Goal: Task Accomplishment & Management: Complete application form

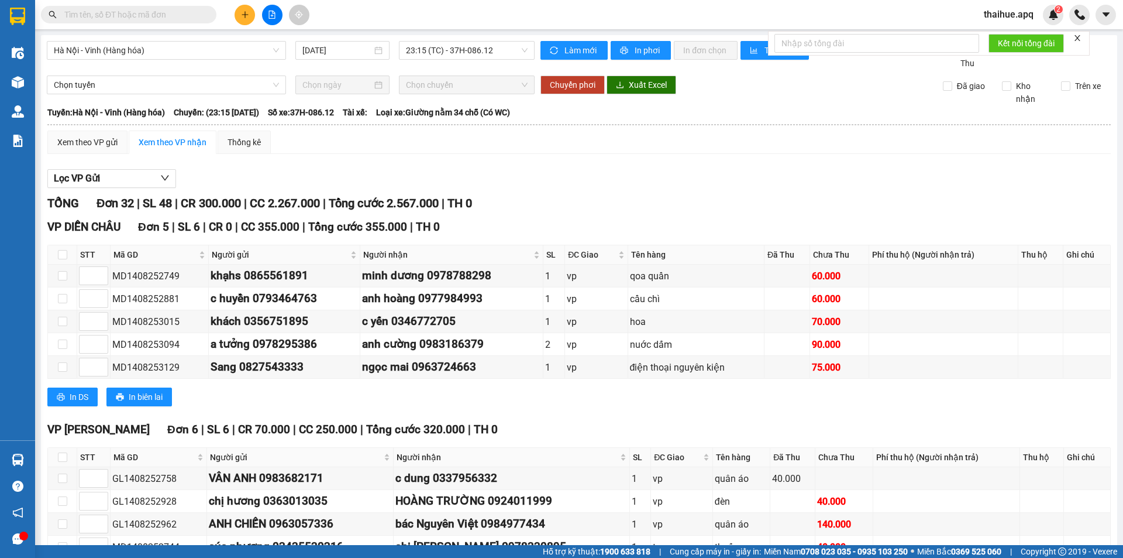
scroll to position [527, 0]
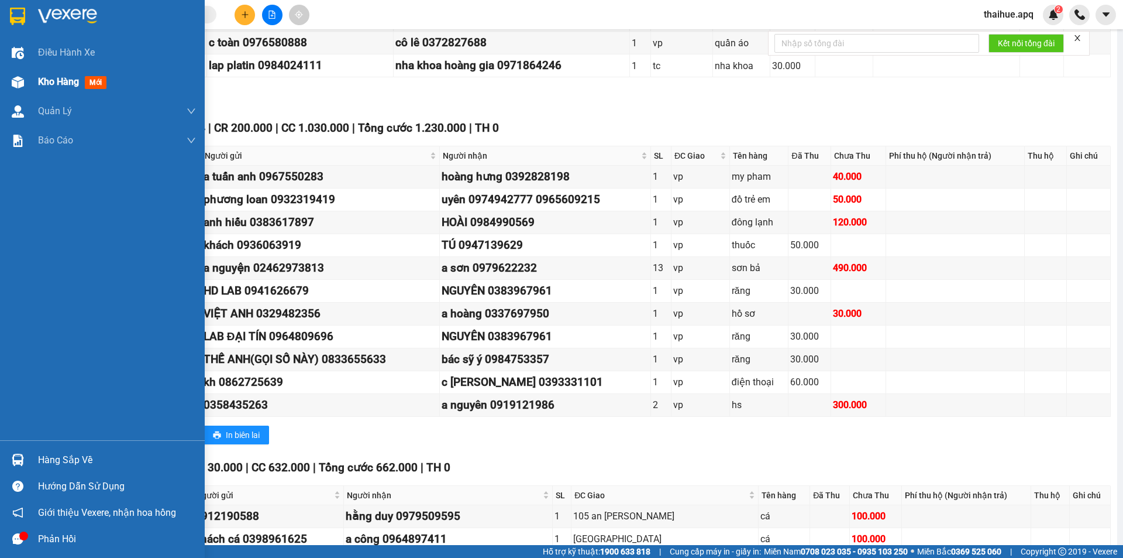
click at [64, 85] on span "Kho hàng" at bounding box center [58, 81] width 41 height 11
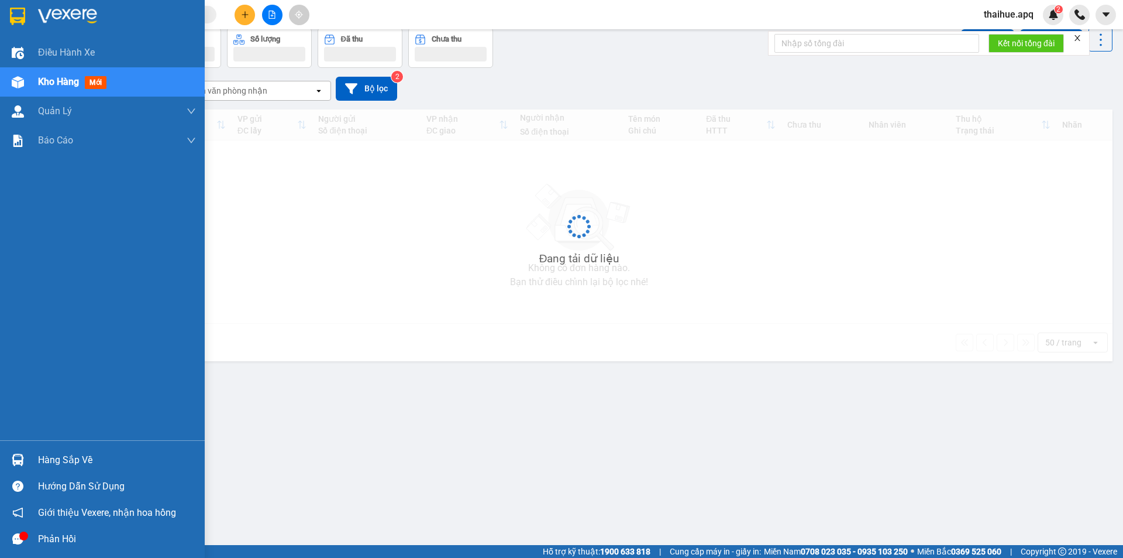
scroll to position [54, 0]
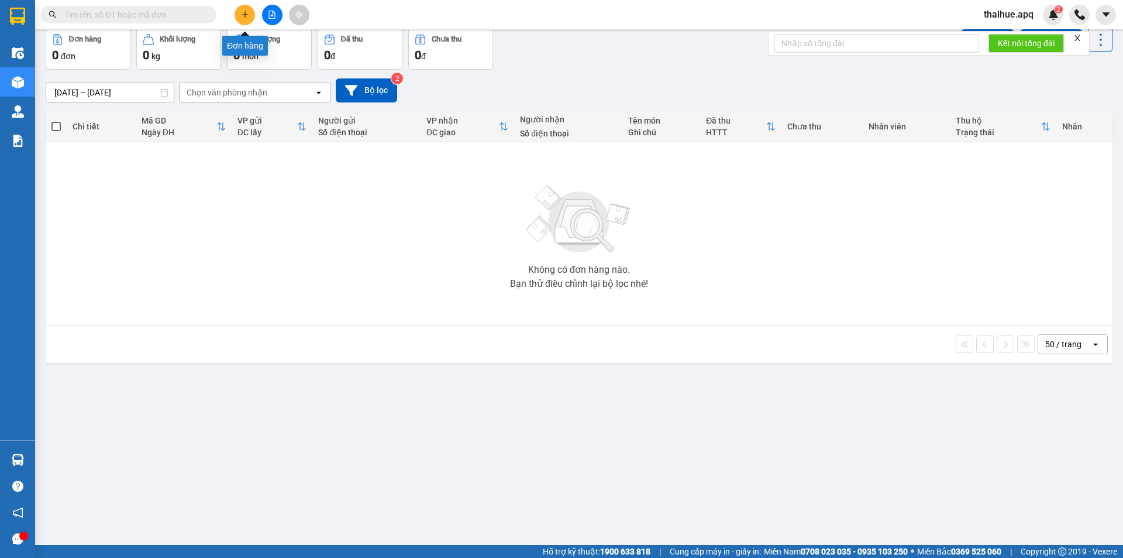
click at [246, 15] on icon "plus" at bounding box center [245, 15] width 8 height 8
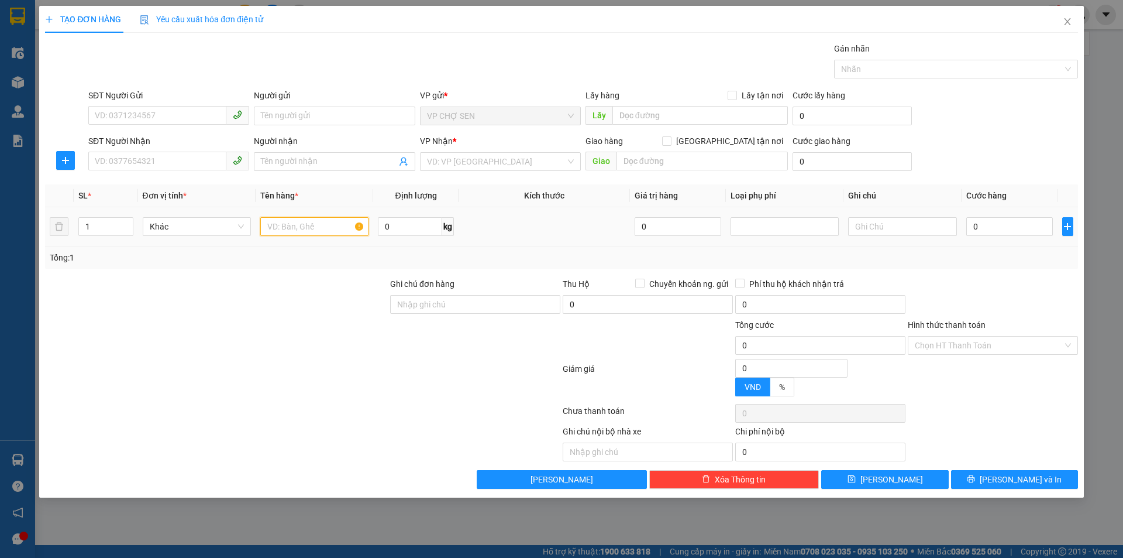
click at [273, 224] on input "text" at bounding box center [314, 226] width 108 height 19
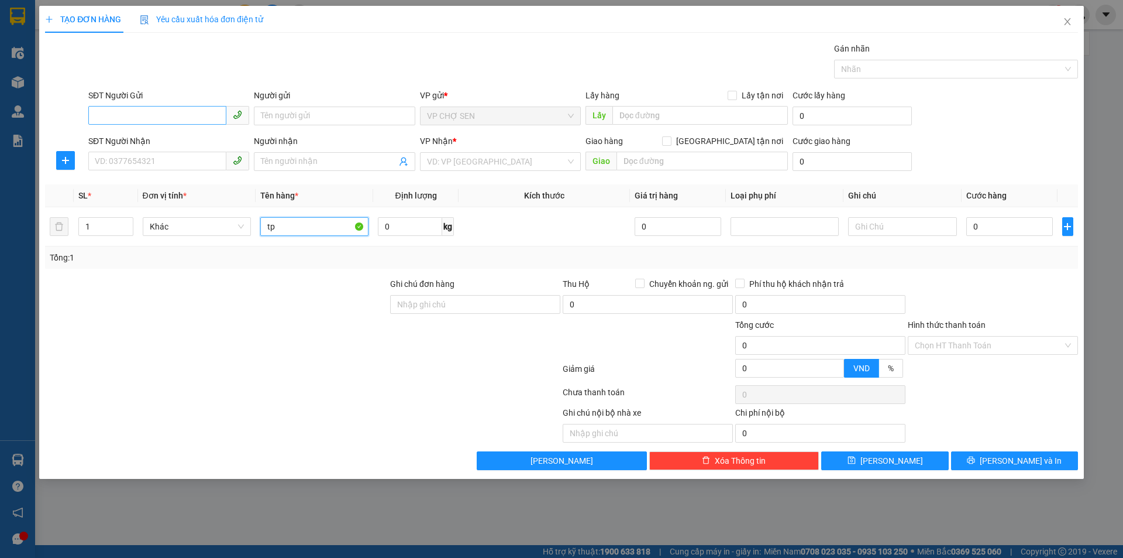
type input "tp"
click at [105, 117] on input "SĐT Người Gửi" at bounding box center [157, 115] width 138 height 19
type input "0"
type input "0346588292"
click at [153, 138] on div "0346588292 - Bà Sáu" at bounding box center [168, 139] width 147 height 13
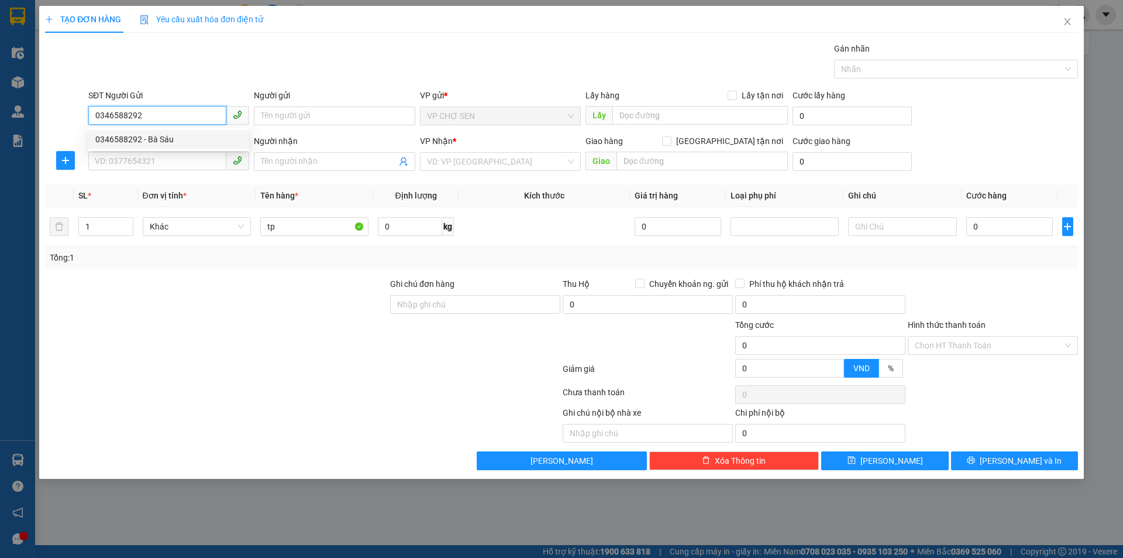
type input "Bà Sáu"
type input "0346588292"
click at [153, 163] on input "SĐT Người Nhận" at bounding box center [157, 161] width 138 height 19
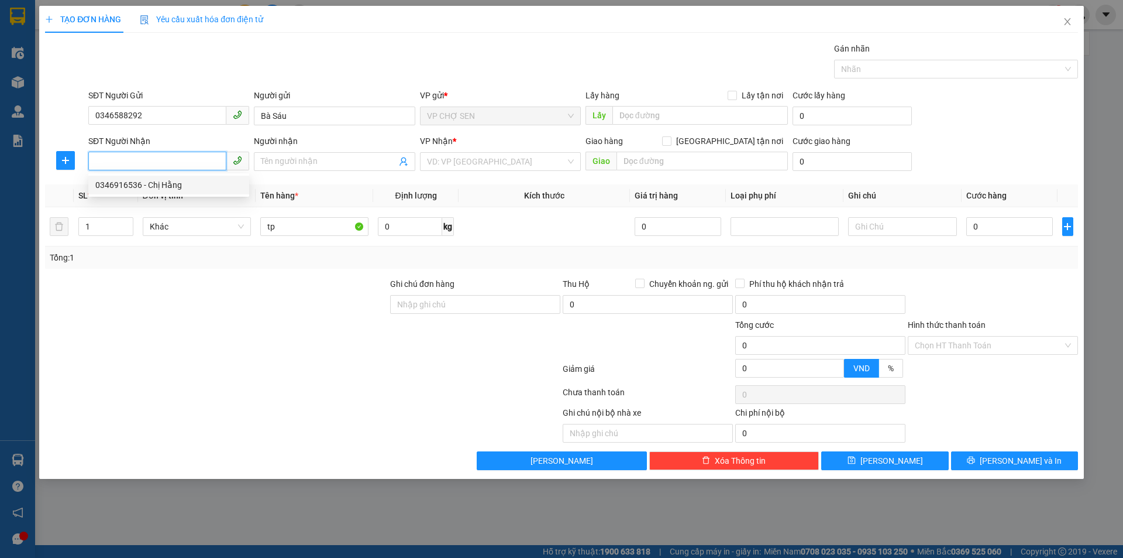
click at [156, 182] on div "0346916536 - Chị Hằng" at bounding box center [168, 184] width 147 height 13
type input "0346916536"
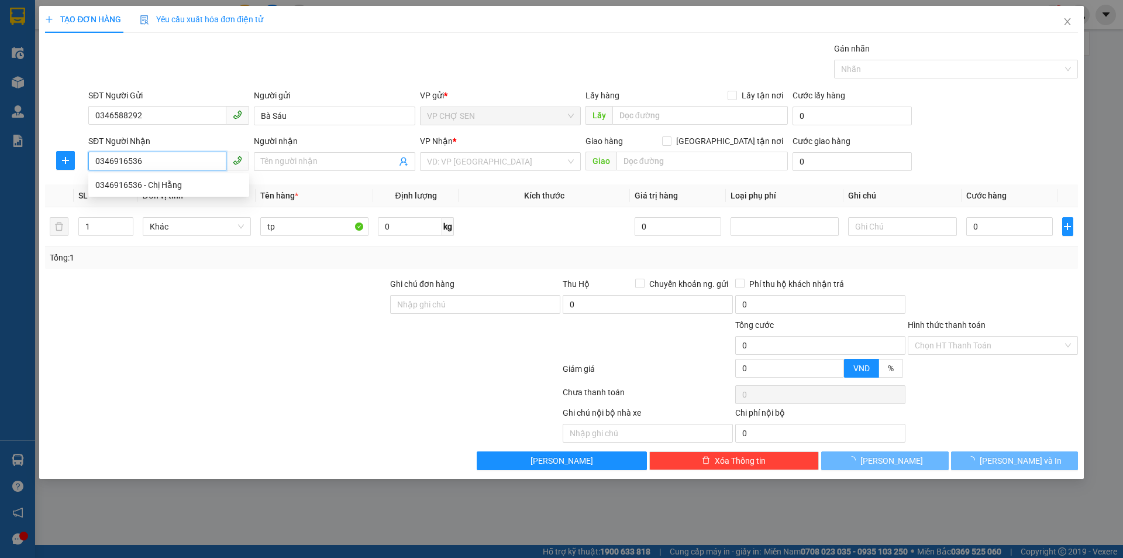
type input "Chị Hằng"
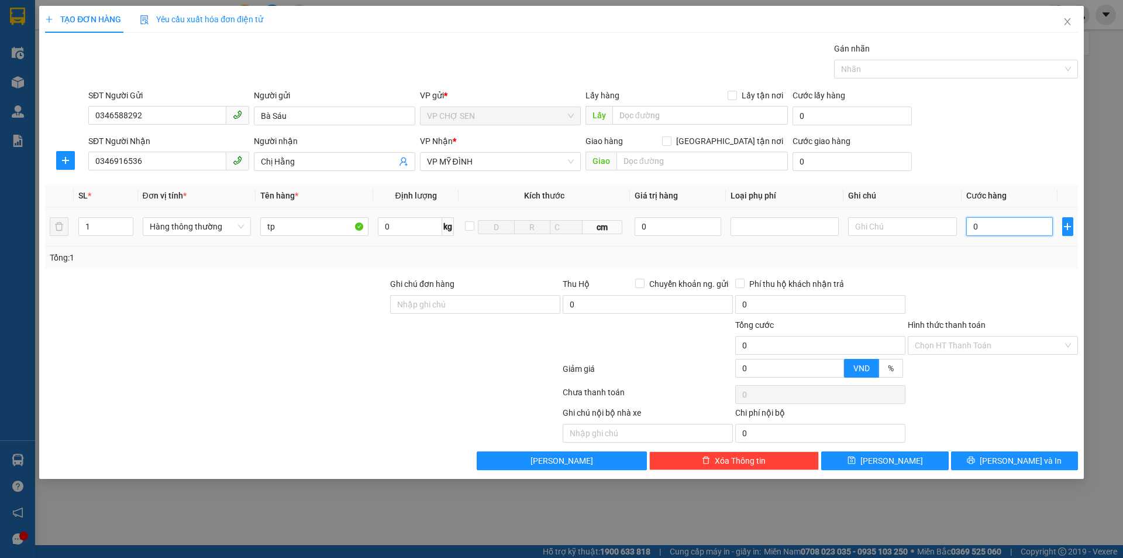
click at [986, 228] on input "0" at bounding box center [1010, 226] width 87 height 19
type input "4"
type input "40"
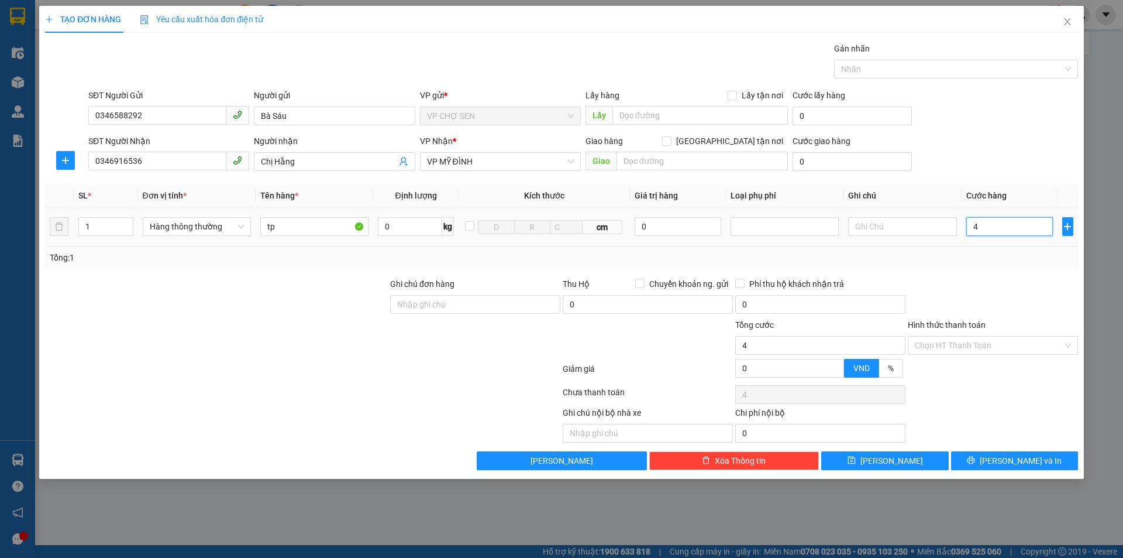
type input "40"
type input "400"
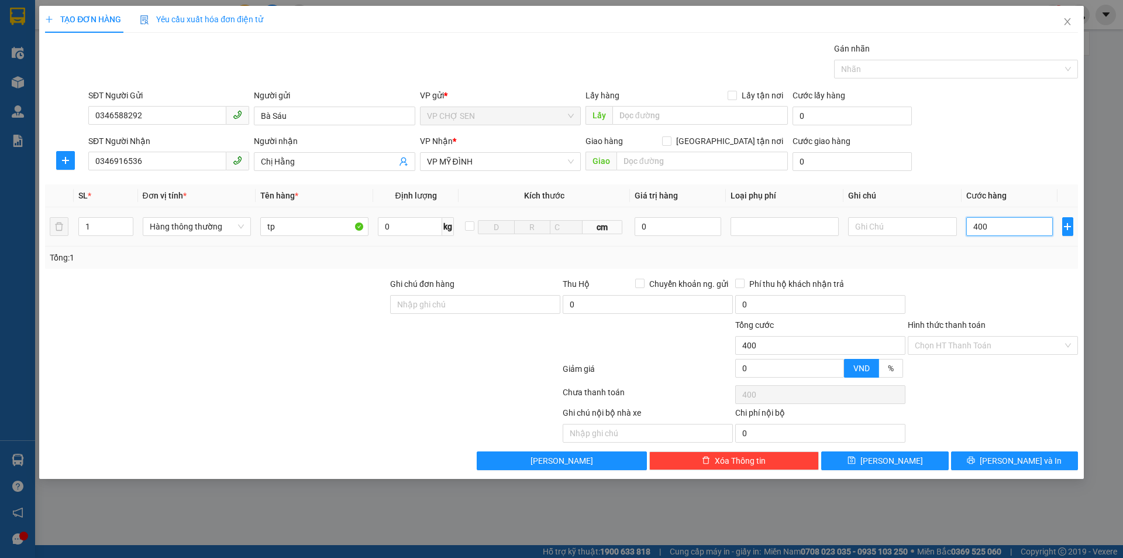
type input "4.000"
type input "40.000"
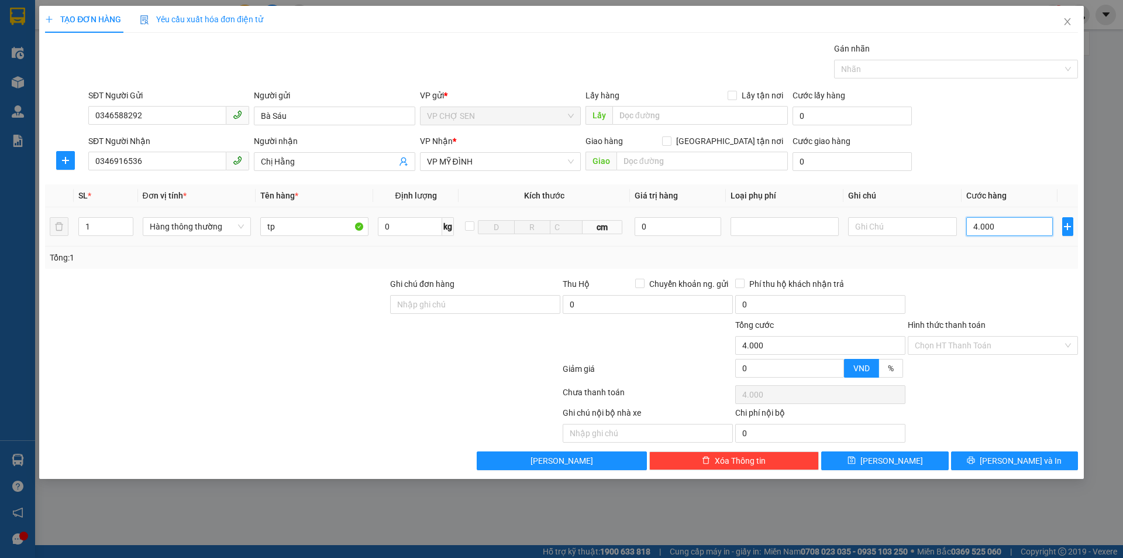
type input "40.000"
click at [969, 342] on input "Hình thức thanh toán" at bounding box center [989, 345] width 148 height 18
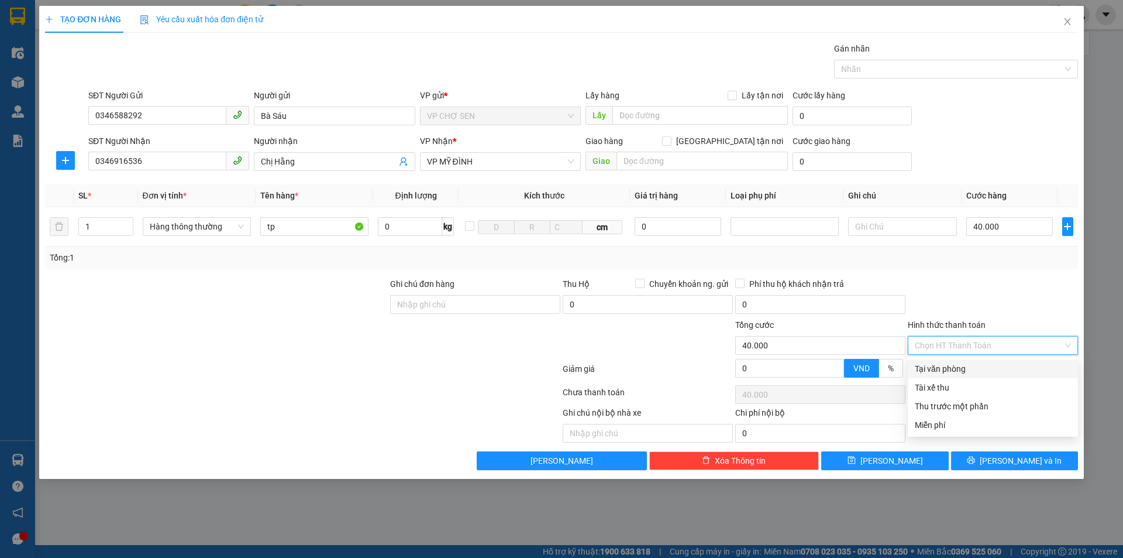
click at [962, 364] on div "Tại văn phòng" at bounding box center [993, 368] width 156 height 13
type input "0"
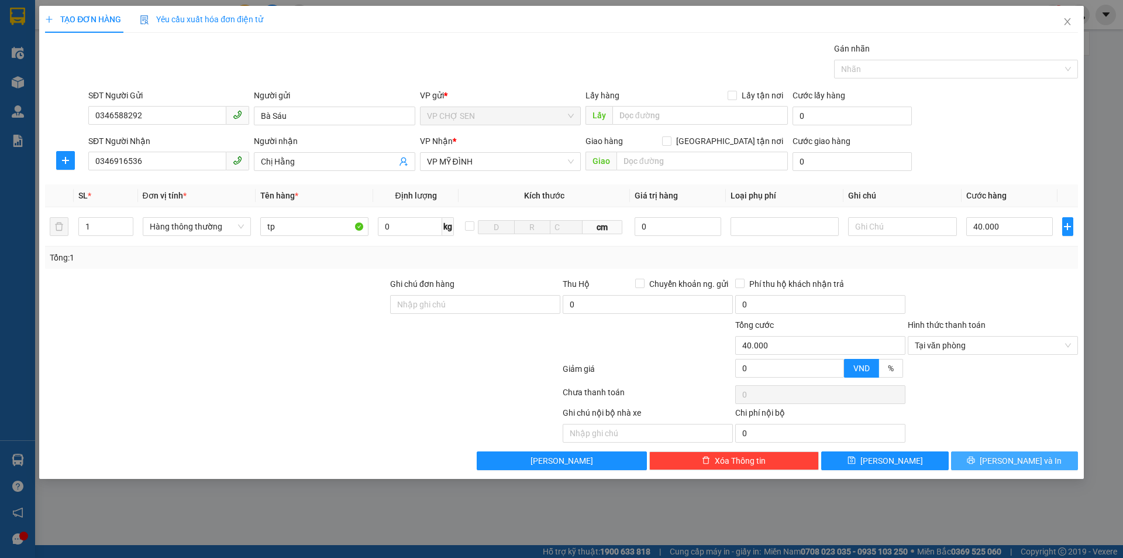
click at [1010, 454] on span "[PERSON_NAME] và In" at bounding box center [1021, 460] width 82 height 13
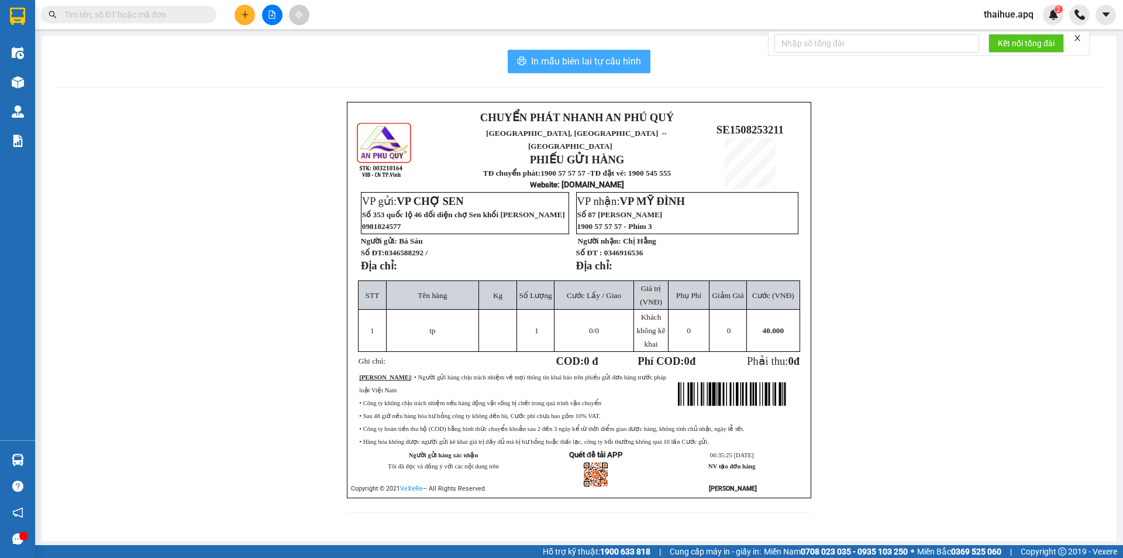
click at [576, 57] on span "In mẫu biên lai tự cấu hình" at bounding box center [586, 61] width 110 height 15
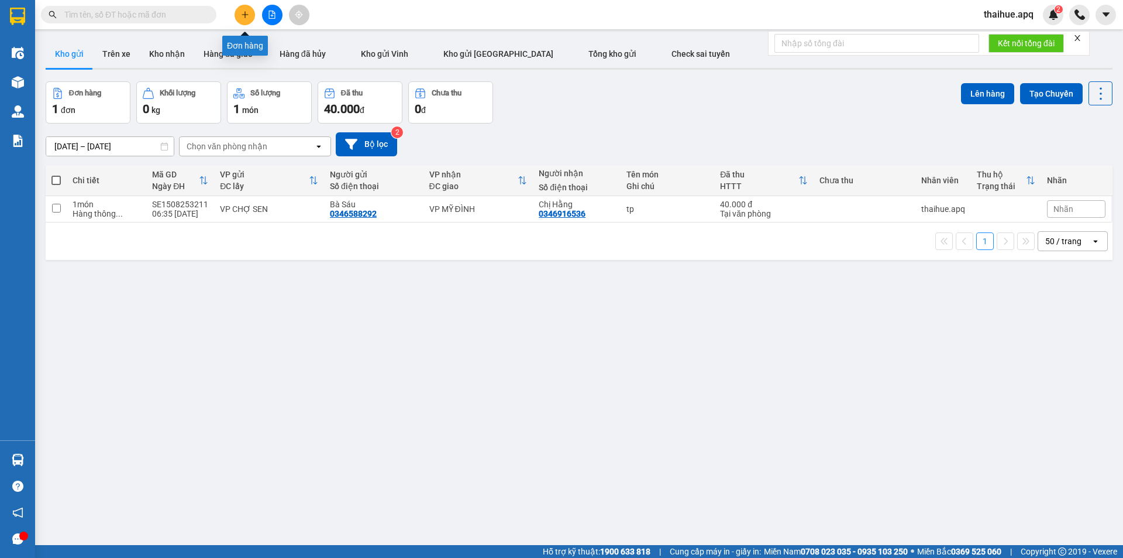
click at [246, 16] on icon "plus" at bounding box center [245, 15] width 8 height 8
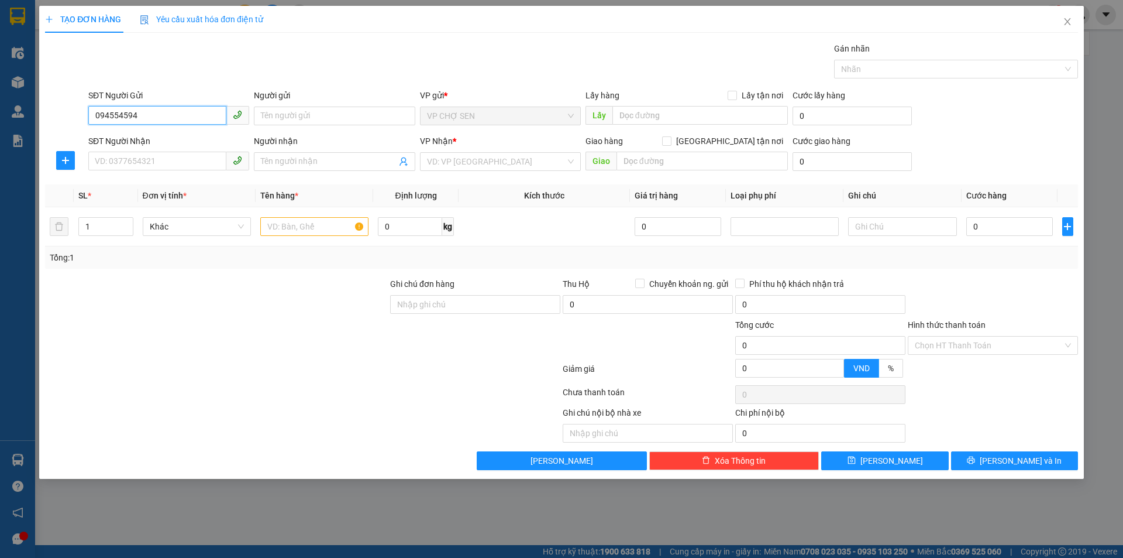
type input "0945545949"
click at [162, 138] on div "0945545949 - chị huế" at bounding box center [168, 139] width 147 height 13
type input "chị huế"
type input "0945545949"
click at [148, 166] on input "SĐT Người Nhận" at bounding box center [157, 161] width 138 height 19
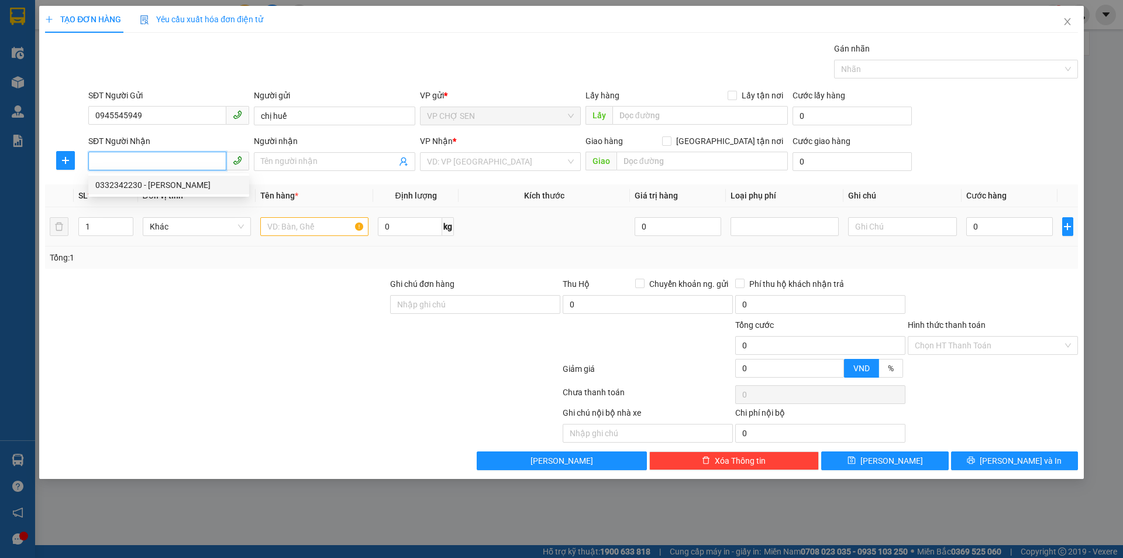
drag, startPoint x: 153, startPoint y: 188, endPoint x: 266, endPoint y: 209, distance: 115.0
click at [159, 188] on div "0332342230 - HỒ ĐẠT" at bounding box center [168, 184] width 147 height 13
type input "0332342230"
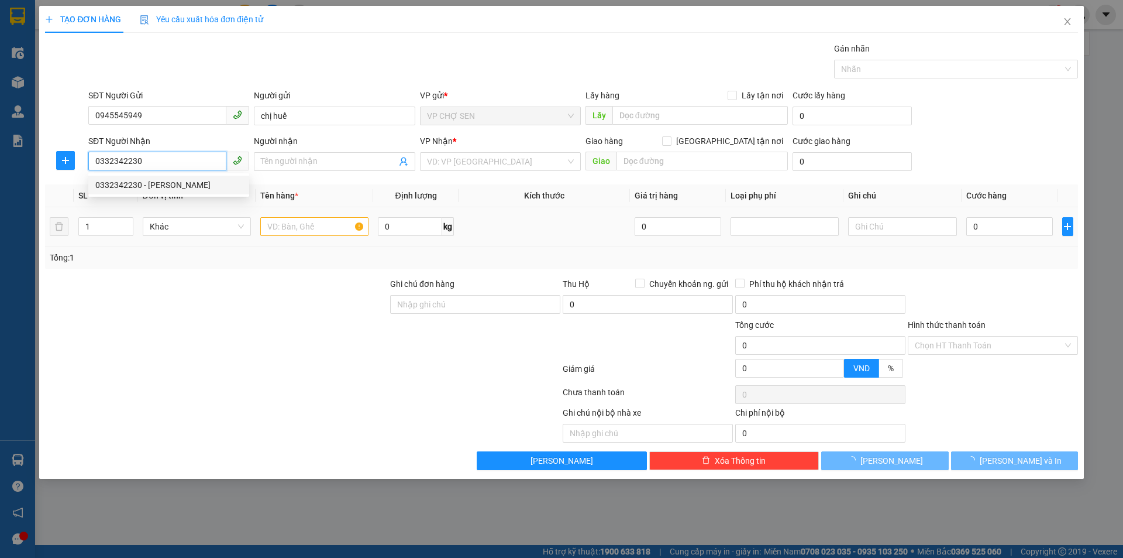
type input "HỒ ĐẠT"
checkbox input "true"
type input "[STREET_ADDRESS]"
type input "50.000"
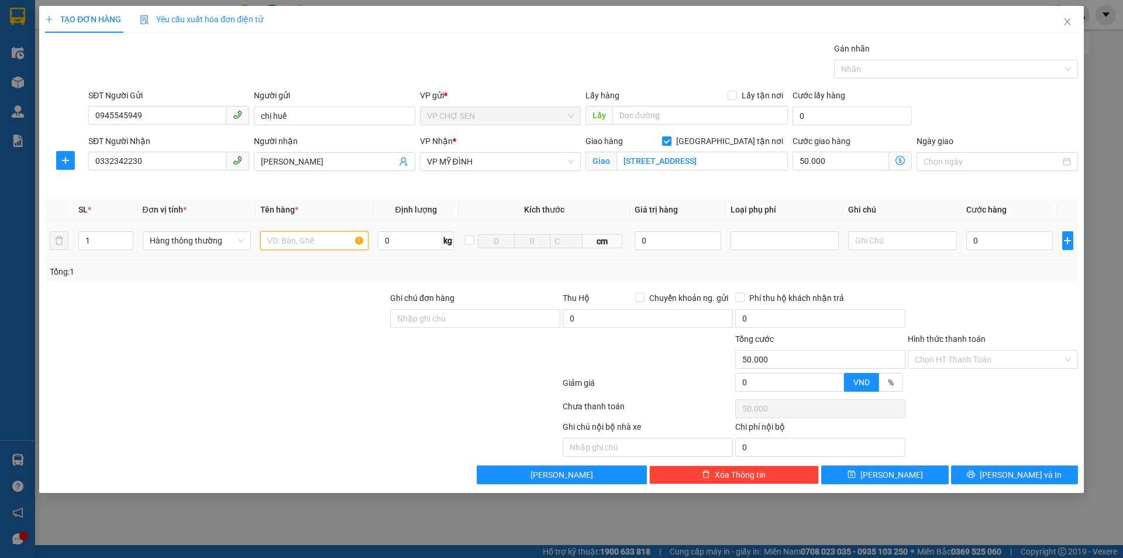
click at [283, 242] on input "text" at bounding box center [314, 240] width 108 height 19
type input "tp"
click at [973, 243] on input "0" at bounding box center [1010, 240] width 87 height 19
type input "6"
type input "50.006"
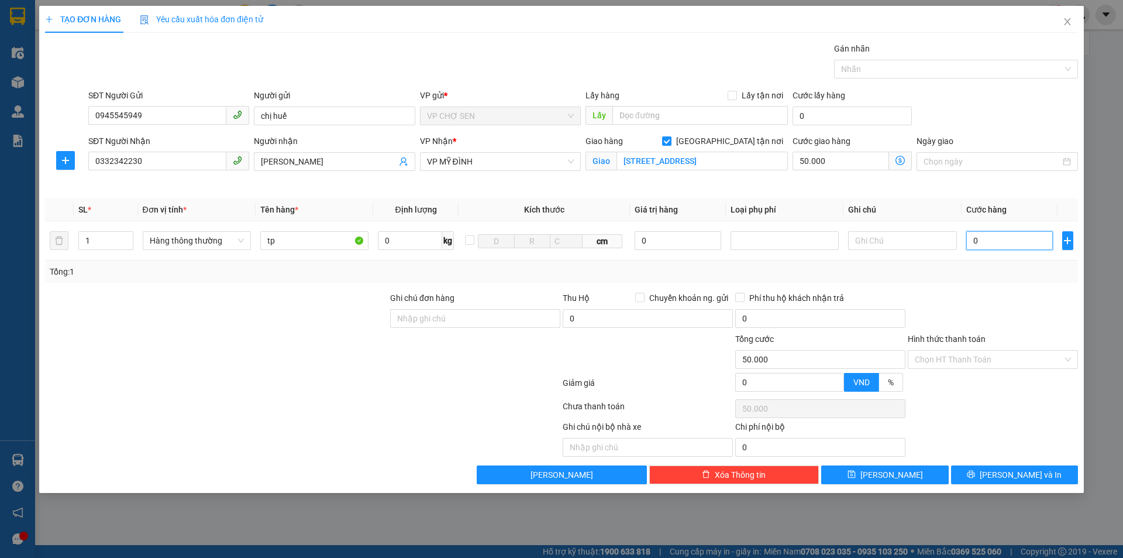
type input "50.006"
type input "60"
type input "50.060"
type input "600"
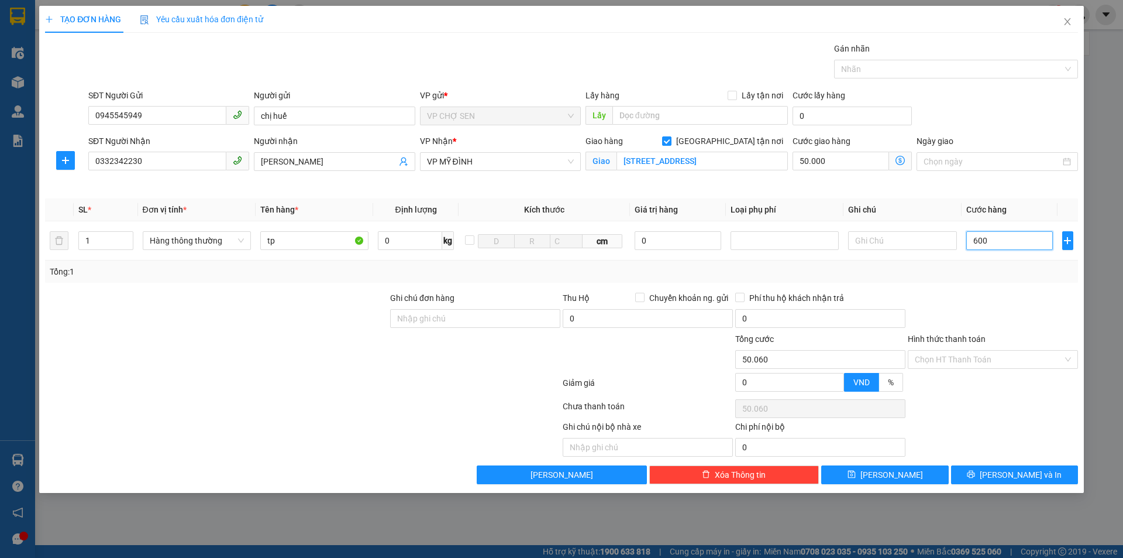
type input "50.600"
type input "6.000"
type input "56.000"
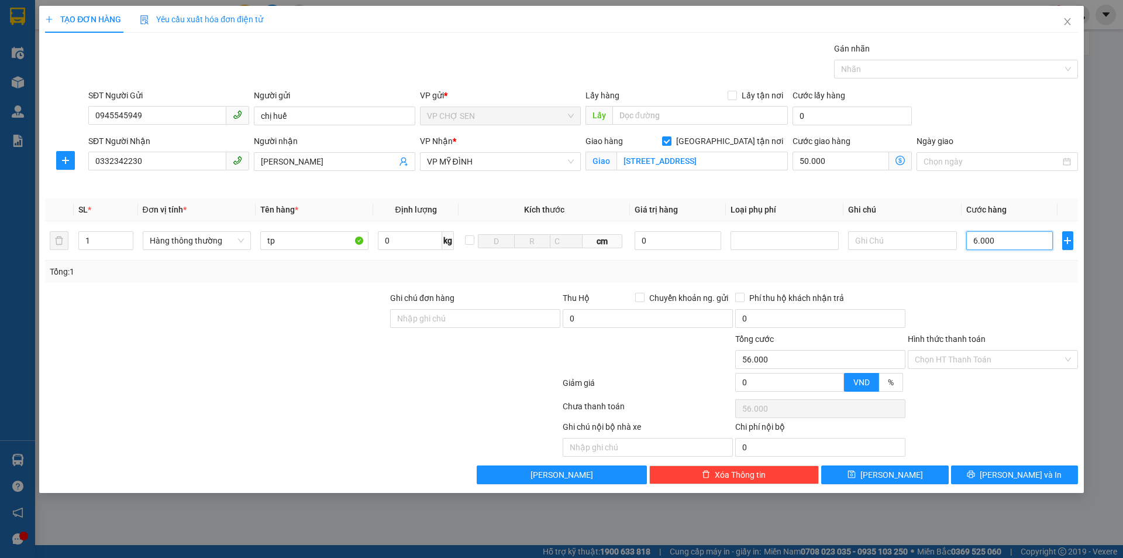
type input "60.000"
type input "110.000"
type input "60.000"
click at [902, 160] on icon "dollar-circle" at bounding box center [900, 160] width 9 height 9
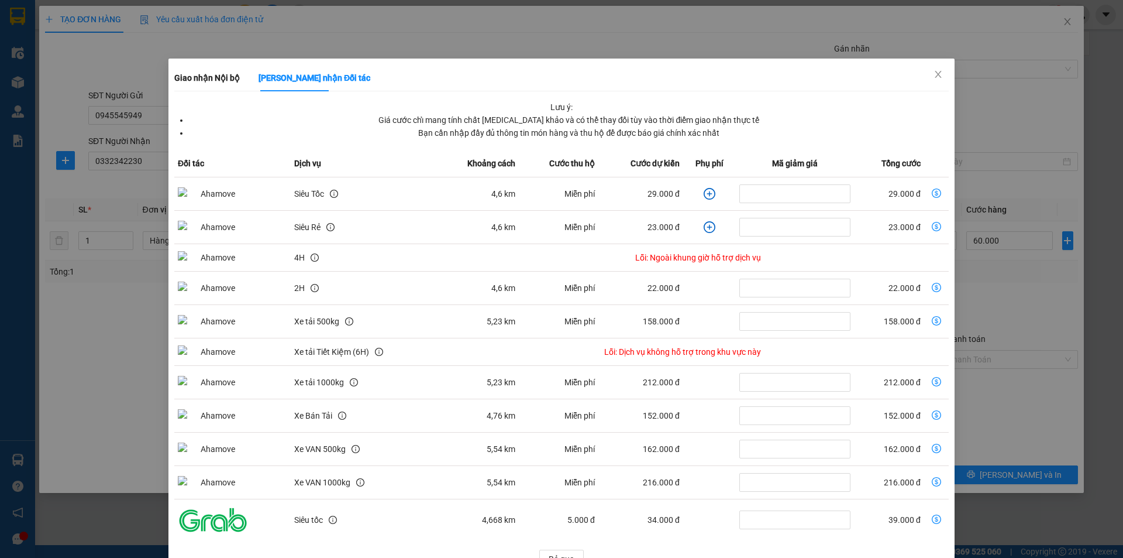
click at [932, 194] on icon "dollar-circle" at bounding box center [936, 192] width 9 height 9
type input "89.000"
type input "29.000"
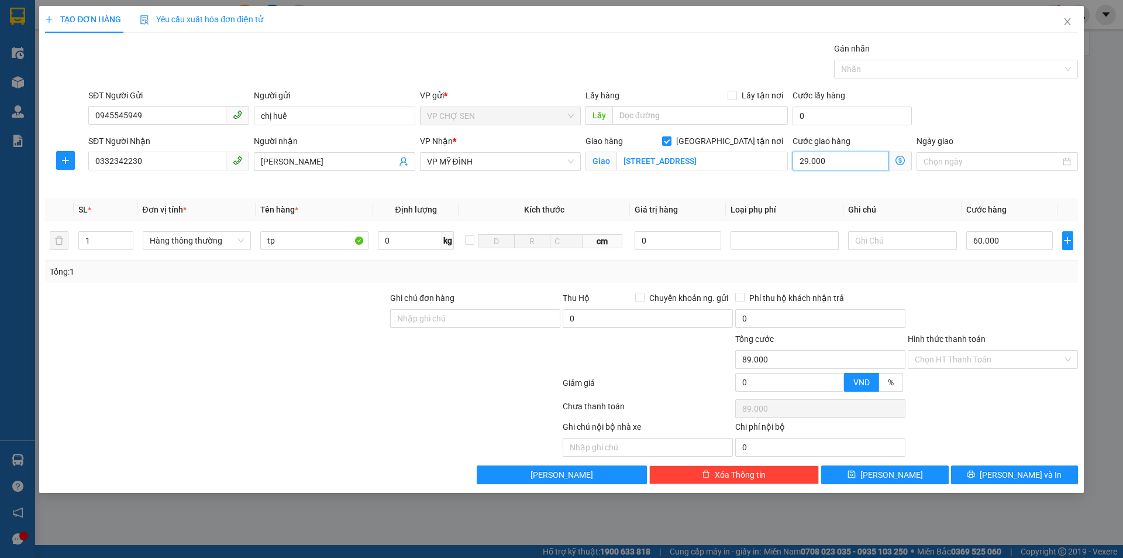
click at [845, 160] on input "29.000" at bounding box center [841, 161] width 97 height 19
type input "60.000"
type input "0"
type input "60.005"
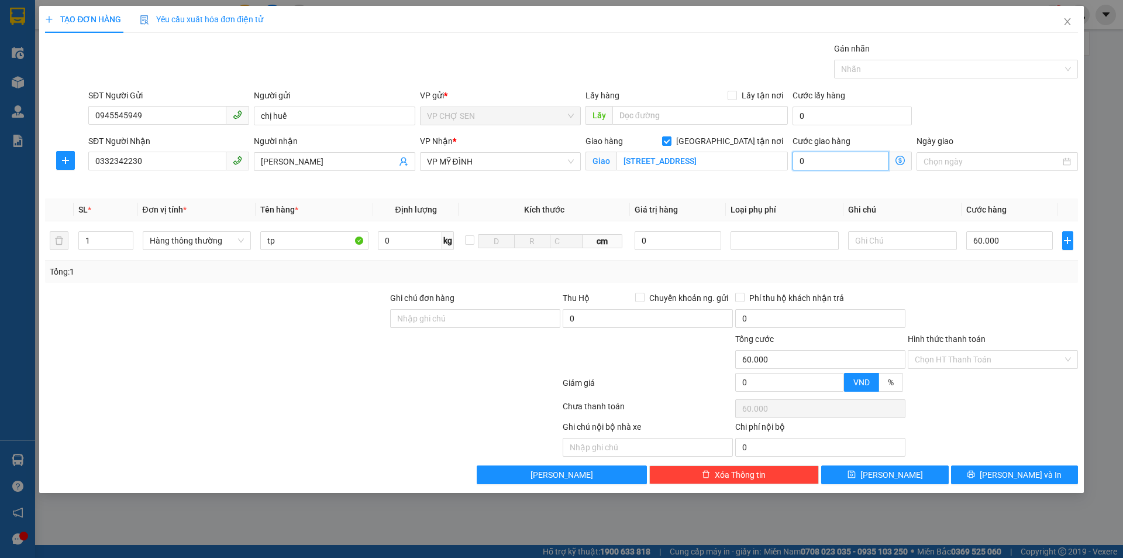
type input "60.005"
type input "5"
type input "60.050"
type input "50"
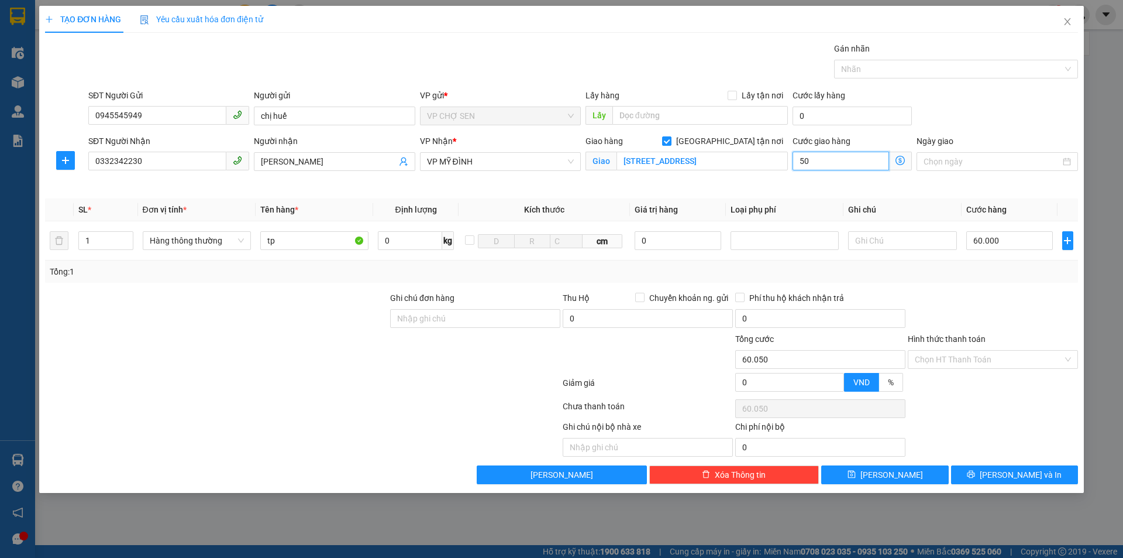
type input "60.500"
type input "5.000"
type input "65.000"
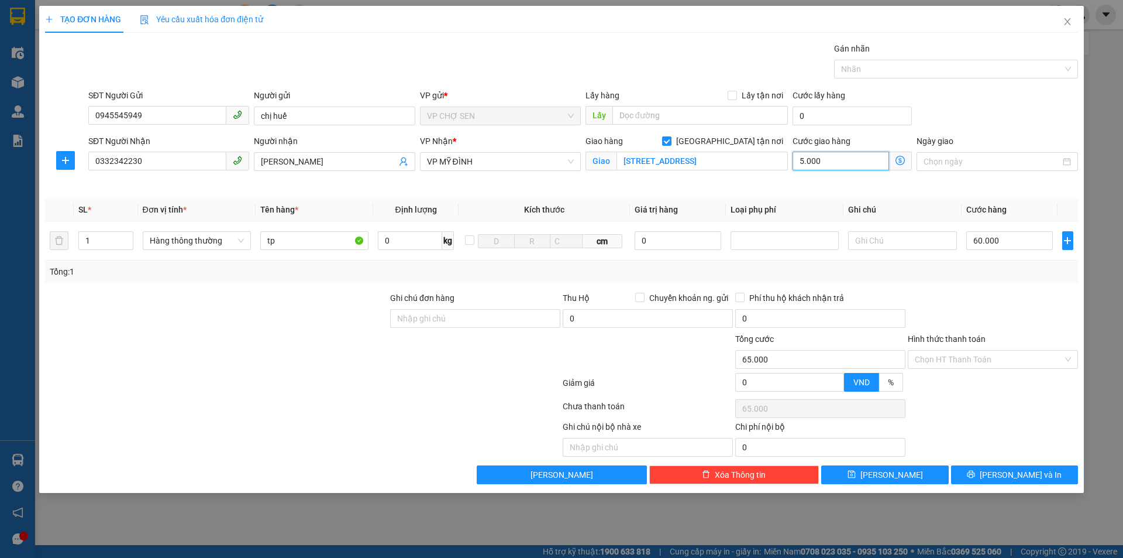
type input "50.000"
type input "110.000"
type input "50.000"
click at [967, 359] on input "Hình thức thanh toán" at bounding box center [989, 359] width 148 height 18
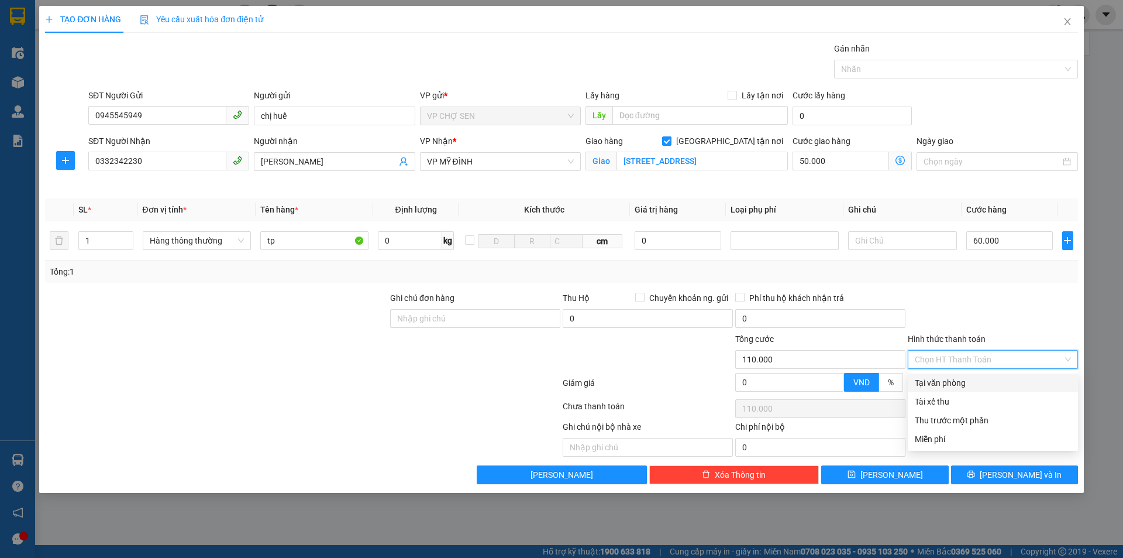
click at [954, 381] on div "Tại văn phòng" at bounding box center [993, 382] width 156 height 13
type input "0"
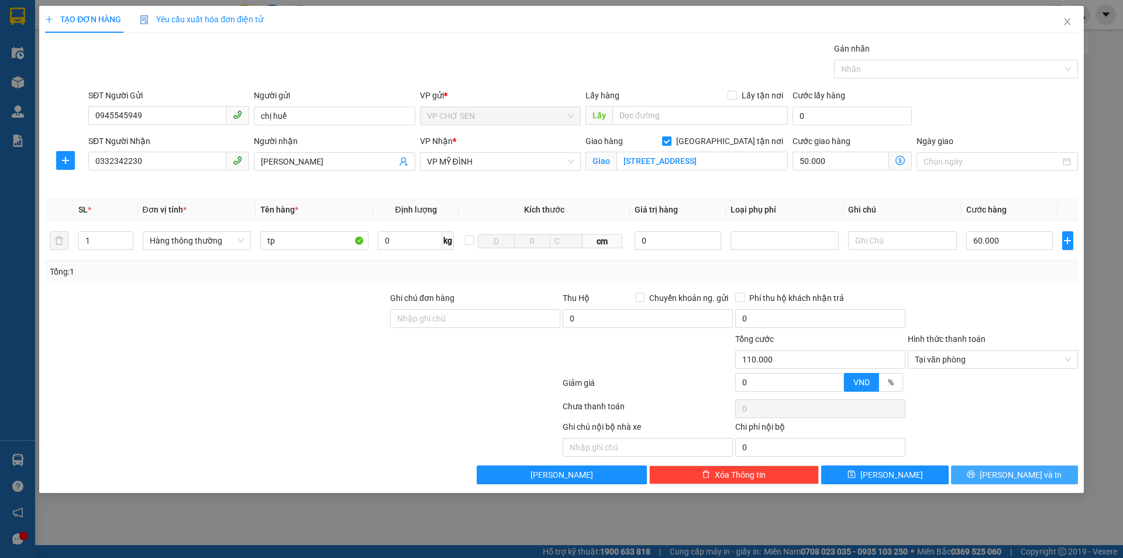
click at [1005, 473] on span "[PERSON_NAME] và In" at bounding box center [1021, 474] width 82 height 13
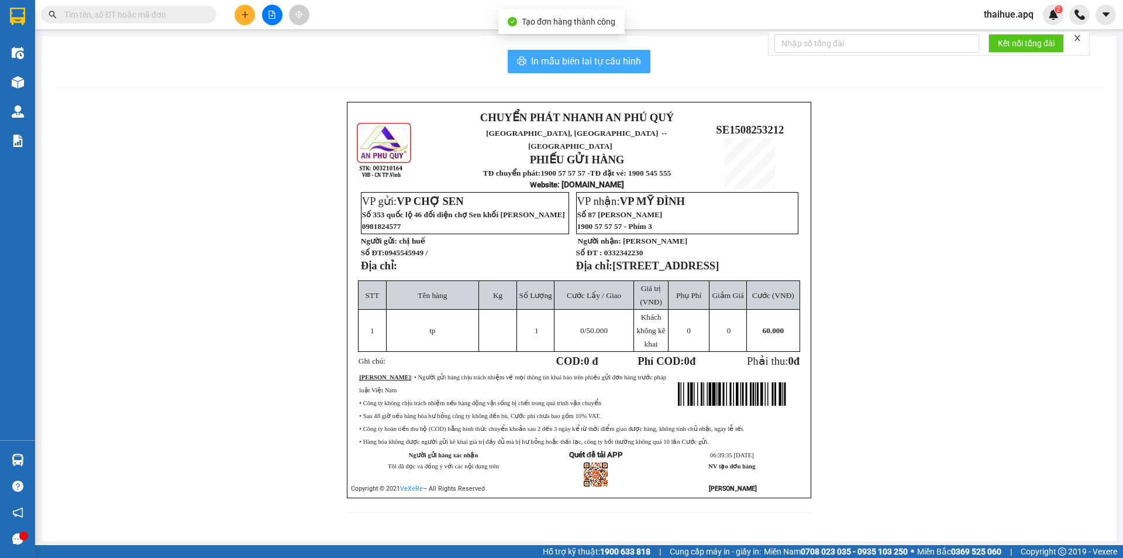
click at [582, 62] on span "In mẫu biên lai tự cấu hình" at bounding box center [586, 61] width 110 height 15
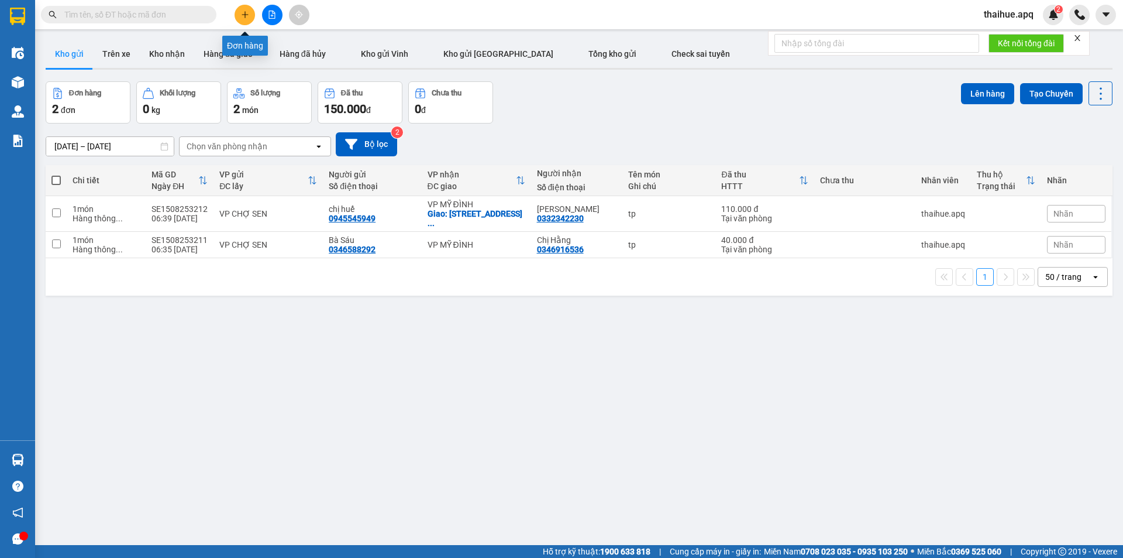
click at [243, 12] on icon "plus" at bounding box center [245, 15] width 8 height 8
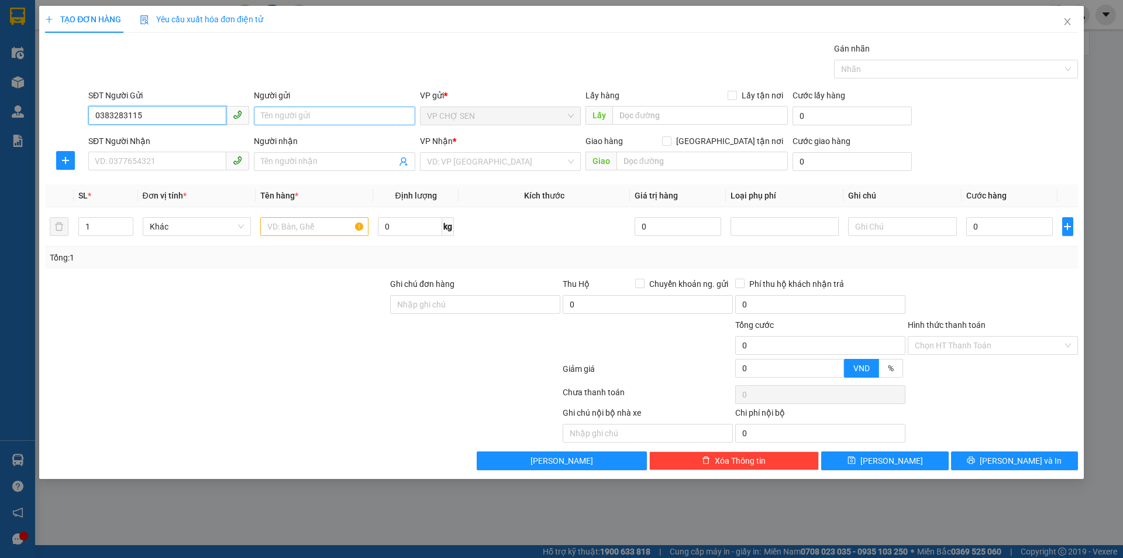
type input "0383283115"
click at [267, 118] on input "Người gửi" at bounding box center [334, 115] width 161 height 19
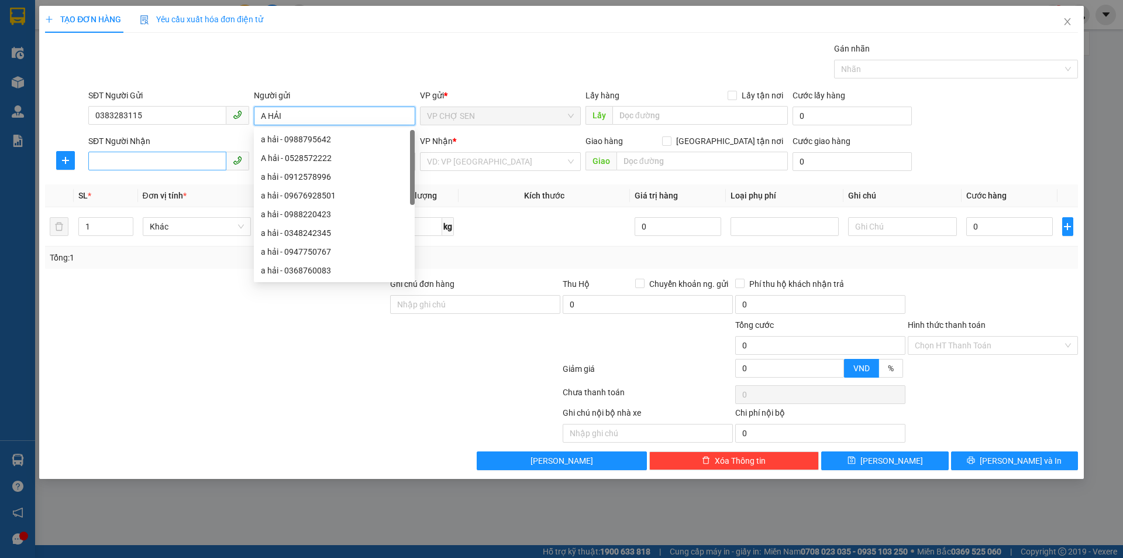
type input "A HẢI"
click at [122, 161] on input "SĐT Người Nhận" at bounding box center [157, 161] width 138 height 19
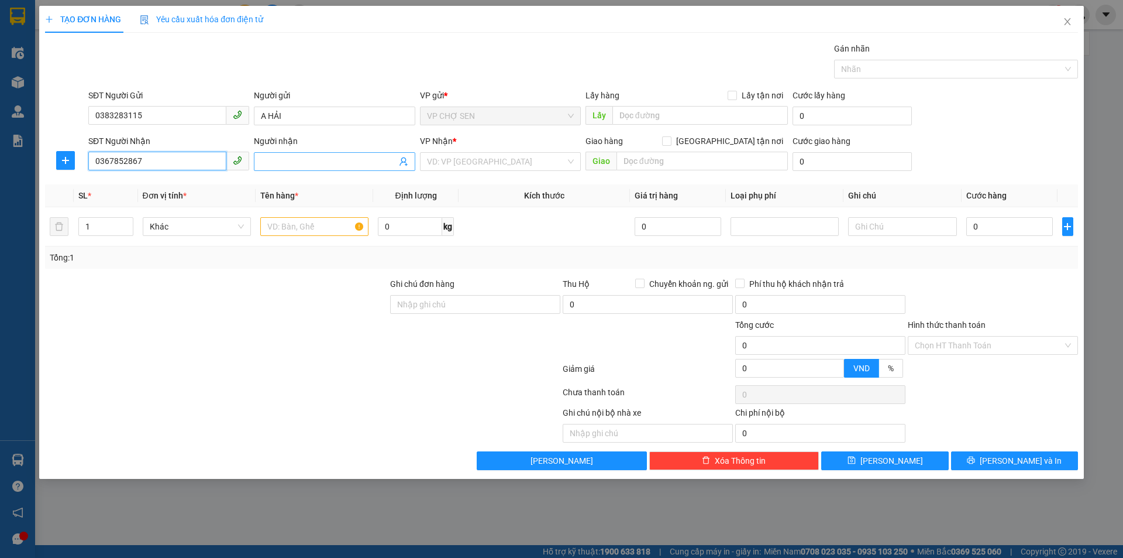
type input "0367852867"
click at [264, 161] on input "Người nhận" at bounding box center [328, 161] width 135 height 13
type input "MINH QUÂN 0898278567"
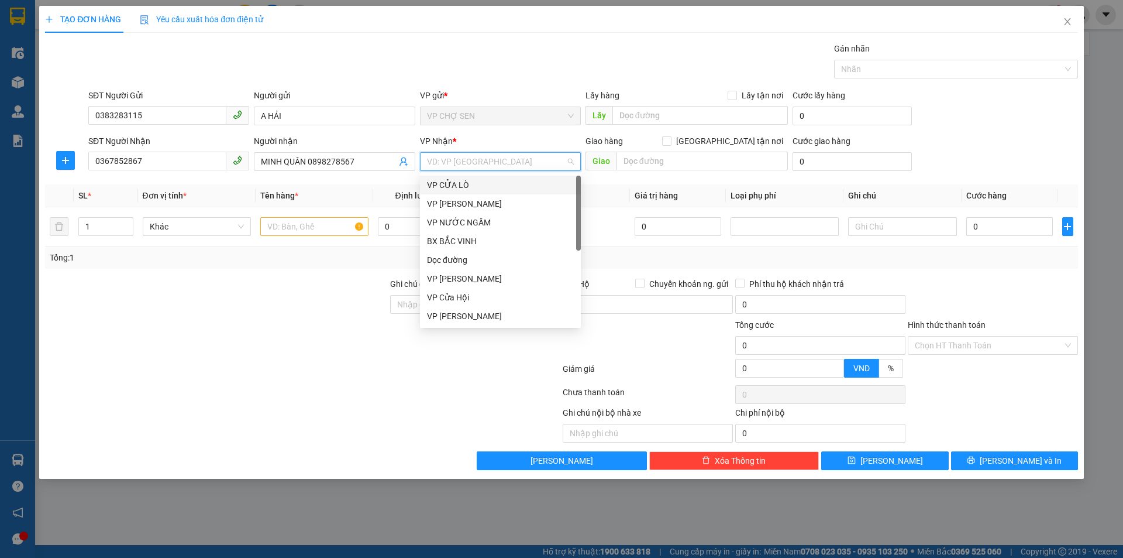
click at [490, 157] on input "search" at bounding box center [496, 162] width 139 height 18
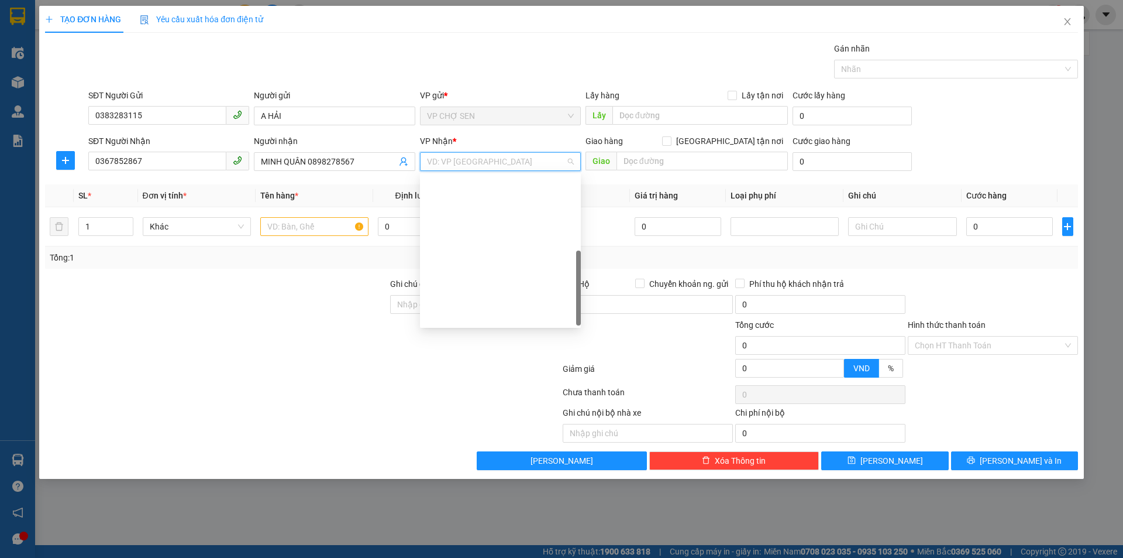
scroll to position [169, 0]
click at [467, 207] on div "VP [PERSON_NAME]" at bounding box center [500, 203] width 147 height 13
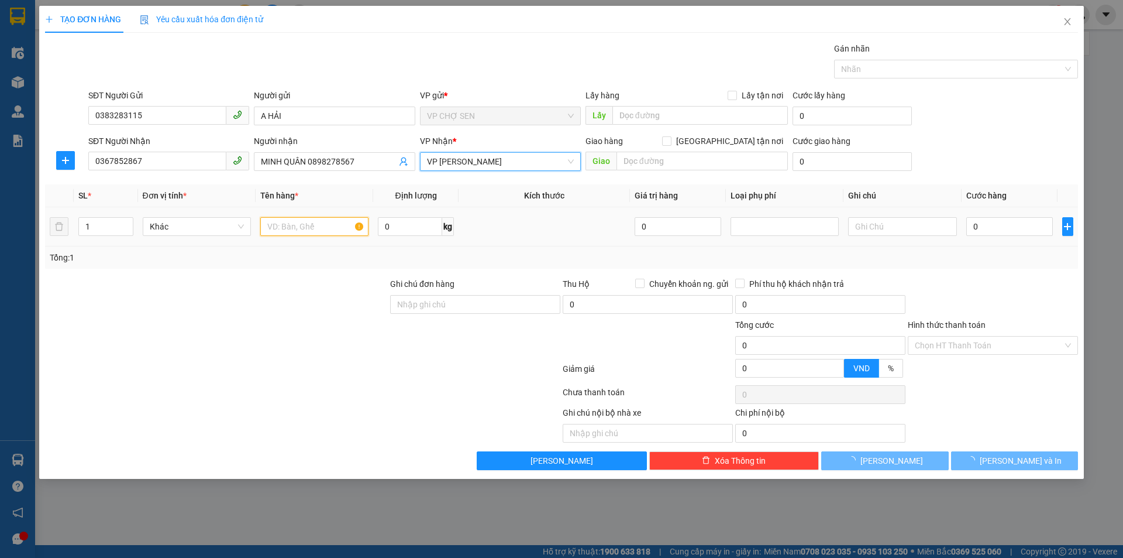
click at [291, 229] on input "text" at bounding box center [314, 226] width 108 height 19
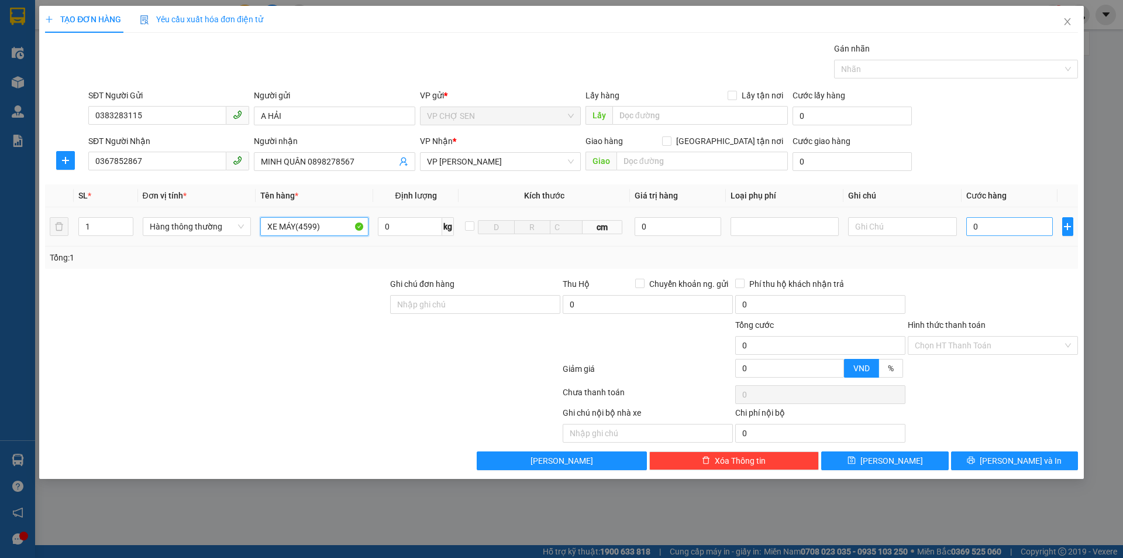
type input "XE MÁY(4599)"
click at [974, 226] on input "0" at bounding box center [1010, 226] width 87 height 19
type input "3"
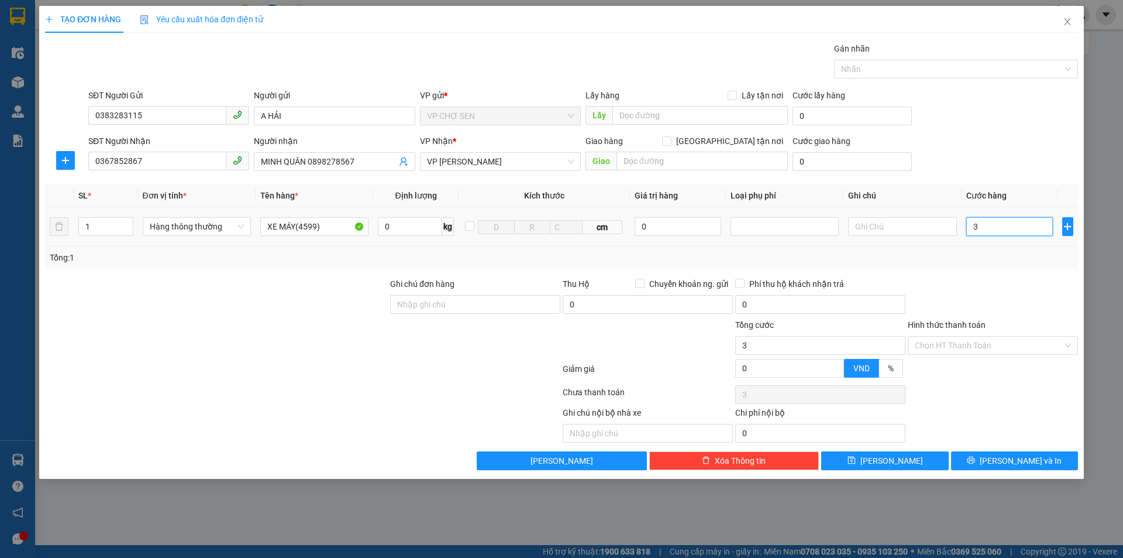
type input "30"
type input "300"
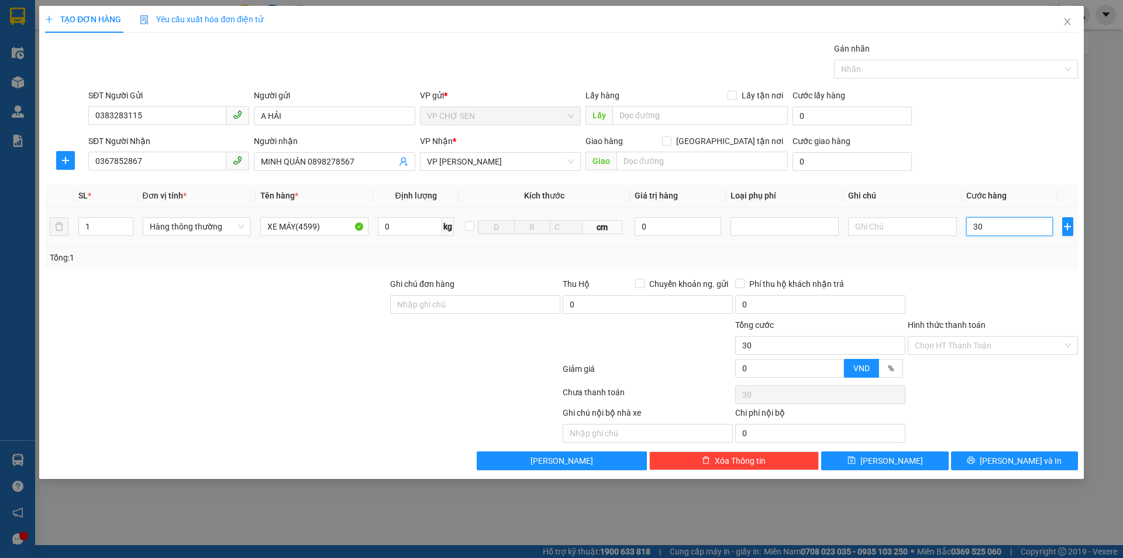
type input "300"
type input "3.000"
type input "30.000"
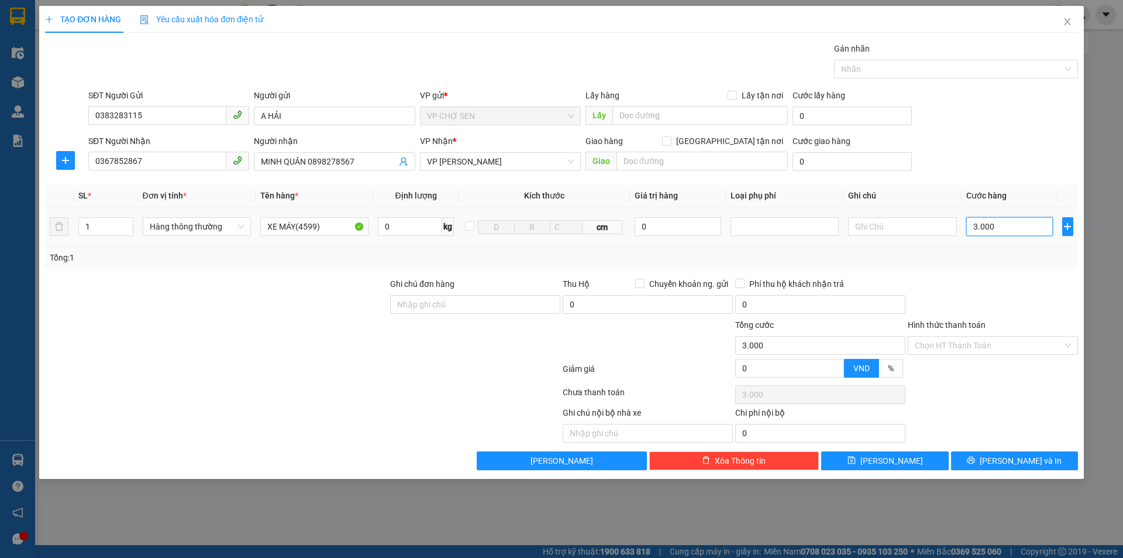
type input "30.000"
type input "300.000"
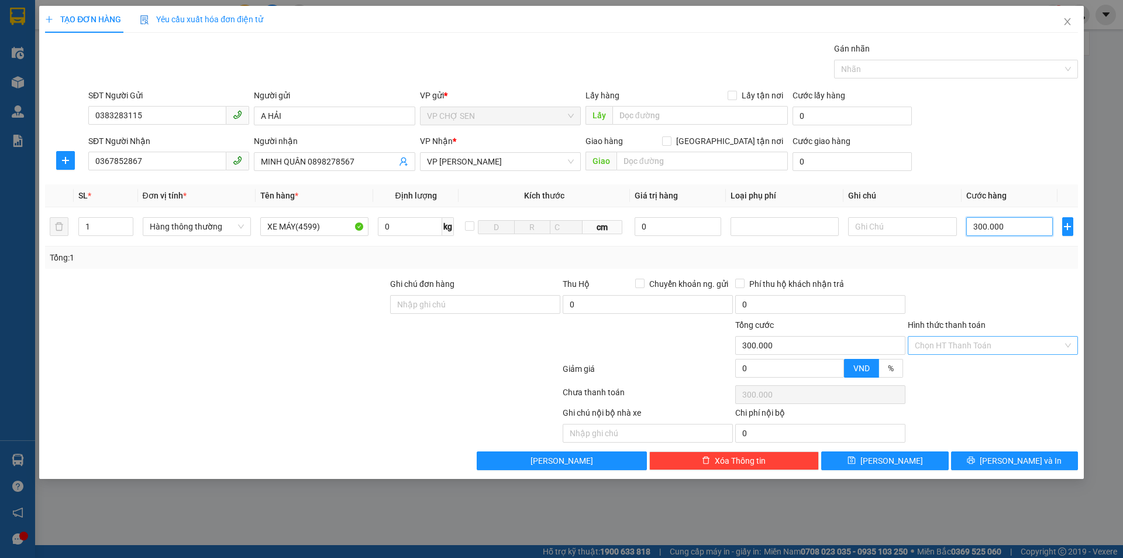
type input "300.000"
click at [988, 341] on input "Hình thức thanh toán" at bounding box center [989, 345] width 148 height 18
click at [971, 367] on div "Tại văn phòng" at bounding box center [993, 368] width 156 height 13
type input "0"
click at [975, 456] on icon "printer" at bounding box center [971, 460] width 8 height 8
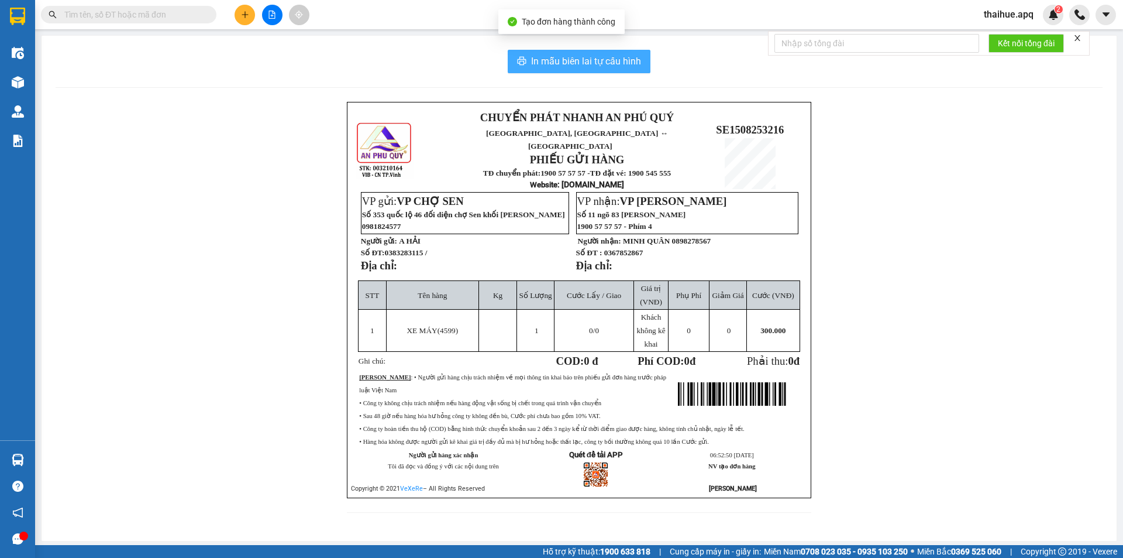
click at [595, 61] on span "In mẫu biên lai tự cấu hình" at bounding box center [586, 61] width 110 height 15
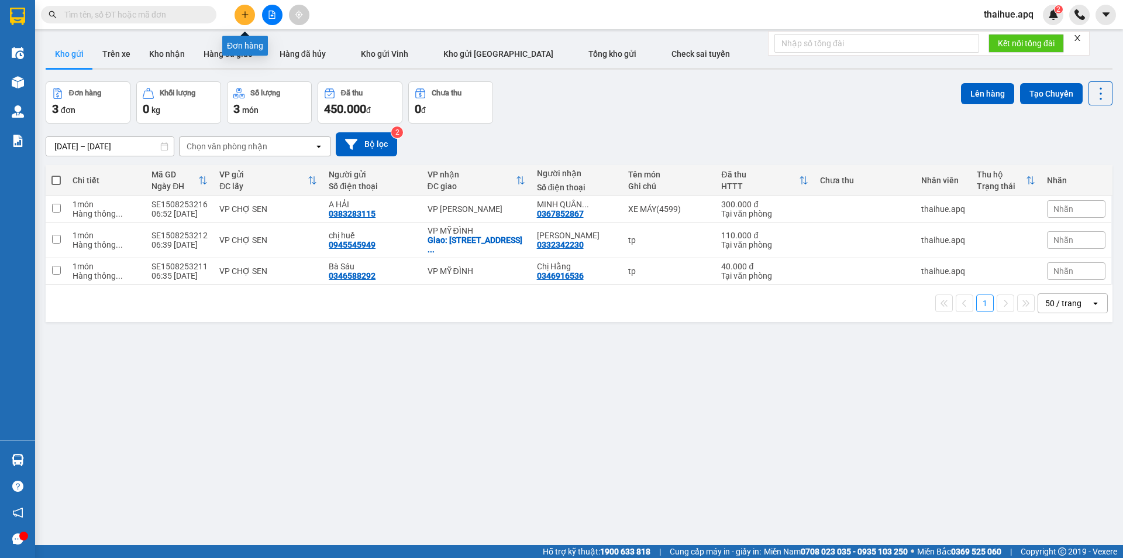
click at [246, 11] on icon "plus" at bounding box center [245, 15] width 8 height 8
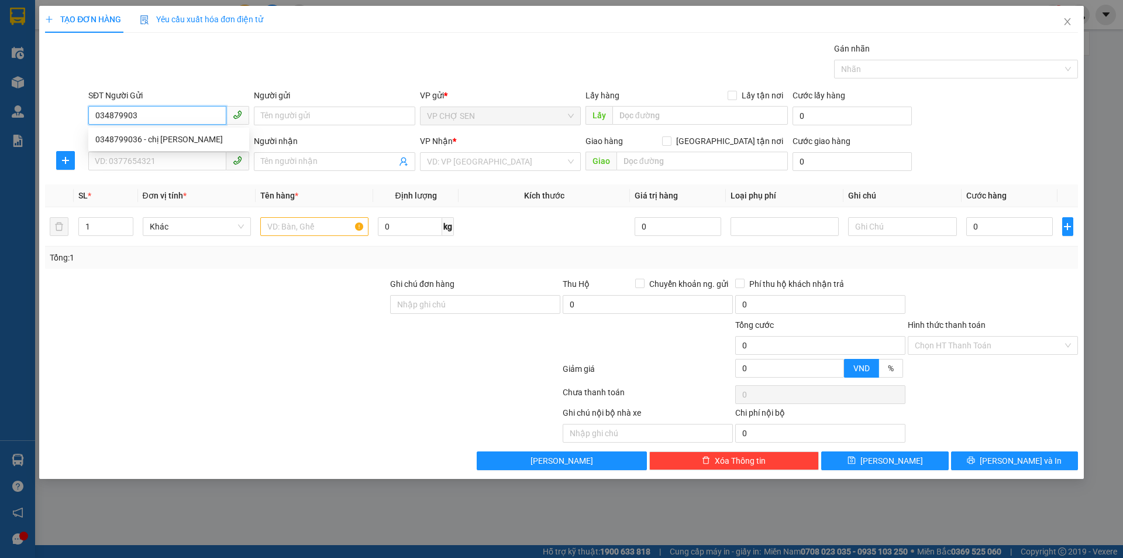
type input "0348799036"
click at [161, 142] on div "0348799036 - chị huệ" at bounding box center [168, 139] width 147 height 13
type input "chị huệ"
type input "0348799036"
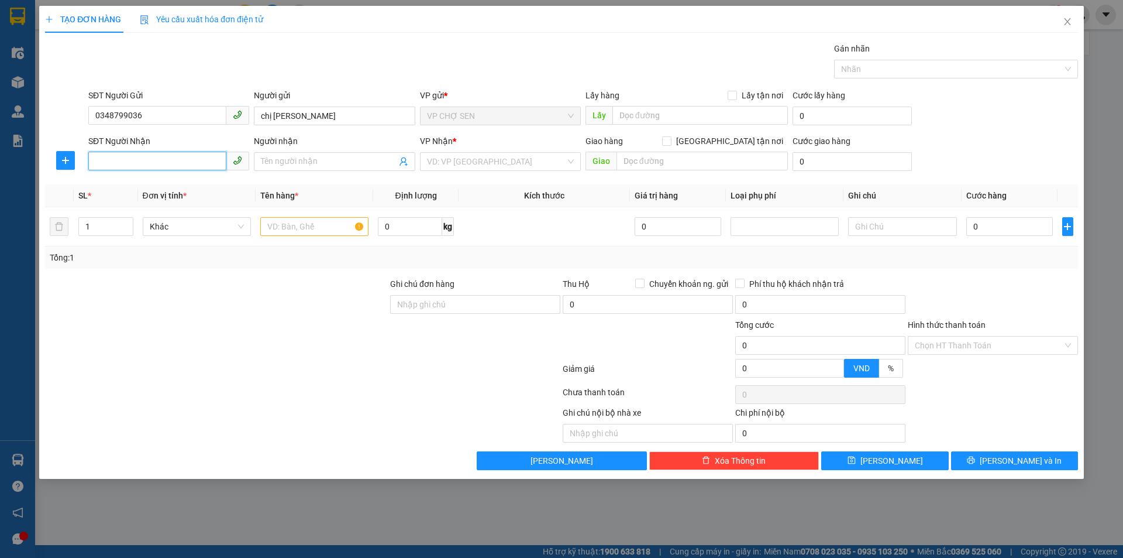
click at [146, 164] on input "SĐT Người Nhận" at bounding box center [157, 161] width 138 height 19
click at [163, 187] on div "0974643685 - A TUYNH" at bounding box center [168, 184] width 147 height 13
type input "0974643685"
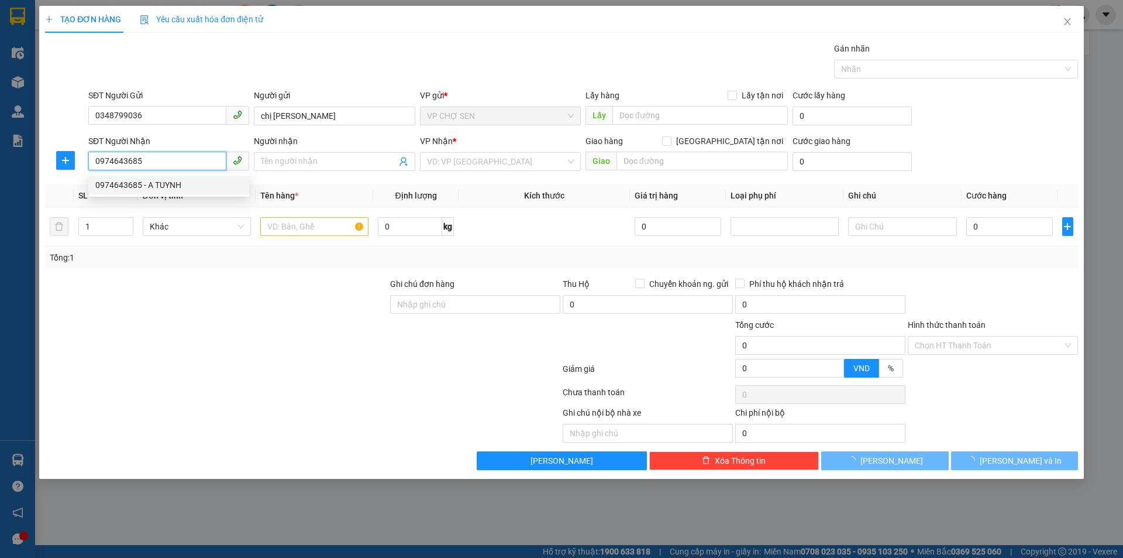
type input "A TUYNH"
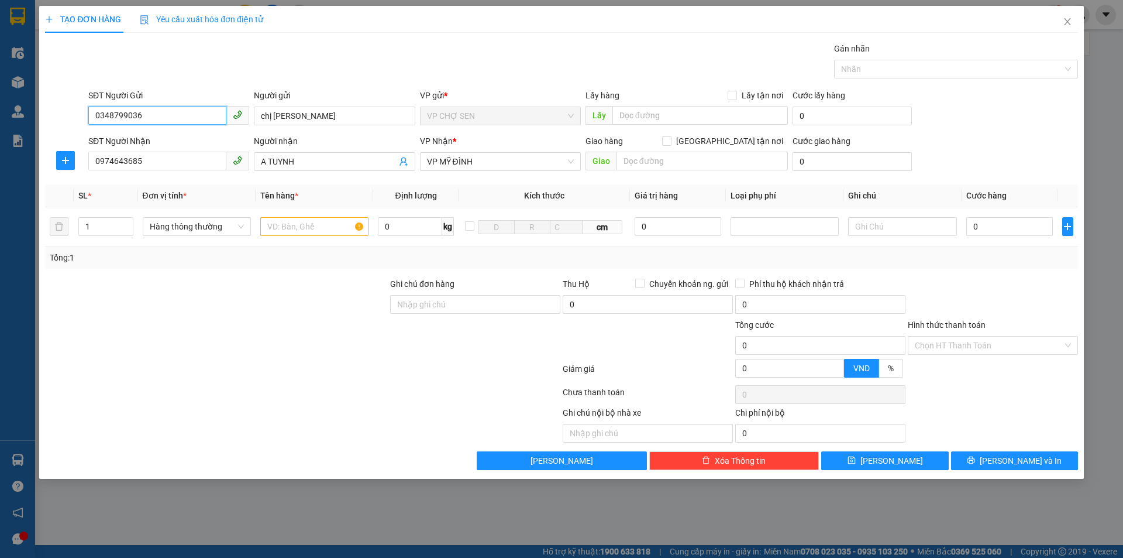
click at [158, 117] on input "0348799036" at bounding box center [157, 115] width 138 height 19
type input "0"
type input "0981824577"
click at [159, 146] on div "0981824577 - Cô Huệ VP Chợ Sen" at bounding box center [168, 139] width 161 height 19
type input "Cô Huệ VP Chợ Sen"
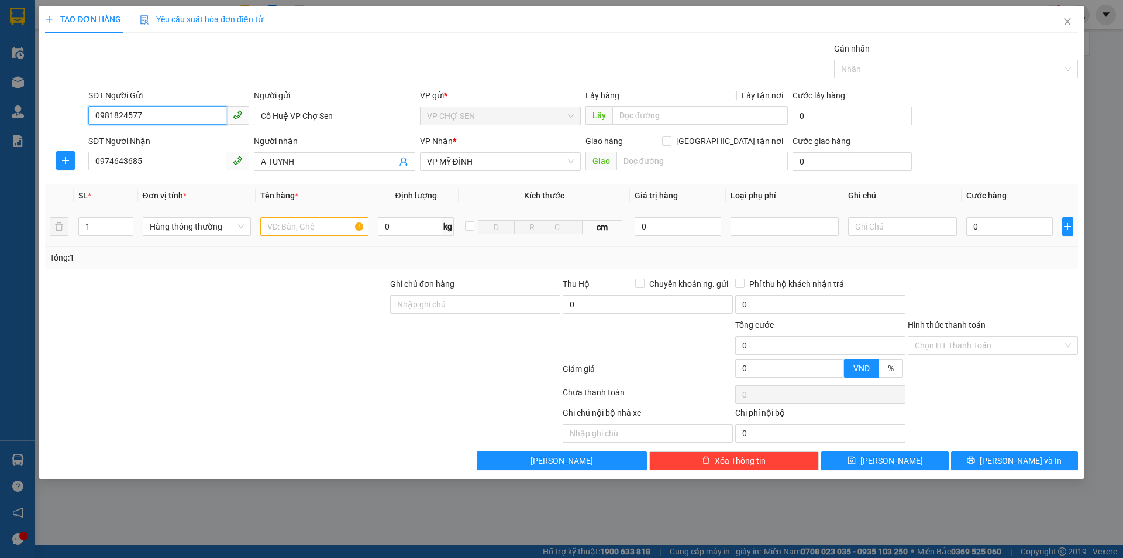
type input "0981824577"
click at [284, 229] on input "text" at bounding box center [314, 226] width 108 height 19
type input "THUỐC"
click at [981, 229] on input "0" at bounding box center [1010, 226] width 87 height 19
type input "2"
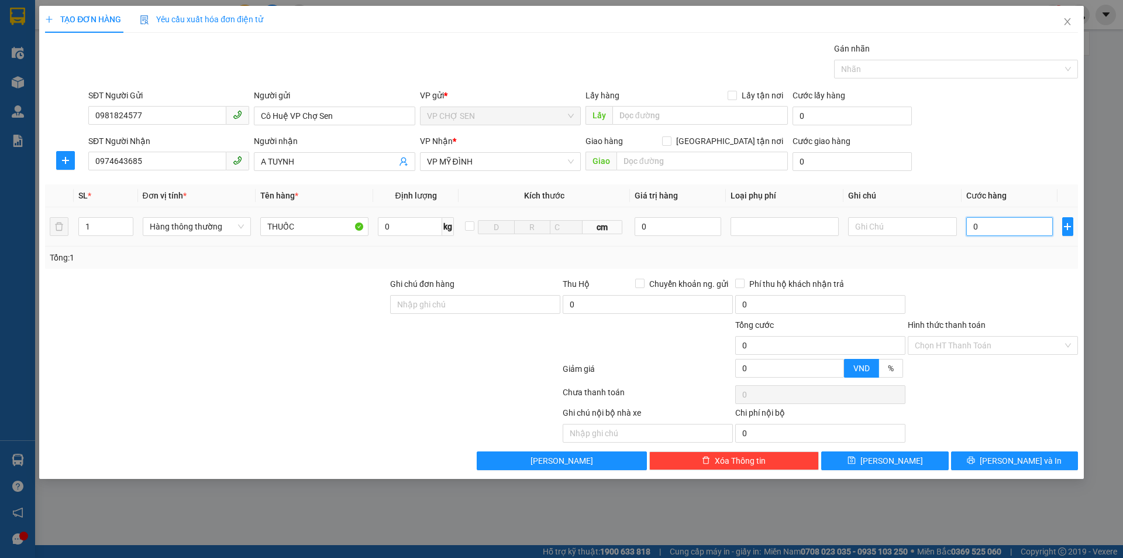
type input "2"
type input "20"
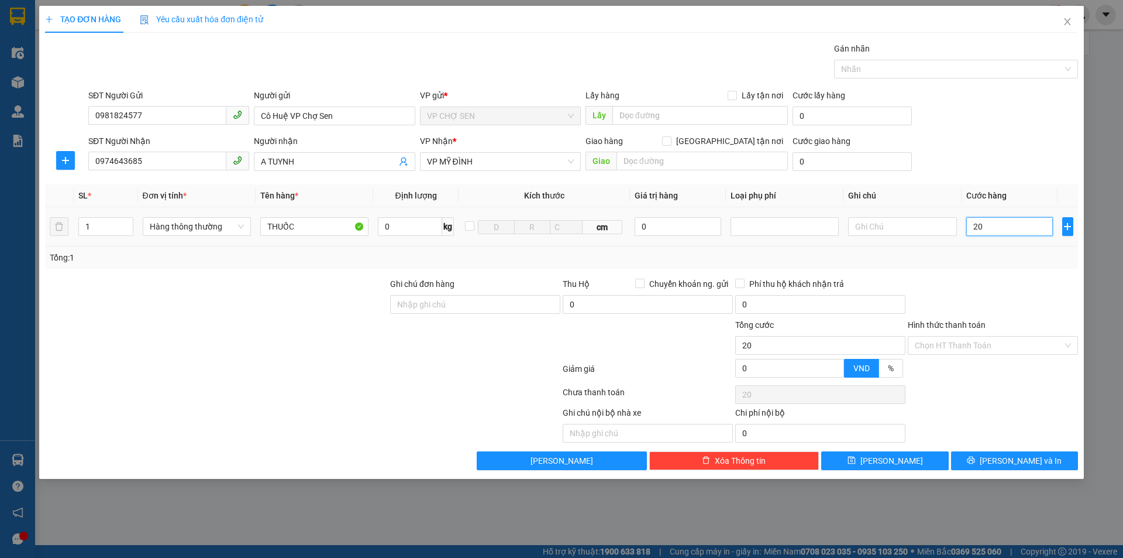
type input "200"
type input "2.000"
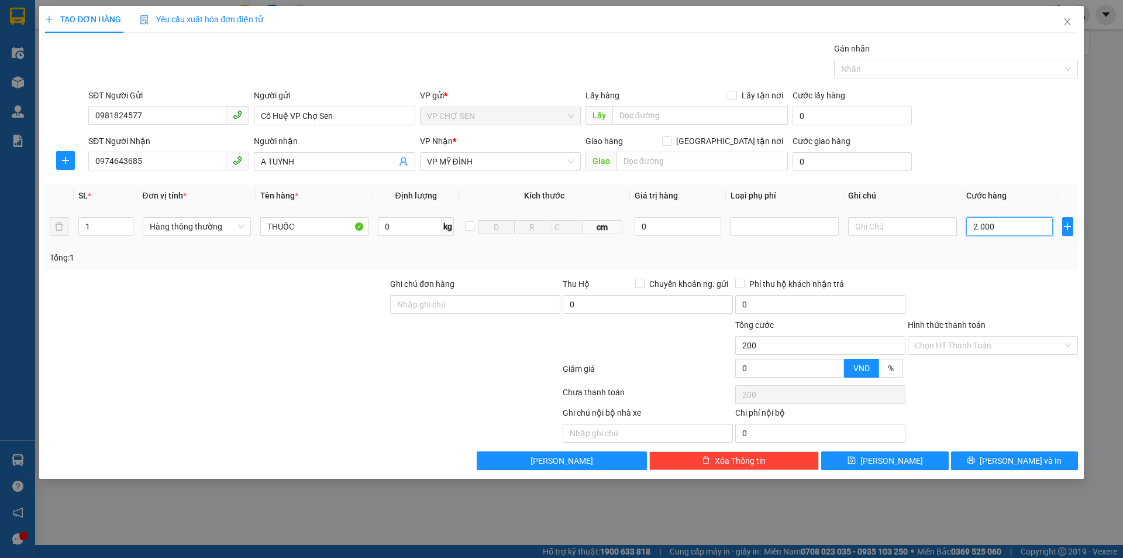
type input "2.000"
type input "20.000"
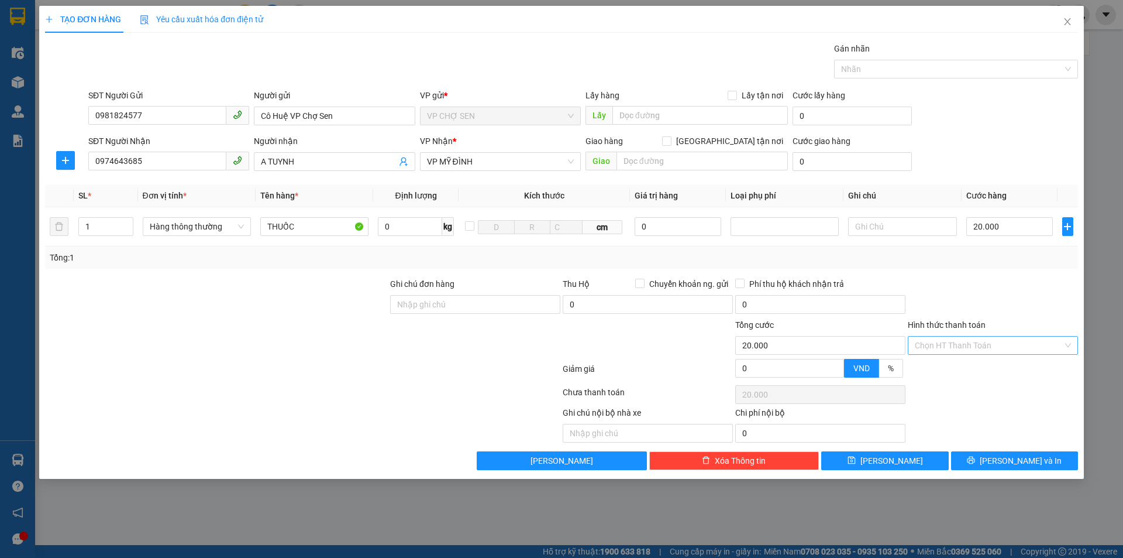
click at [975, 348] on input "Hình thức thanh toán" at bounding box center [989, 345] width 148 height 18
click at [965, 363] on div "Tại văn phòng" at bounding box center [993, 368] width 156 height 13
type input "0"
click at [989, 452] on button "[PERSON_NAME] và In" at bounding box center [1014, 460] width 127 height 19
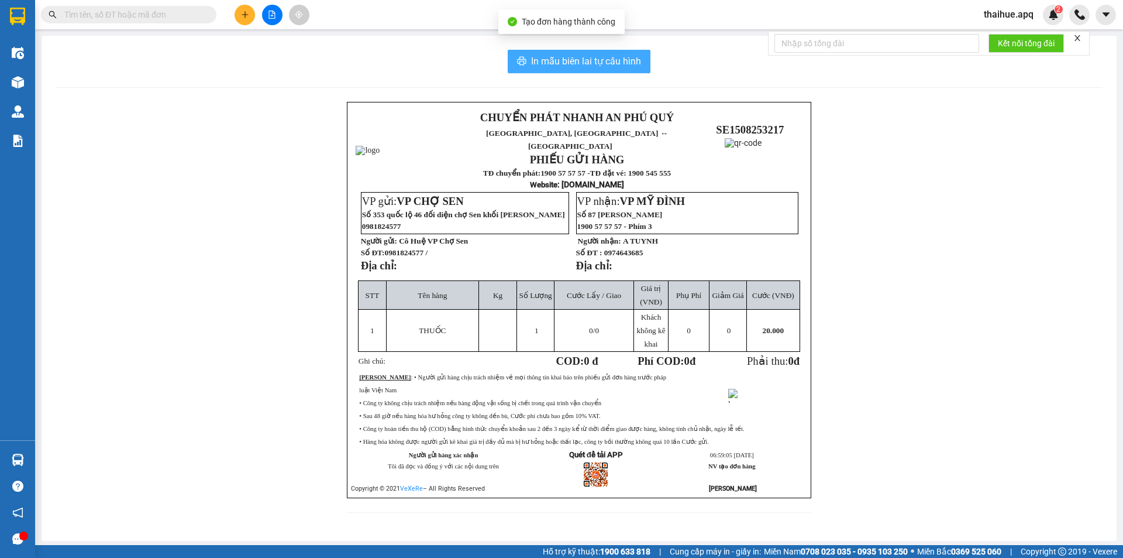
click at [565, 59] on span "In mẫu biên lai tự cấu hình" at bounding box center [586, 61] width 110 height 15
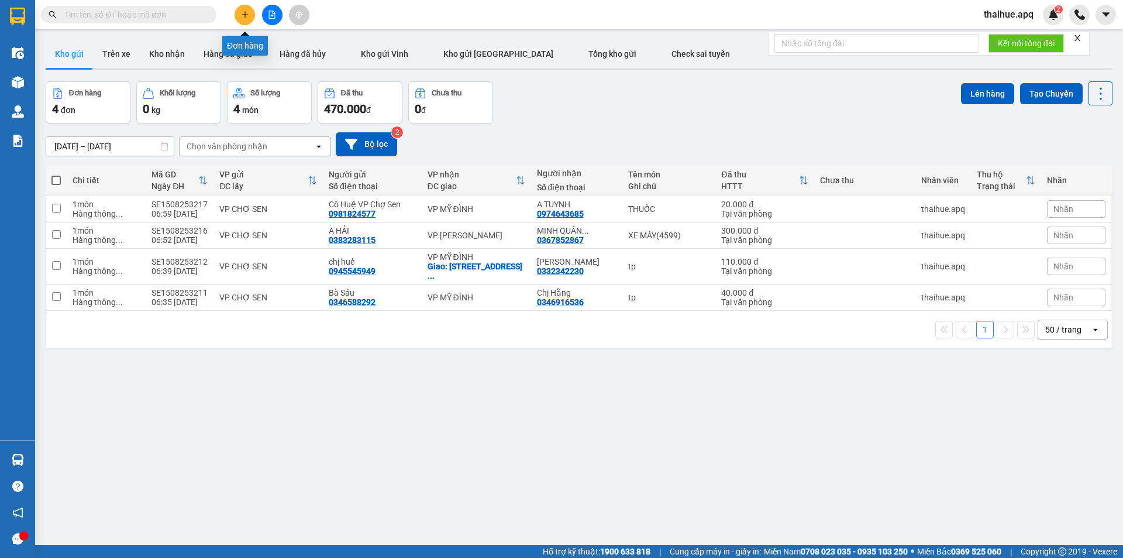
click at [244, 15] on icon "plus" at bounding box center [245, 15] width 8 height 8
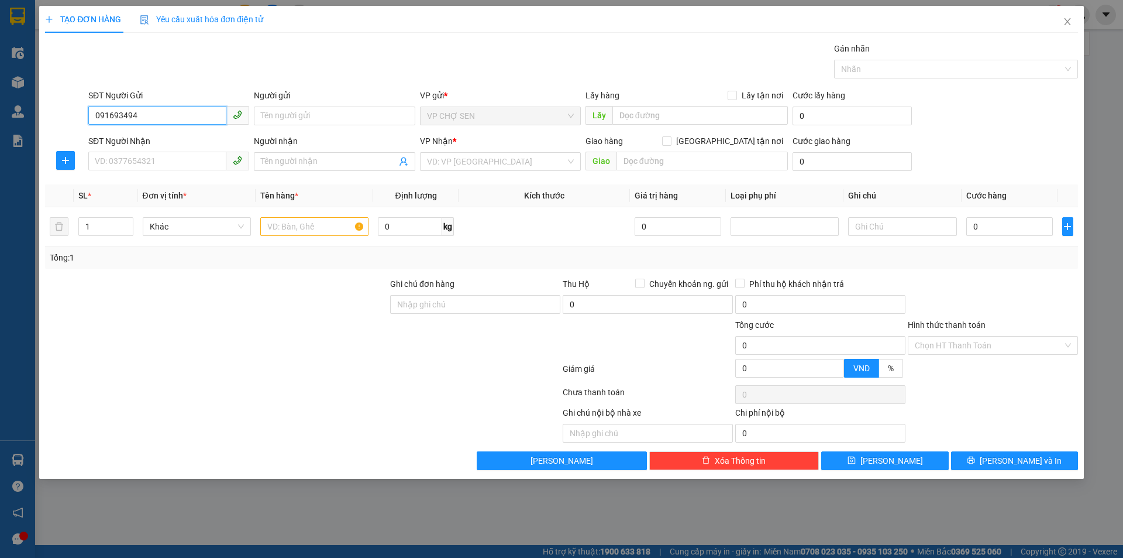
type input "0916934943"
click at [152, 139] on div "0916934943 - bác tứ" at bounding box center [168, 139] width 147 height 13
type input "bác tứ"
type input "0916934943"
click at [123, 163] on input "SĐT Người Nhận" at bounding box center [157, 161] width 138 height 19
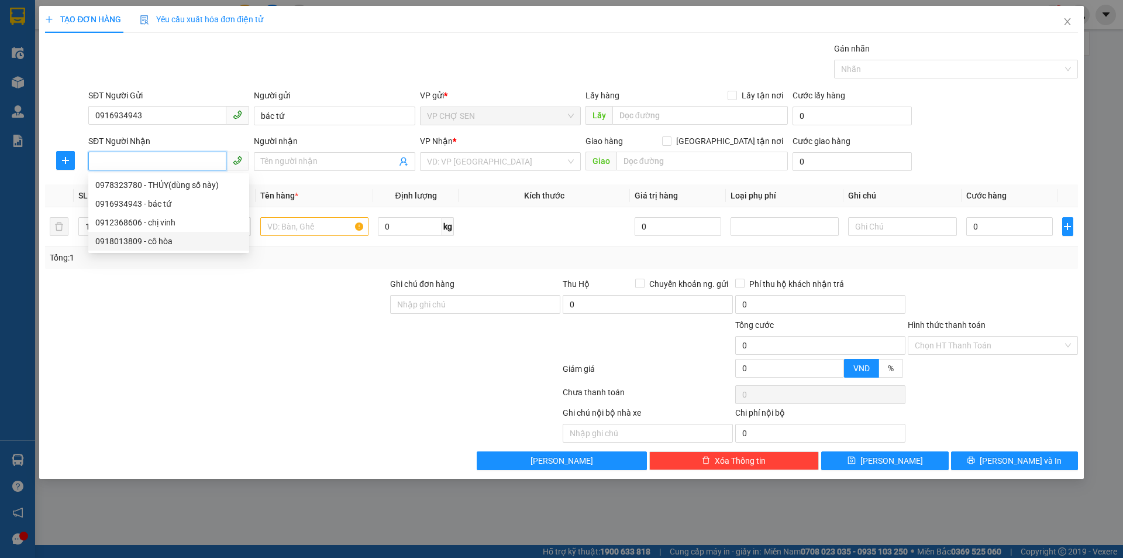
click at [156, 242] on div "0918013809 - cô hòa" at bounding box center [168, 241] width 147 height 13
type input "0918013809"
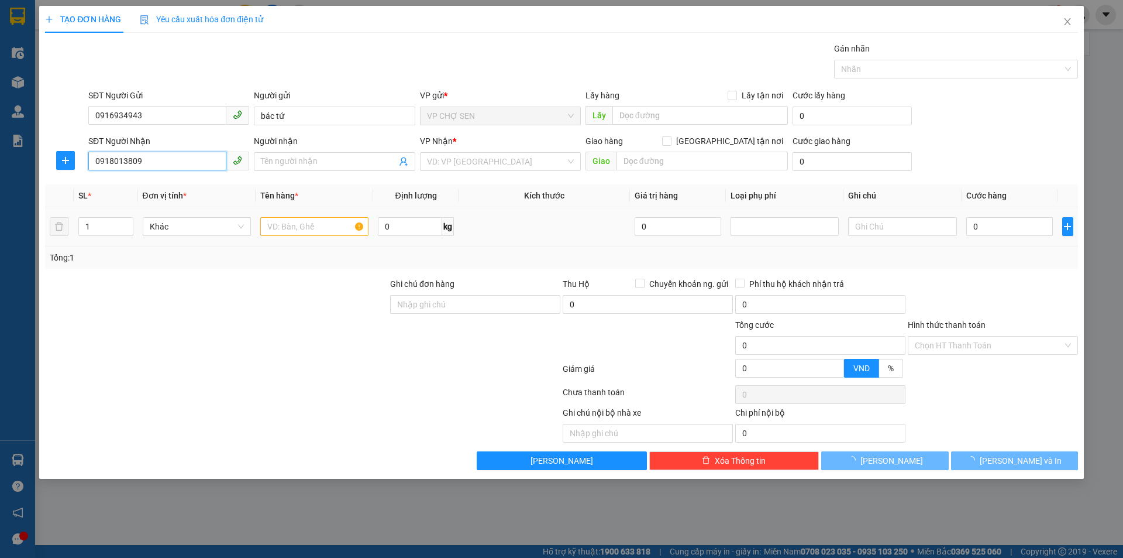
type input "cô hòa"
click at [268, 225] on input "text" at bounding box center [314, 226] width 108 height 19
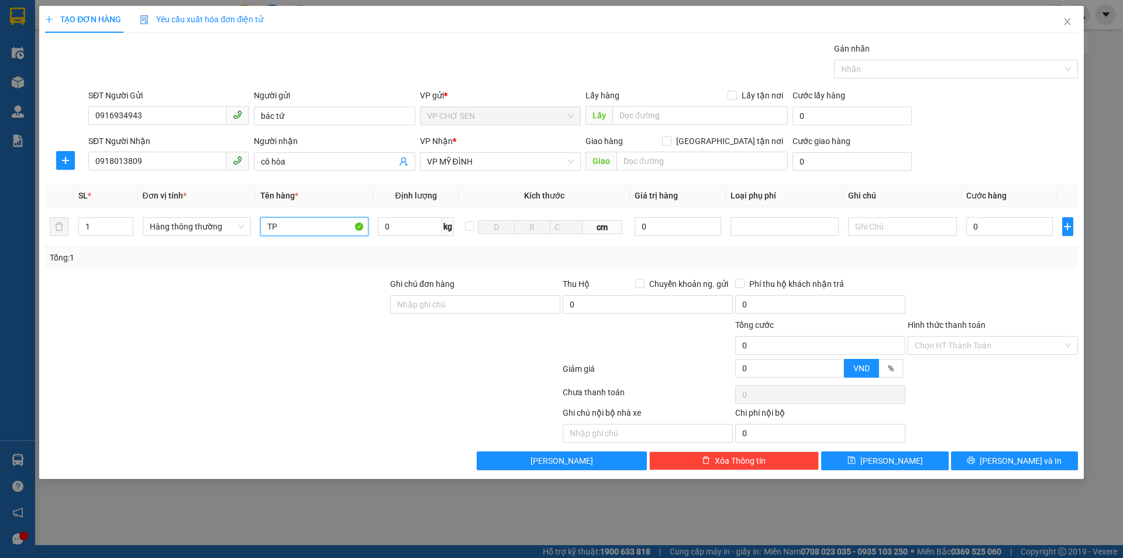
type input "TP"
click at [979, 226] on input "0" at bounding box center [1010, 226] width 87 height 19
type input "4"
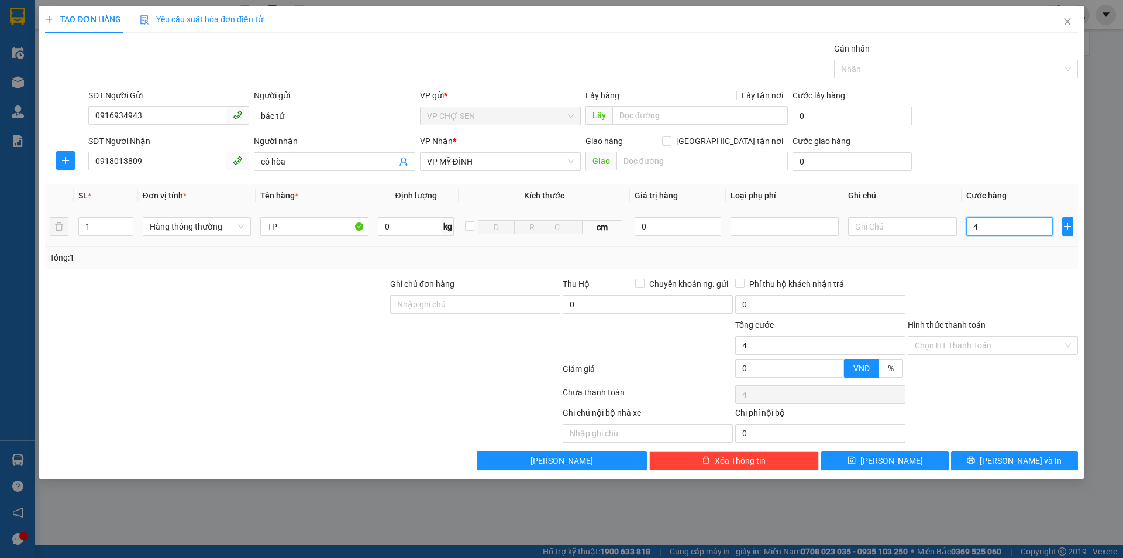
type input "40"
type input "400"
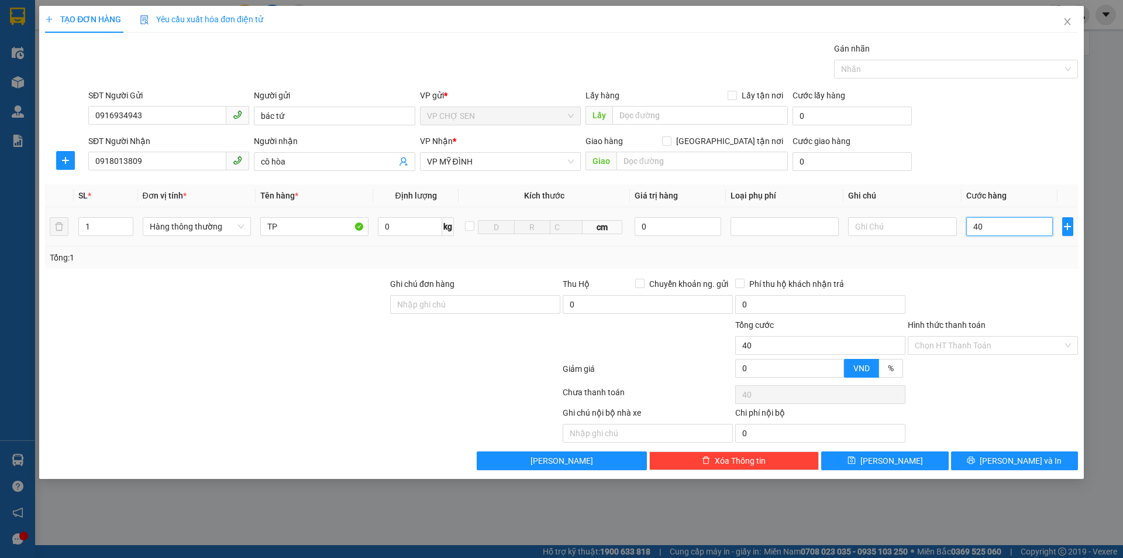
type input "400"
type input "4.000"
type input "40.000"
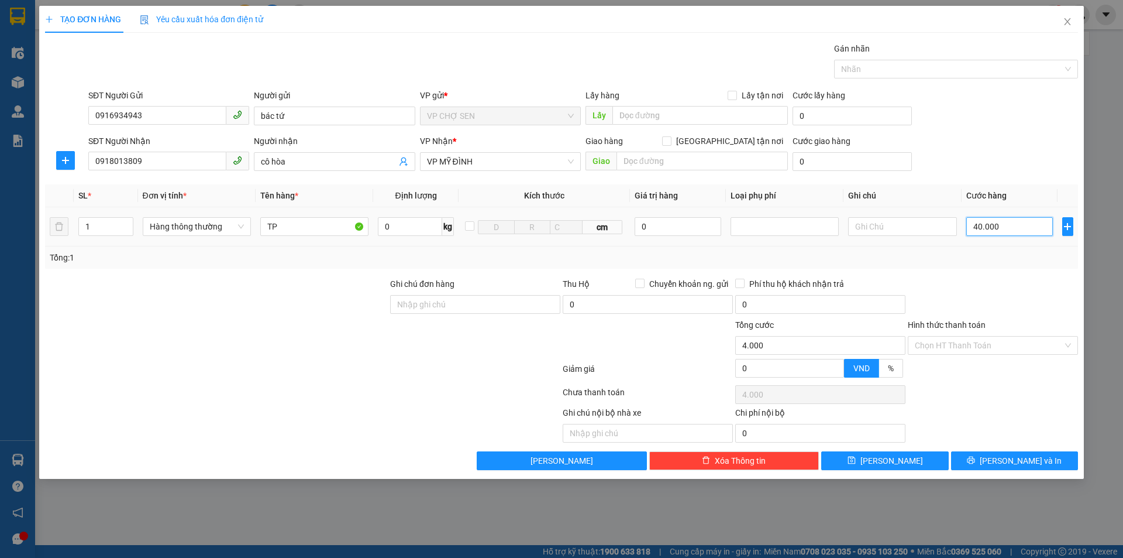
type input "40.000"
drag, startPoint x: 977, startPoint y: 341, endPoint x: 970, endPoint y: 355, distance: 15.2
click at [977, 342] on input "Hình thức thanh toán" at bounding box center [989, 345] width 148 height 18
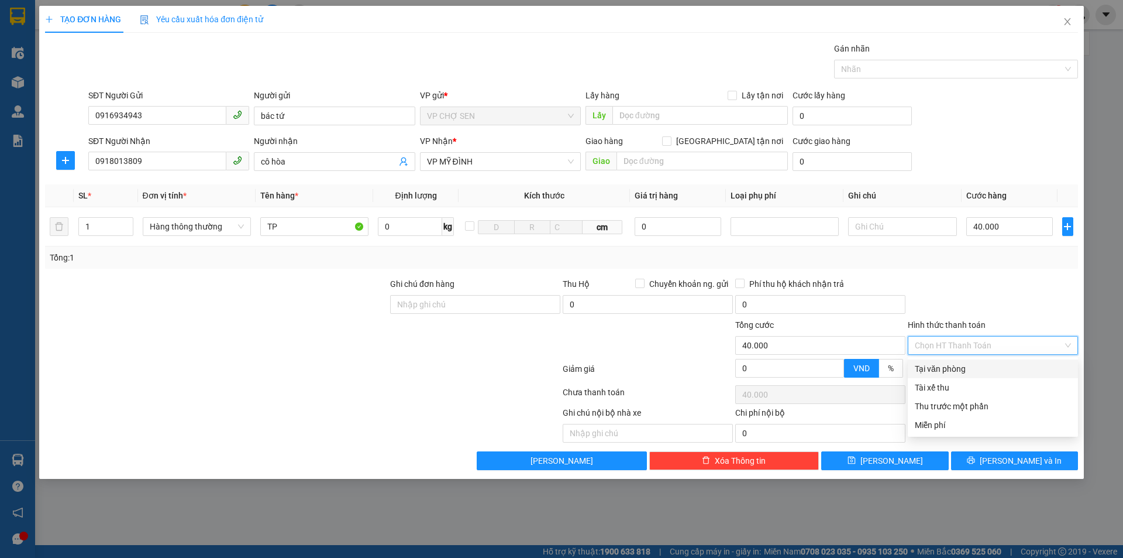
click at [959, 367] on div "Tại văn phòng" at bounding box center [993, 368] width 156 height 13
type input "0"
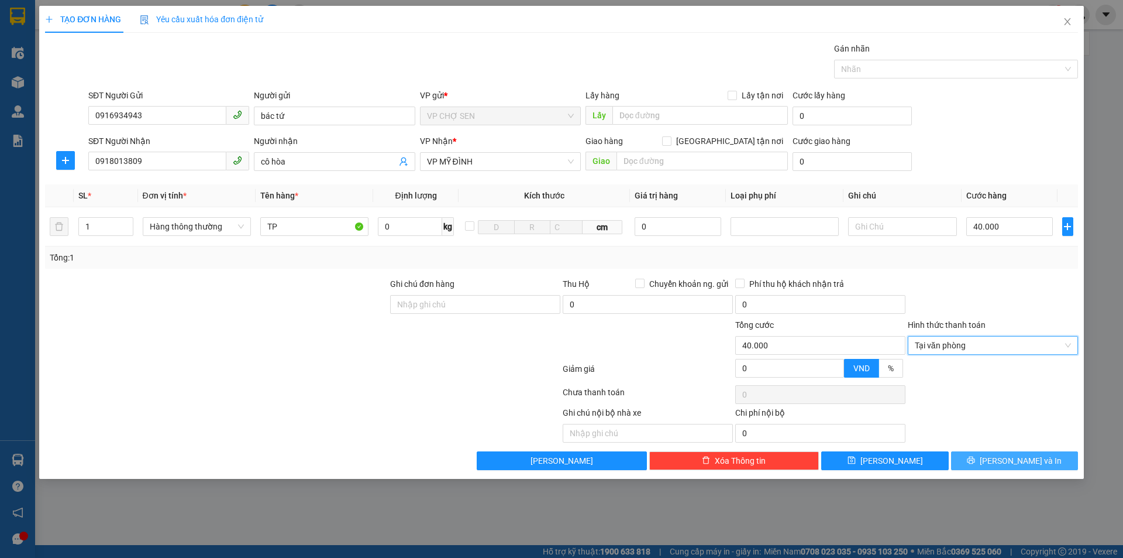
click at [999, 453] on button "[PERSON_NAME] và In" at bounding box center [1014, 460] width 127 height 19
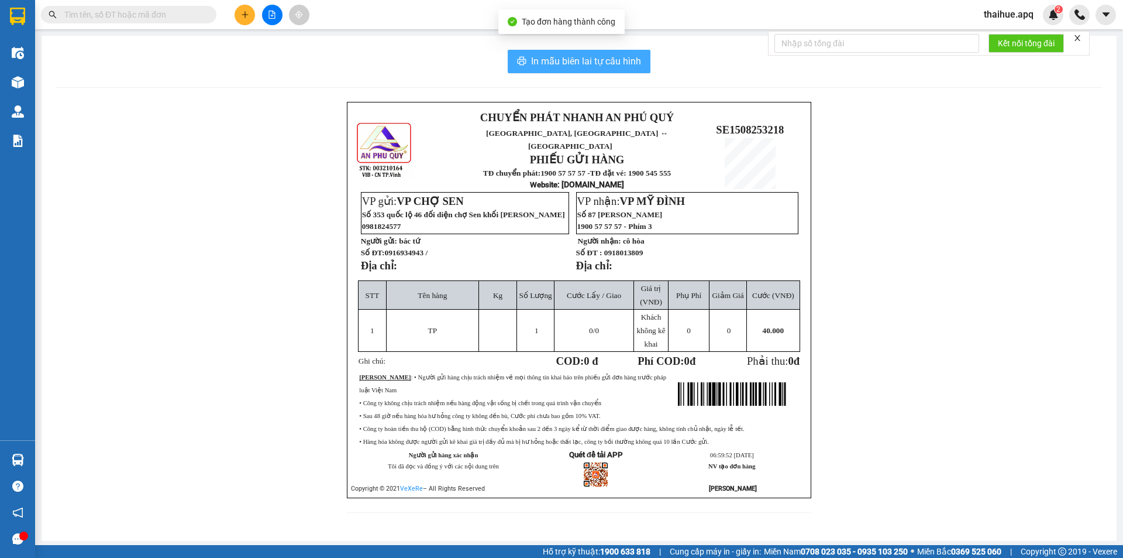
click at [612, 59] on span "In mẫu biên lai tự cấu hình" at bounding box center [586, 61] width 110 height 15
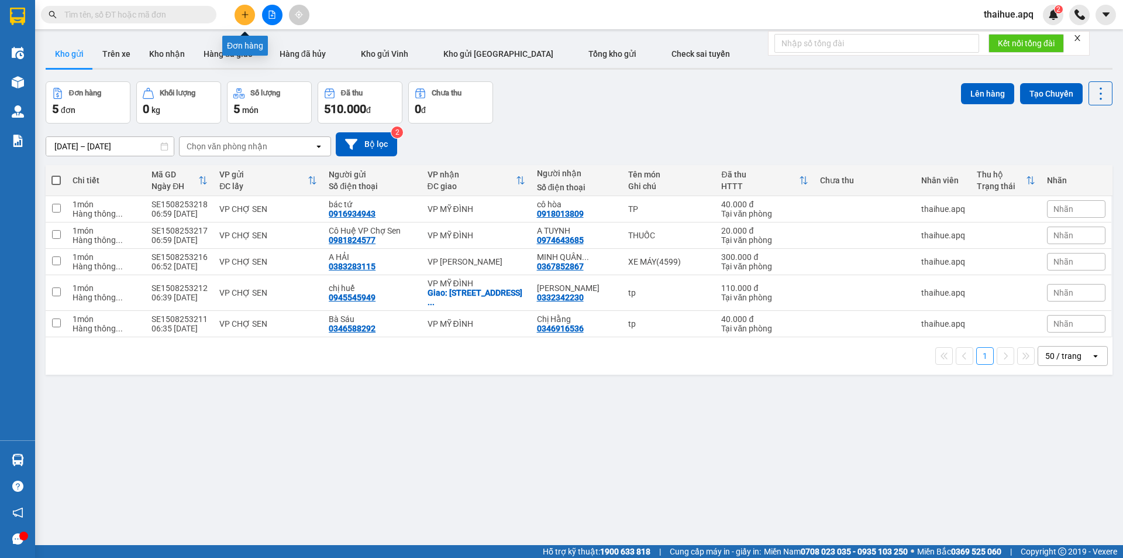
click at [248, 12] on icon "plus" at bounding box center [245, 15] width 8 height 8
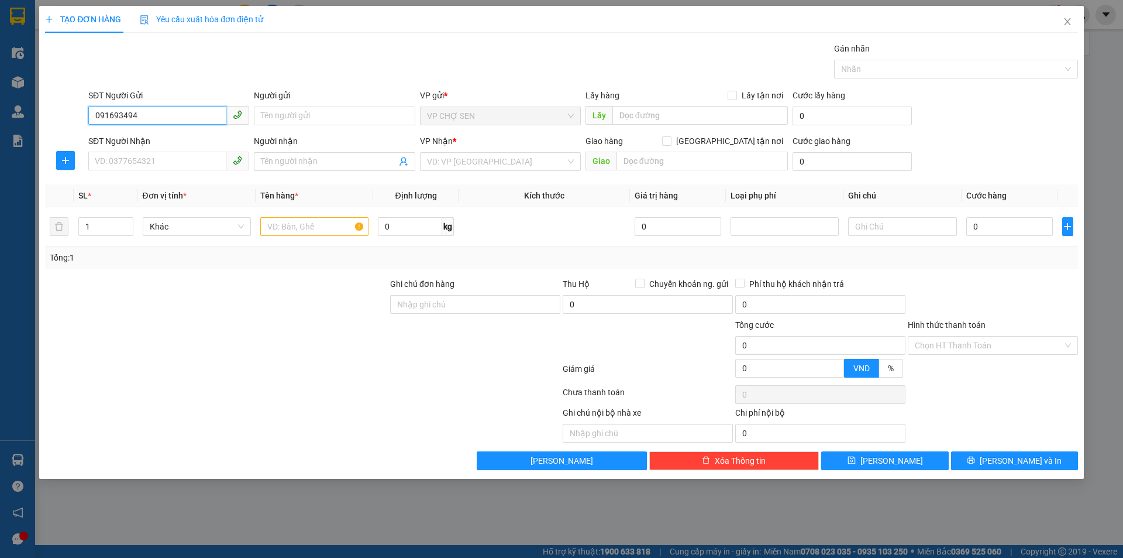
type input "0916934943"
click at [156, 142] on div "0916934943 - bác tứ" at bounding box center [168, 139] width 147 height 13
type input "bác tứ"
type input "0916934943"
click at [159, 168] on input "SĐT Người Nhận" at bounding box center [157, 161] width 138 height 19
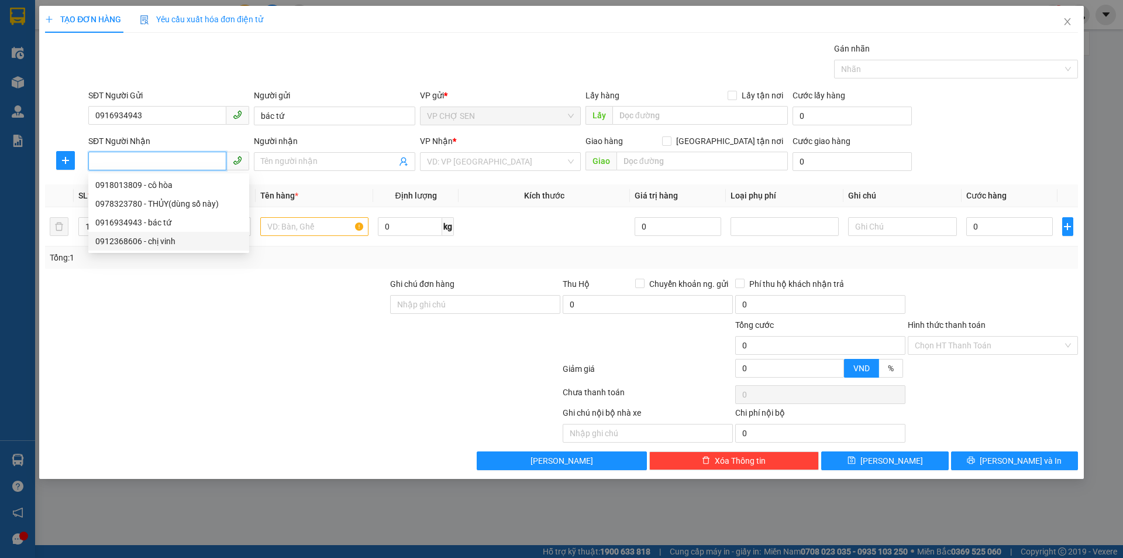
click at [159, 241] on div "0912368606 - chị vinh" at bounding box center [168, 241] width 147 height 13
type input "0912368606"
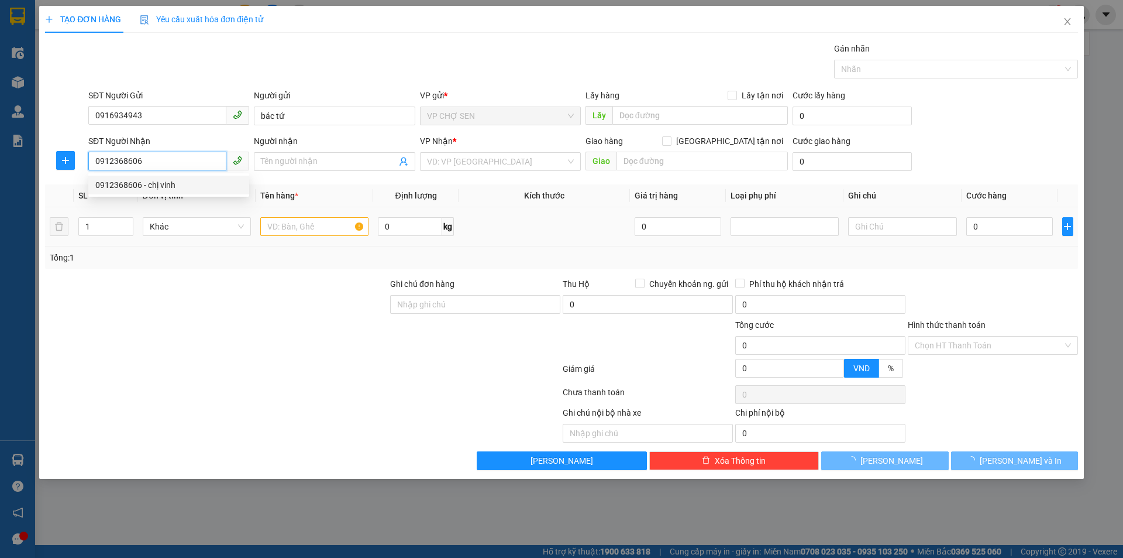
type input "chị vinh"
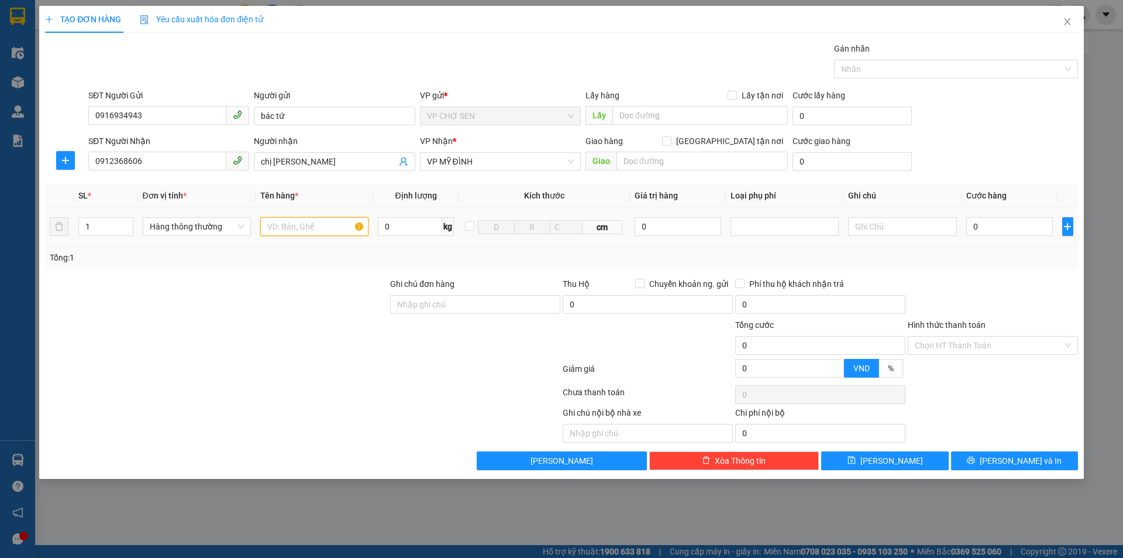
click at [291, 228] on input "text" at bounding box center [314, 226] width 108 height 19
type input "TP"
click at [974, 226] on input "0" at bounding box center [1010, 226] width 87 height 19
type input "5"
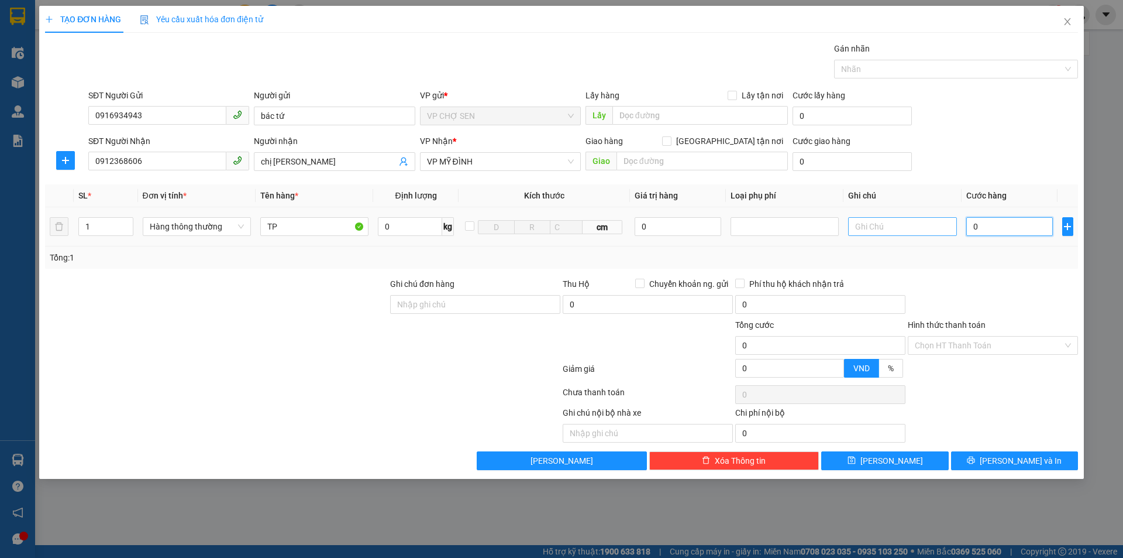
type input "5"
type input "50"
type input "500"
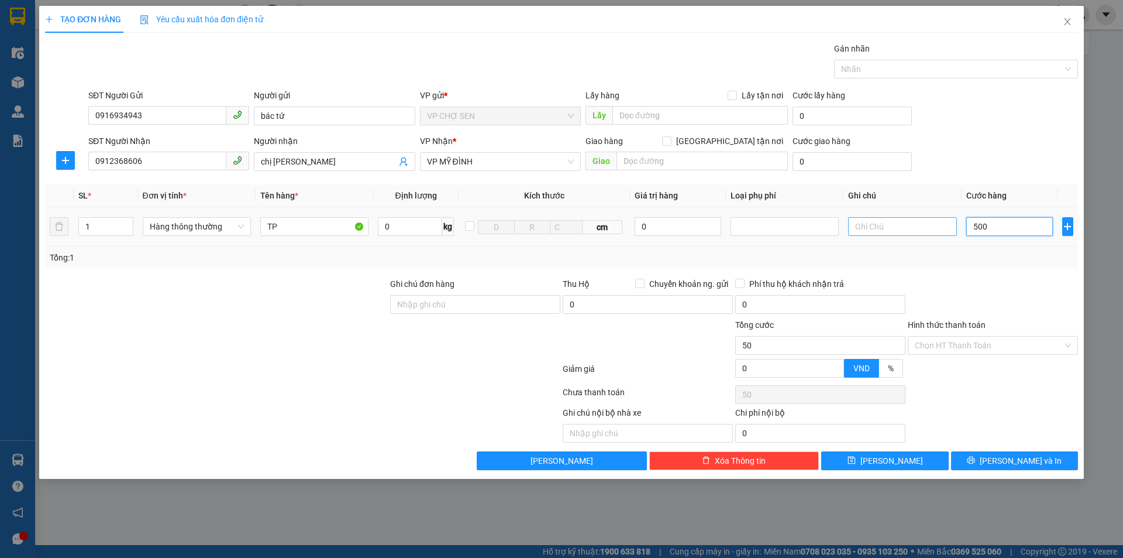
type input "500"
type input "5.000"
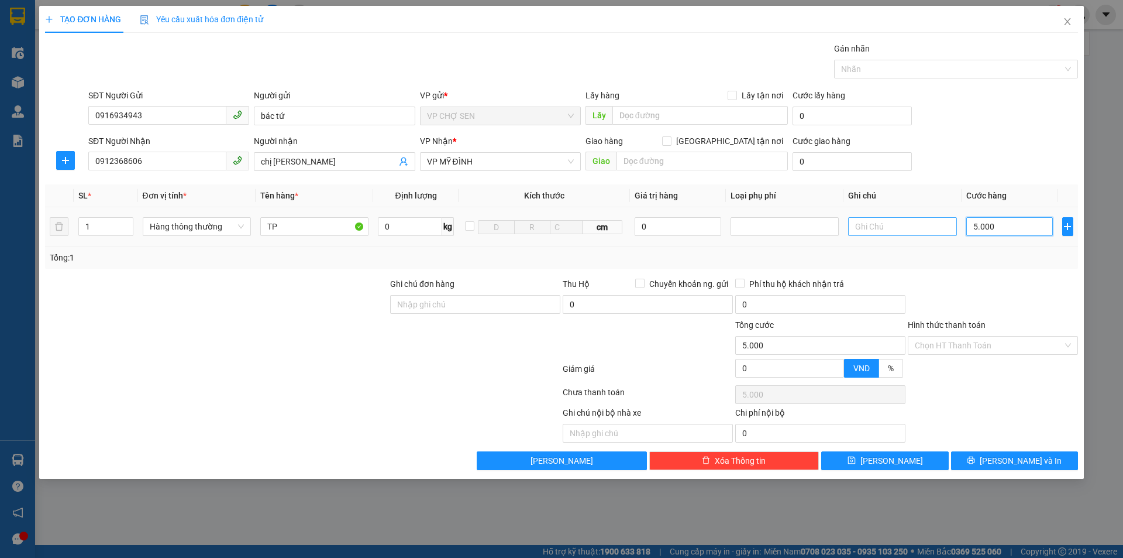
type input "50.000"
drag, startPoint x: 953, startPoint y: 345, endPoint x: 946, endPoint y: 377, distance: 32.9
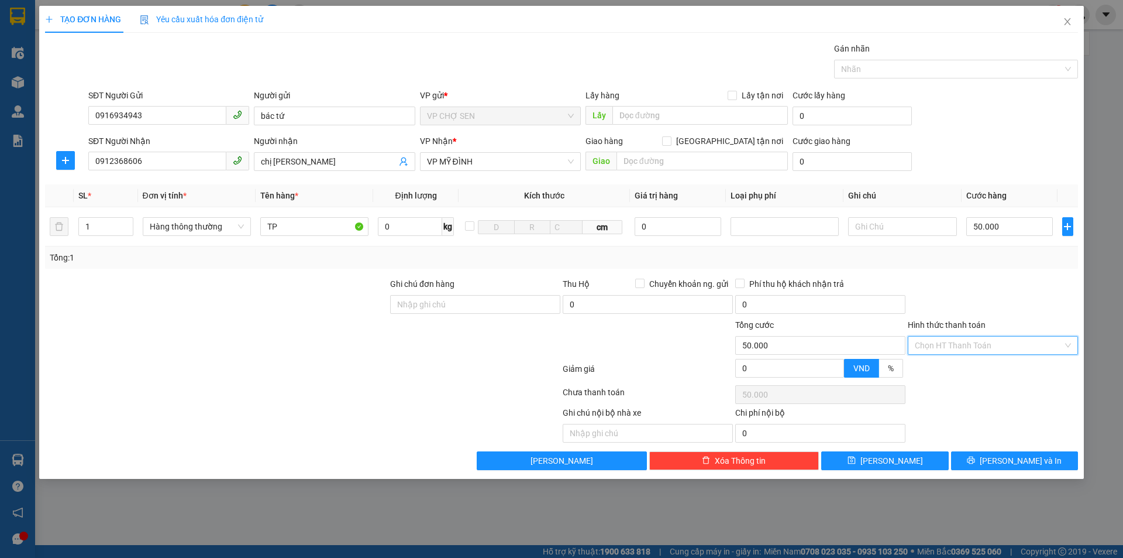
click at [953, 348] on input "Hình thức thanh toán" at bounding box center [989, 345] width 148 height 18
click at [948, 368] on div "Tại văn phòng" at bounding box center [993, 368] width 156 height 13
type input "0"
click at [1009, 456] on span "[PERSON_NAME] và In" at bounding box center [1021, 460] width 82 height 13
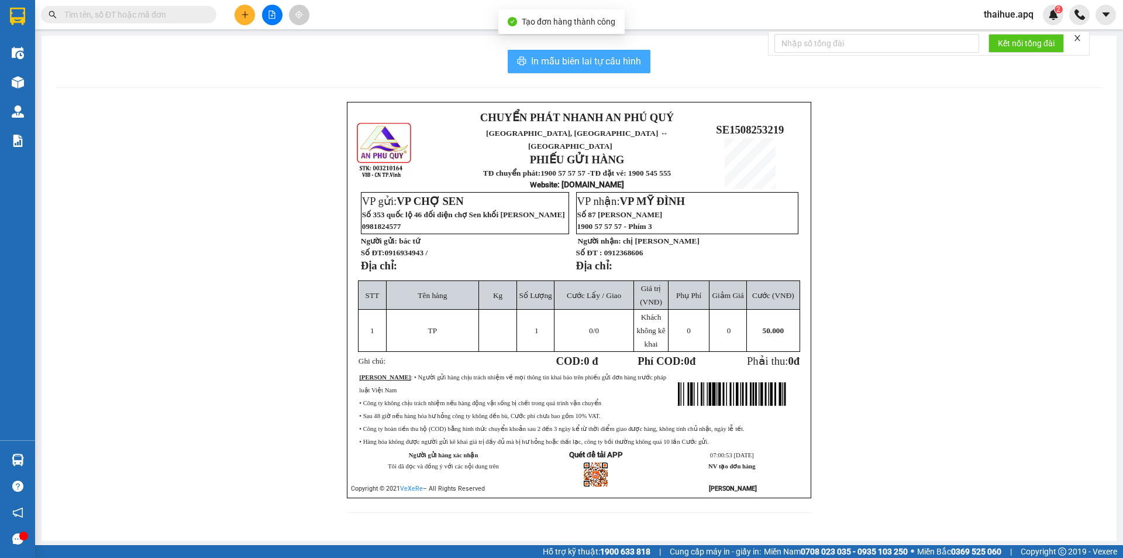
click at [601, 61] on span "In mẫu biên lai tự cấu hình" at bounding box center [586, 61] width 110 height 15
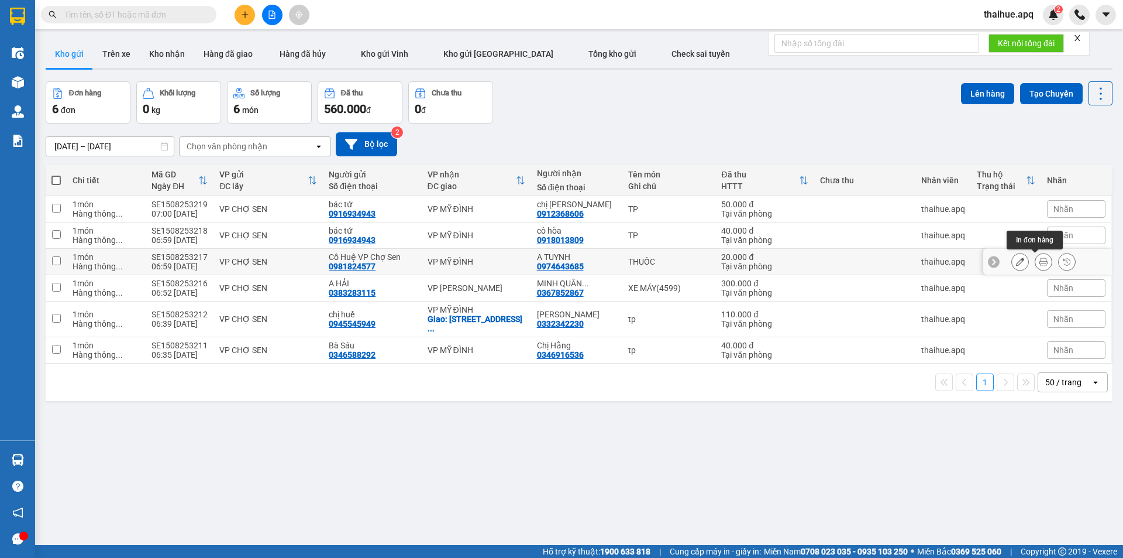
click at [1040, 259] on icon at bounding box center [1044, 261] width 8 height 8
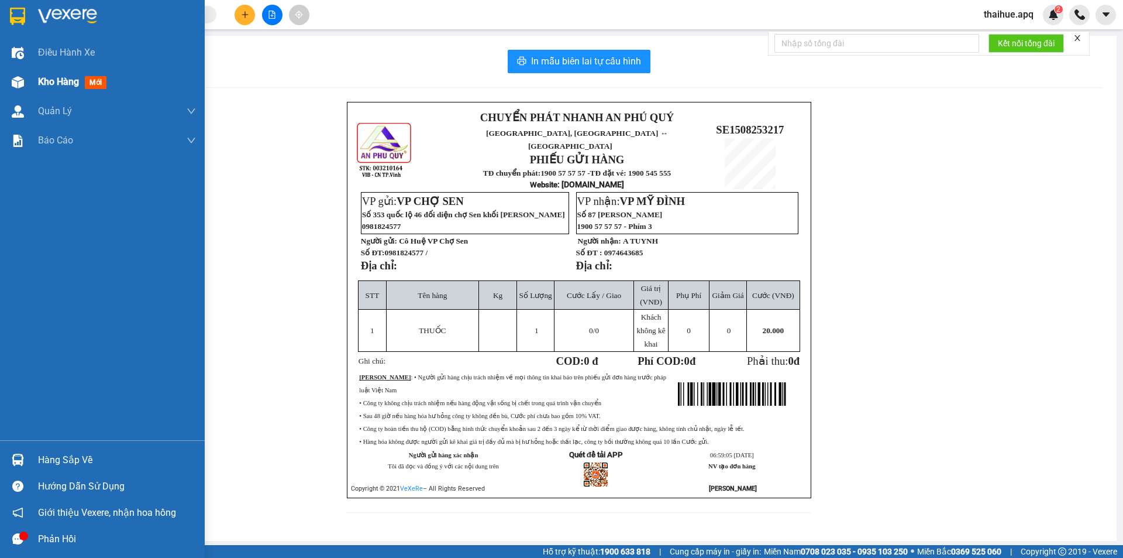
click at [64, 83] on span "Kho hàng" at bounding box center [58, 81] width 41 height 11
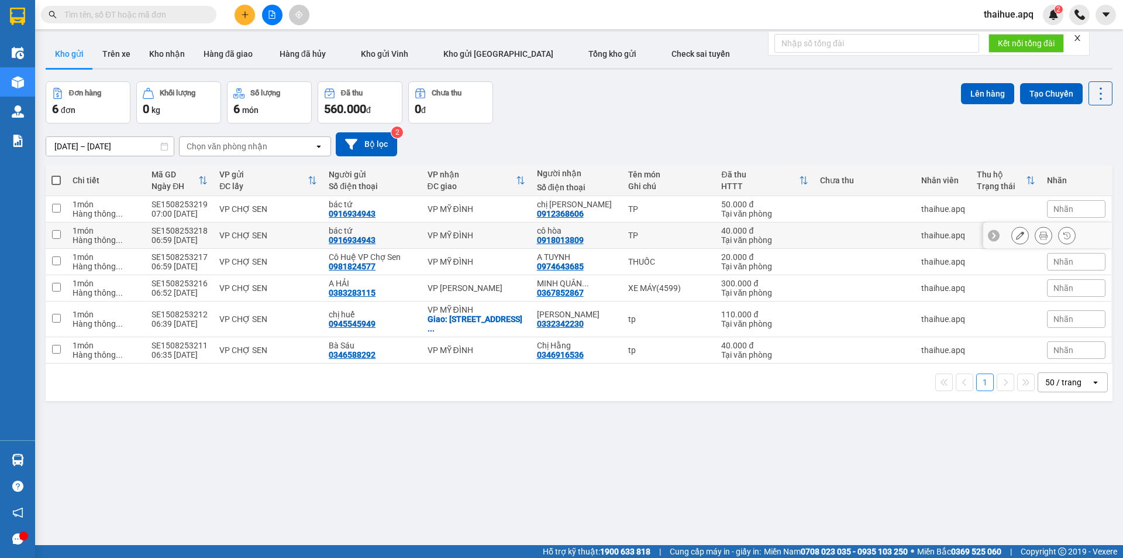
click at [291, 232] on div "VP CHỢ SEN" at bounding box center [268, 235] width 98 height 9
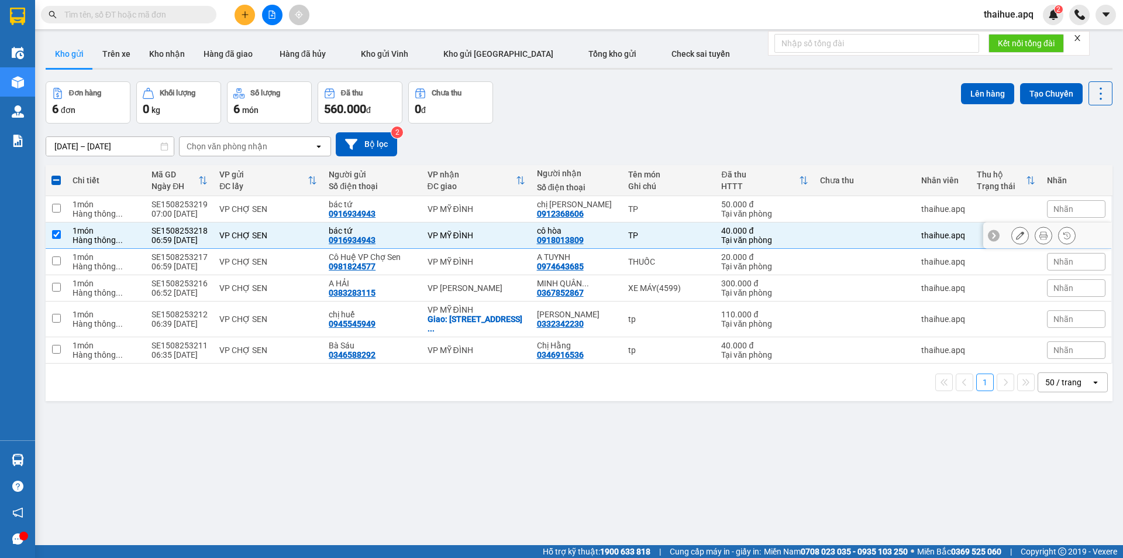
click at [307, 233] on div "VP CHỢ SEN" at bounding box center [268, 235] width 98 height 9
checkbox input "false"
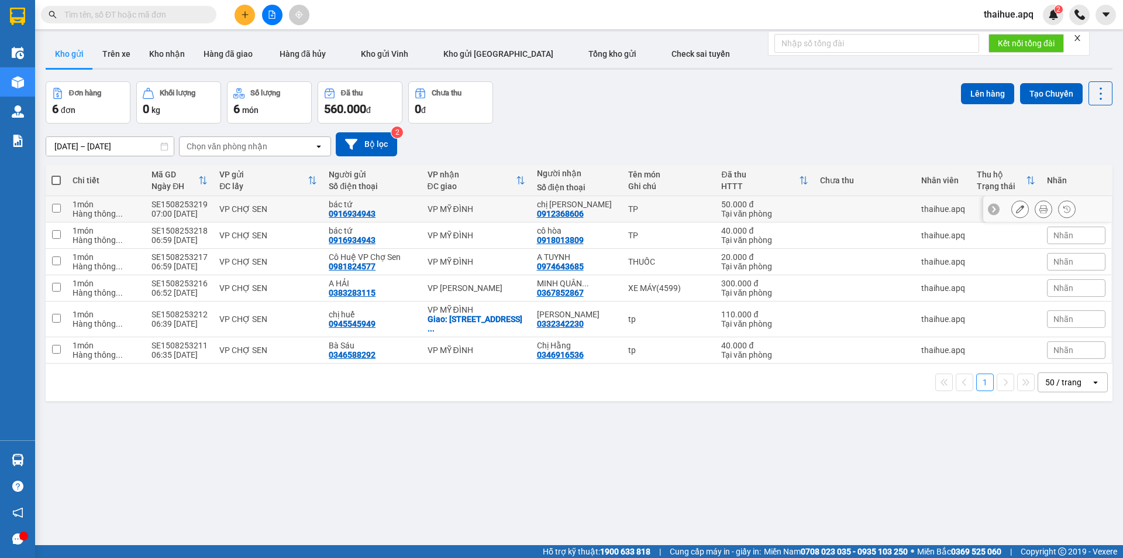
click at [305, 211] on div "VP CHỢ SEN" at bounding box center [268, 208] width 98 height 9
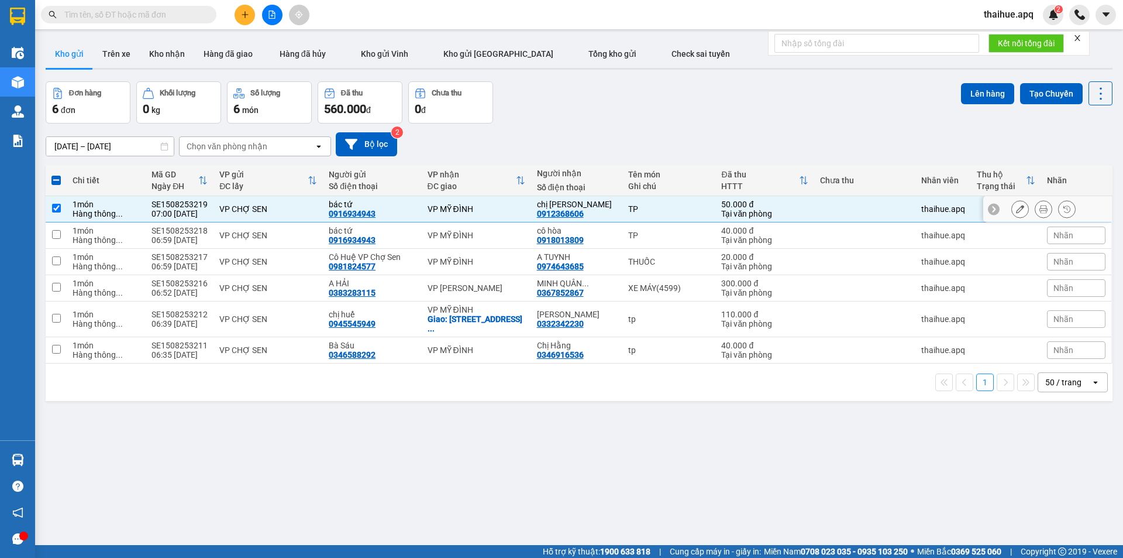
click at [390, 207] on div "bác tứ" at bounding box center [372, 204] width 87 height 9
checkbox input "false"
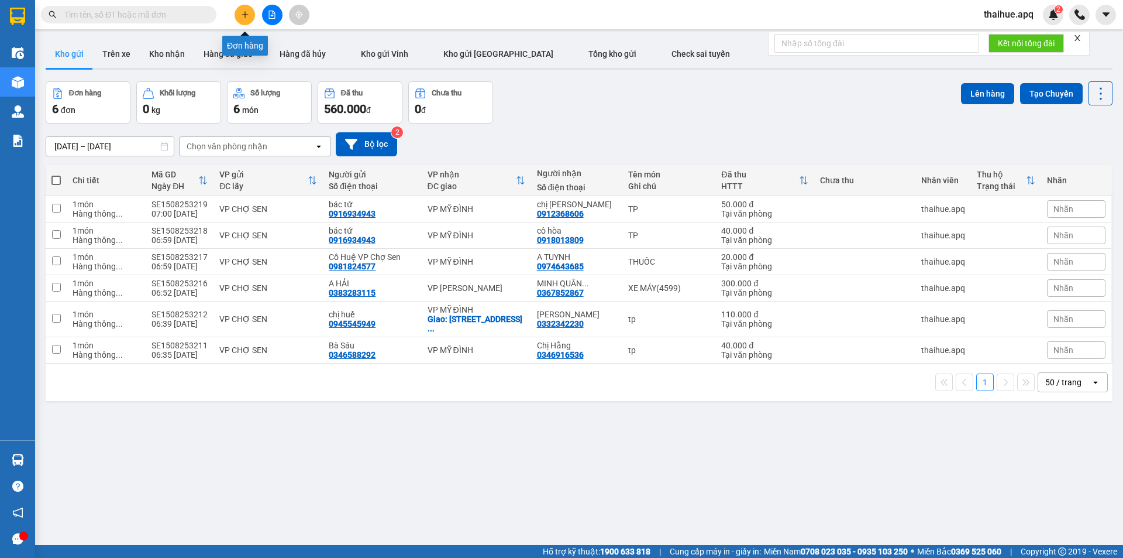
click at [242, 13] on icon "plus" at bounding box center [245, 15] width 8 height 8
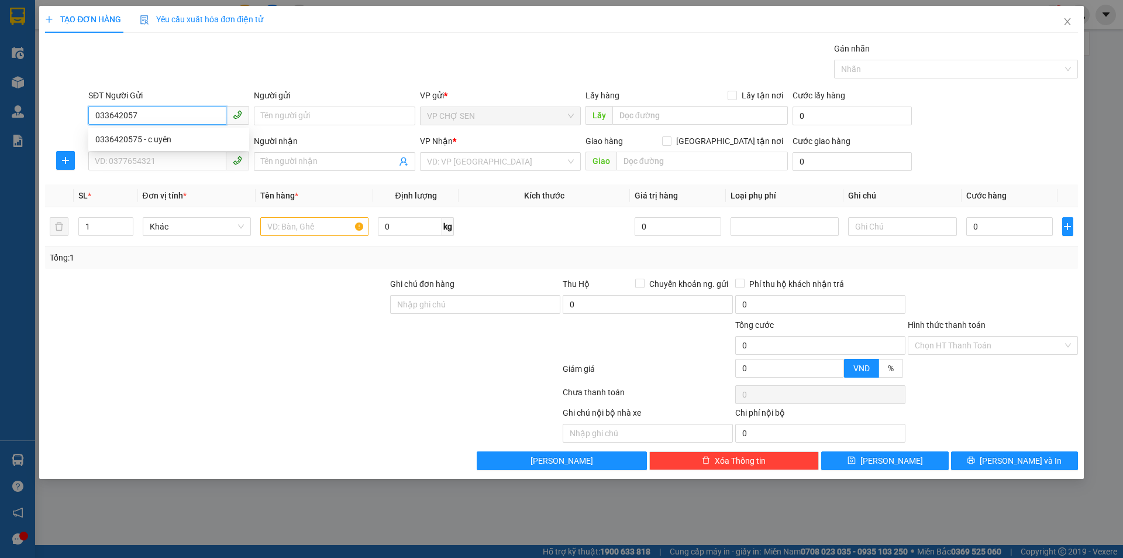
type input "0336420575"
click at [169, 140] on div "0336420575 - c uyên" at bounding box center [168, 139] width 147 height 13
type input "c uyên"
type input "0336420575"
click at [149, 161] on input "SĐT Người Nhận" at bounding box center [157, 161] width 138 height 19
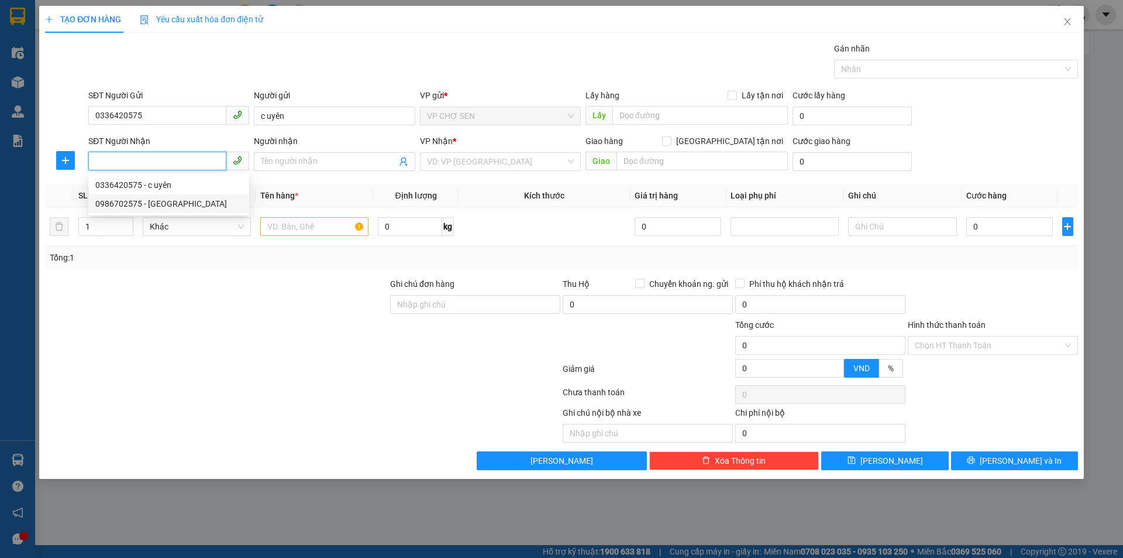
click at [164, 204] on div "0986702575 - HÀ GIANG" at bounding box center [168, 203] width 147 height 13
type input "0986702575"
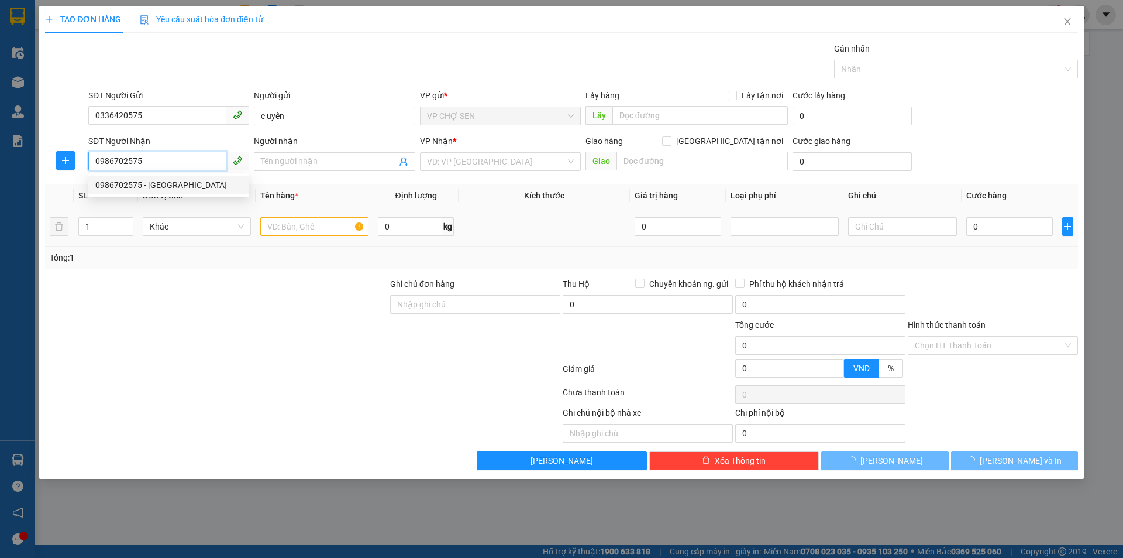
type input "HÀ GIANG"
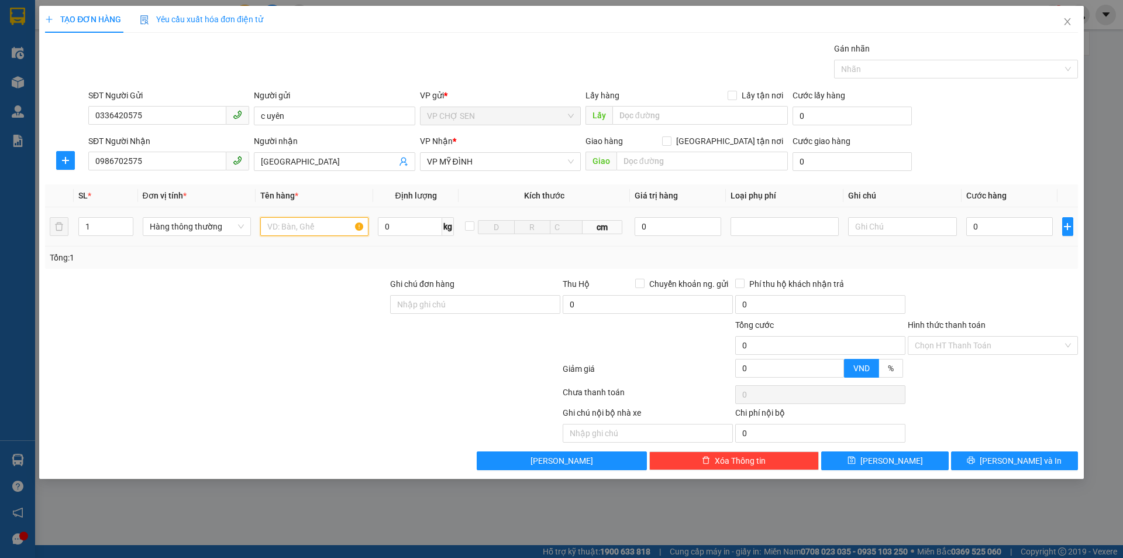
click at [277, 229] on input "text" at bounding box center [314, 226] width 108 height 19
type input "TP"
click at [986, 229] on input "0" at bounding box center [1010, 226] width 87 height 19
type input "4"
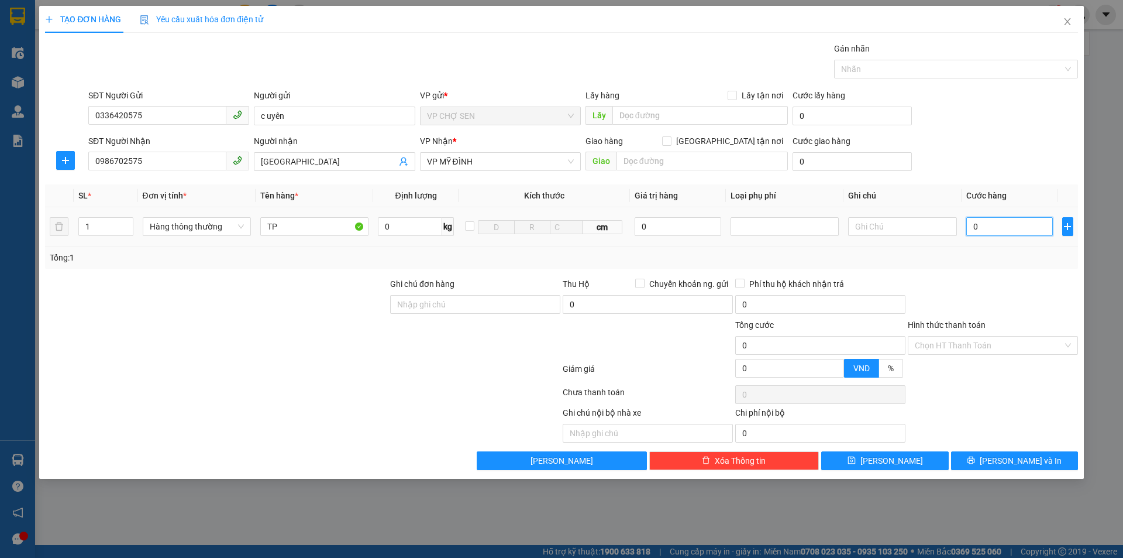
type input "4"
type input "40"
type input "400"
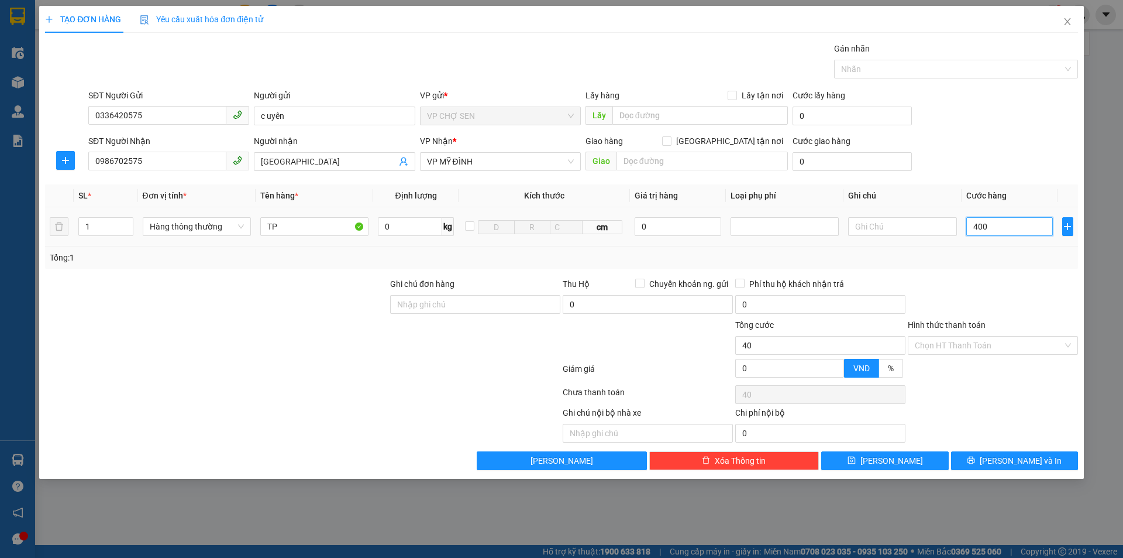
type input "400"
type input "4.000"
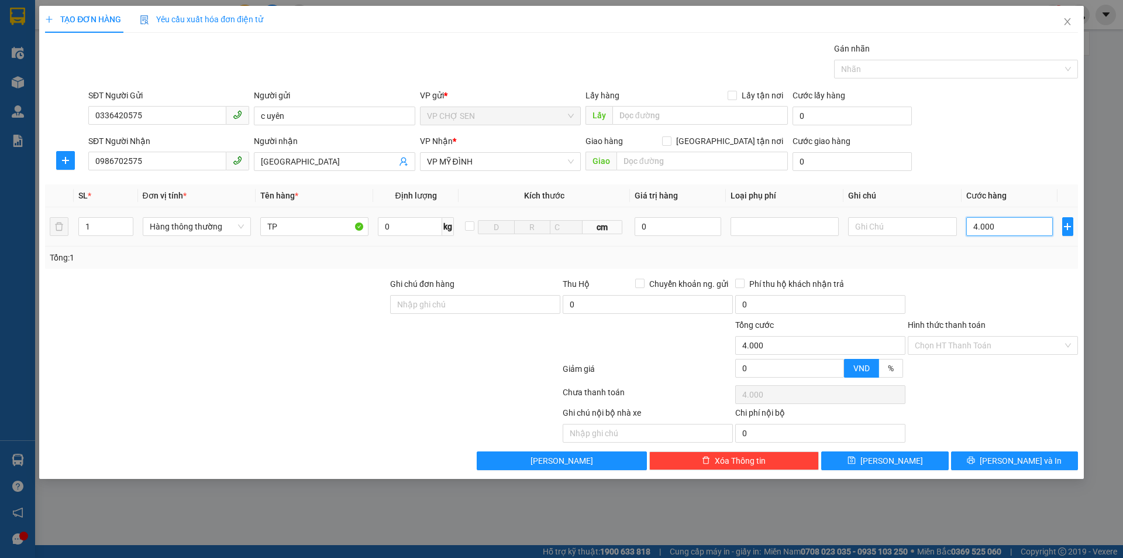
type input "40.000"
click at [991, 342] on input "Hình thức thanh toán" at bounding box center [989, 345] width 148 height 18
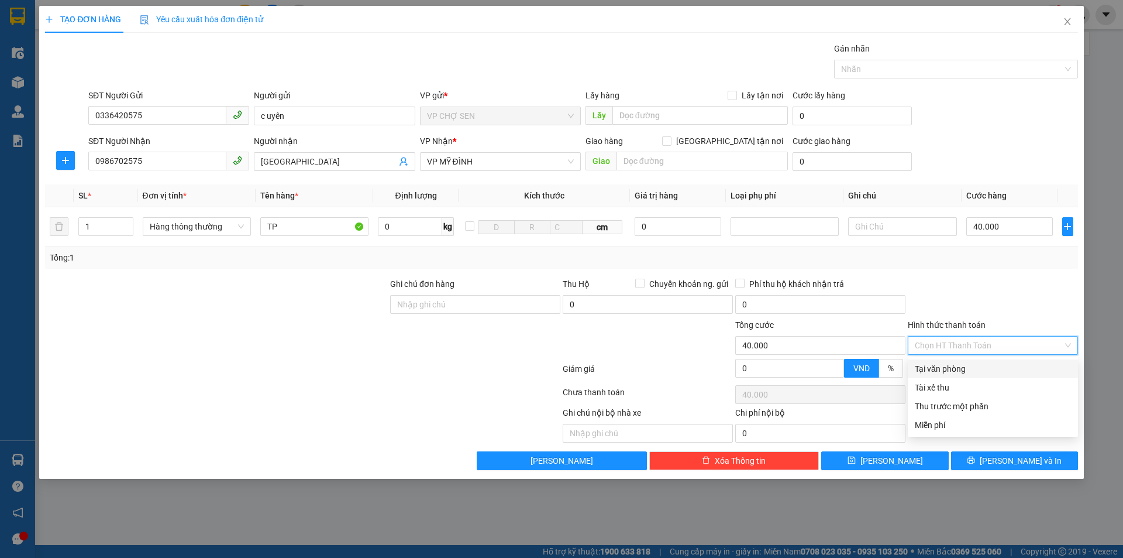
click at [957, 365] on div "Tại văn phòng" at bounding box center [993, 368] width 156 height 13
type input "0"
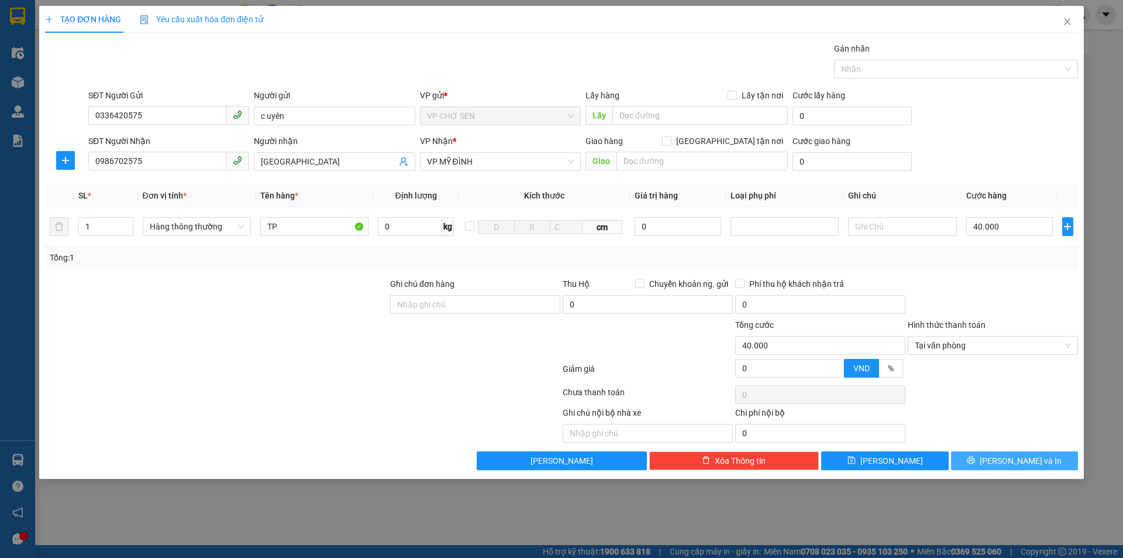
click at [985, 461] on button "[PERSON_NAME] và In" at bounding box center [1014, 460] width 127 height 19
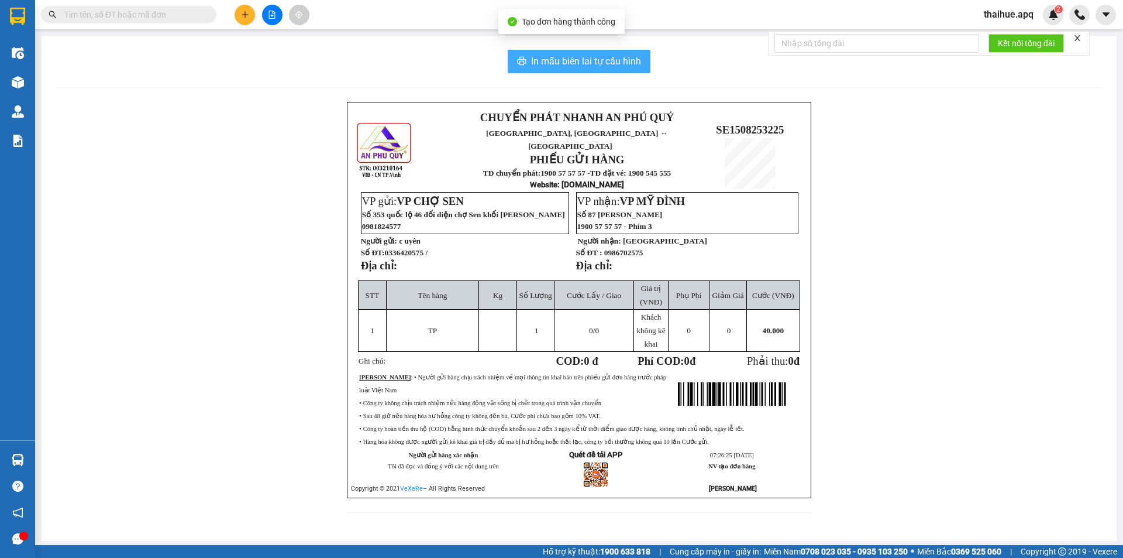
click at [597, 61] on span "In mẫu biên lai tự cấu hình" at bounding box center [586, 61] width 110 height 15
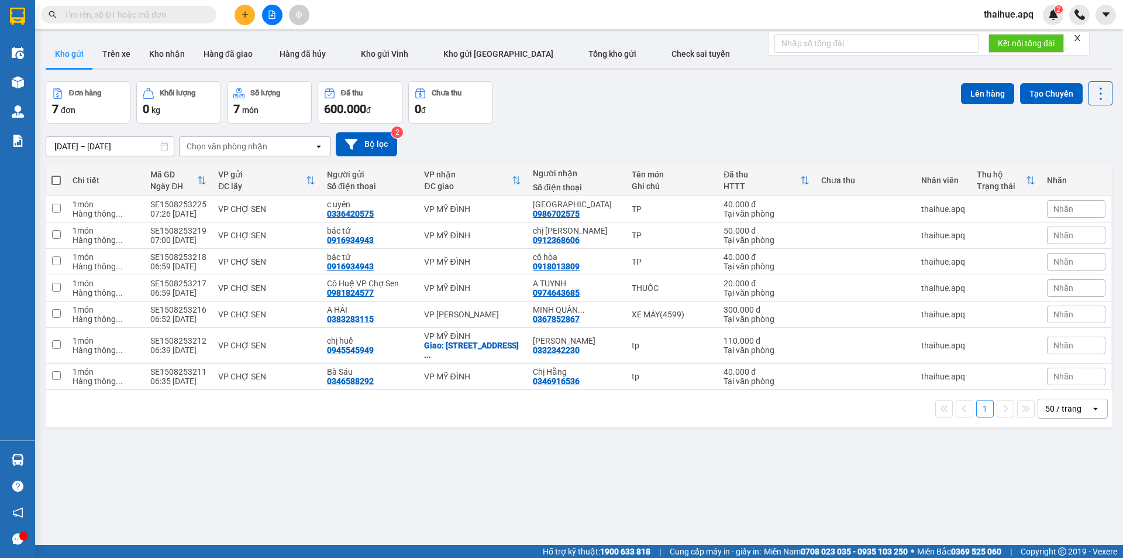
click at [279, 143] on div "Chọn văn phòng nhận" at bounding box center [247, 146] width 135 height 19
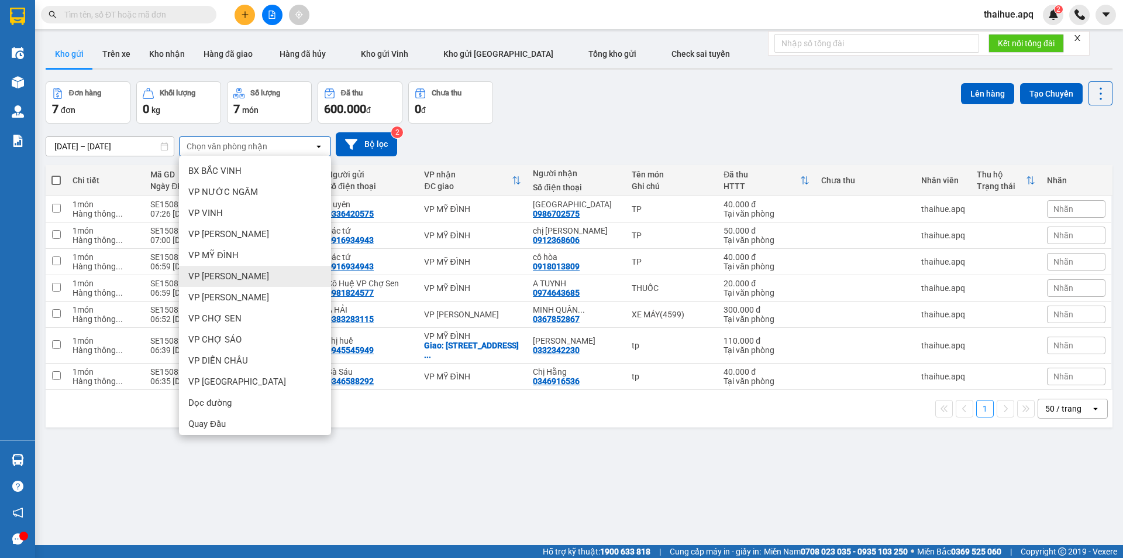
click at [627, 140] on div "13/08/2025 – 15/08/2025 Press the down arrow key to interact with the calendar …" at bounding box center [579, 144] width 1067 height 24
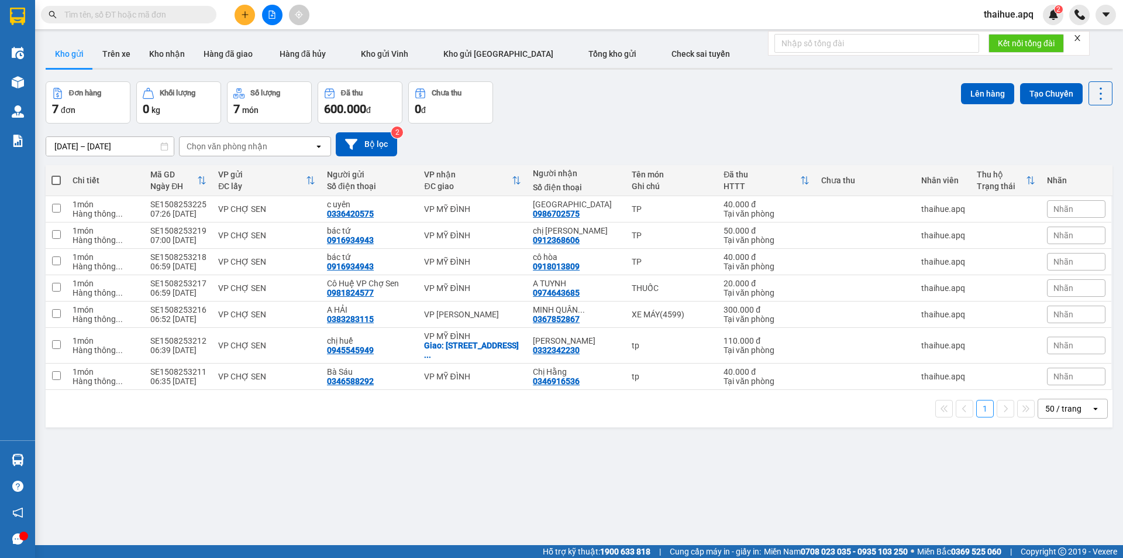
click at [53, 180] on span at bounding box center [55, 180] width 9 height 9
click at [56, 174] on input "checkbox" at bounding box center [56, 174] width 0 height 0
checkbox input "true"
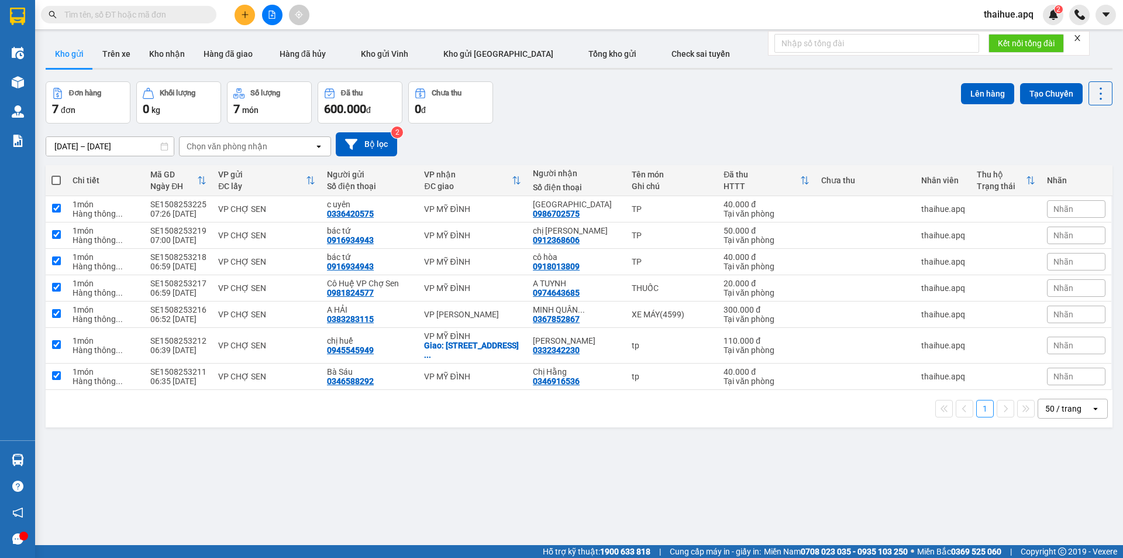
checkbox input "true"
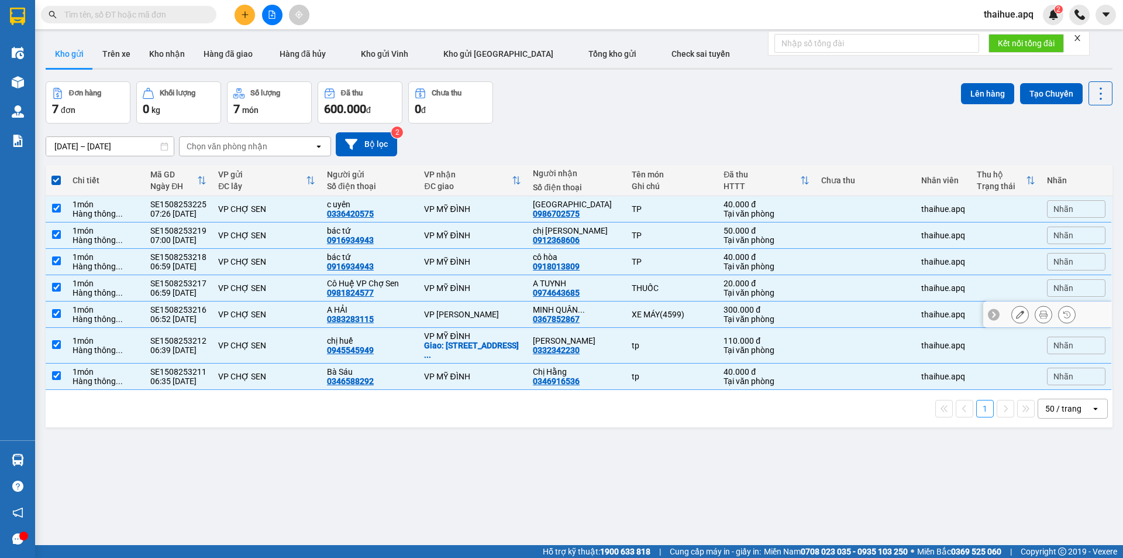
click at [692, 312] on div "XE MÁY(4599)" at bounding box center [672, 314] width 80 height 9
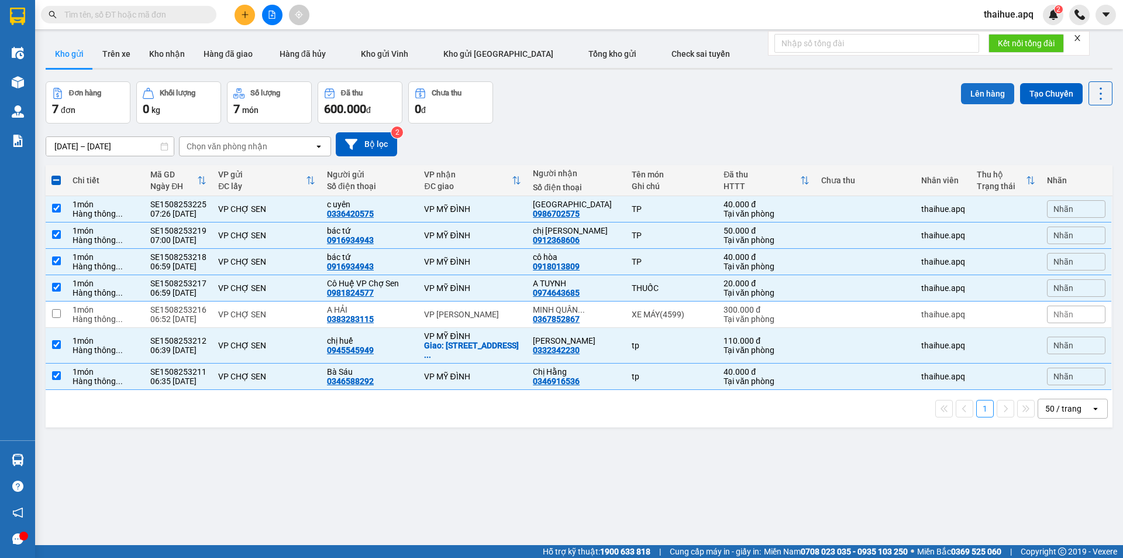
click at [975, 91] on button "Lên hàng" at bounding box center [987, 93] width 53 height 21
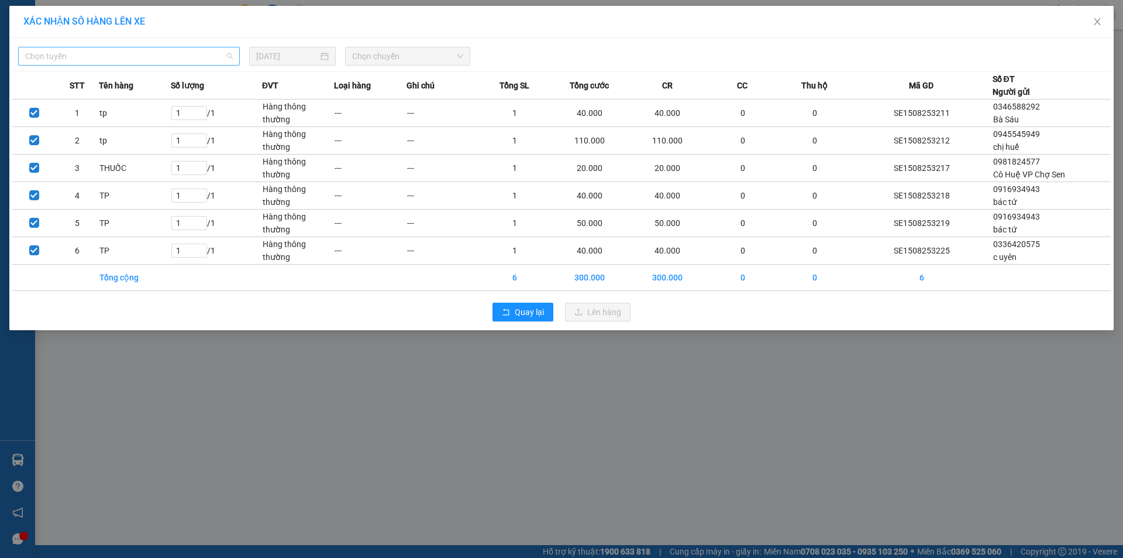
click at [95, 57] on span "Chọn tuyến" at bounding box center [129, 56] width 208 height 18
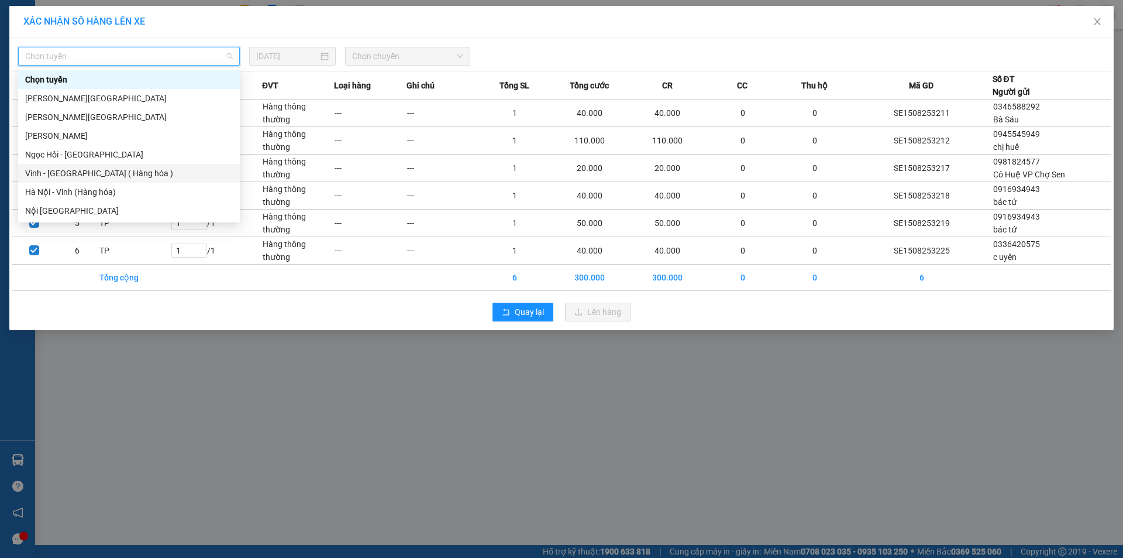
click at [53, 175] on div "Vinh - [GEOGRAPHIC_DATA] ( Hàng hóa )" at bounding box center [129, 173] width 208 height 13
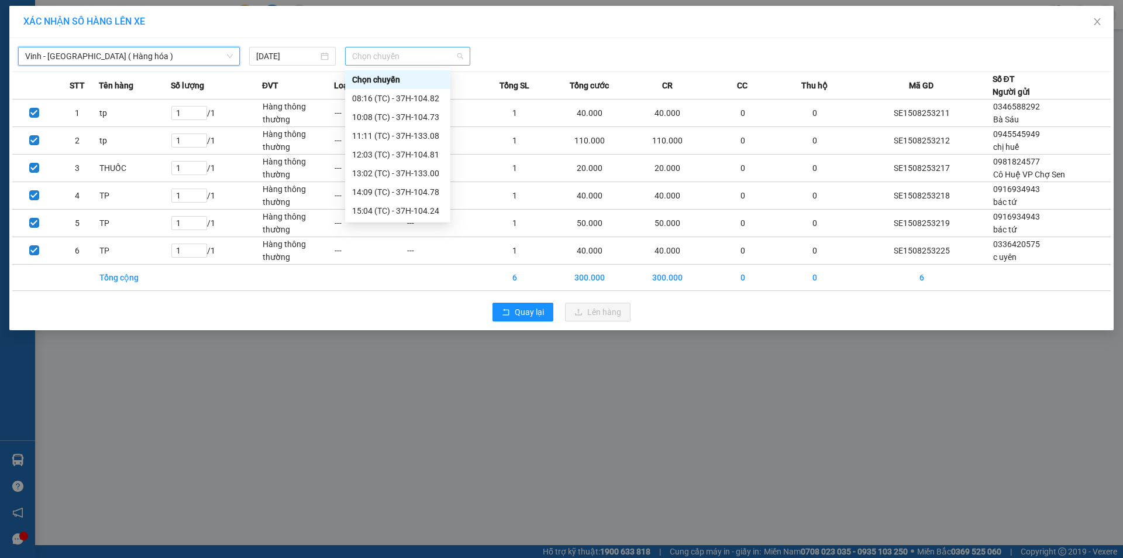
click at [430, 53] on span "Chọn chuyến" at bounding box center [407, 56] width 111 height 18
click at [424, 101] on div "08:16 (TC) - 37H-104.82" at bounding box center [397, 98] width 91 height 13
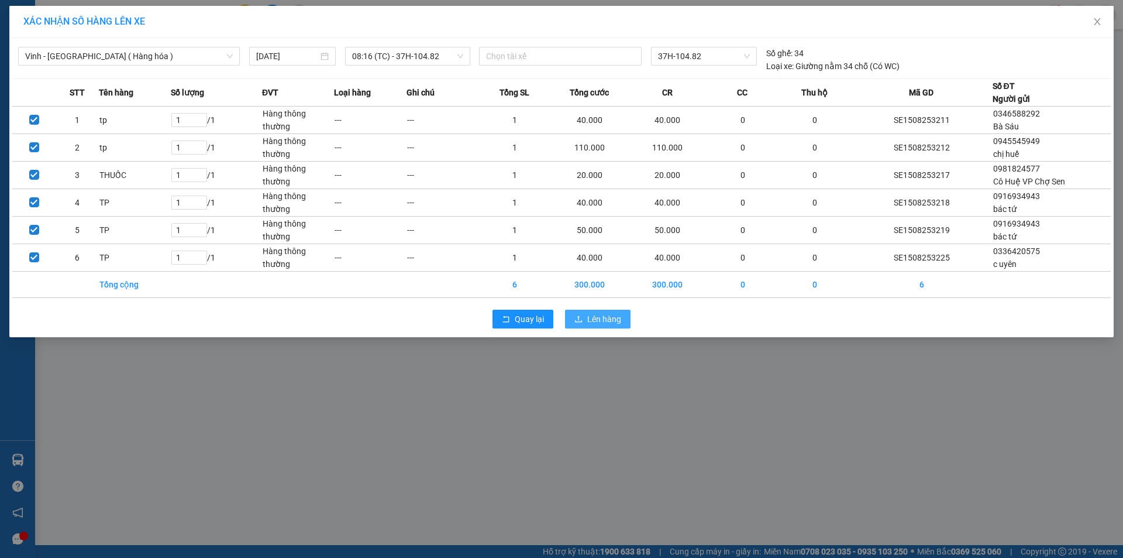
click at [604, 318] on span "Lên hàng" at bounding box center [604, 318] width 34 height 13
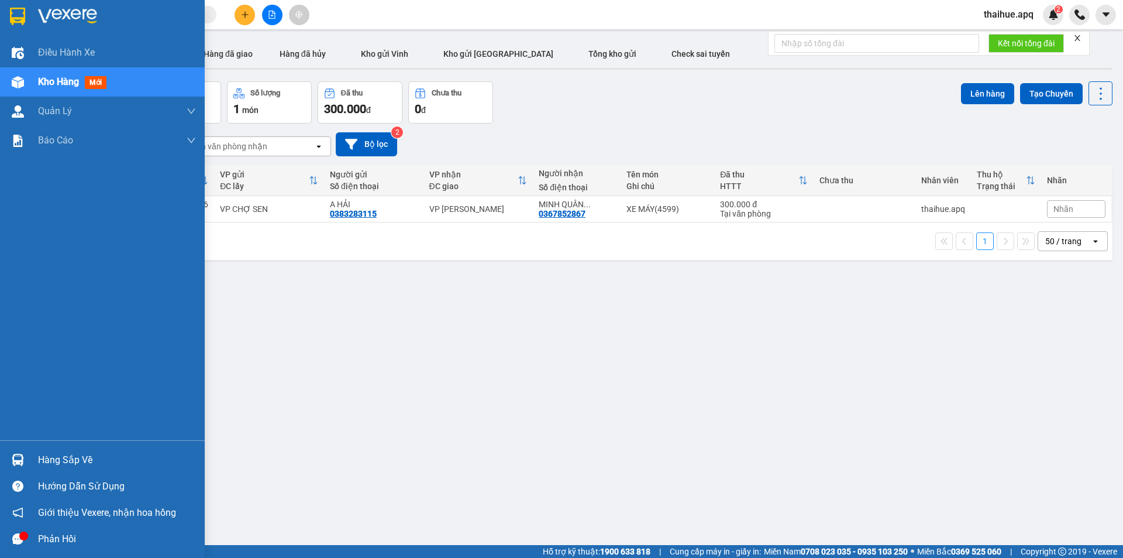
click at [47, 464] on div "Hàng sắp về" at bounding box center [117, 460] width 158 height 18
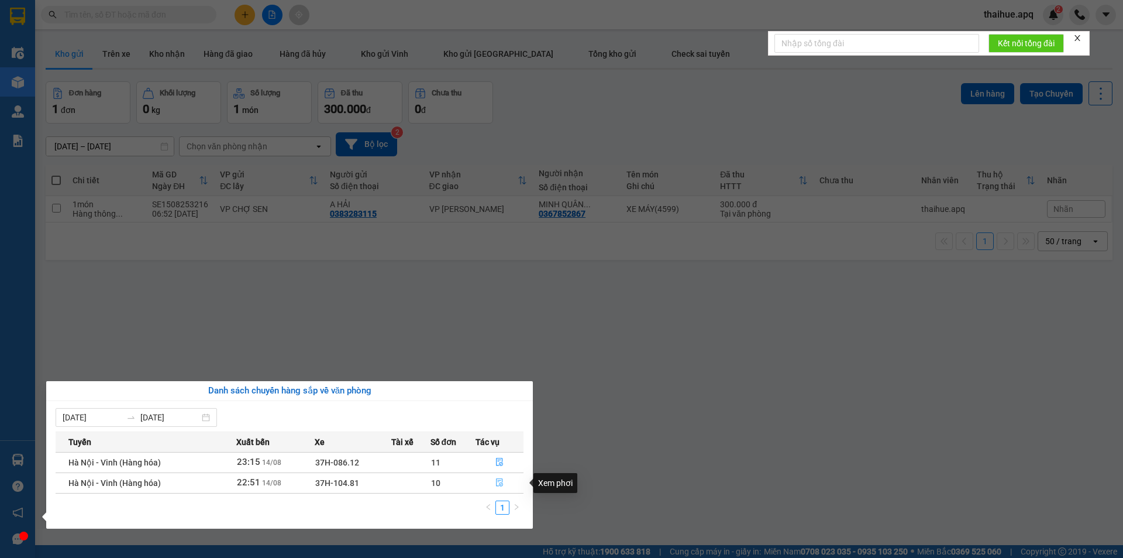
click at [496, 480] on icon "file-done" at bounding box center [500, 482] width 8 height 8
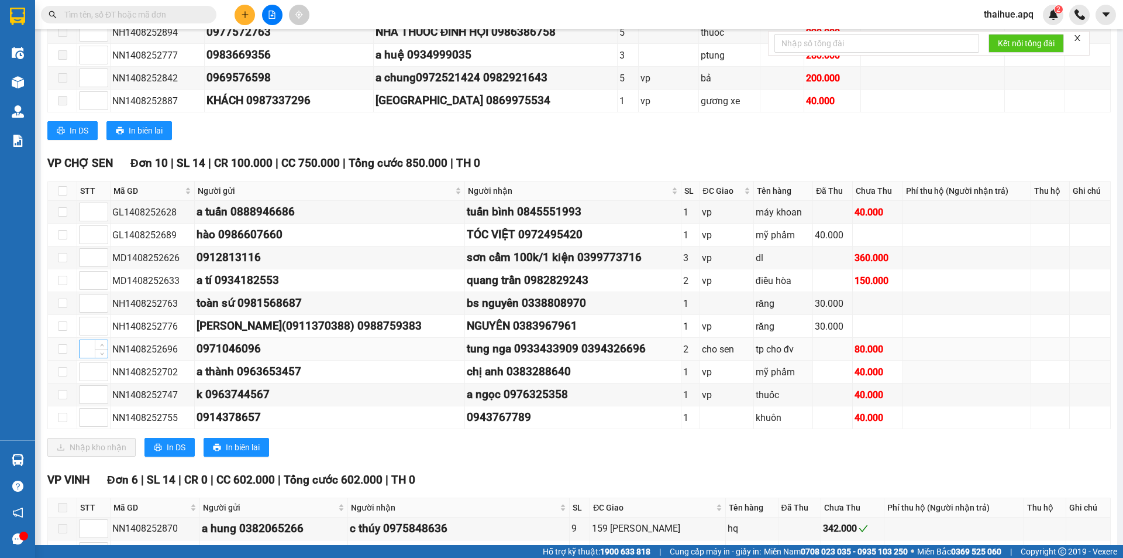
scroll to position [293, 0]
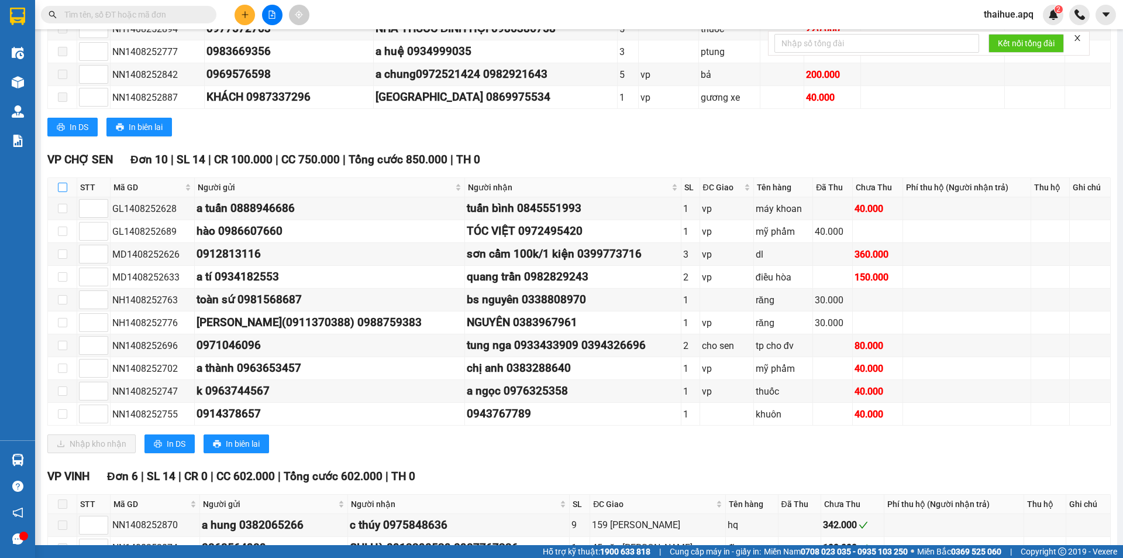
click at [65, 187] on input "checkbox" at bounding box center [62, 187] width 9 height 9
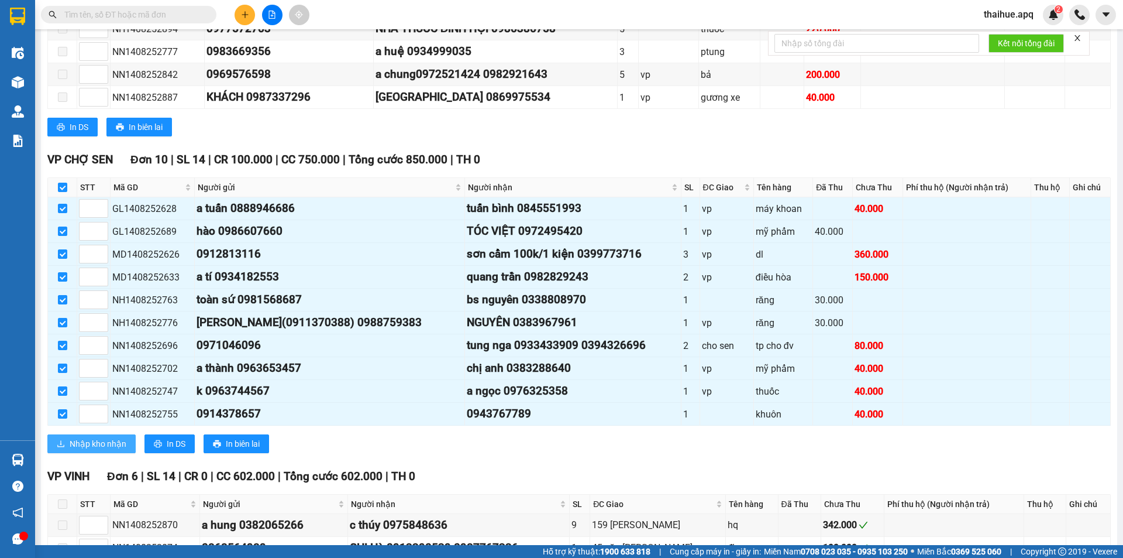
click at [91, 444] on span "Nhập kho nhận" at bounding box center [98, 443] width 57 height 13
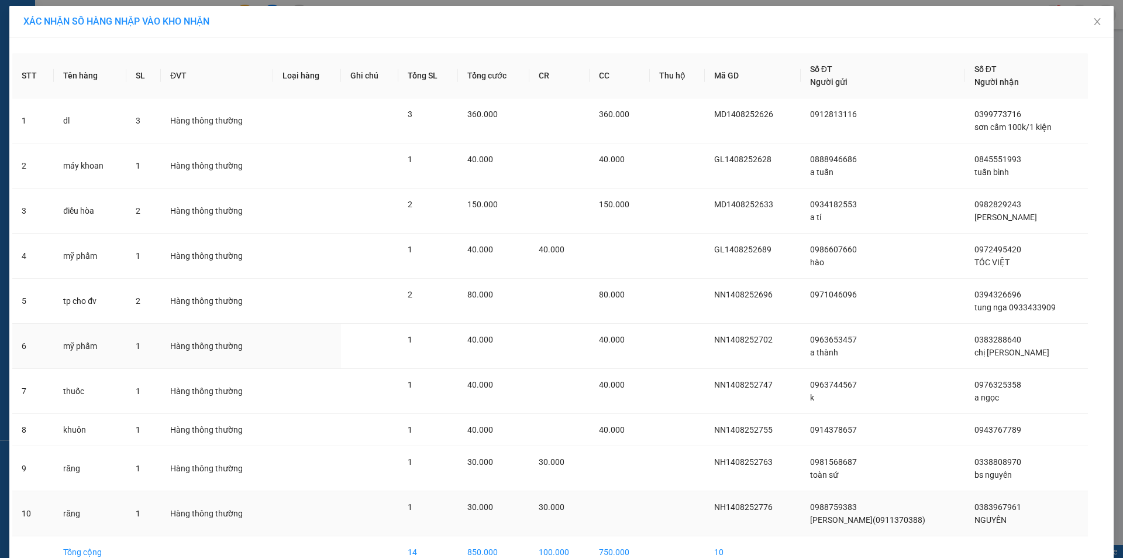
scroll to position [64, 0]
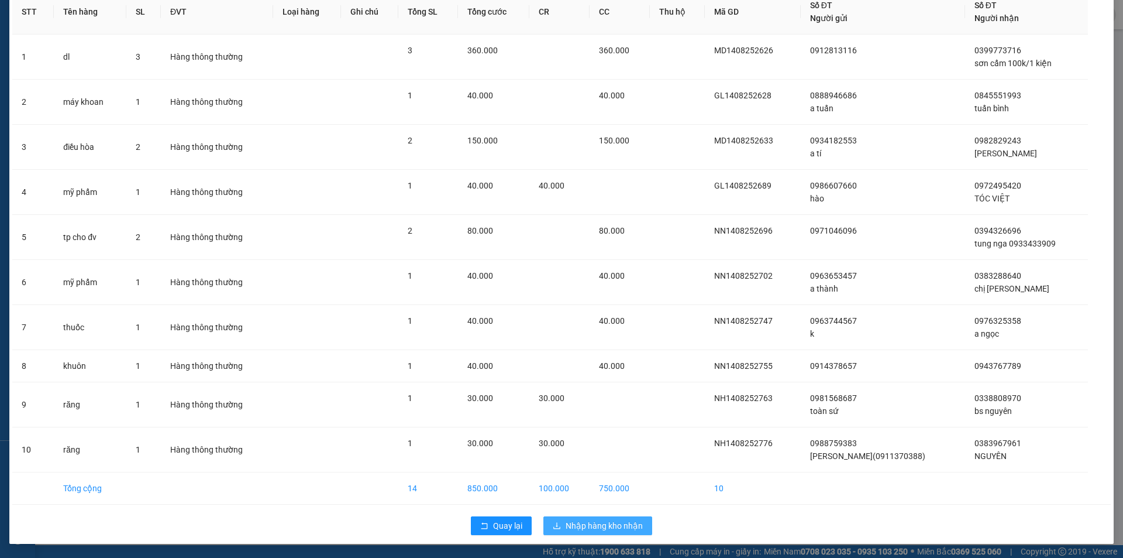
click at [575, 525] on span "Nhập hàng kho nhận" at bounding box center [604, 525] width 77 height 13
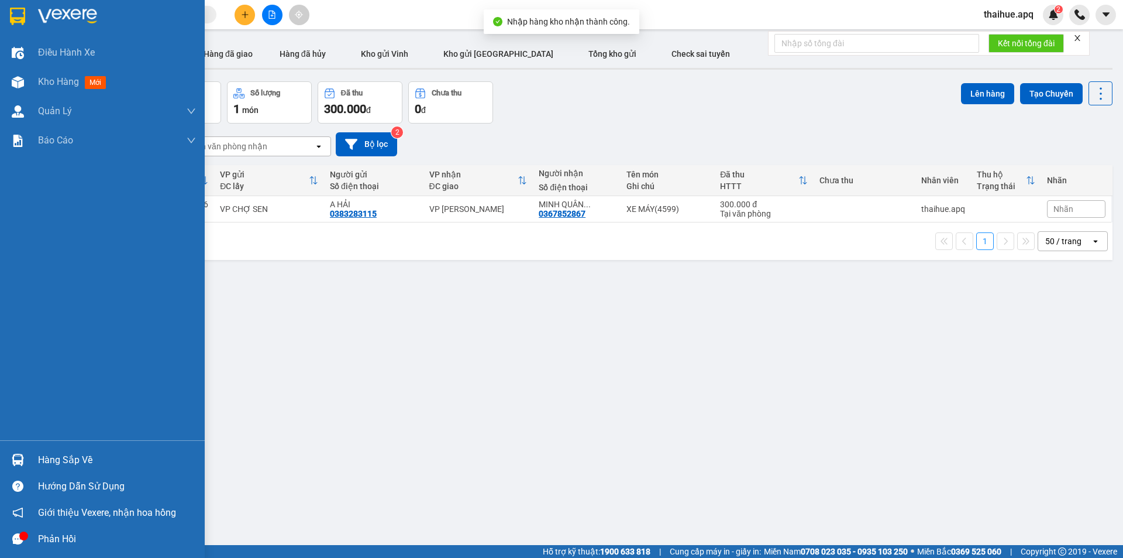
click at [57, 464] on div "Hàng sắp về" at bounding box center [117, 460] width 158 height 18
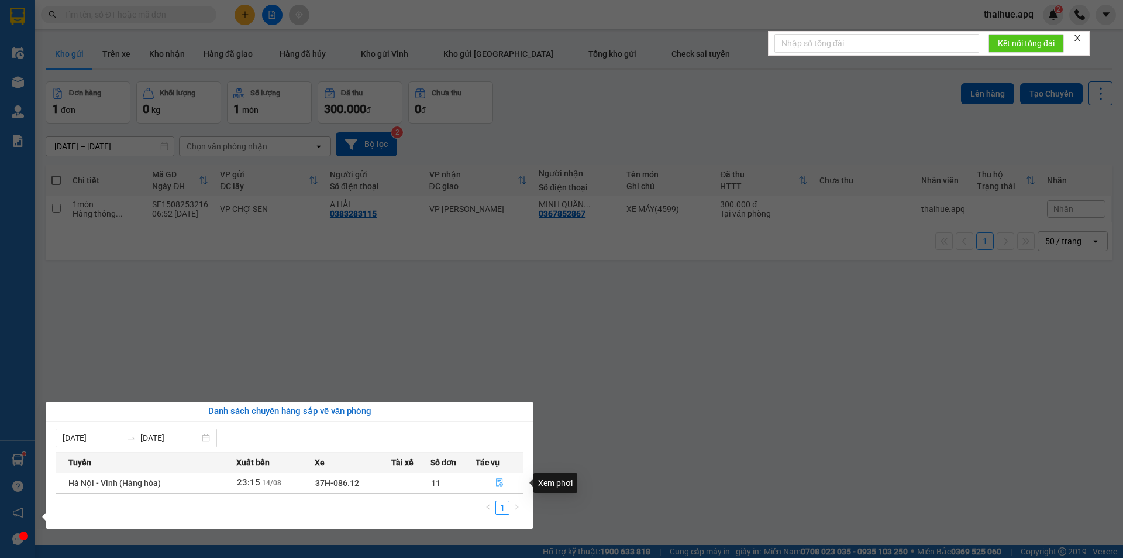
click at [496, 479] on icon "file-done" at bounding box center [500, 482] width 8 height 8
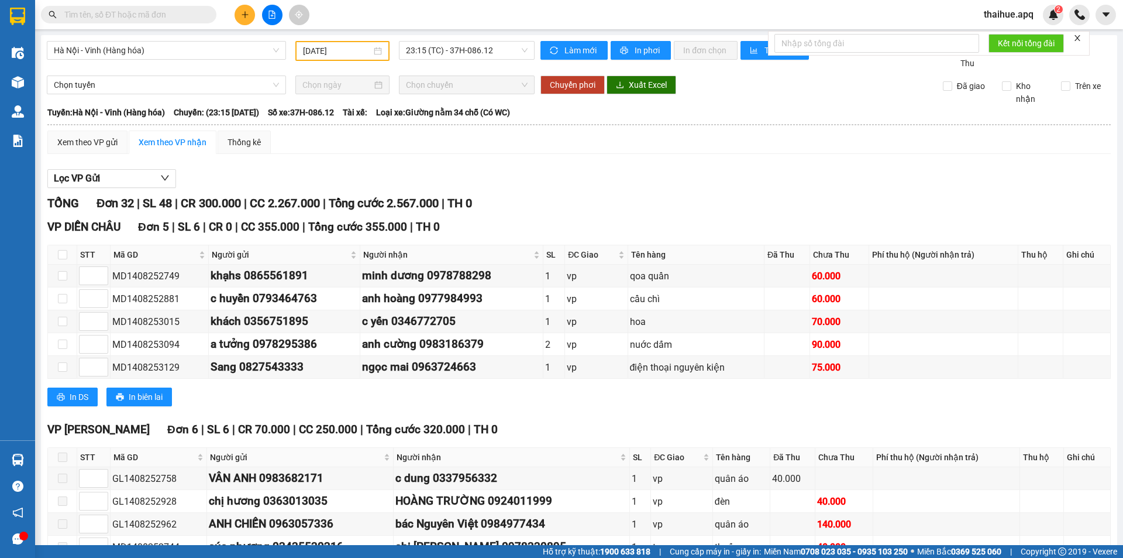
scroll to position [351, 0]
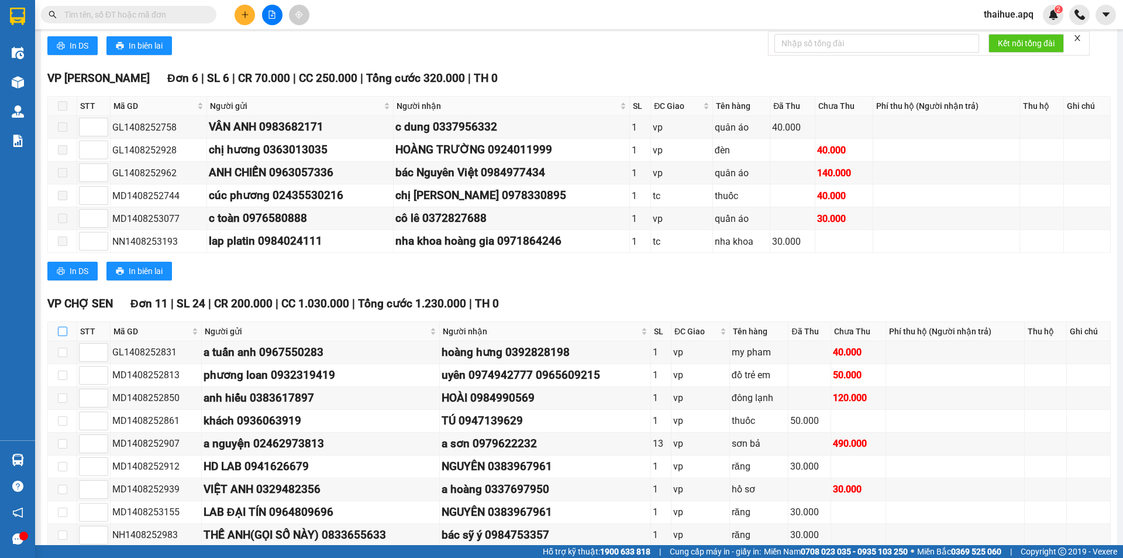
click at [60, 329] on input "checkbox" at bounding box center [62, 330] width 9 height 9
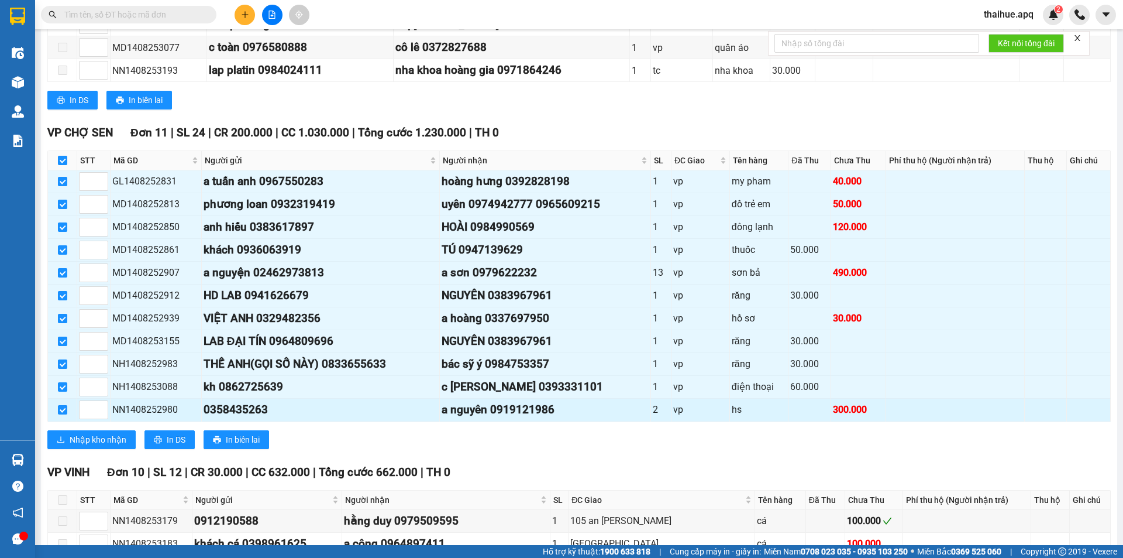
scroll to position [644, 0]
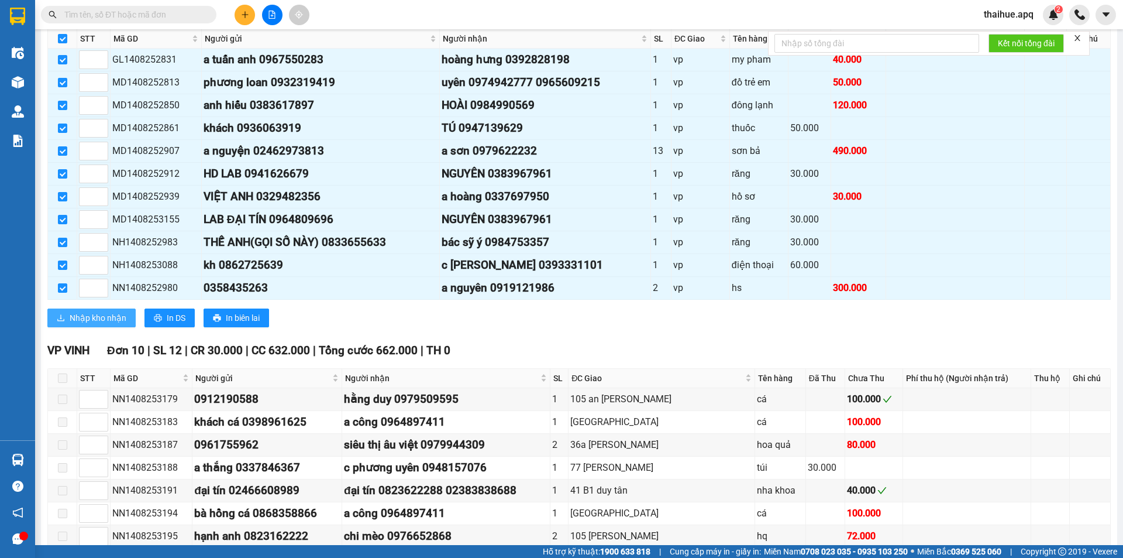
click at [101, 319] on span "Nhập kho nhận" at bounding box center [98, 317] width 57 height 13
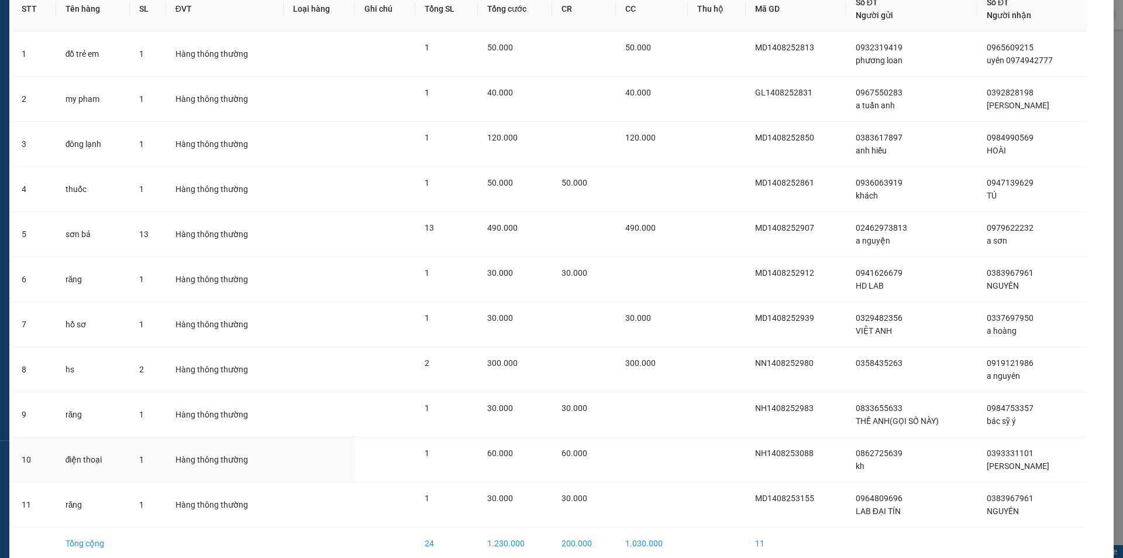
scroll to position [122, 0]
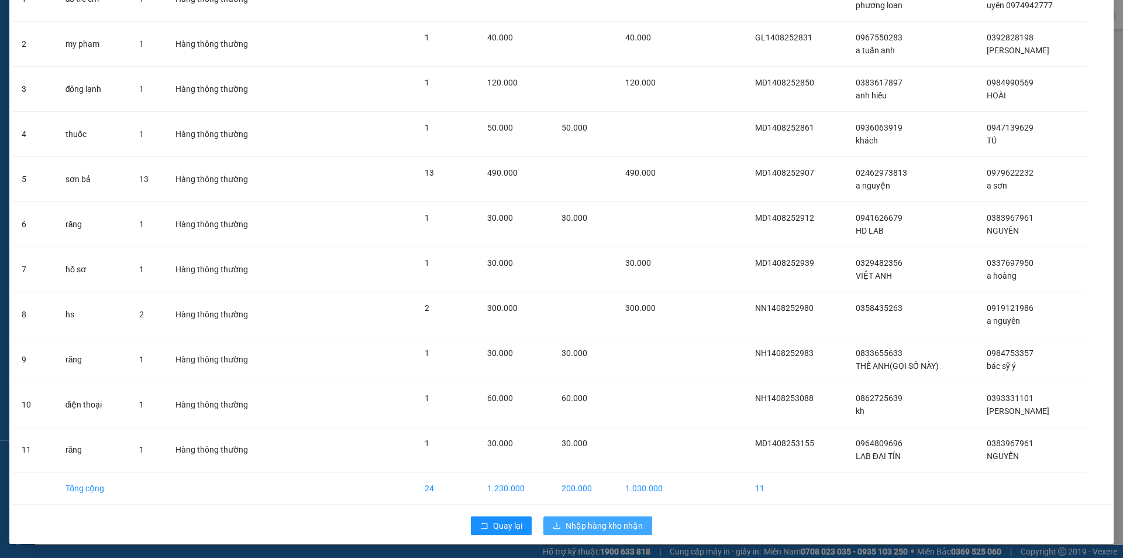
click at [607, 527] on span "Nhập hàng kho nhận" at bounding box center [604, 525] width 77 height 13
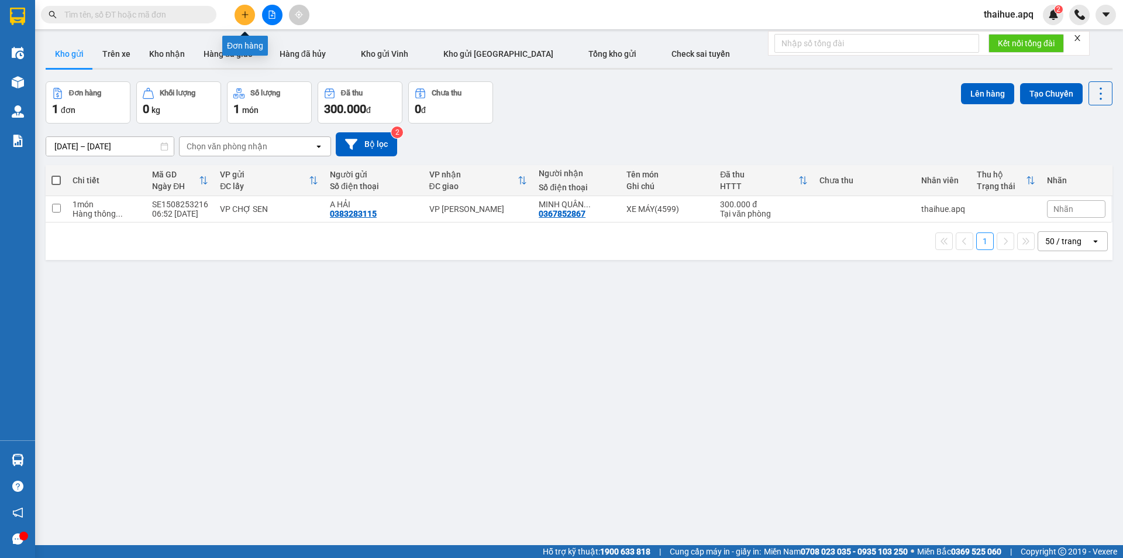
click at [242, 14] on icon "plus" at bounding box center [245, 15] width 8 height 8
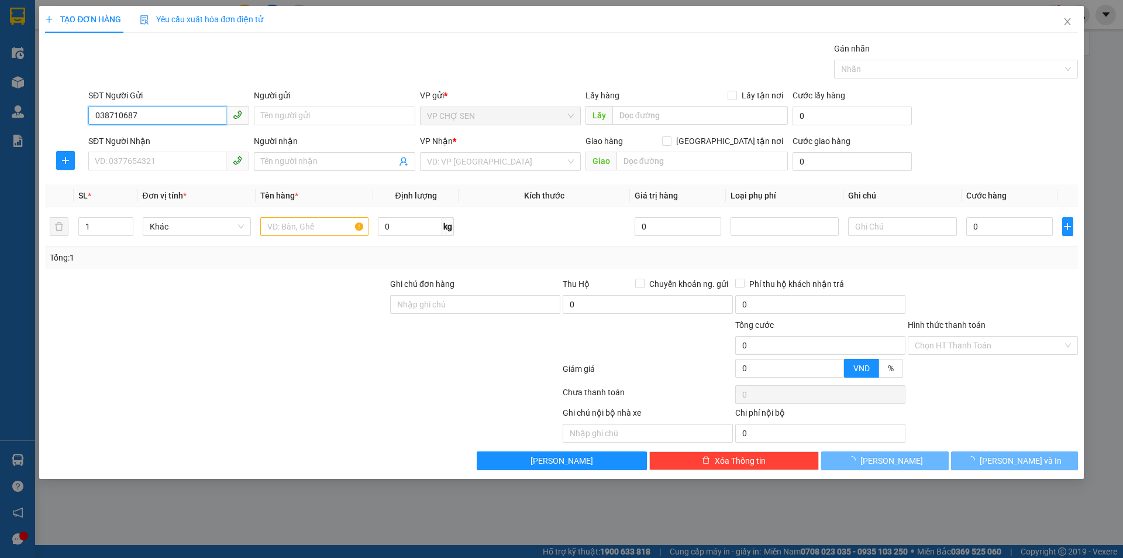
type input "0387106879"
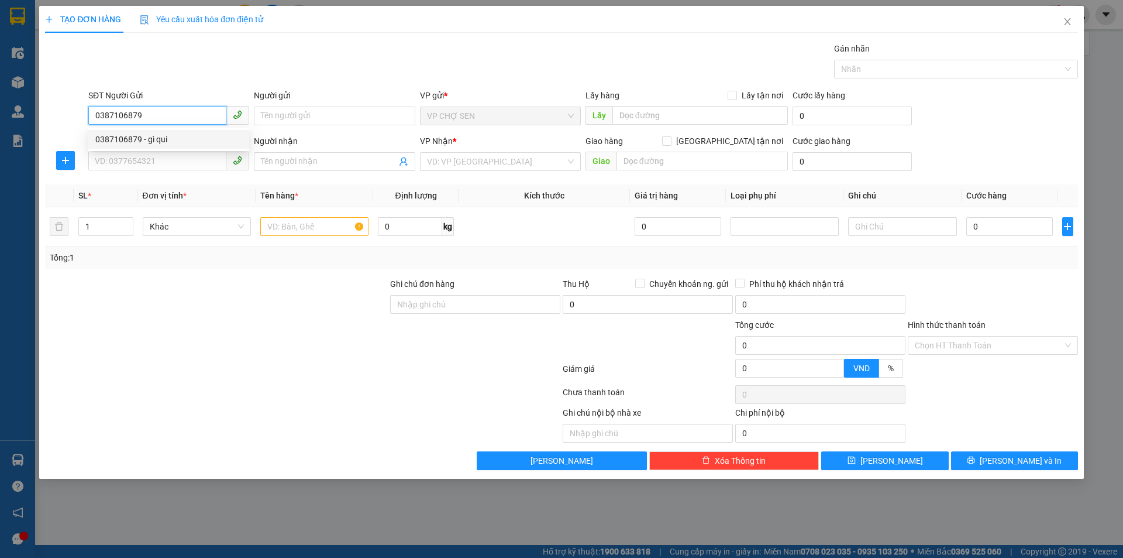
click at [157, 148] on div "0387106879 - gì qui" at bounding box center [168, 139] width 161 height 19
type input "gì qui"
type input "0387106879"
click at [139, 159] on input "SĐT Người Nhận" at bounding box center [157, 161] width 138 height 19
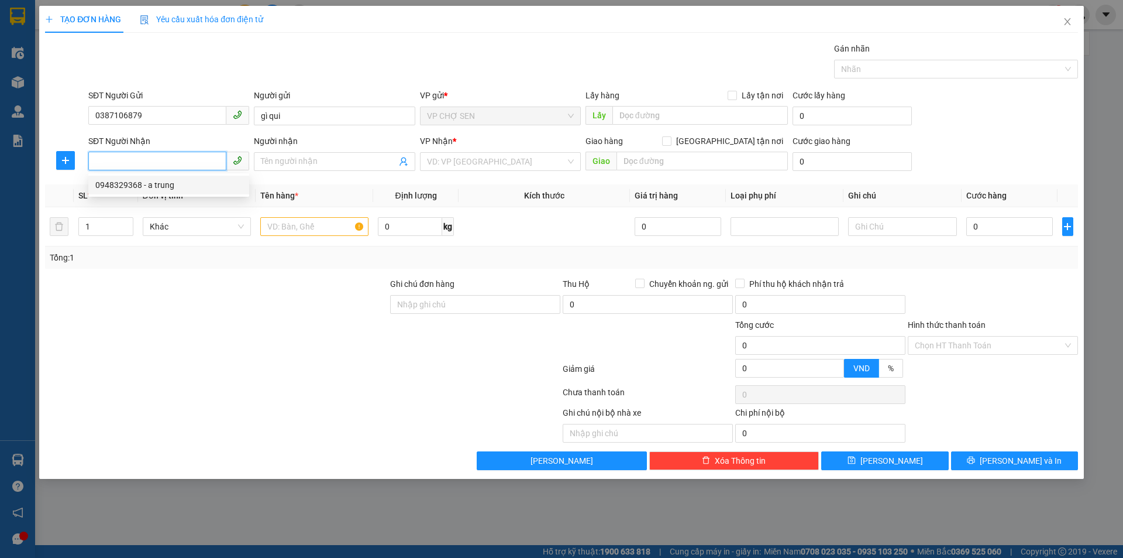
click at [166, 184] on div "0948329368 - a trung" at bounding box center [168, 184] width 147 height 13
type input "0948329368"
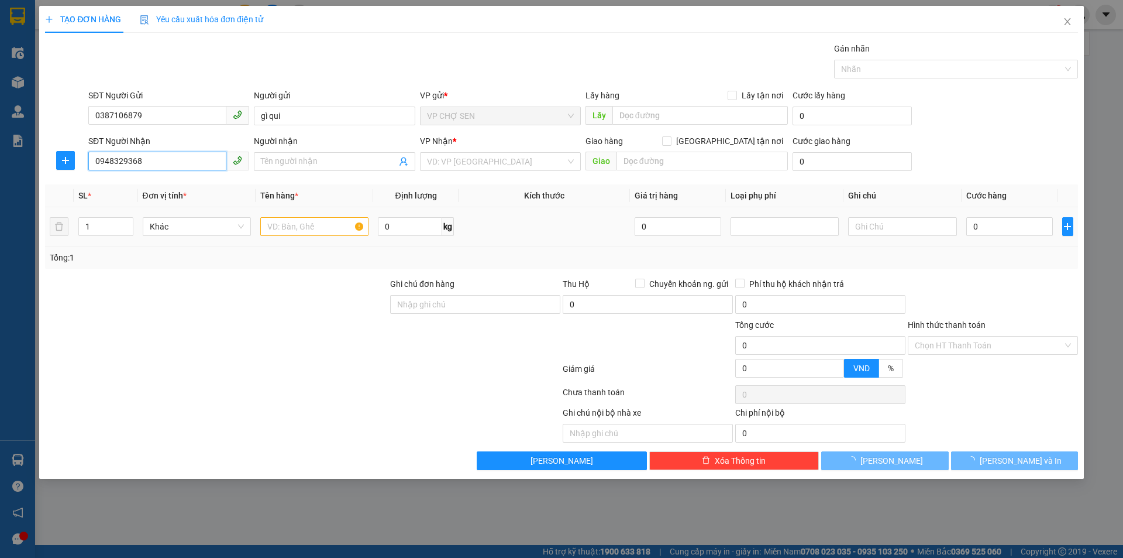
type input "a trung"
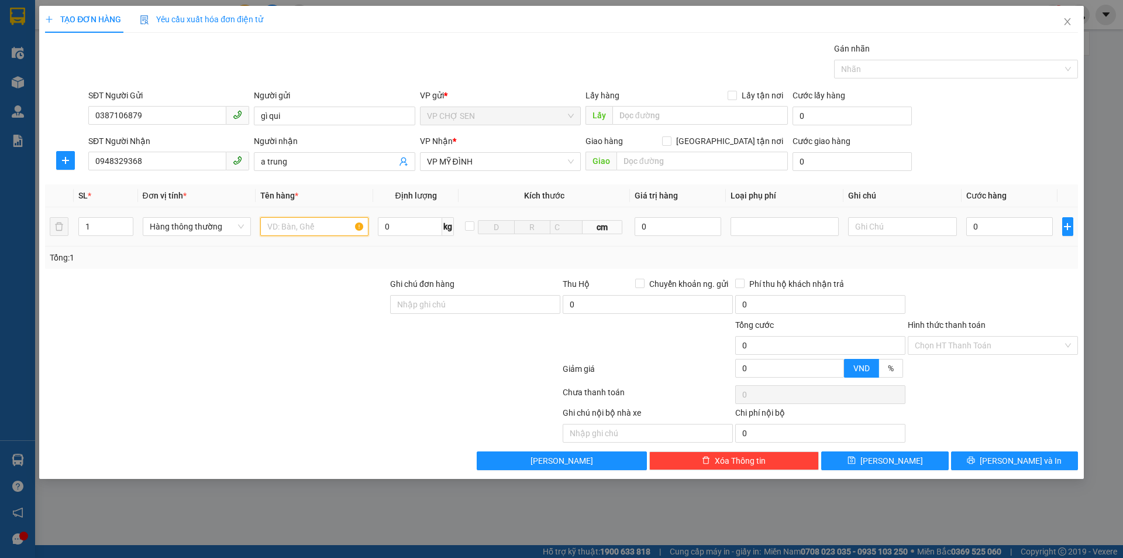
click at [305, 226] on input "text" at bounding box center [314, 226] width 108 height 19
type input "tp"
click at [970, 216] on div "0" at bounding box center [1010, 226] width 87 height 23
click at [973, 219] on input "0" at bounding box center [1010, 226] width 87 height 19
type input "5"
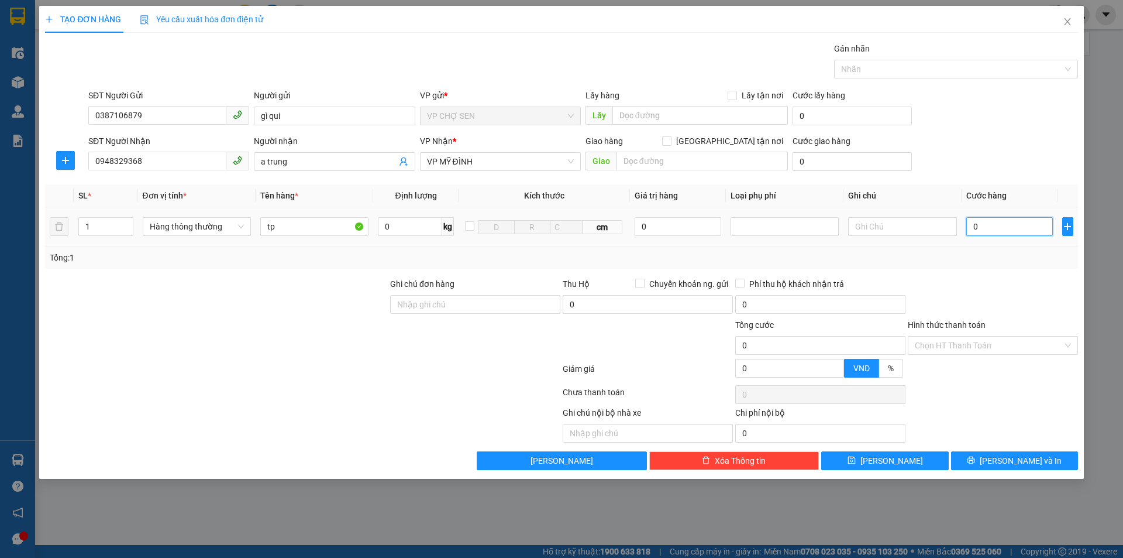
type input "5"
type input "50"
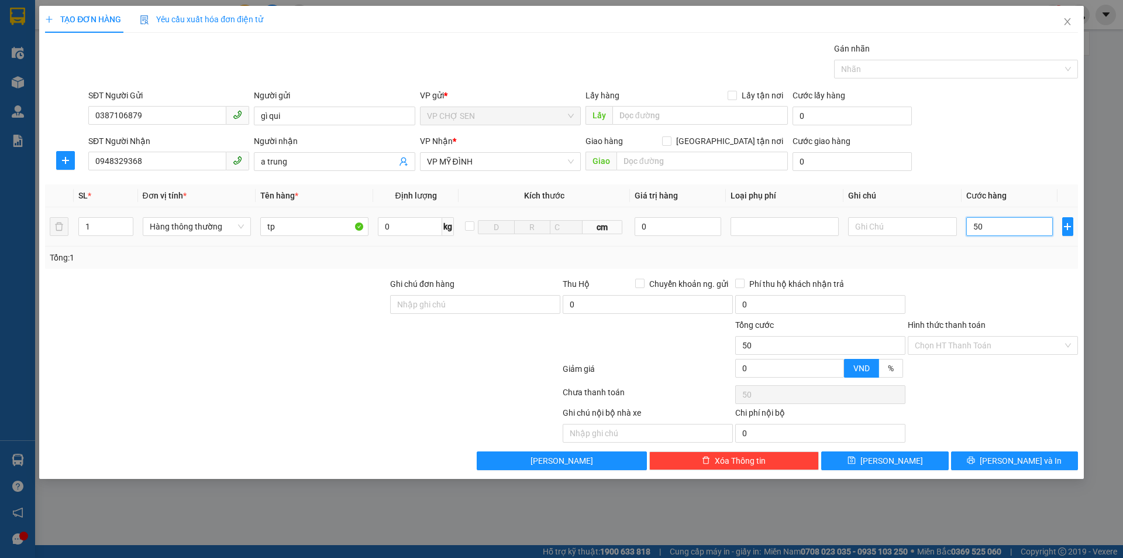
type input "500"
type input "5.000"
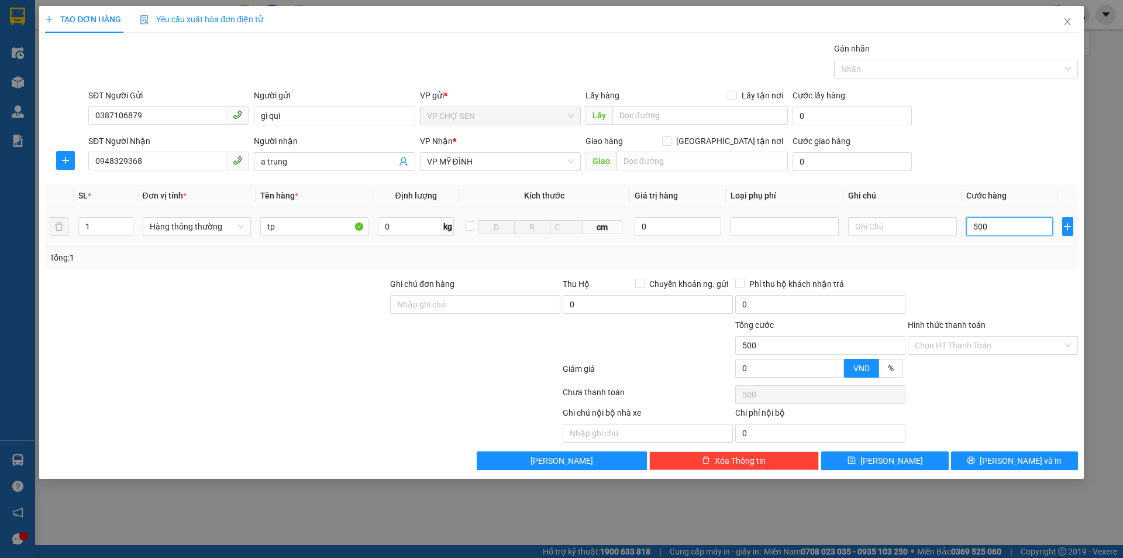
type input "5.000"
type input "50.000"
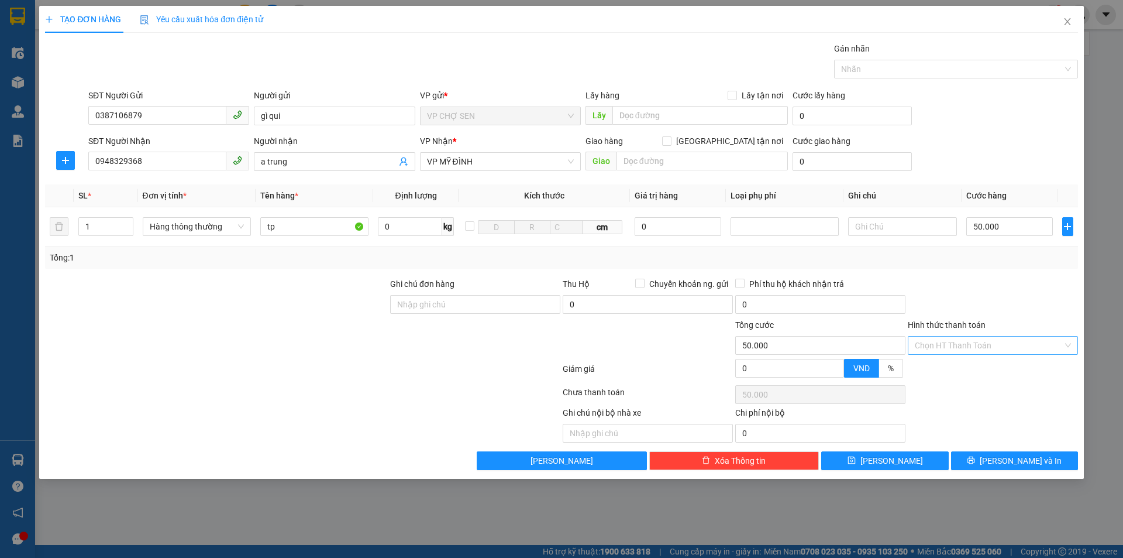
click at [978, 341] on input "Hình thức thanh toán" at bounding box center [989, 345] width 148 height 18
click at [964, 368] on div "Tại văn phòng" at bounding box center [993, 368] width 156 height 13
type input "0"
click at [975, 460] on icon "printer" at bounding box center [971, 460] width 8 height 8
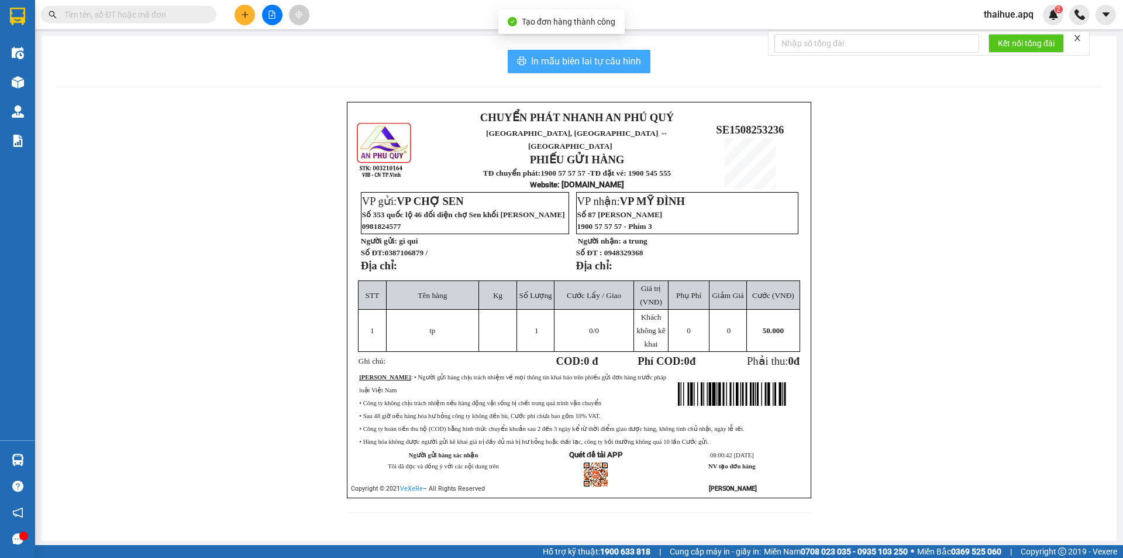
click at [577, 60] on span "In mẫu biên lai tự cấu hình" at bounding box center [586, 61] width 110 height 15
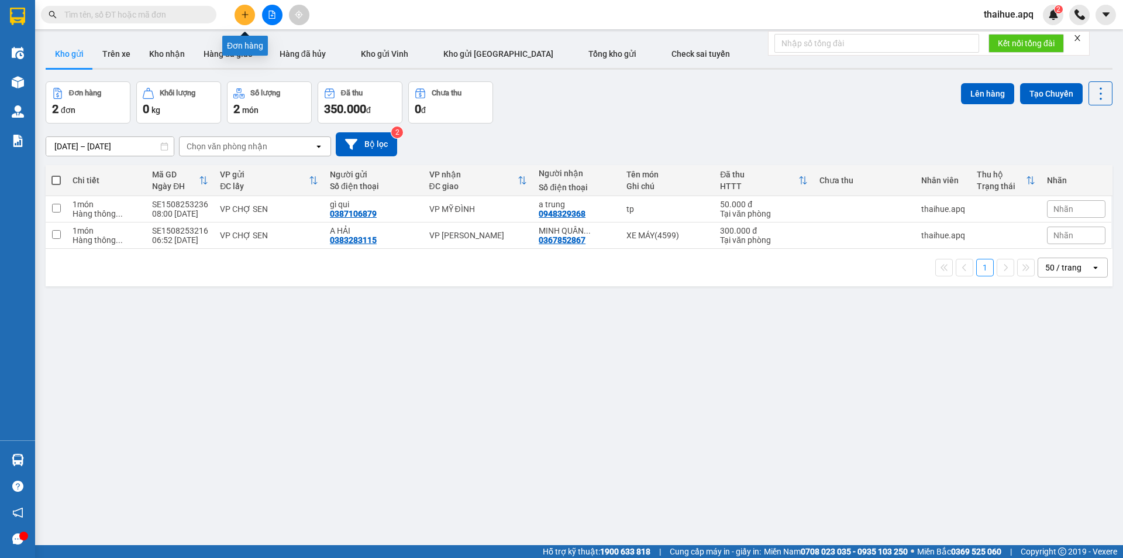
click at [245, 9] on button at bounding box center [245, 15] width 20 height 20
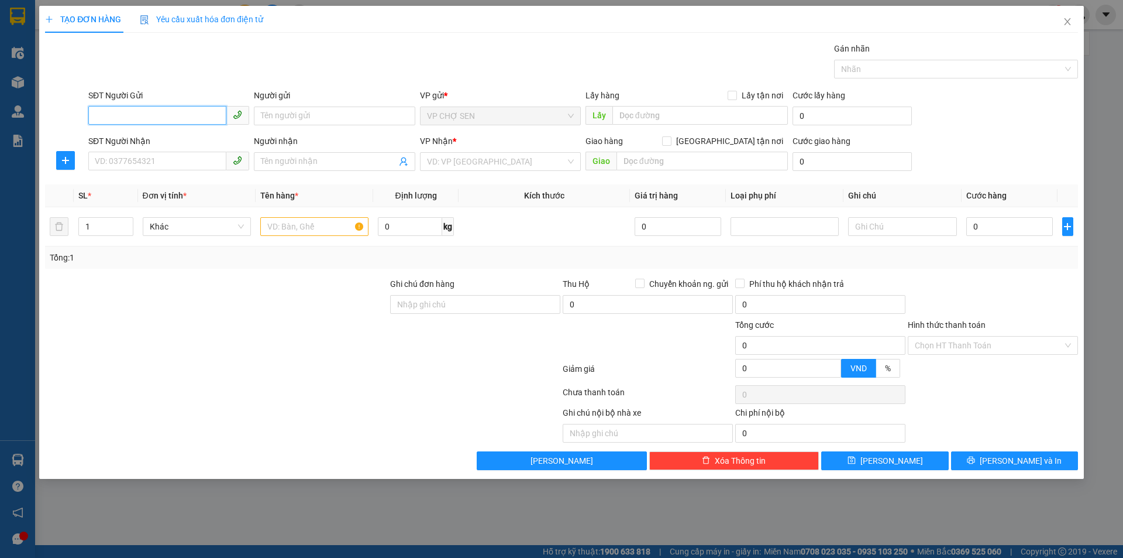
click at [197, 112] on input "SĐT Người Gửi" at bounding box center [157, 115] width 138 height 19
type input "0397213028"
click at [152, 139] on div "0397213028 - hòa" at bounding box center [168, 139] width 147 height 13
type input "hòa"
type input "0397213028"
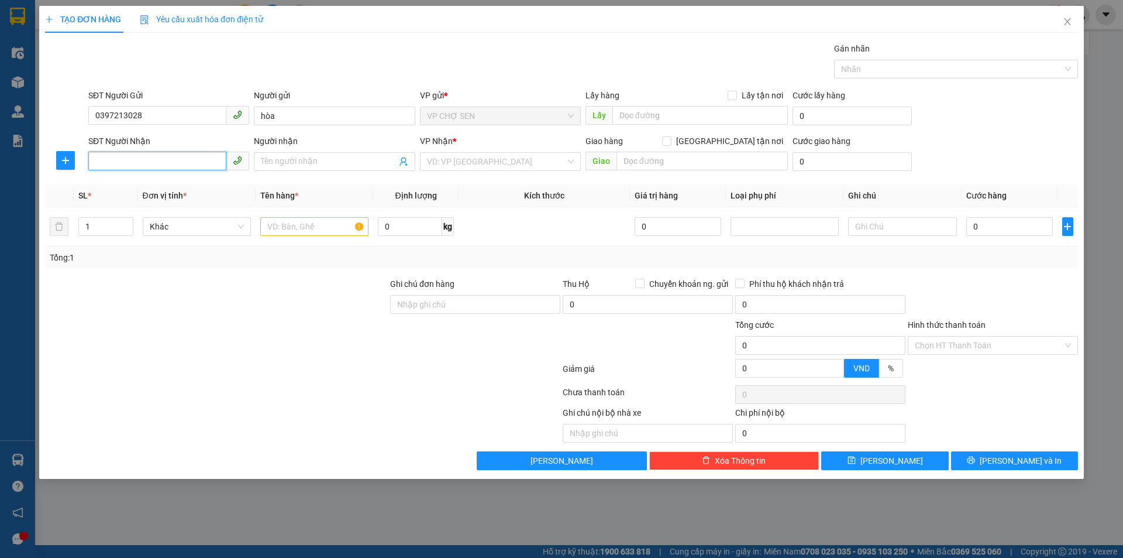
click at [157, 159] on input "SĐT Người Nhận" at bounding box center [157, 161] width 138 height 19
click at [163, 187] on div "0398849398 - a toàn" at bounding box center [168, 184] width 147 height 13
type input "0398849398"
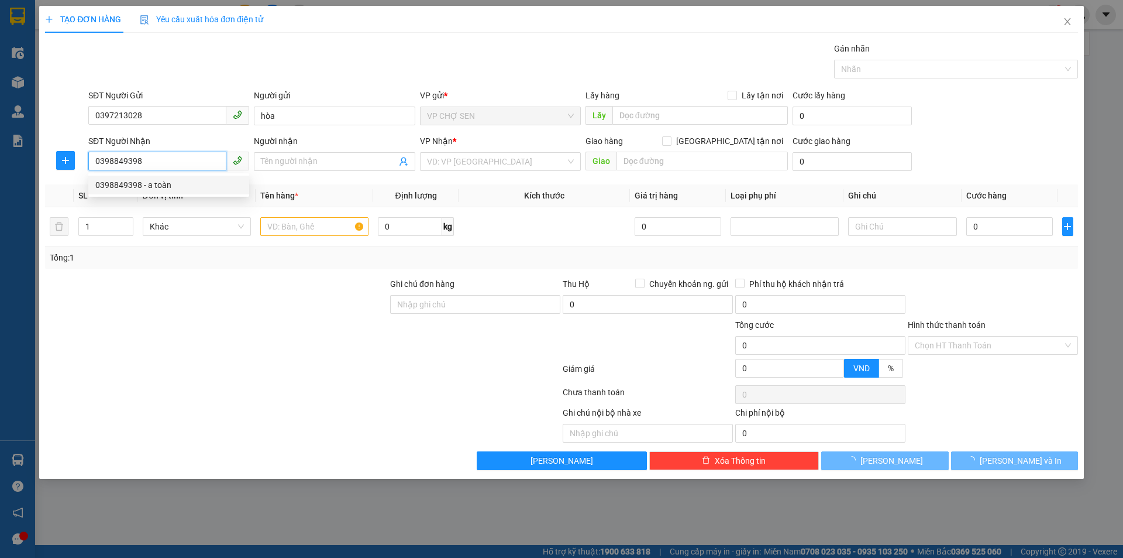
type input "a toàn"
type input "VP [PERSON_NAME]"
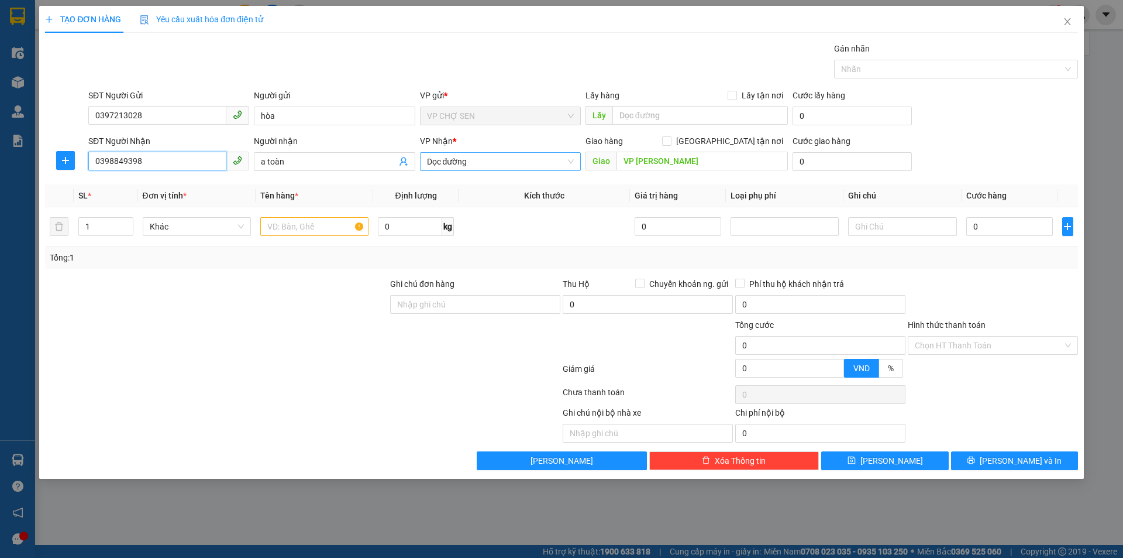
click at [504, 161] on span "Dọc đường" at bounding box center [500, 162] width 147 height 18
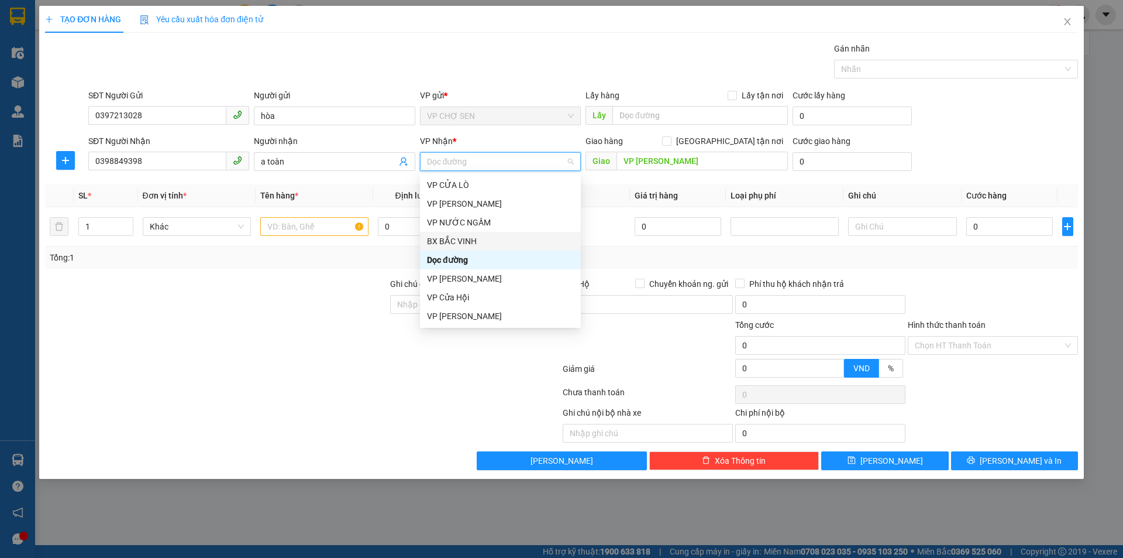
scroll to position [59, 0]
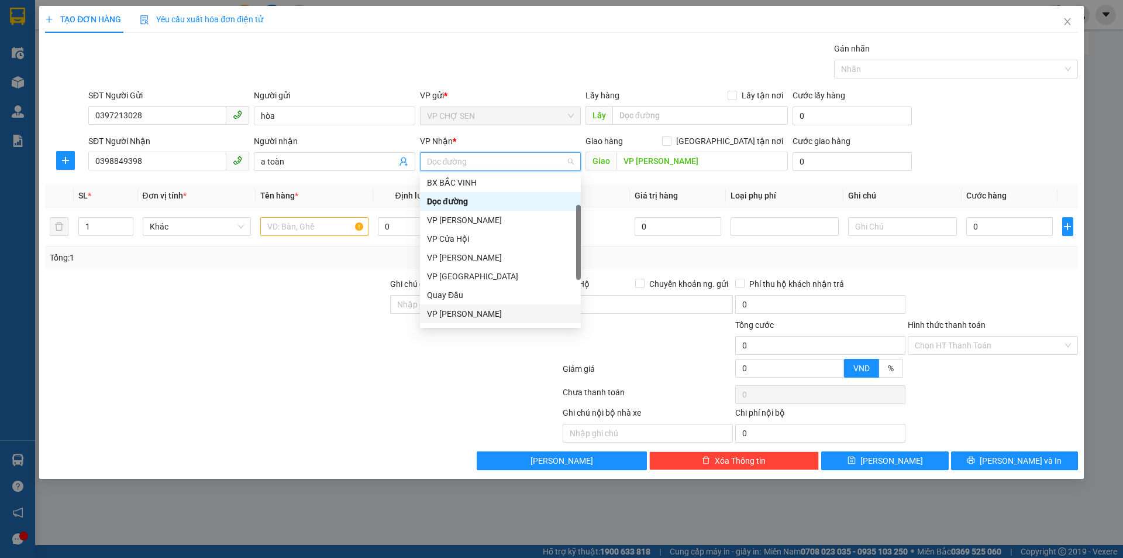
click at [467, 312] on div "VP [PERSON_NAME]" at bounding box center [500, 313] width 147 height 13
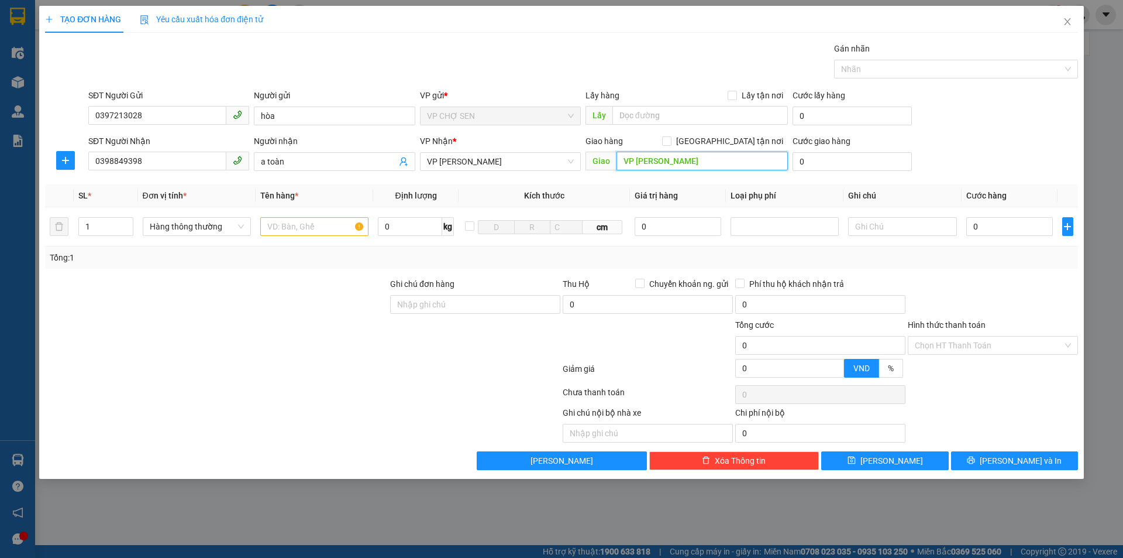
click at [685, 159] on input "VP [PERSON_NAME]" at bounding box center [702, 161] width 171 height 19
click at [332, 228] on input "text" at bounding box center [314, 226] width 108 height 19
type input "2"
click at [125, 222] on icon "up" at bounding box center [127, 224] width 4 height 4
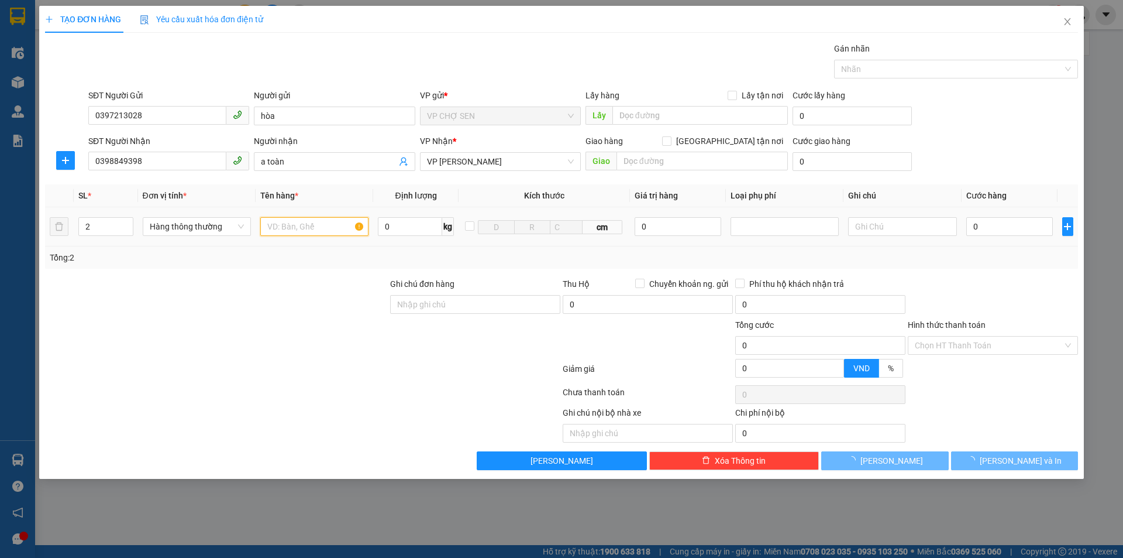
click at [341, 224] on input "text" at bounding box center [314, 226] width 108 height 19
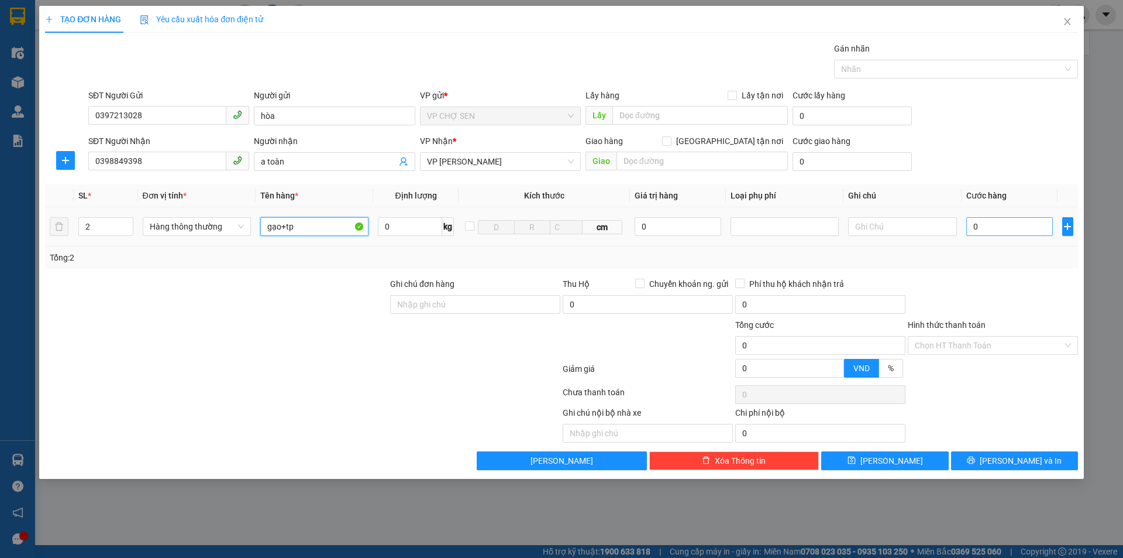
type input "gạo+tp"
click at [1030, 227] on input "0" at bounding box center [1010, 226] width 87 height 19
type input "1"
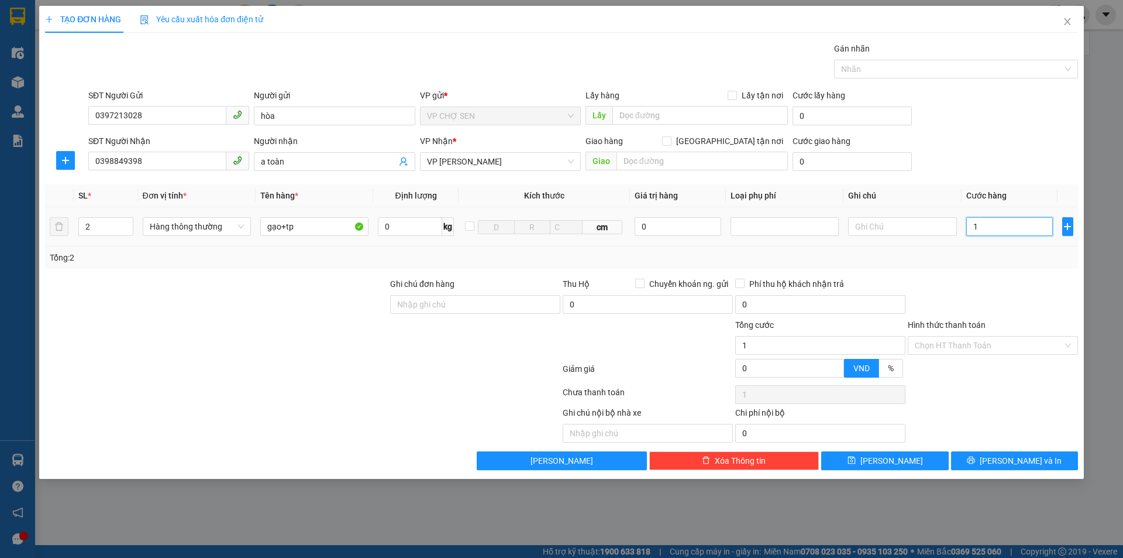
type input "16"
type input "160"
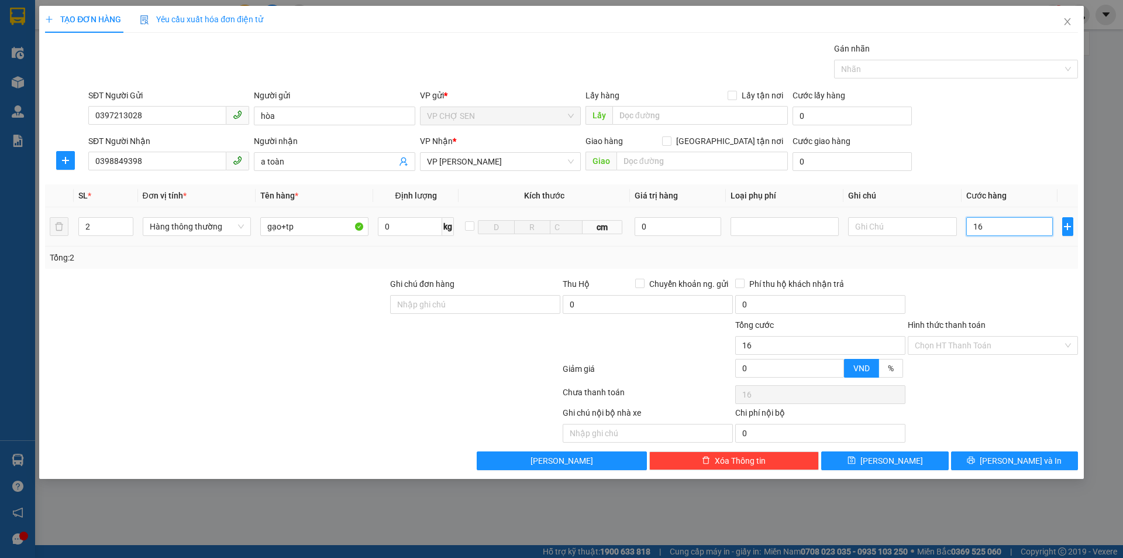
type input "160"
type input "1.600"
type input "16.000"
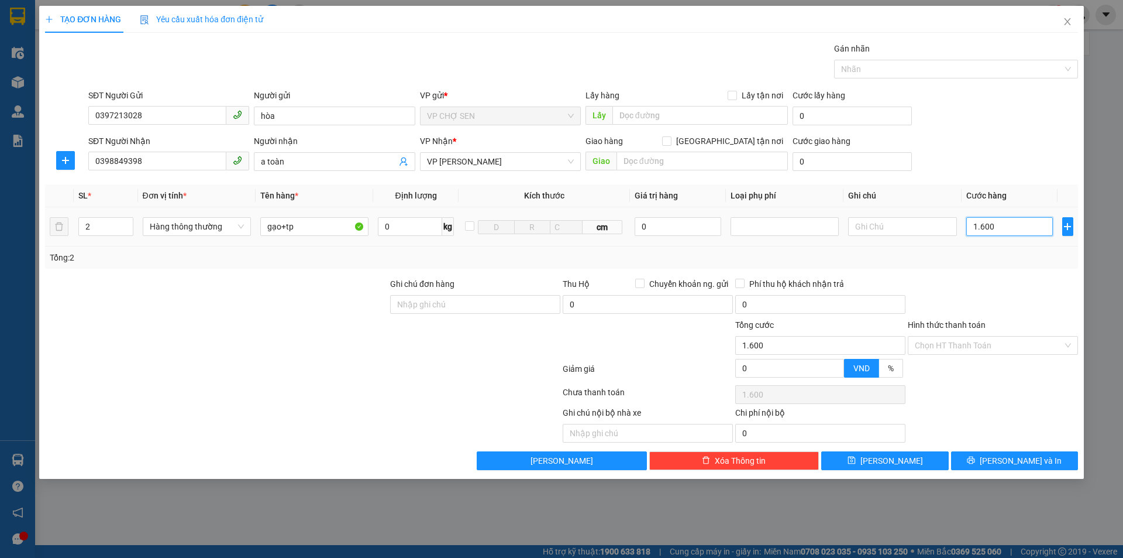
type input "16.000"
type input "160.000"
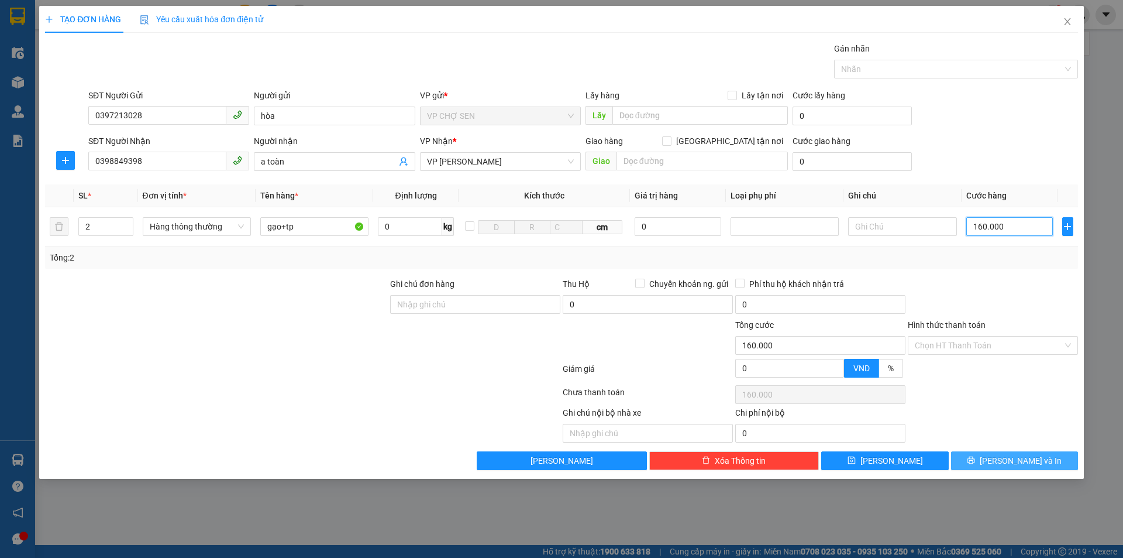
type input "160.000"
click at [1005, 460] on span "[PERSON_NAME] và In" at bounding box center [1021, 460] width 82 height 13
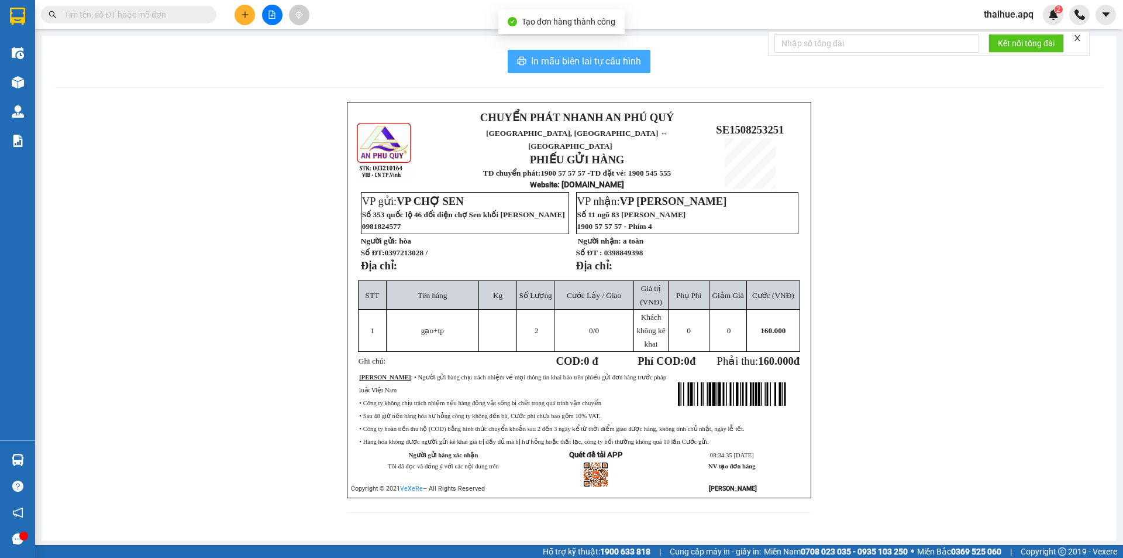
click at [586, 58] on span "In mẫu biên lai tự cấu hình" at bounding box center [586, 61] width 110 height 15
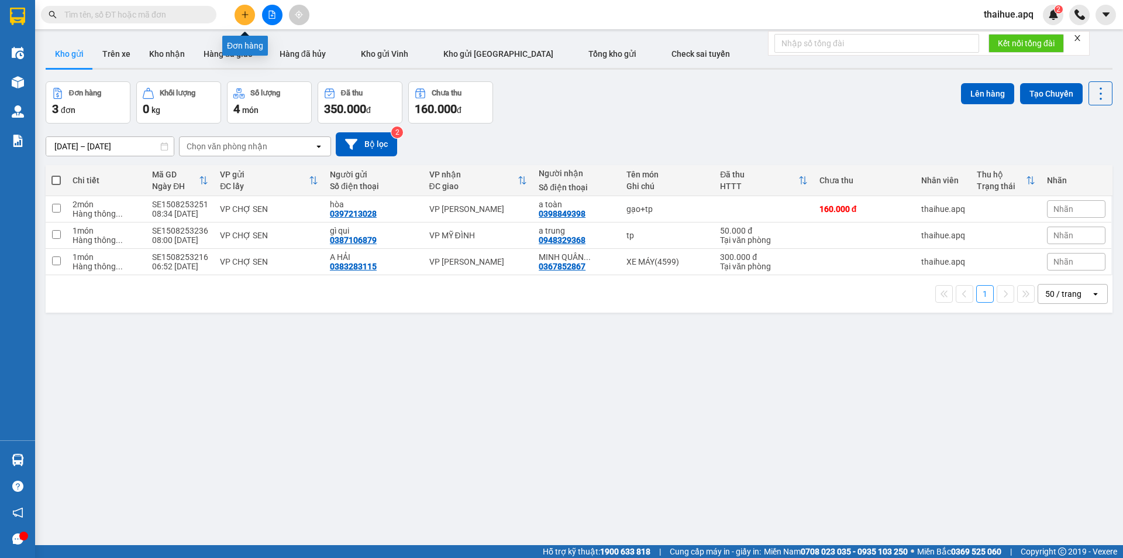
click at [242, 9] on button at bounding box center [245, 15] width 20 height 20
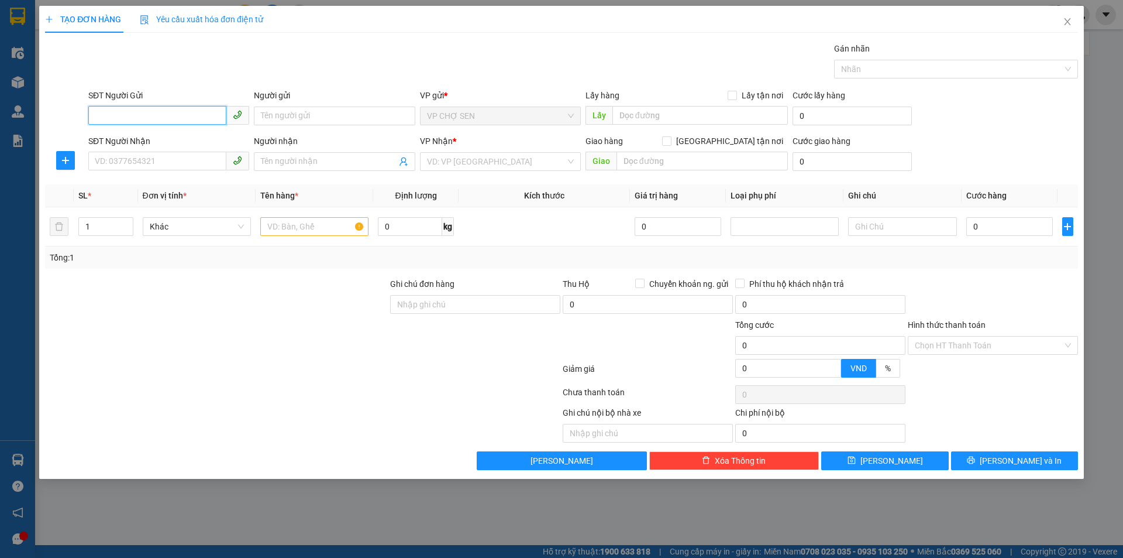
click at [201, 114] on input "SĐT Người Gửi" at bounding box center [157, 115] width 138 height 19
type input "0385779707"
click at [175, 137] on div "0385779707 - A NGHĨA" at bounding box center [168, 139] width 147 height 13
type input "A NGHĨA"
type input "0385779707"
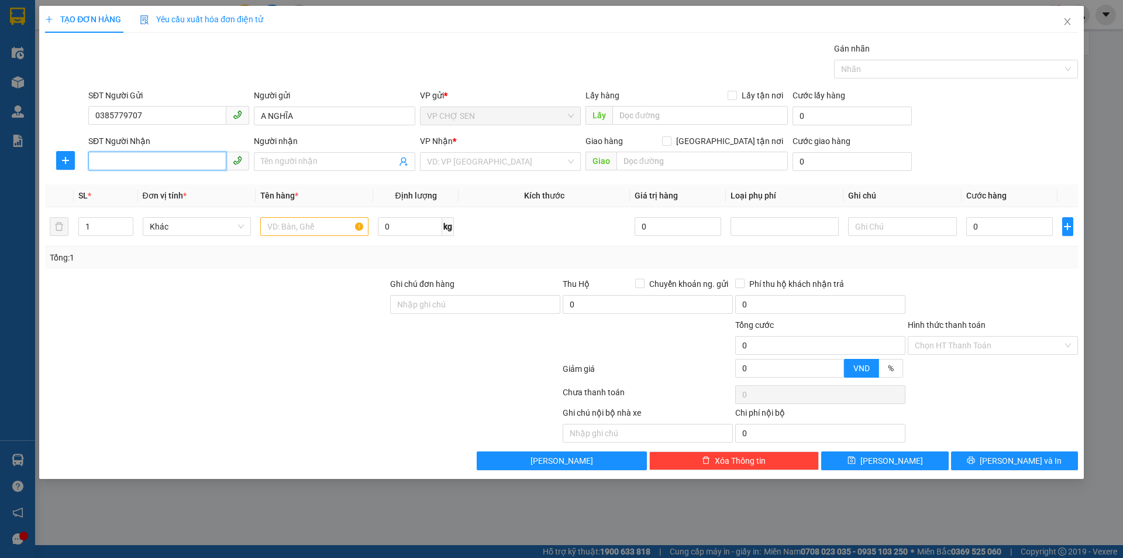
click at [166, 163] on input "SĐT Người Nhận" at bounding box center [157, 161] width 138 height 19
click at [162, 204] on div "0974014633 - e hồng" at bounding box center [168, 203] width 147 height 13
type input "0974014633"
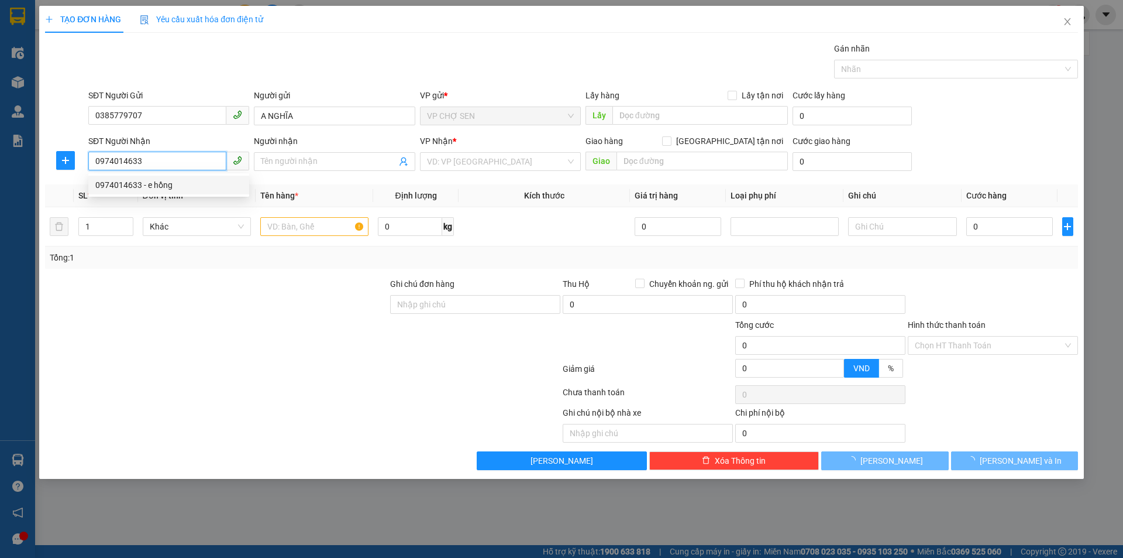
type input "e hồng"
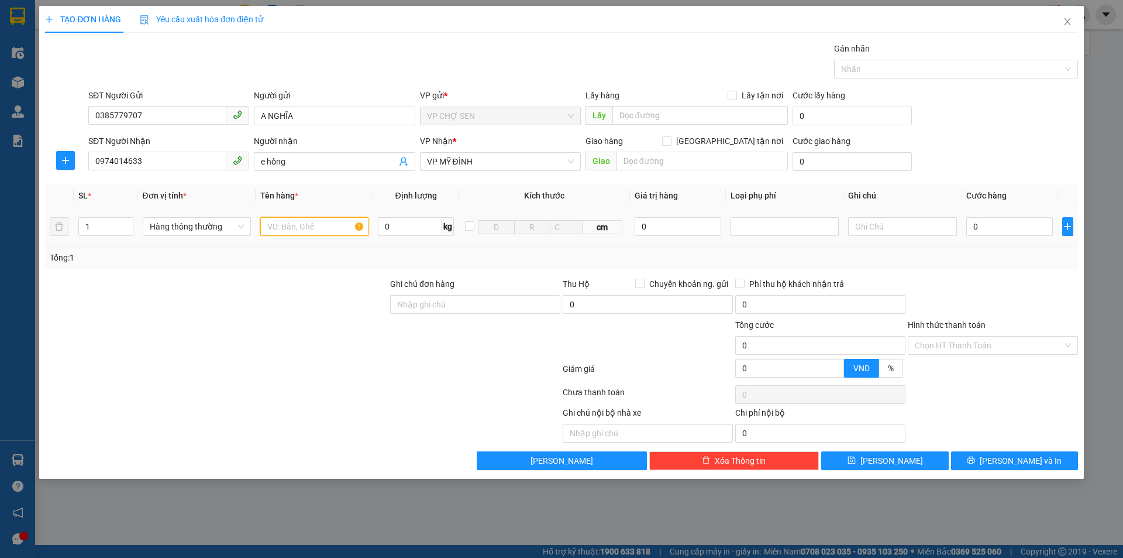
click at [339, 225] on input "text" at bounding box center [314, 226] width 108 height 19
type input "răng"
click at [1013, 224] on input "0" at bounding box center [1010, 226] width 87 height 19
type input "3"
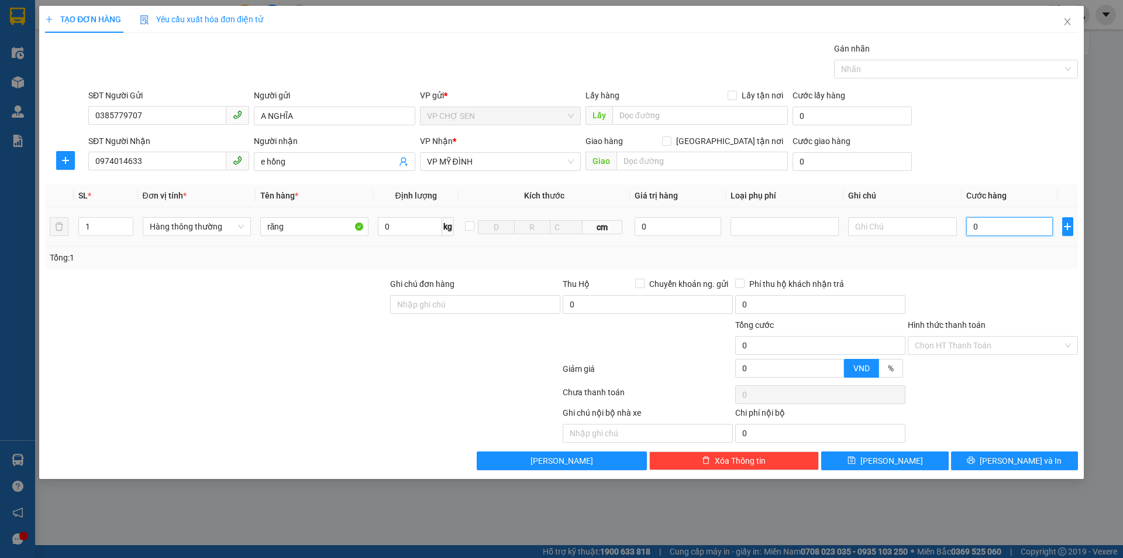
type input "3"
type input "30"
type input "300"
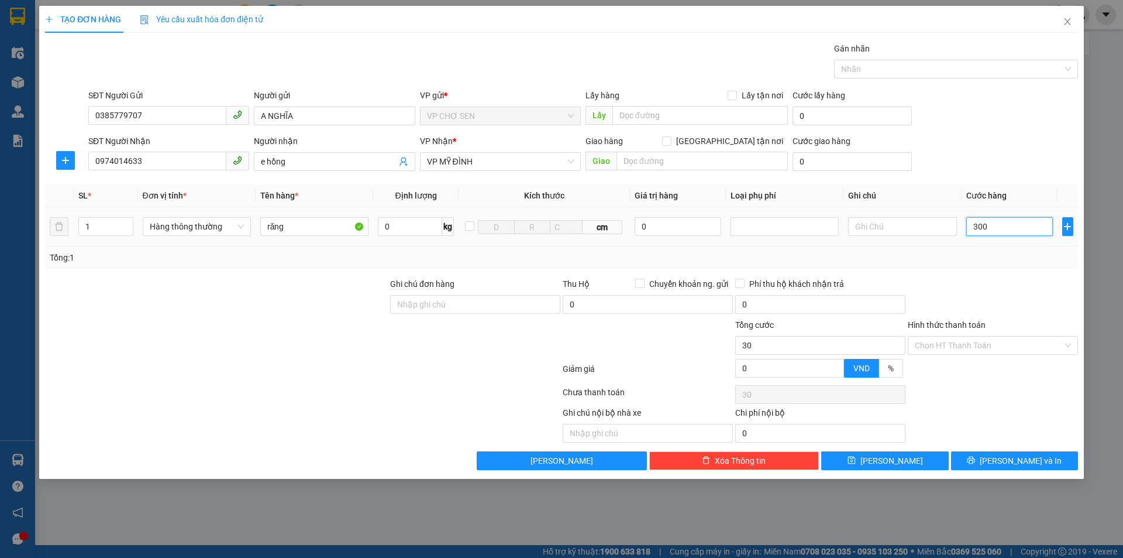
type input "300"
type input "3.000"
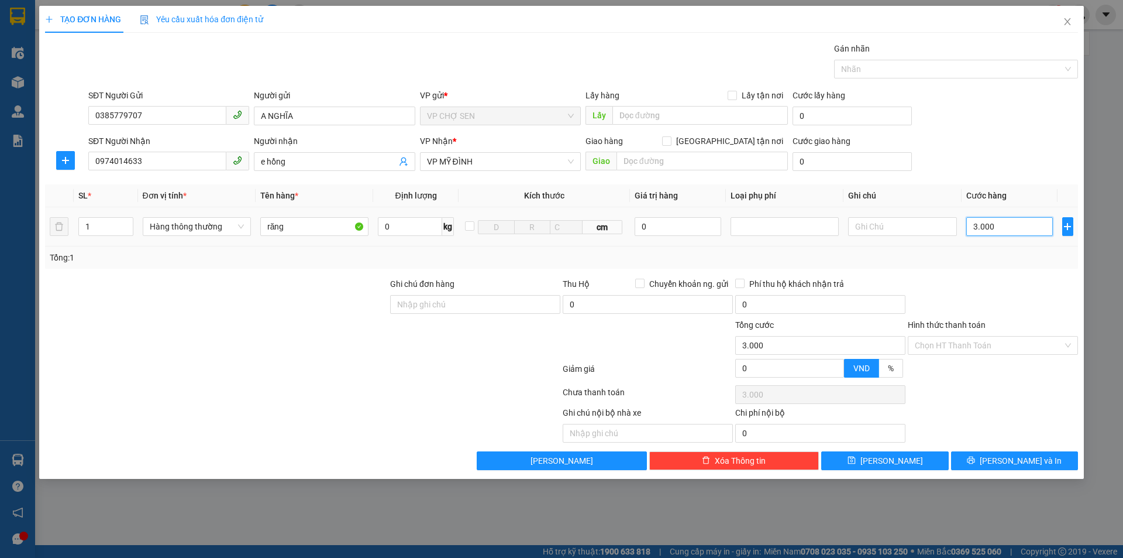
type input "30.000"
click at [972, 343] on input "Hình thức thanh toán" at bounding box center [989, 345] width 148 height 18
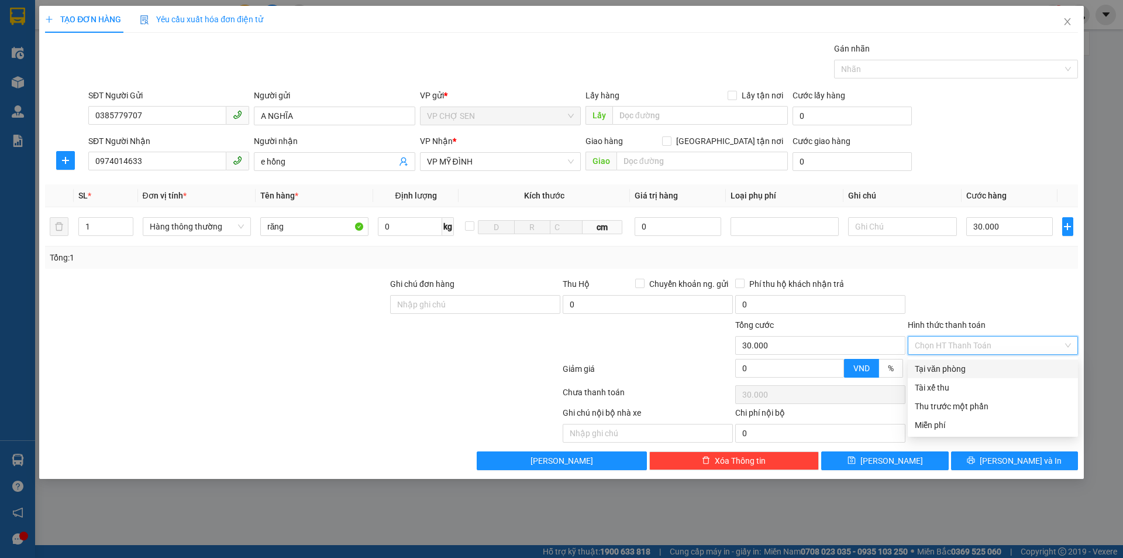
click at [963, 369] on div "Tại văn phòng" at bounding box center [993, 368] width 156 height 13
type input "0"
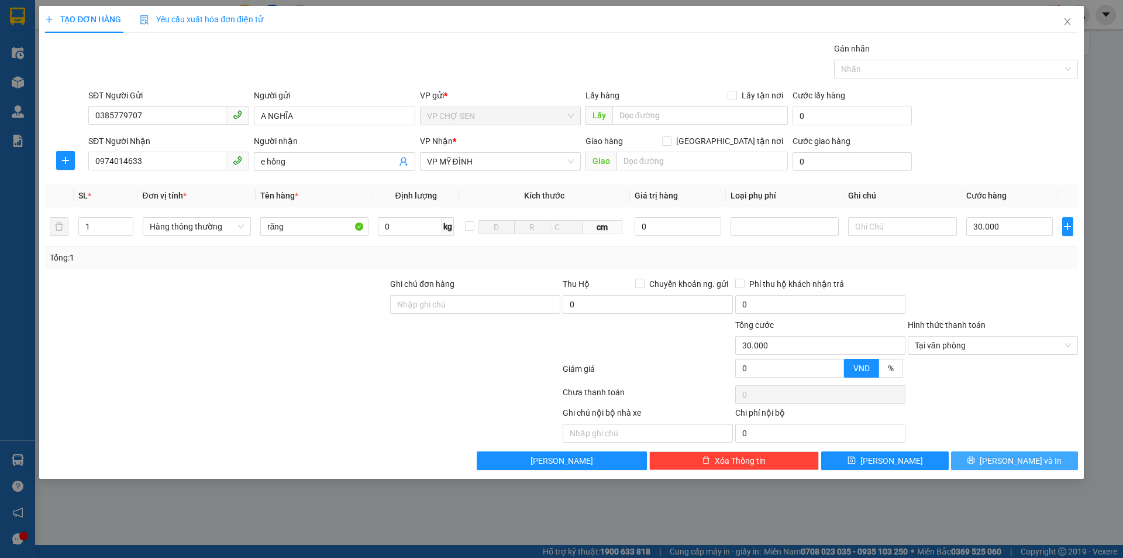
click at [1029, 462] on span "[PERSON_NAME] và In" at bounding box center [1021, 460] width 82 height 13
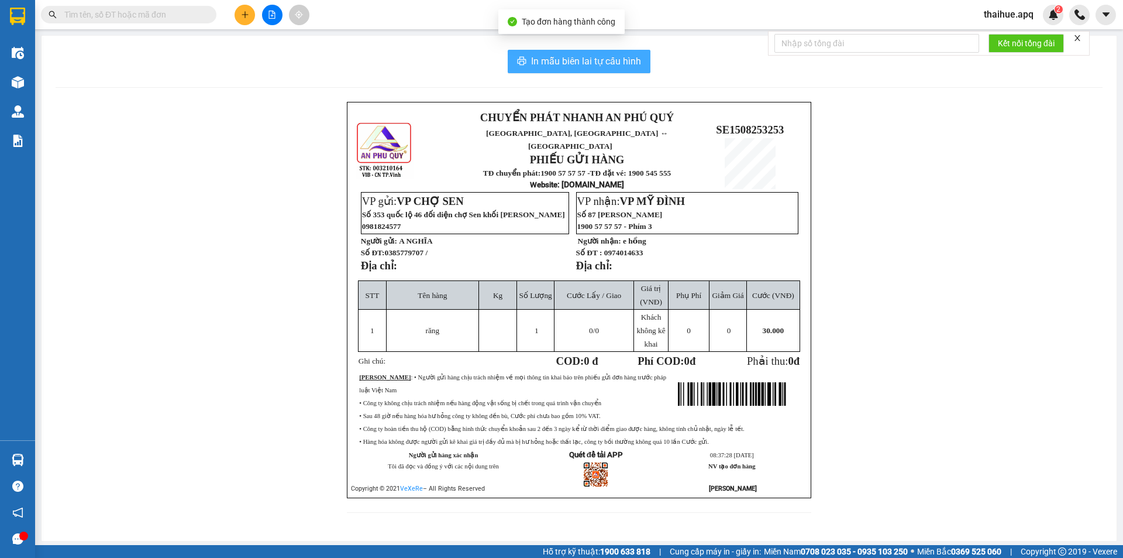
click at [601, 62] on span "In mẫu biên lai tự cấu hình" at bounding box center [586, 61] width 110 height 15
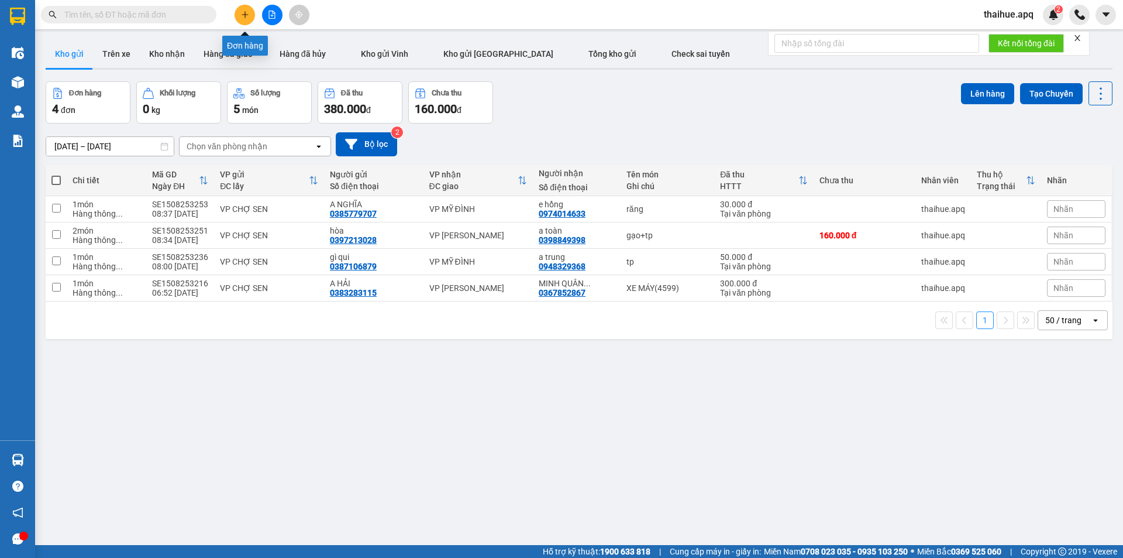
click at [244, 18] on icon "plus" at bounding box center [245, 15] width 8 height 8
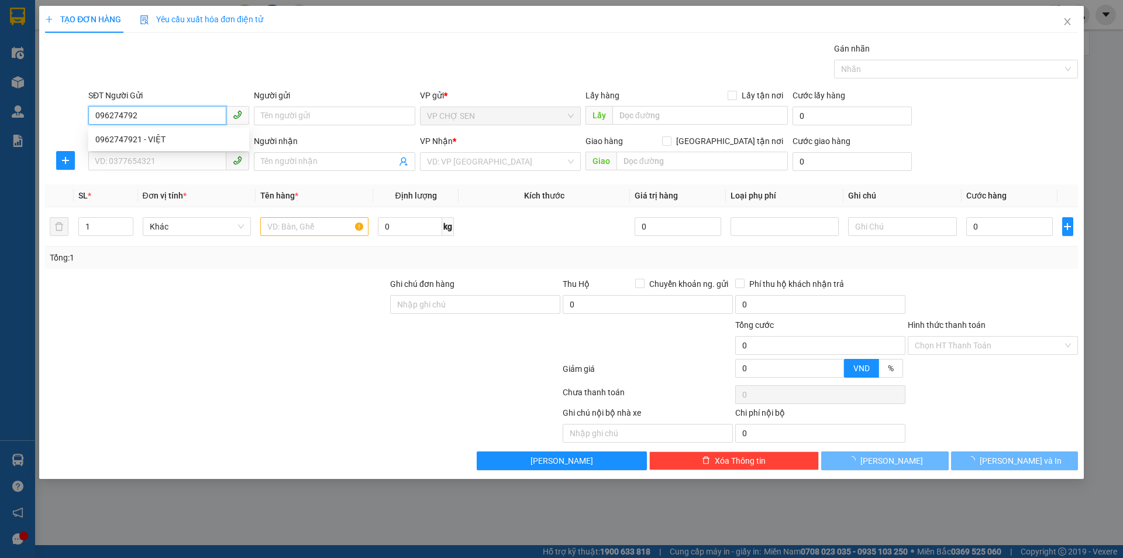
type input "0962747921"
click at [121, 144] on div "0962747921 - VIỆT" at bounding box center [168, 139] width 147 height 13
type input "VIỆT"
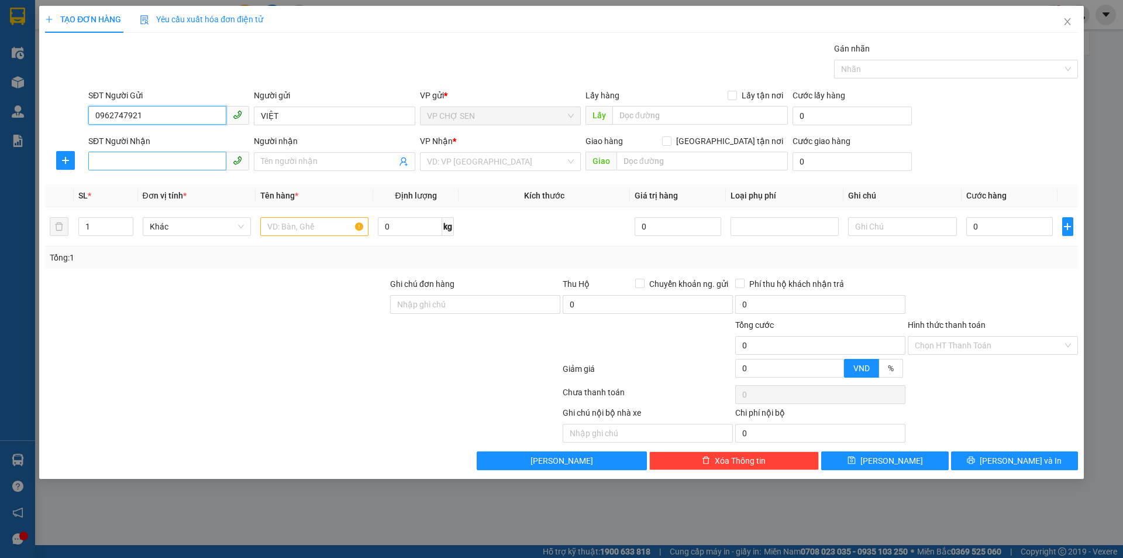
type input "0962747921"
click at [115, 164] on input "SĐT Người Nhận" at bounding box center [157, 161] width 138 height 19
type input "0965133595"
click at [277, 164] on input "Người nhận" at bounding box center [328, 161] width 135 height 13
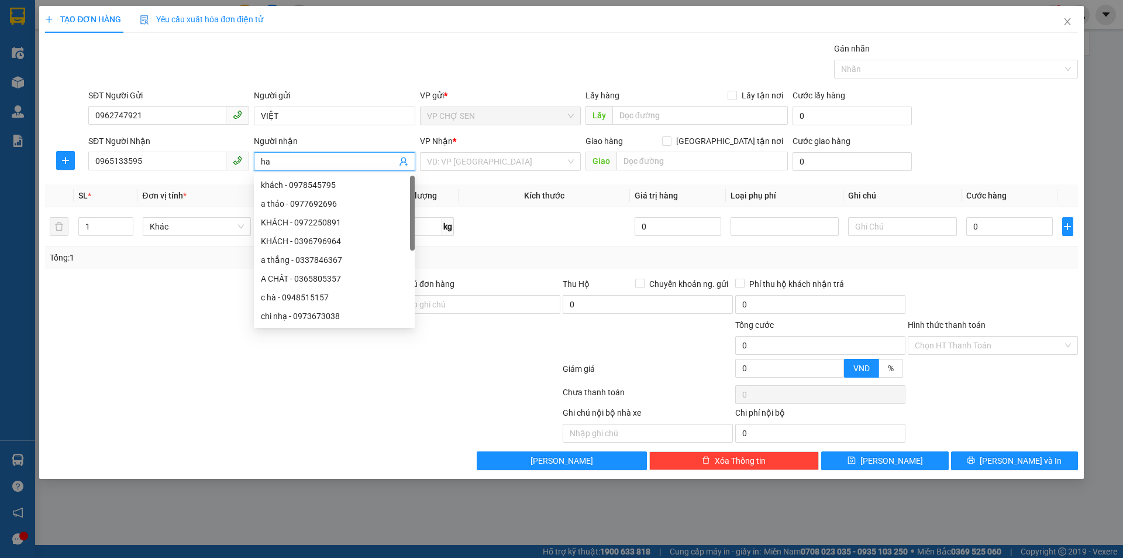
type input "h"
type input "thảo"
click at [626, 160] on input "text" at bounding box center [702, 161] width 171 height 19
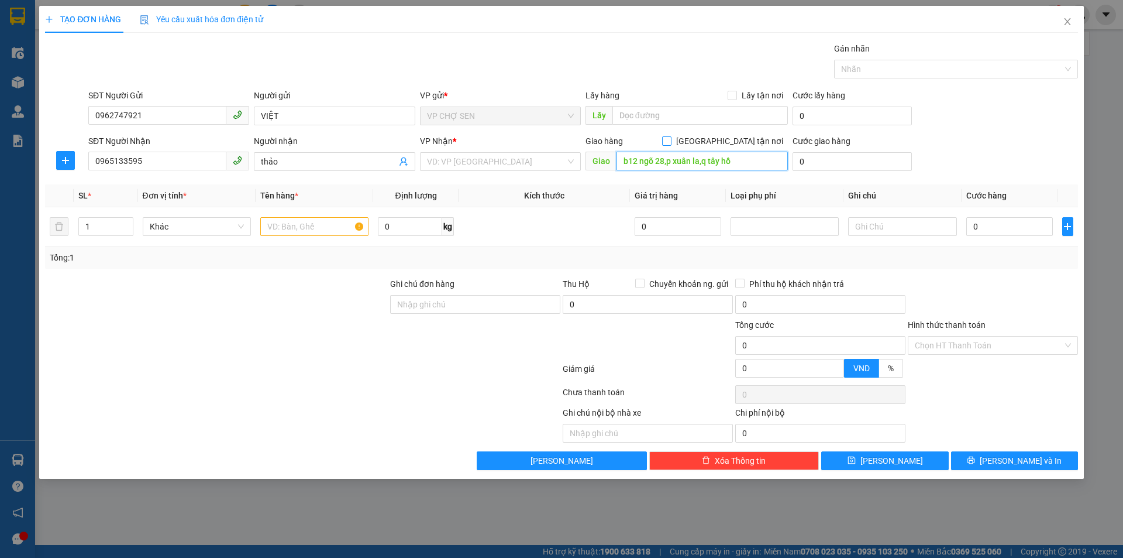
type input "b12 ngõ 28,p xuân la,q tây hồ"
click at [671, 143] on input "[GEOGRAPHIC_DATA] tận nơi" at bounding box center [666, 140] width 8 height 8
checkbox input "true"
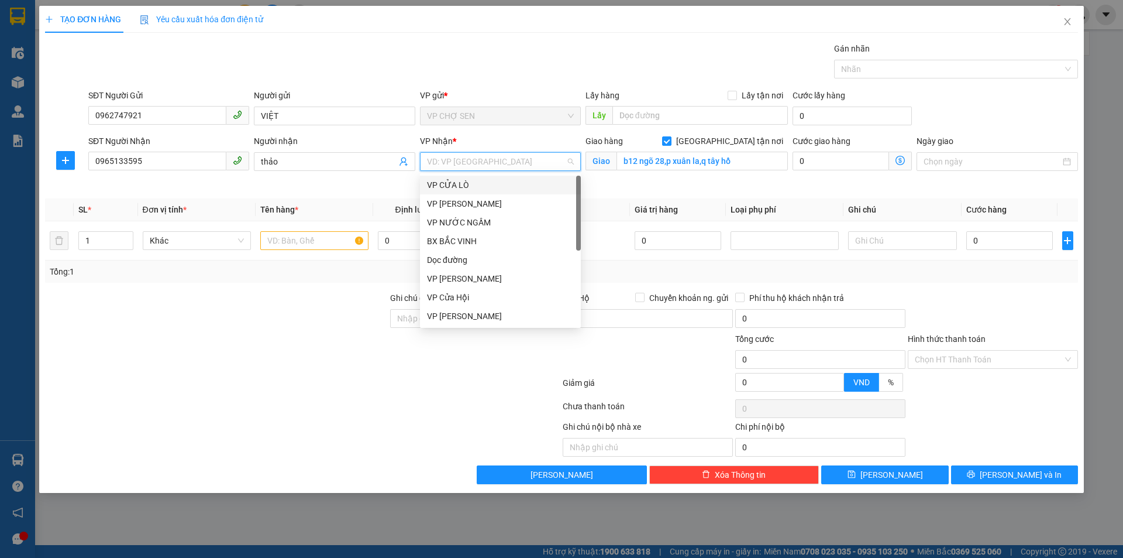
click at [494, 160] on input "search" at bounding box center [496, 162] width 139 height 18
click at [460, 207] on div "VP [PERSON_NAME]" at bounding box center [500, 203] width 147 height 13
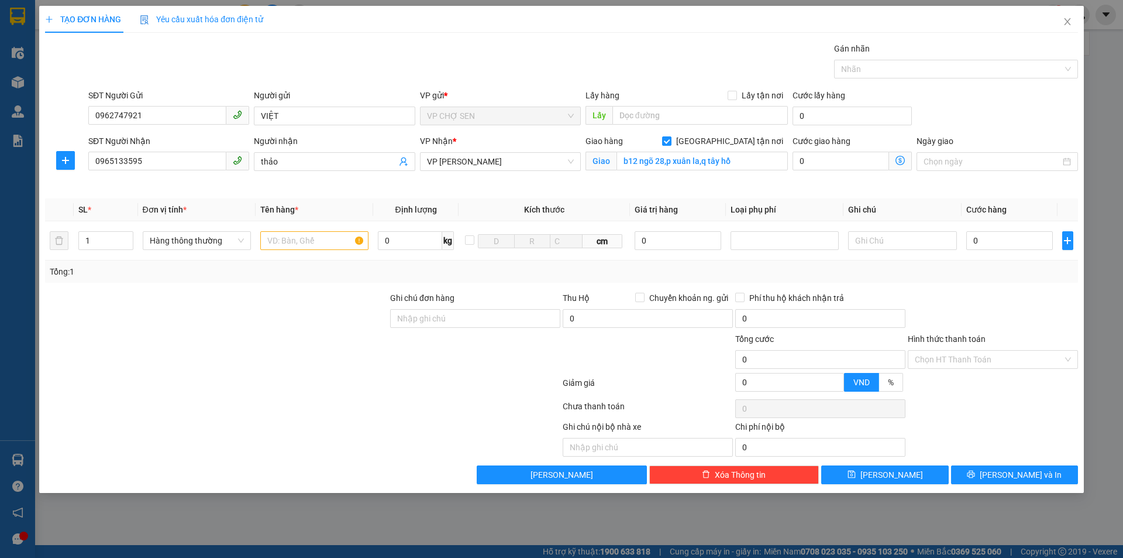
click at [902, 160] on icon "dollar-circle" at bounding box center [900, 160] width 9 height 9
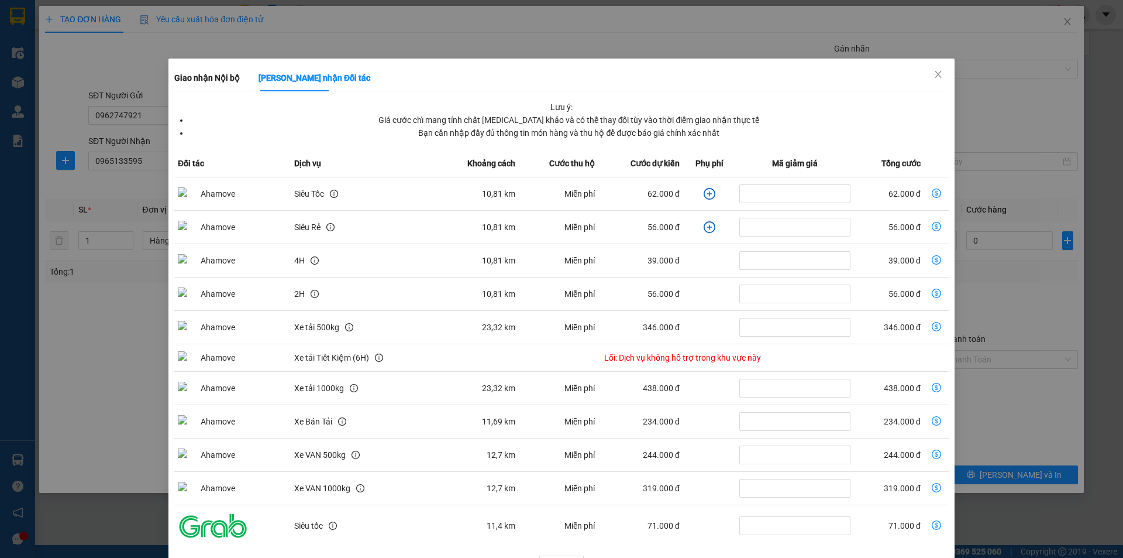
click at [932, 195] on icon "dollar-circle" at bounding box center [936, 192] width 9 height 9
type input "62.000"
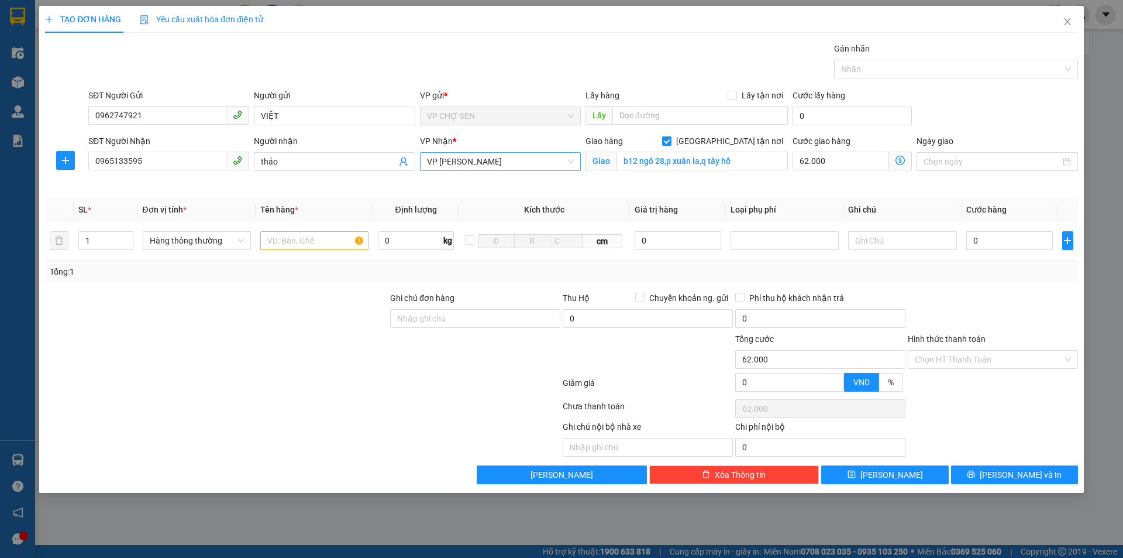
click at [521, 159] on span "VP [PERSON_NAME]" at bounding box center [500, 162] width 147 height 18
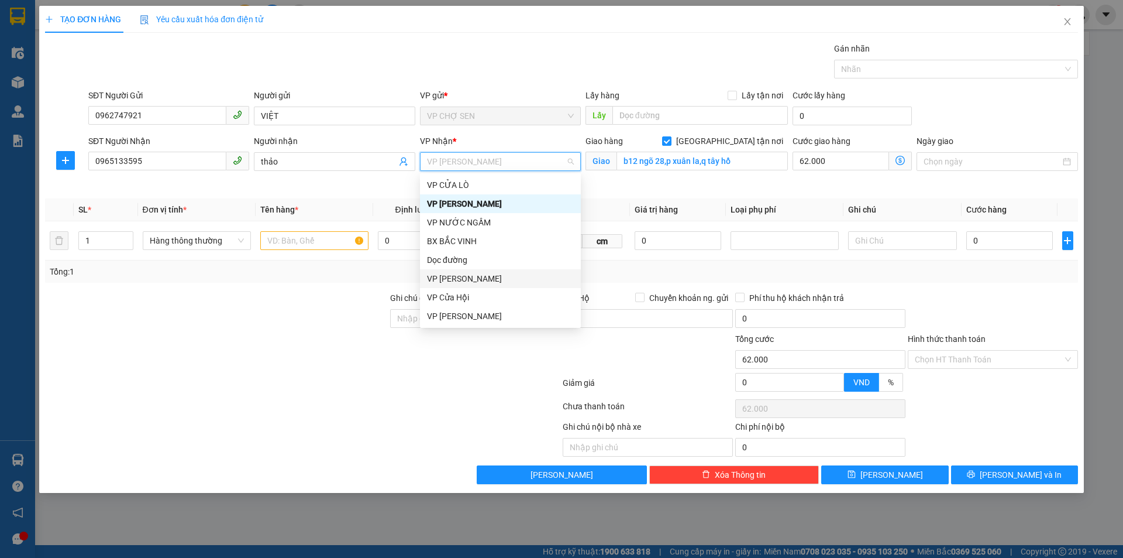
scroll to position [169, 0]
click at [460, 242] on div "VP MỸ ĐÌNH" at bounding box center [500, 241] width 147 height 13
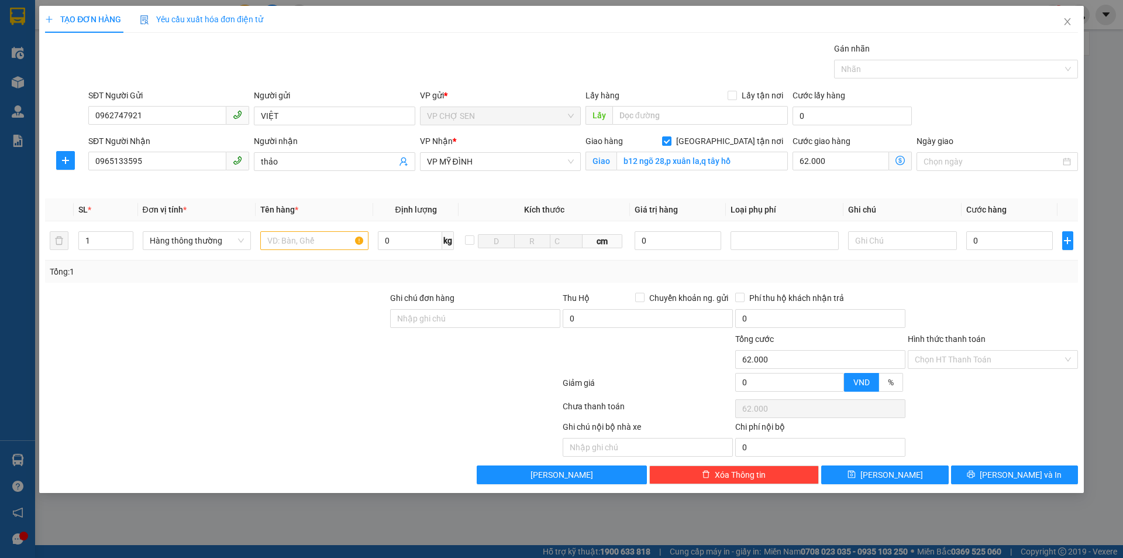
click at [899, 160] on icon "dollar-circle" at bounding box center [900, 160] width 9 height 9
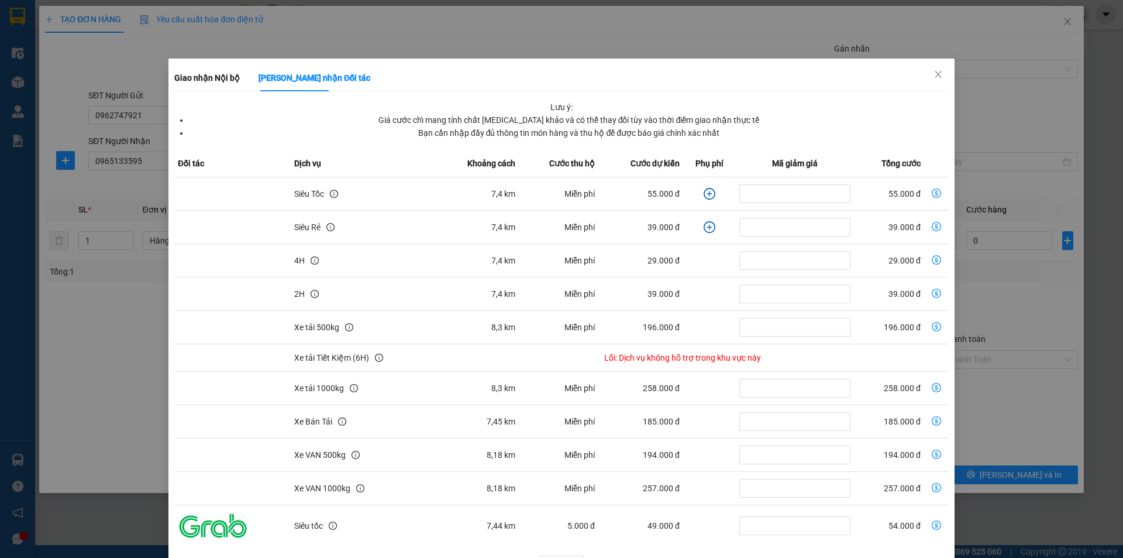
scroll to position [36, 0]
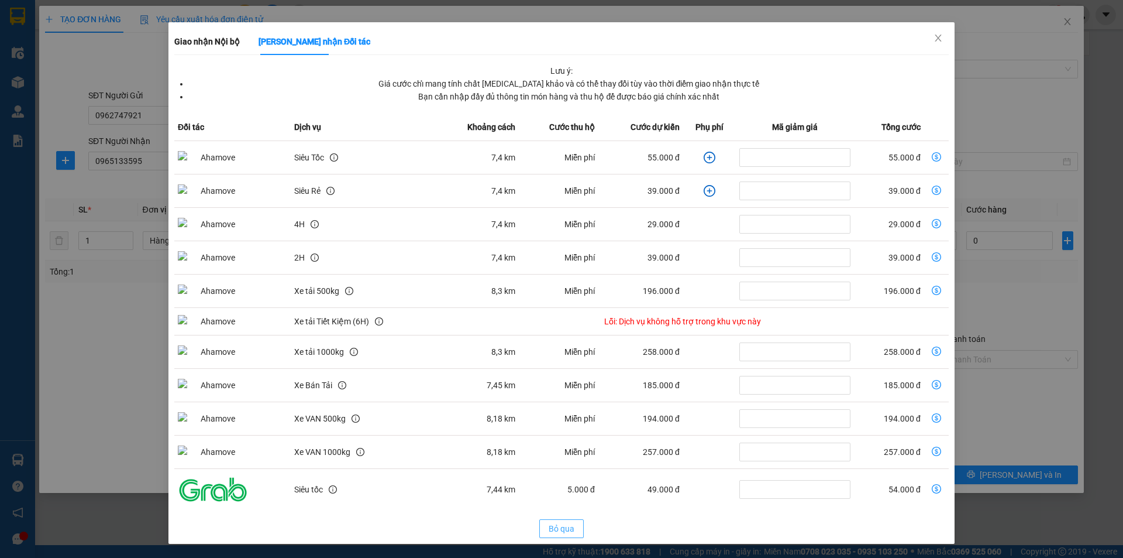
click at [550, 528] on span "Bỏ qua" at bounding box center [562, 528] width 26 height 13
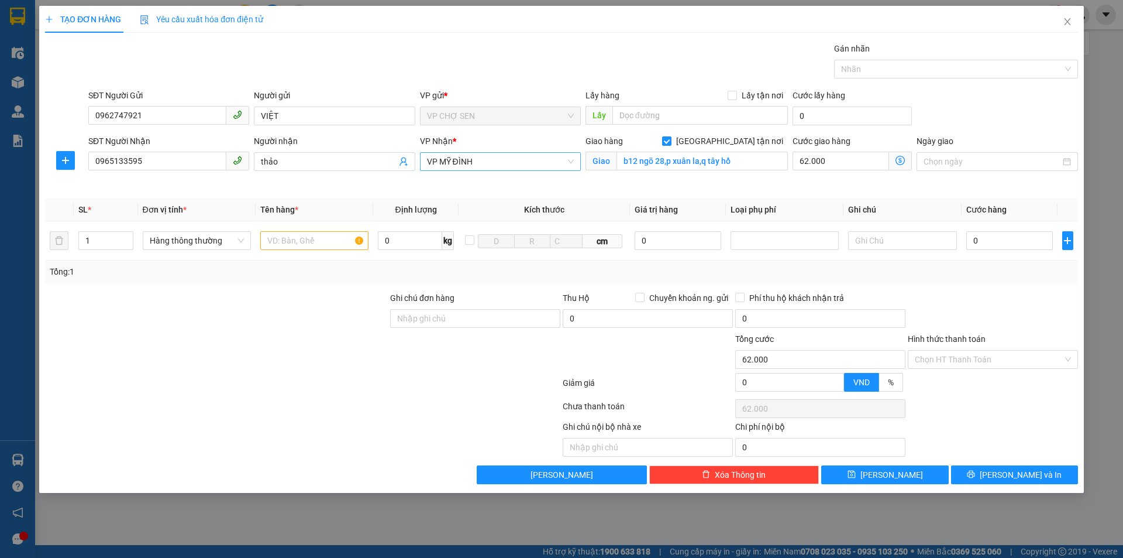
click at [496, 161] on span "VP MỸ ĐÌNH" at bounding box center [500, 162] width 147 height 18
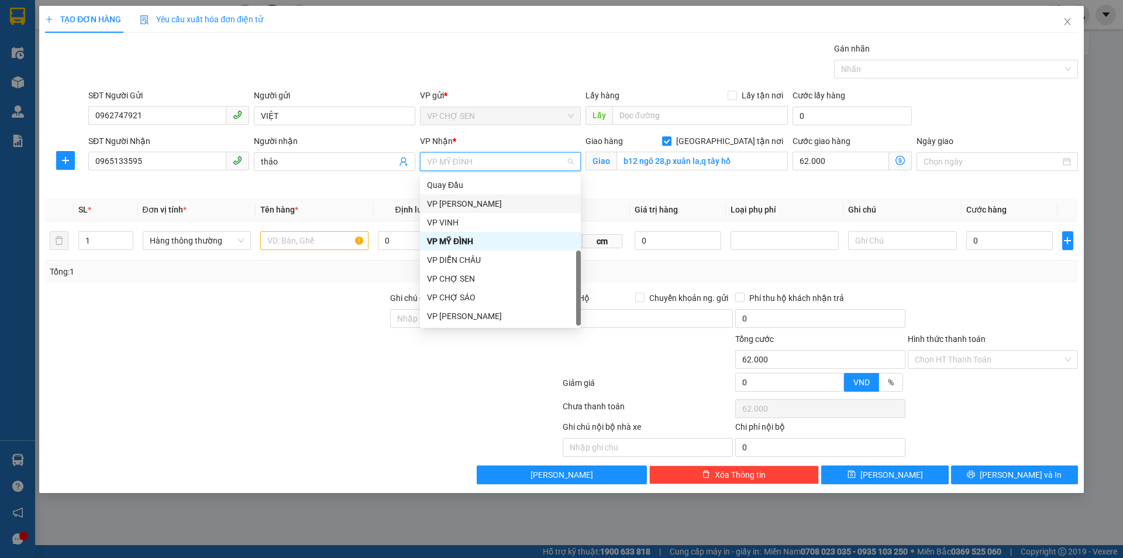
click at [468, 207] on div "VP [PERSON_NAME]" at bounding box center [500, 203] width 147 height 13
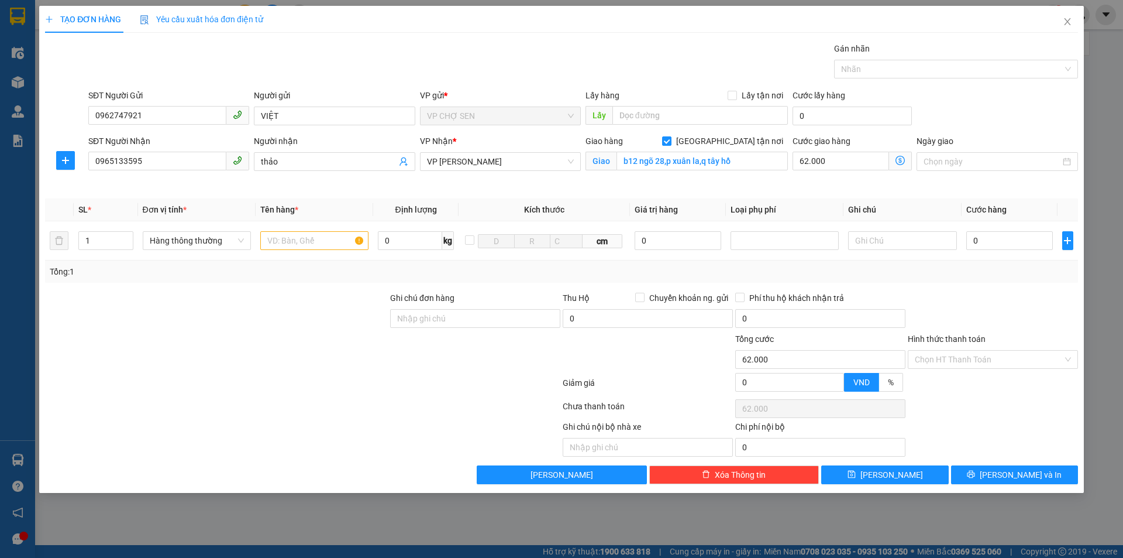
click at [901, 161] on icon "dollar-circle" at bounding box center [900, 160] width 9 height 9
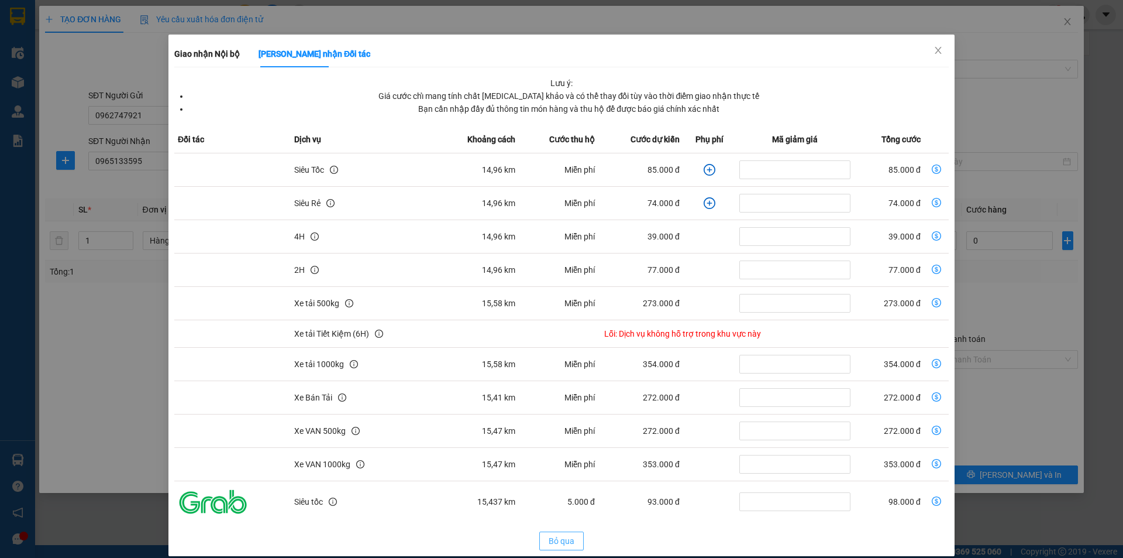
scroll to position [36, 0]
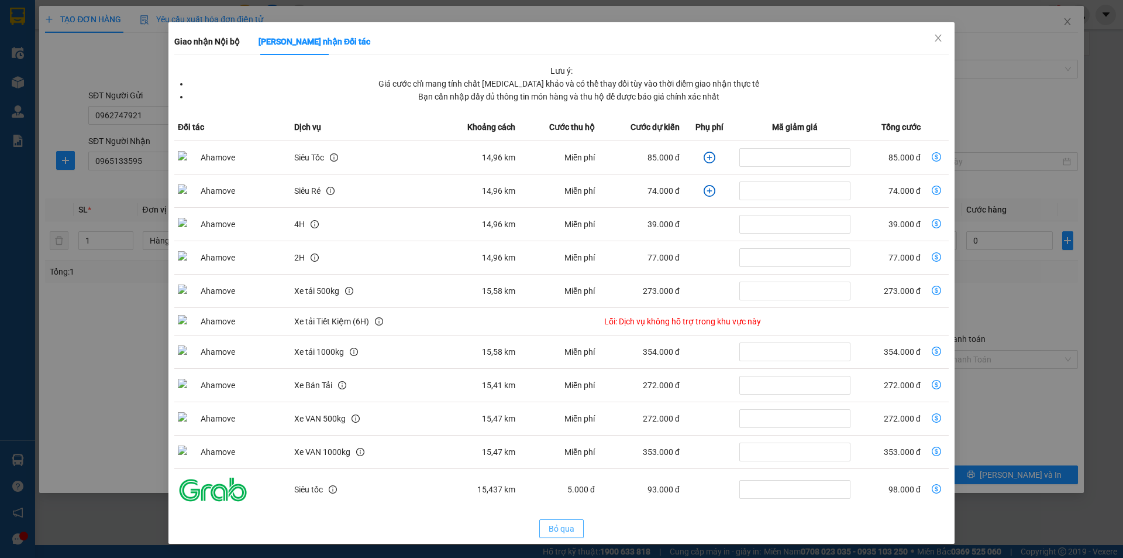
drag, startPoint x: 551, startPoint y: 528, endPoint x: 503, endPoint y: 301, distance: 231.6
click at [552, 524] on span "Bỏ qua" at bounding box center [562, 528] width 26 height 13
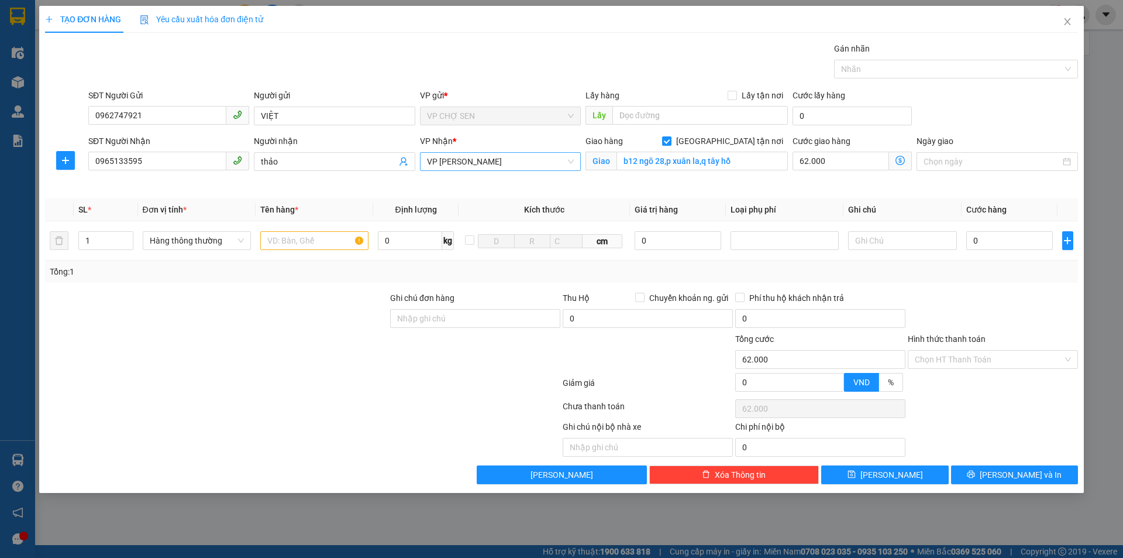
click at [521, 158] on span "VP [PERSON_NAME]" at bounding box center [500, 162] width 147 height 18
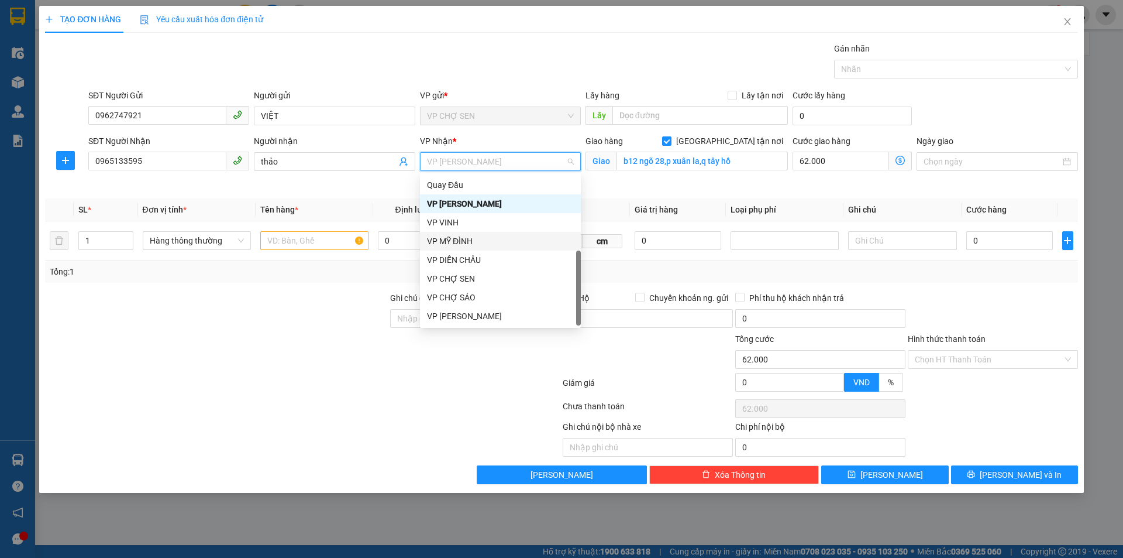
click at [459, 241] on div "VP MỸ ĐÌNH" at bounding box center [500, 241] width 147 height 13
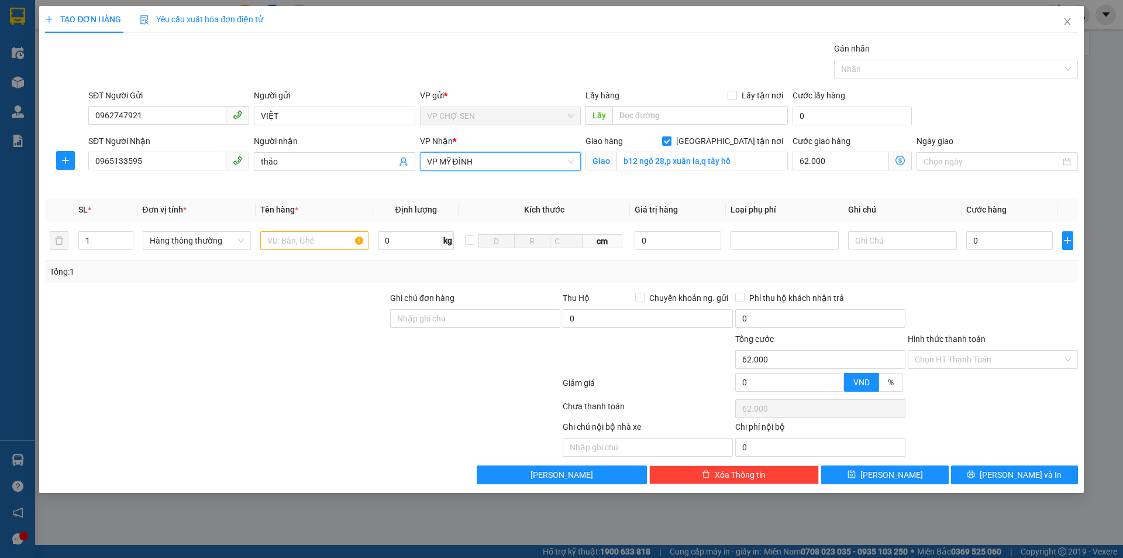
click at [898, 159] on icon "dollar-circle" at bounding box center [900, 160] width 9 height 9
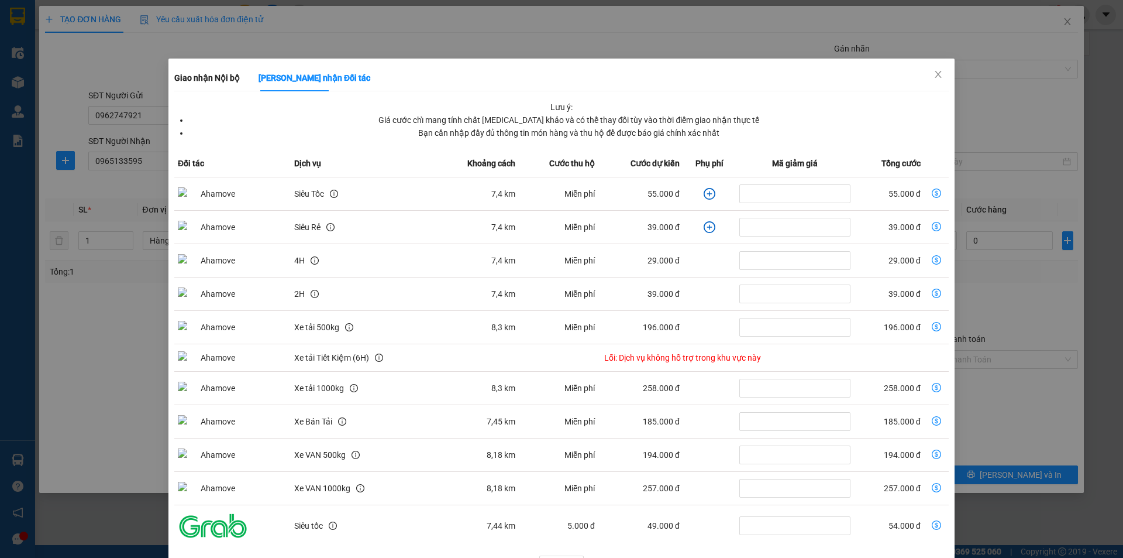
click at [932, 193] on icon "dollar-circle" at bounding box center [936, 192] width 9 height 9
type input "55.000"
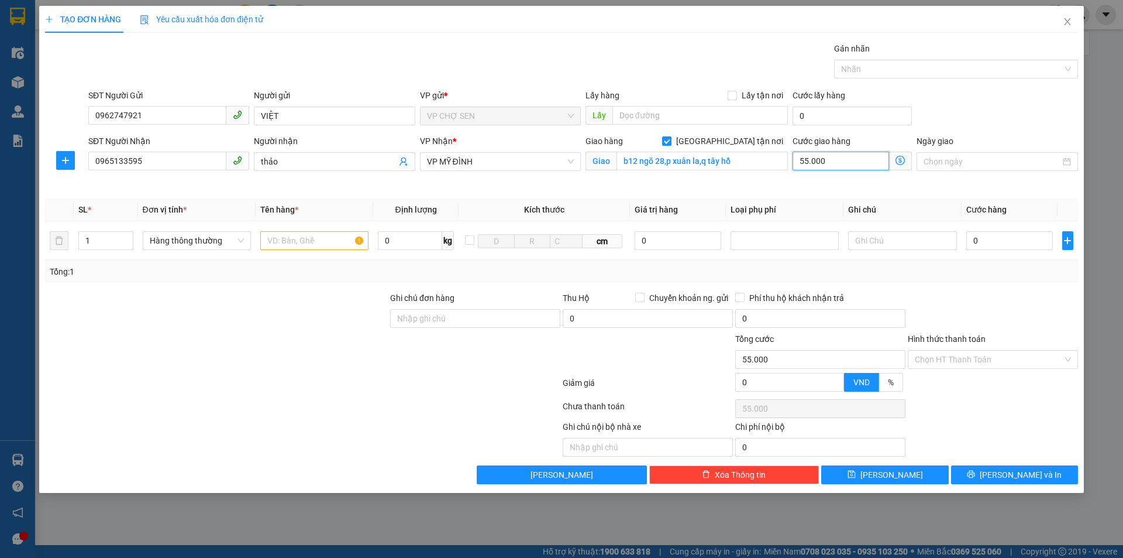
click at [836, 162] on input "55.000" at bounding box center [841, 161] width 97 height 19
type input "0"
type input "7"
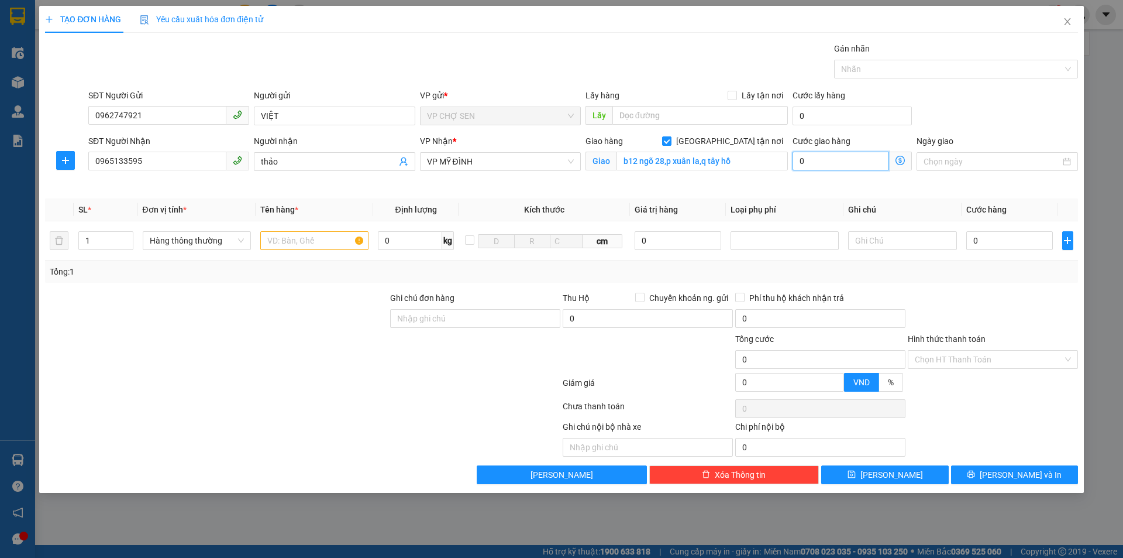
type input "7"
type input "70"
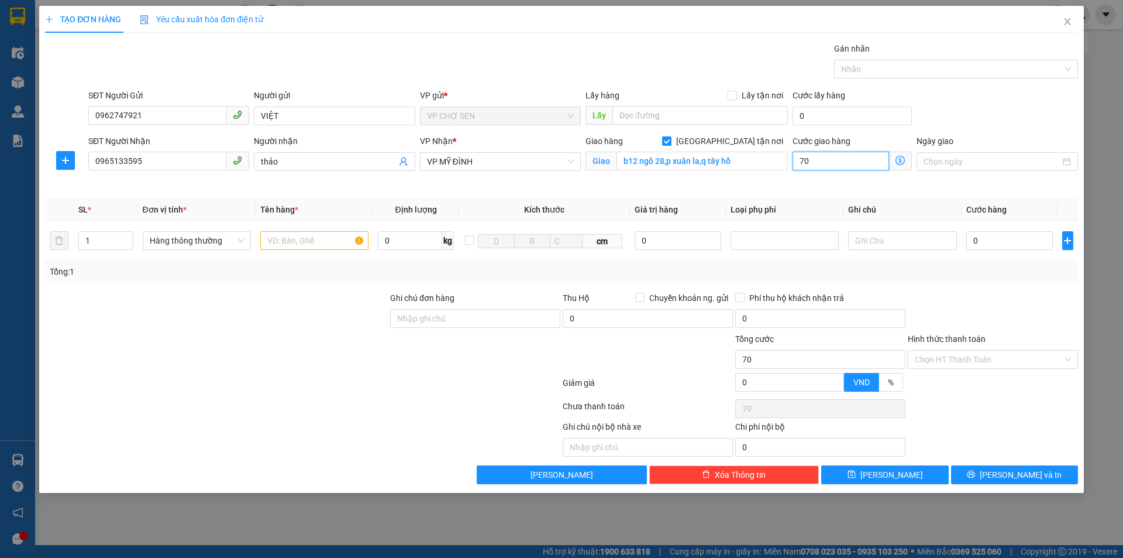
type input "700"
type input "7.000"
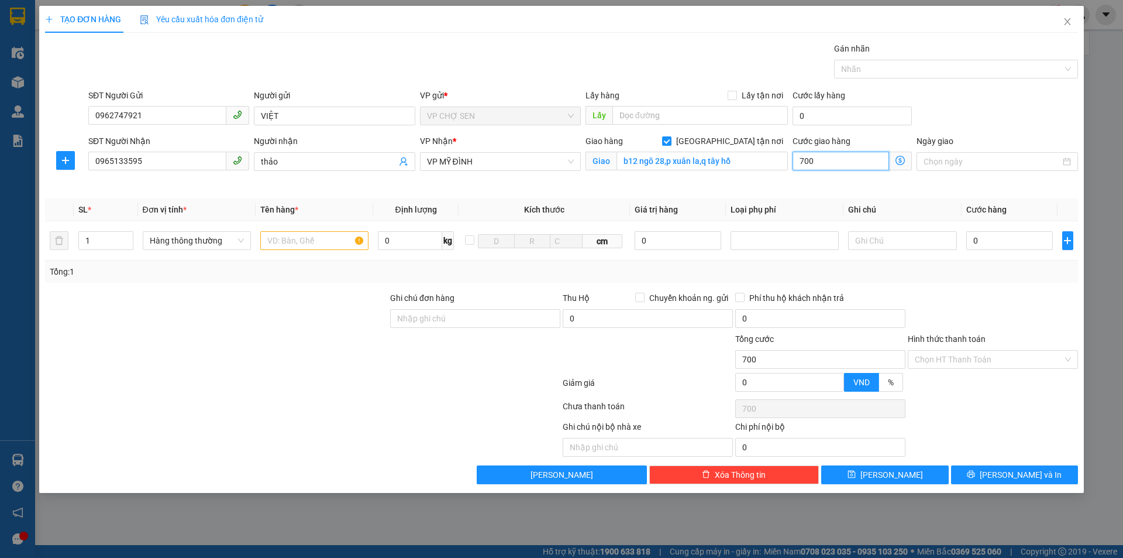
type input "7.000"
type input "70.000"
click at [264, 242] on input "text" at bounding box center [314, 240] width 108 height 19
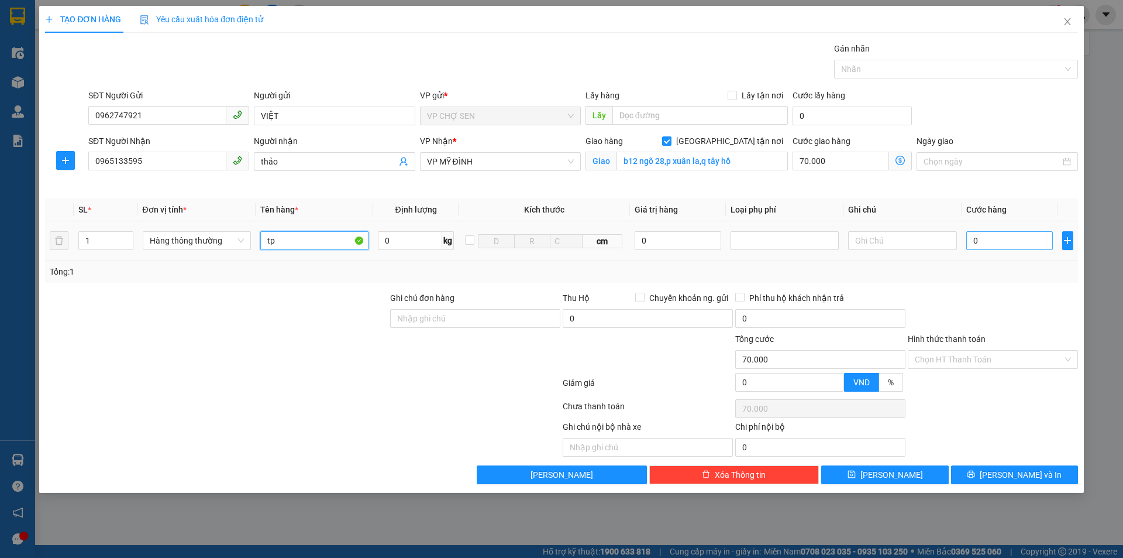
type input "tp"
click at [983, 239] on input "0" at bounding box center [1010, 240] width 87 height 19
type input "3"
type input "70.003"
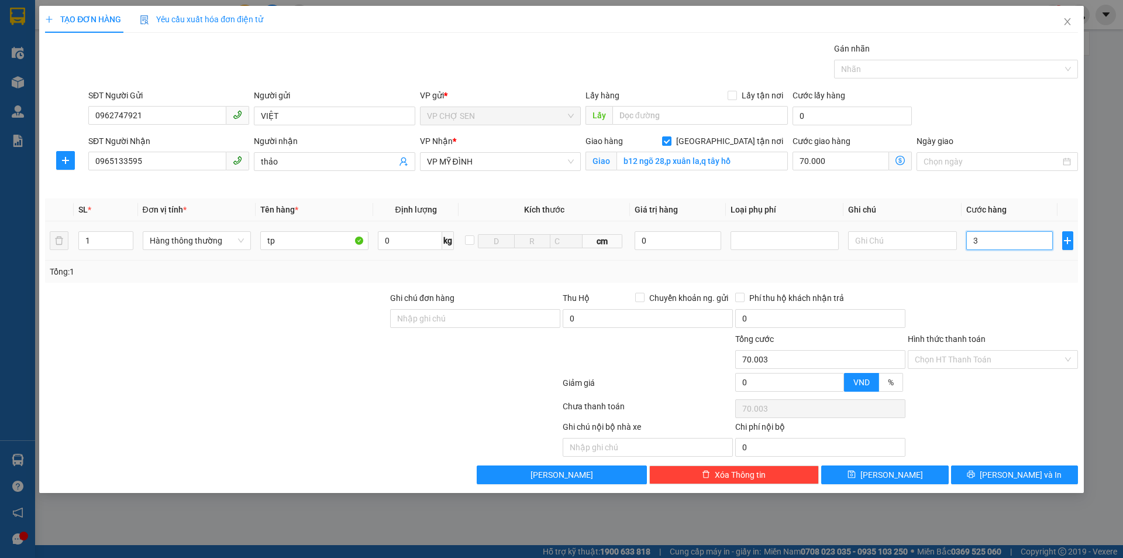
type input "30"
type input "70.030"
type input "300"
type input "70.300"
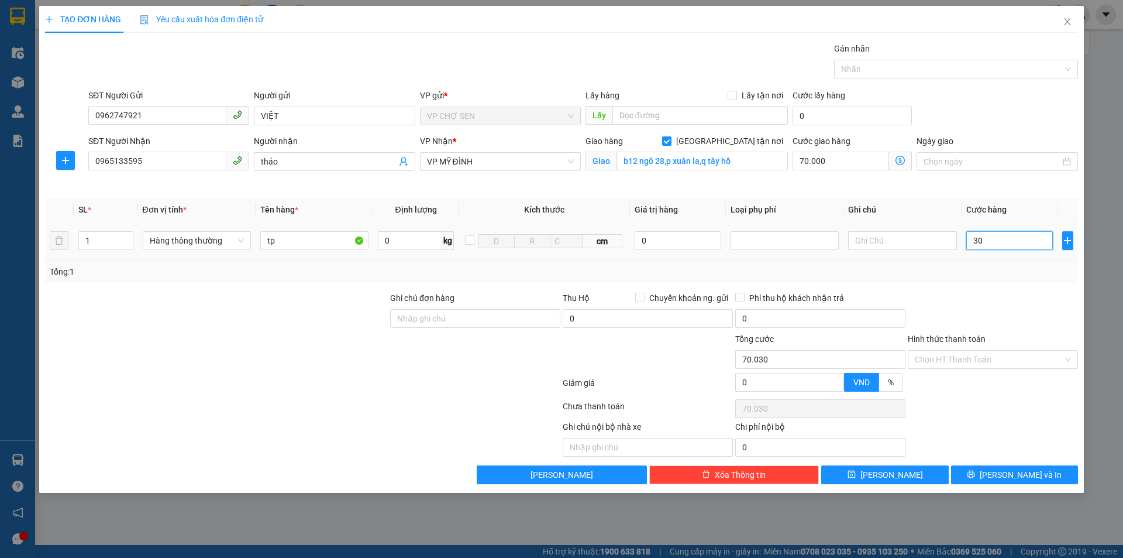
type input "70.300"
type input "3.000"
type input "73.000"
type input "30.000"
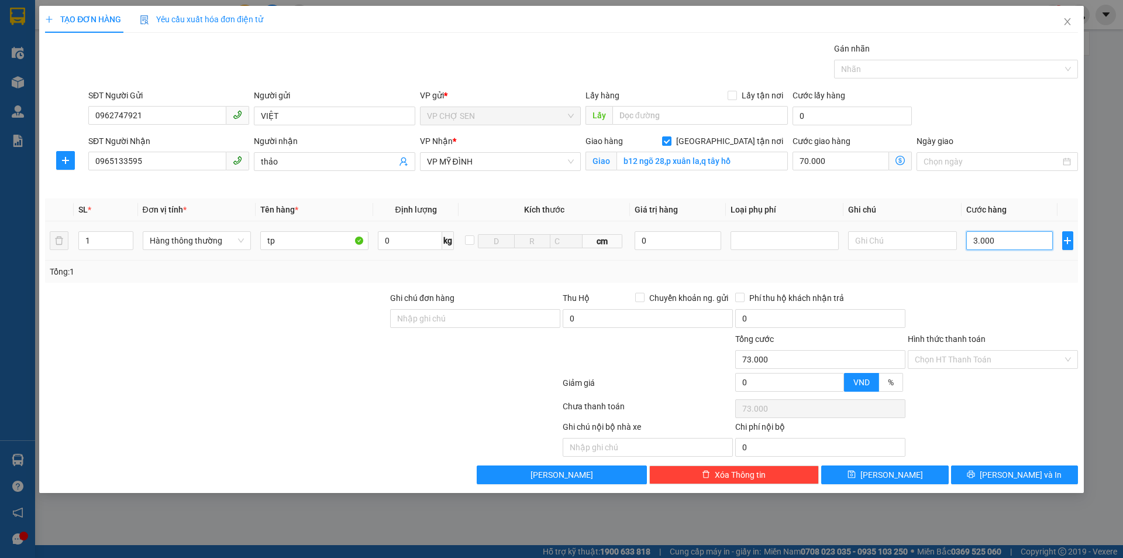
type input "100.000"
type input "30.000"
click at [988, 355] on input "Hình thức thanh toán" at bounding box center [989, 359] width 148 height 18
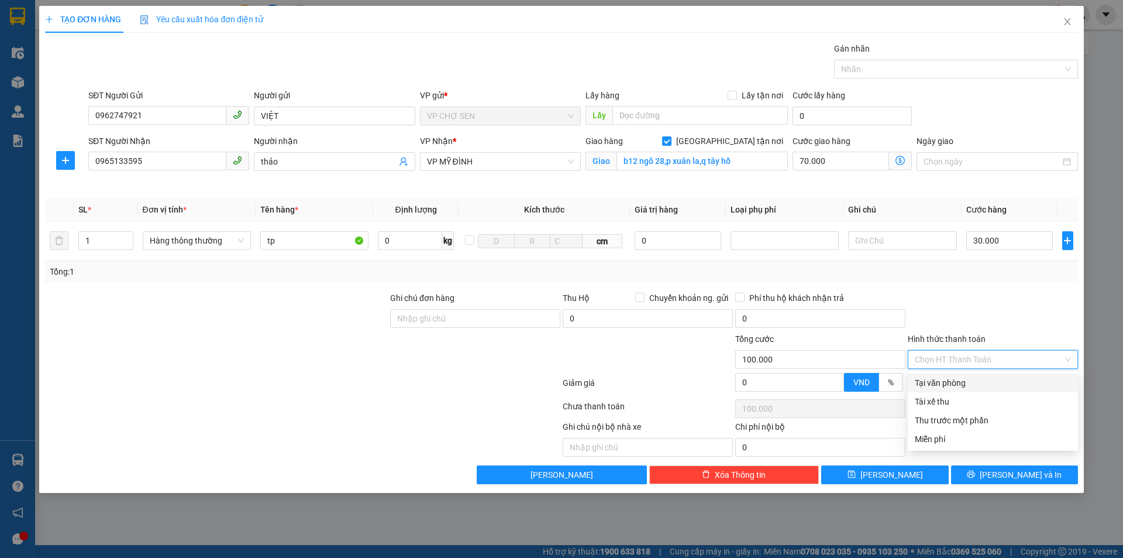
click at [953, 381] on div "Tại văn phòng" at bounding box center [993, 382] width 156 height 13
type input "0"
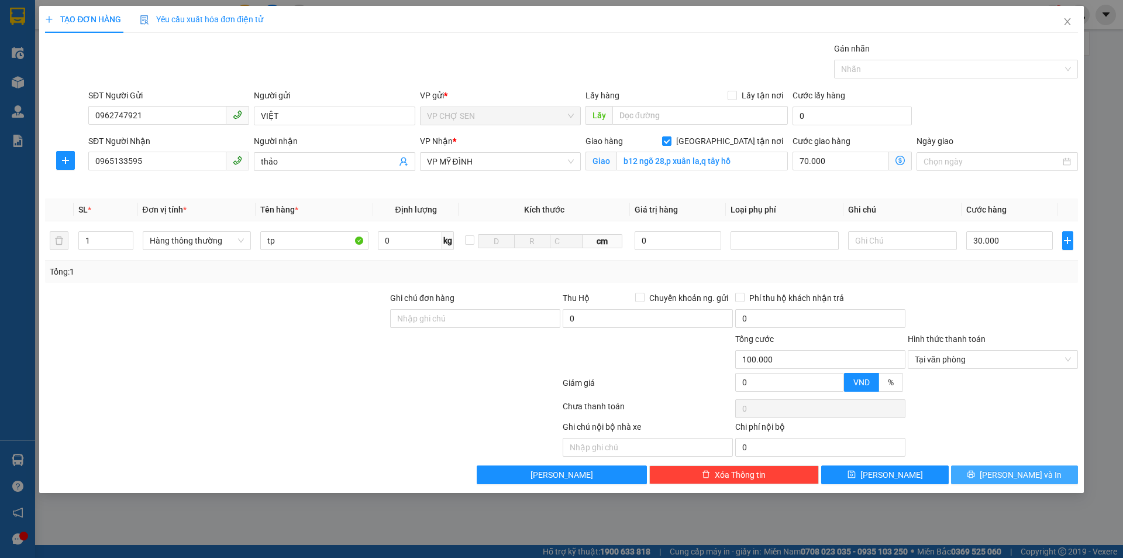
click at [1008, 476] on span "[PERSON_NAME] và In" at bounding box center [1021, 474] width 82 height 13
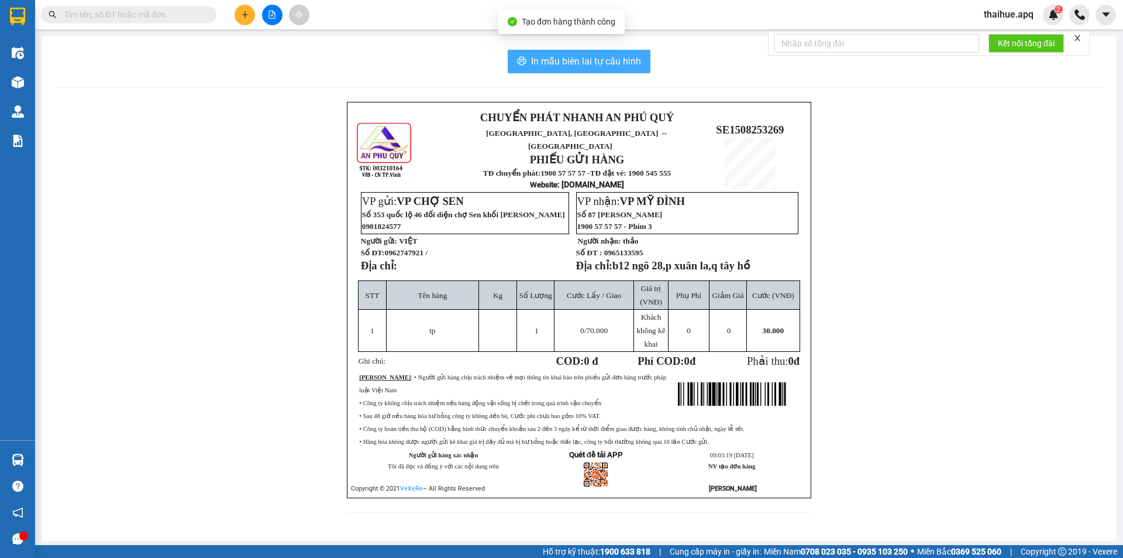
click at [580, 58] on span "In mẫu biên lai tự cấu hình" at bounding box center [586, 61] width 110 height 15
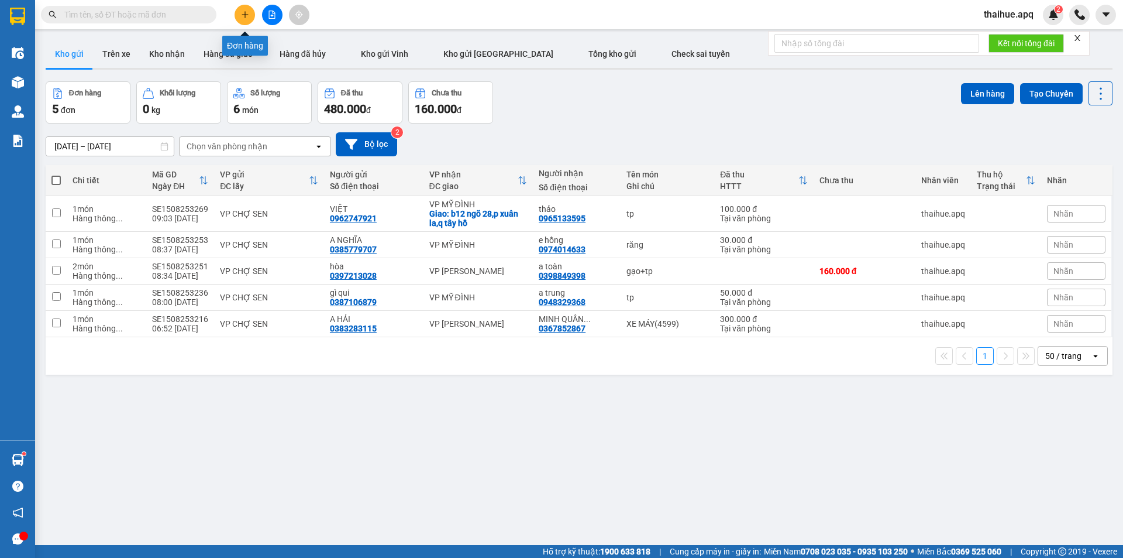
click at [241, 13] on icon "plus" at bounding box center [245, 15] width 8 height 8
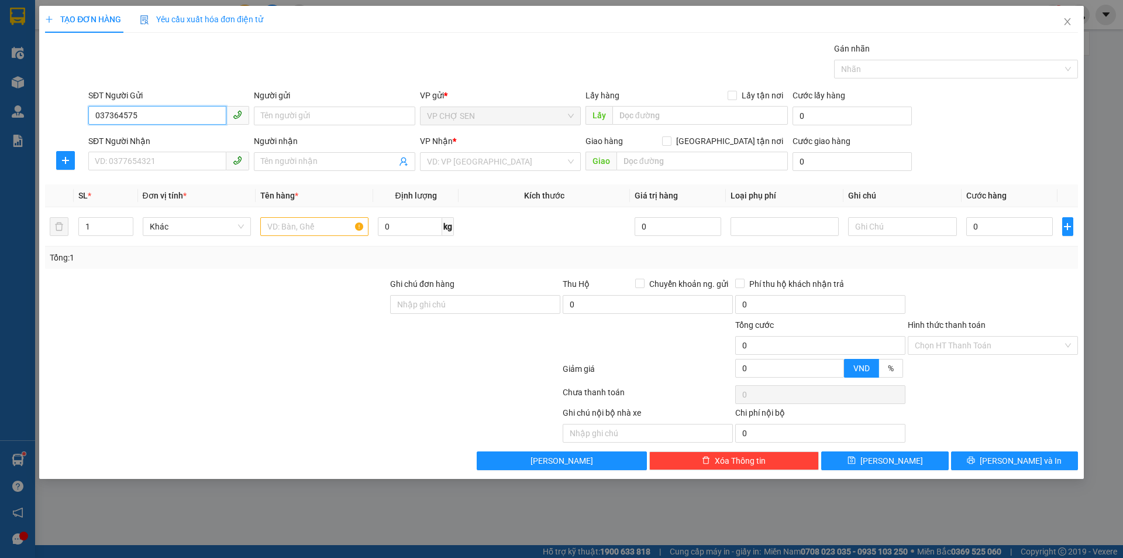
type input "0373645758"
click at [167, 144] on div "0373645758 - C HƯỜNG" at bounding box center [168, 139] width 147 height 13
type input "C HƯỜNG"
type input "0373645758"
click at [152, 158] on input "SĐT Người Nhận" at bounding box center [157, 161] width 138 height 19
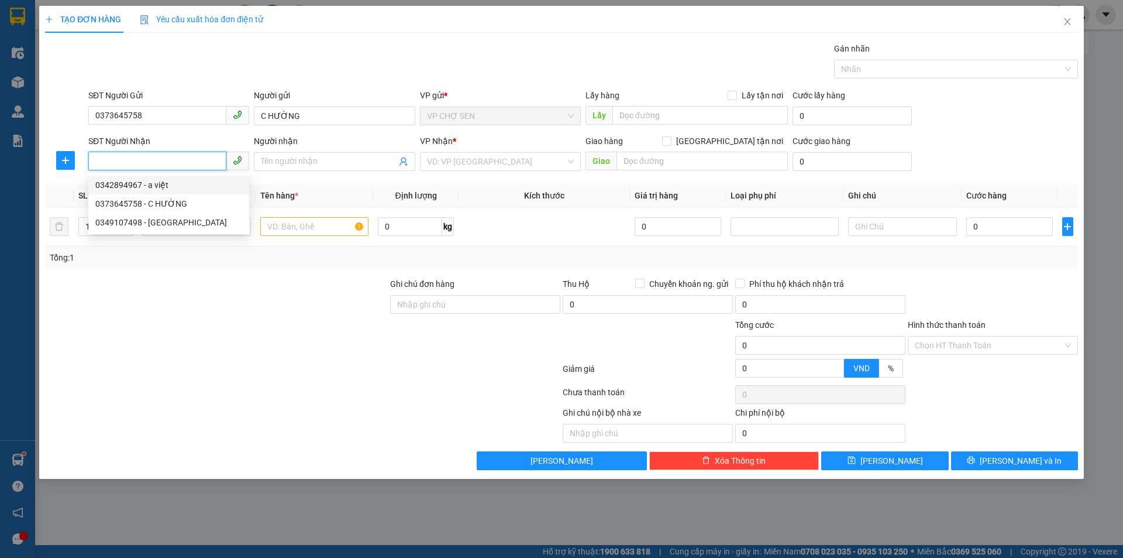
click at [158, 183] on div "0342894967 - a việt" at bounding box center [168, 184] width 147 height 13
type input "0342894967"
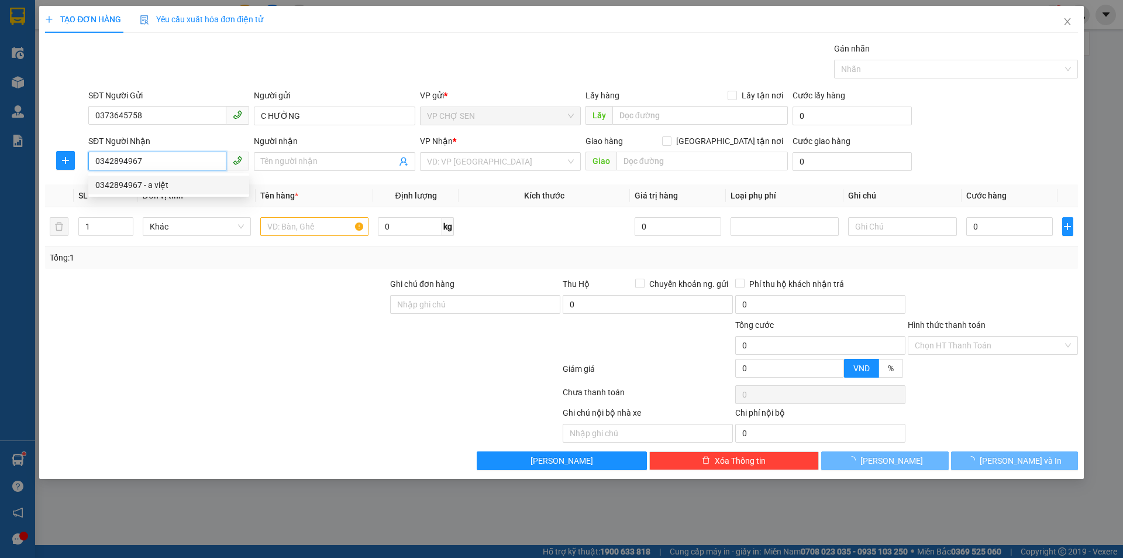
type input "a việt"
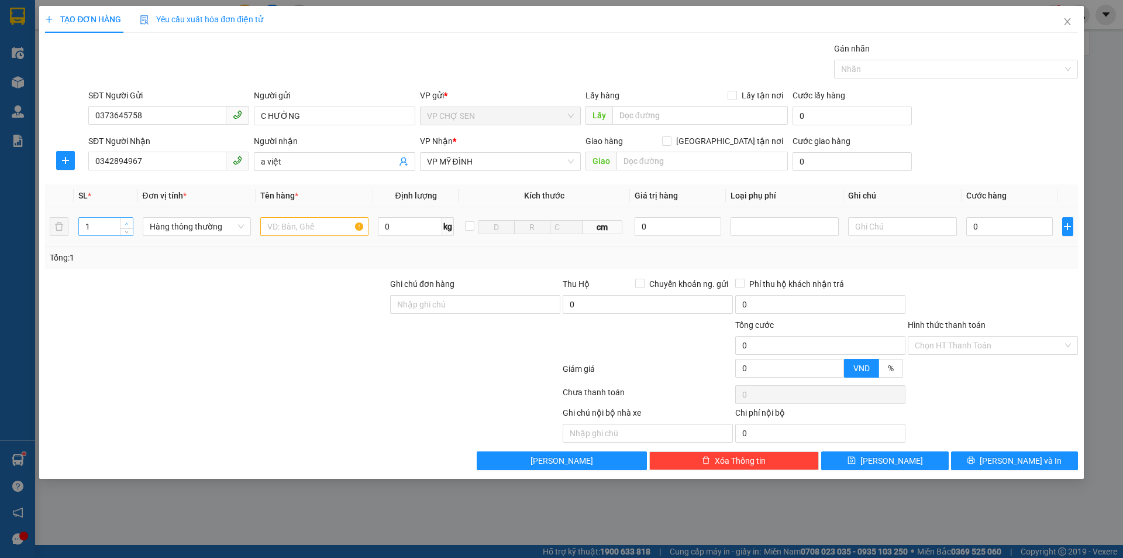
type input "2"
click at [128, 220] on span "up" at bounding box center [126, 223] width 7 height 7
click at [271, 222] on input "text" at bounding box center [314, 226] width 108 height 19
type input "gạo+tp"
click at [980, 228] on input "0" at bounding box center [1010, 226] width 87 height 19
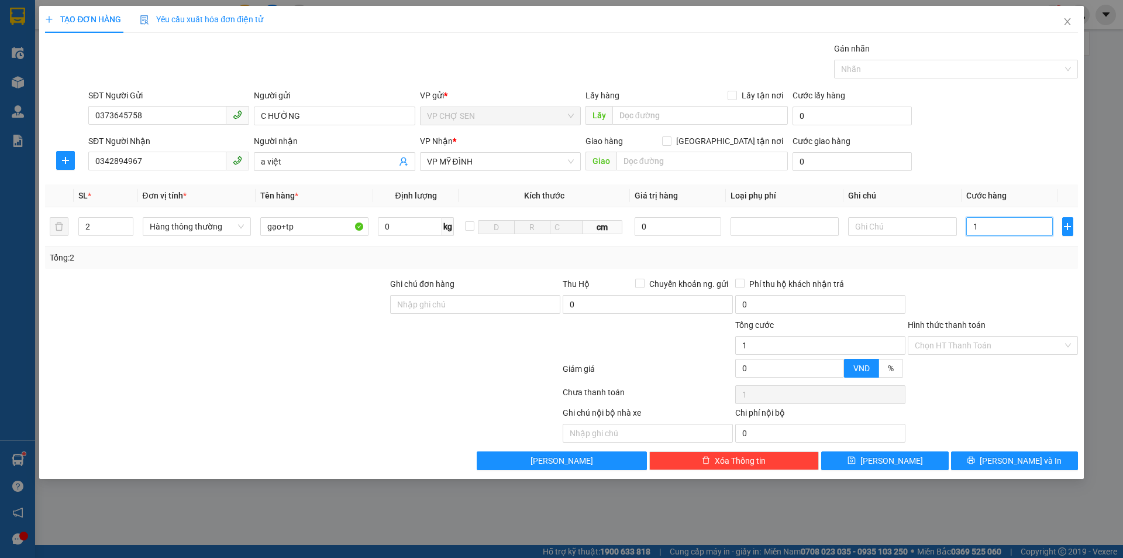
type input "1"
type input "10"
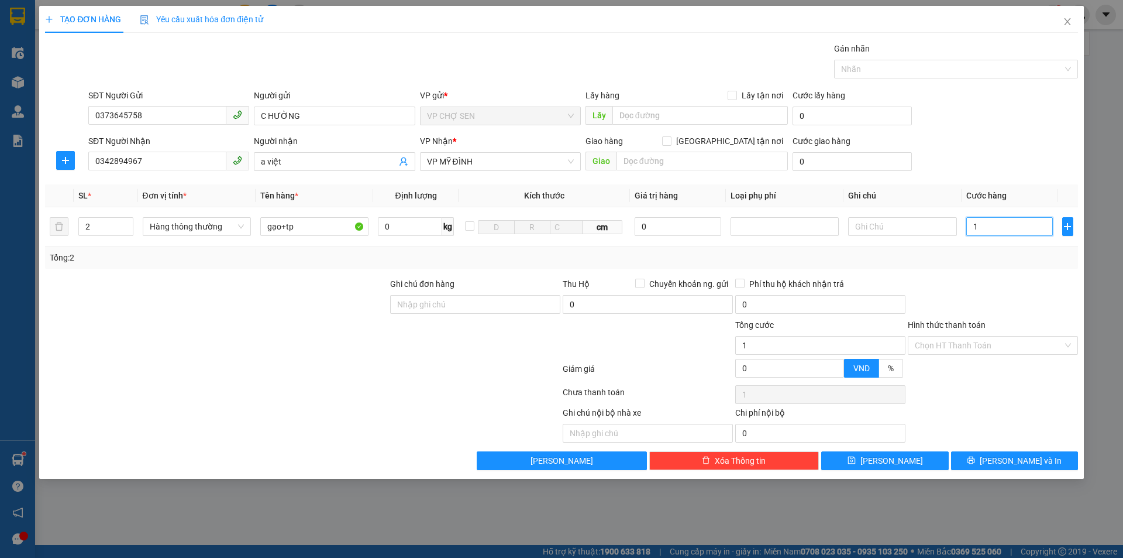
type input "10"
type input "100"
type input "1.000"
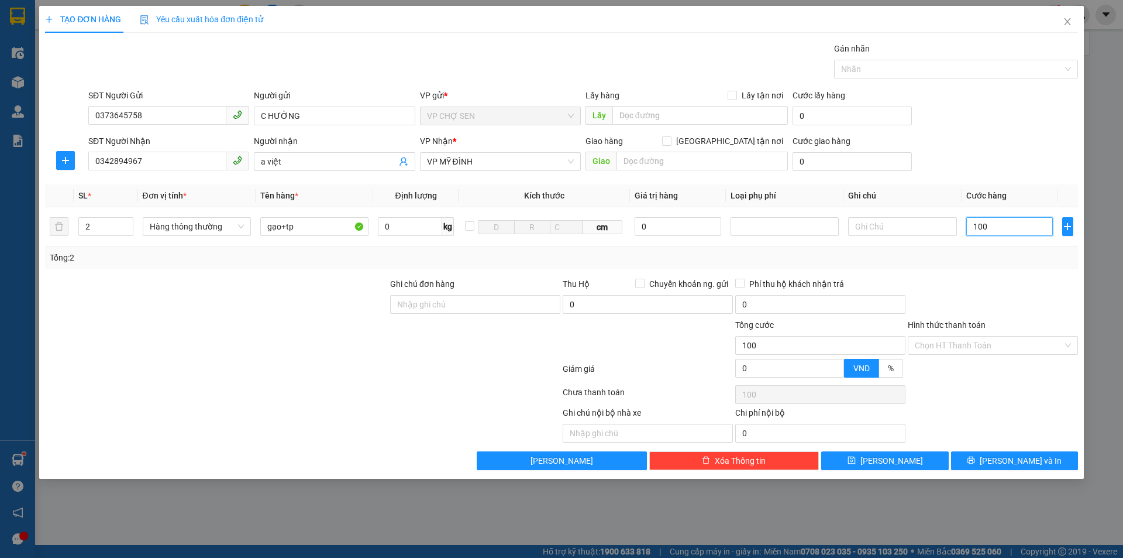
type input "1.000"
type input "10.000"
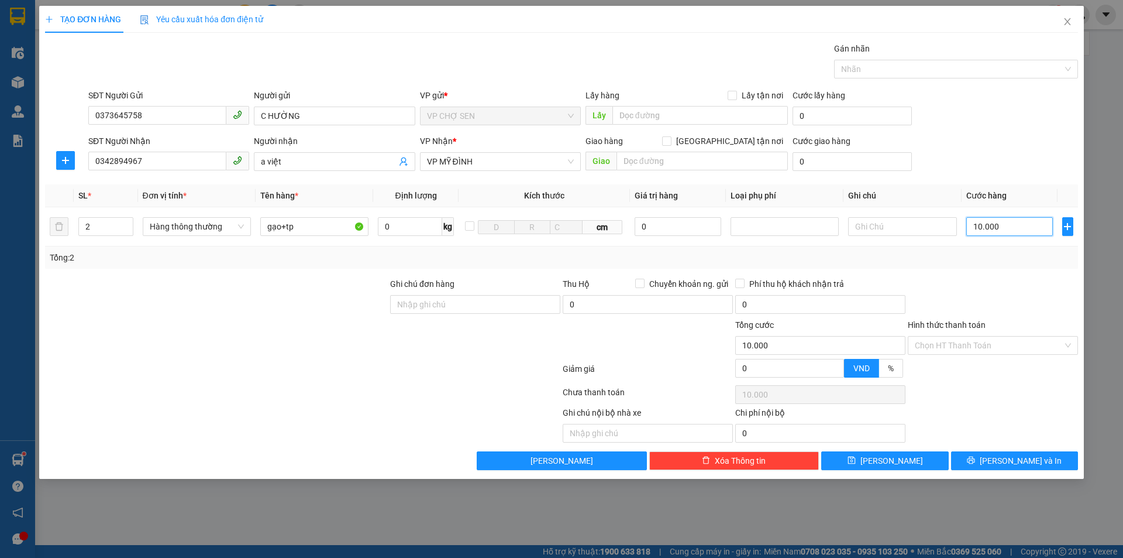
type input "100.000"
click at [964, 339] on input "Hình thức thanh toán" at bounding box center [989, 345] width 148 height 18
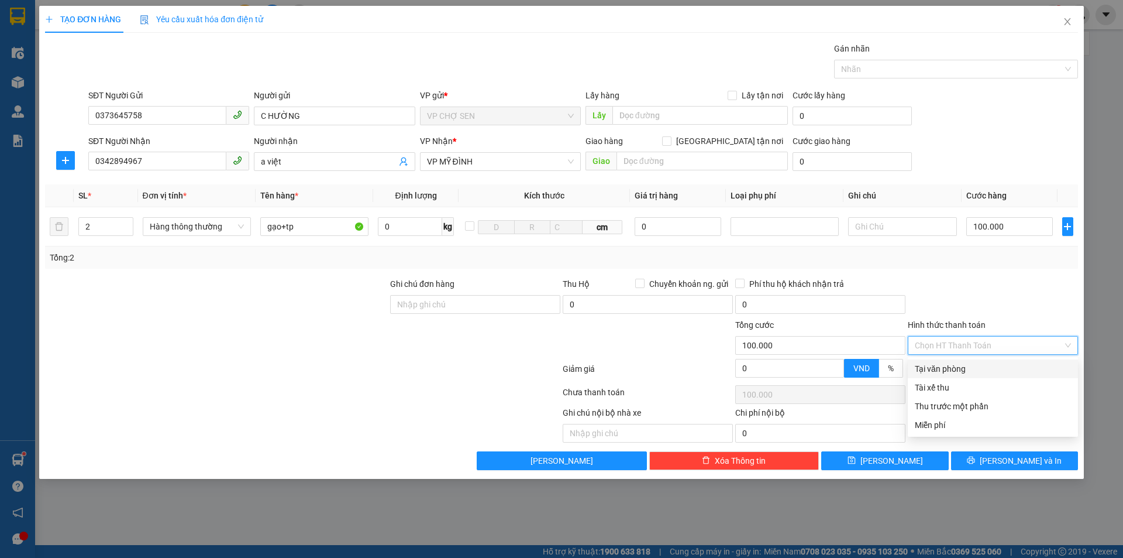
click at [960, 372] on div "Tại văn phòng" at bounding box center [993, 368] width 156 height 13
type input "0"
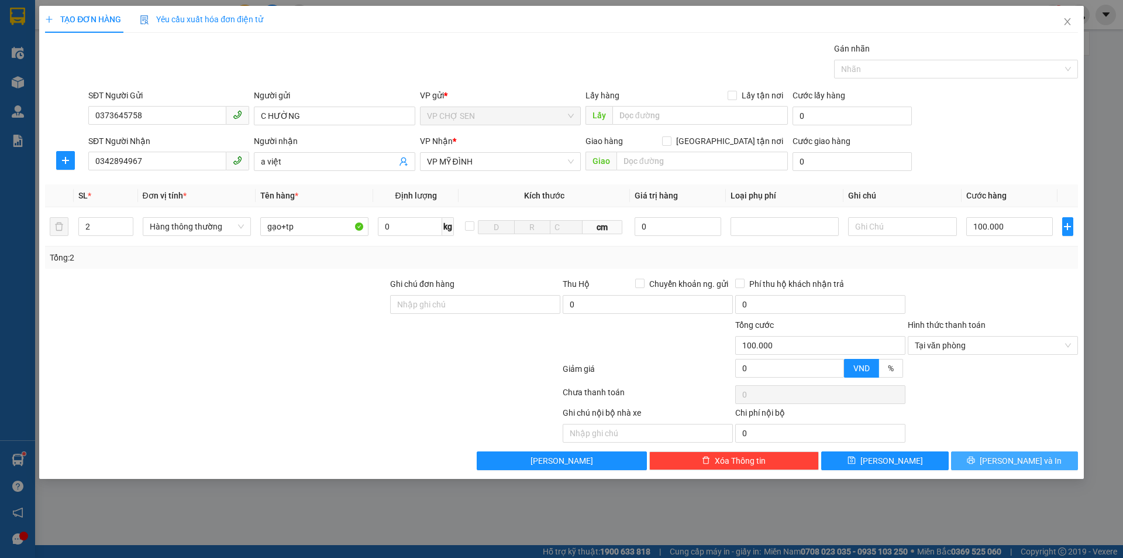
click at [975, 462] on icon "printer" at bounding box center [971, 460] width 8 height 8
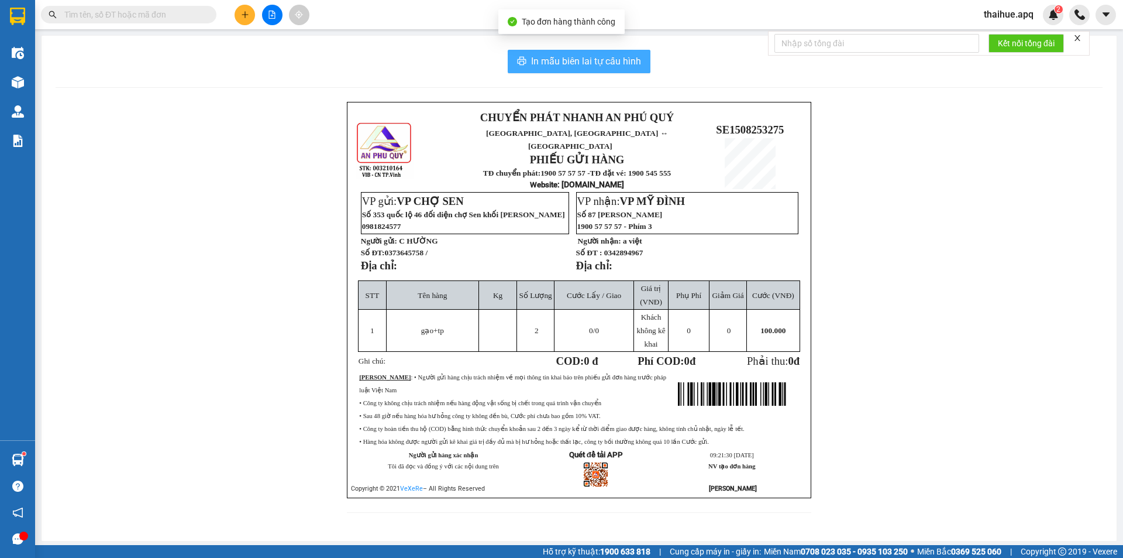
click at [608, 63] on span "In mẫu biên lai tự cấu hình" at bounding box center [586, 61] width 110 height 15
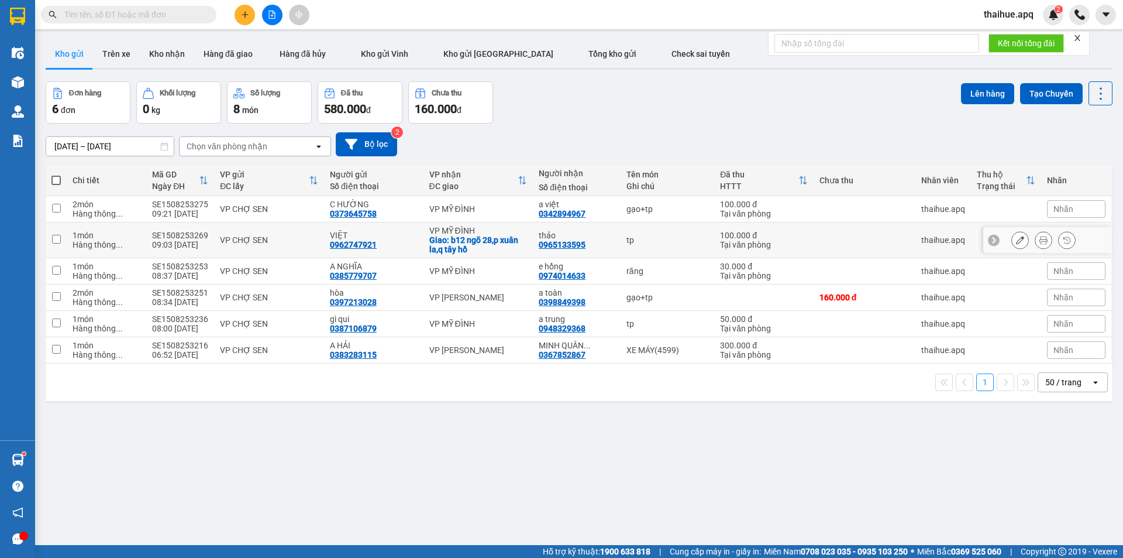
click at [300, 243] on div "VP CHỢ SEN" at bounding box center [269, 239] width 98 height 9
checkbox input "true"
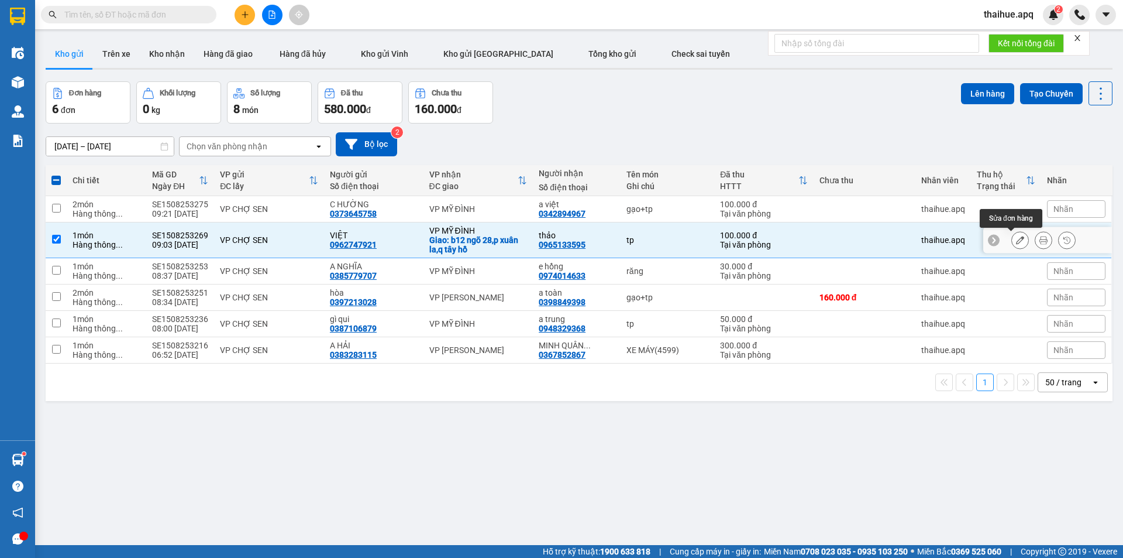
click at [1016, 242] on icon at bounding box center [1020, 240] width 8 height 8
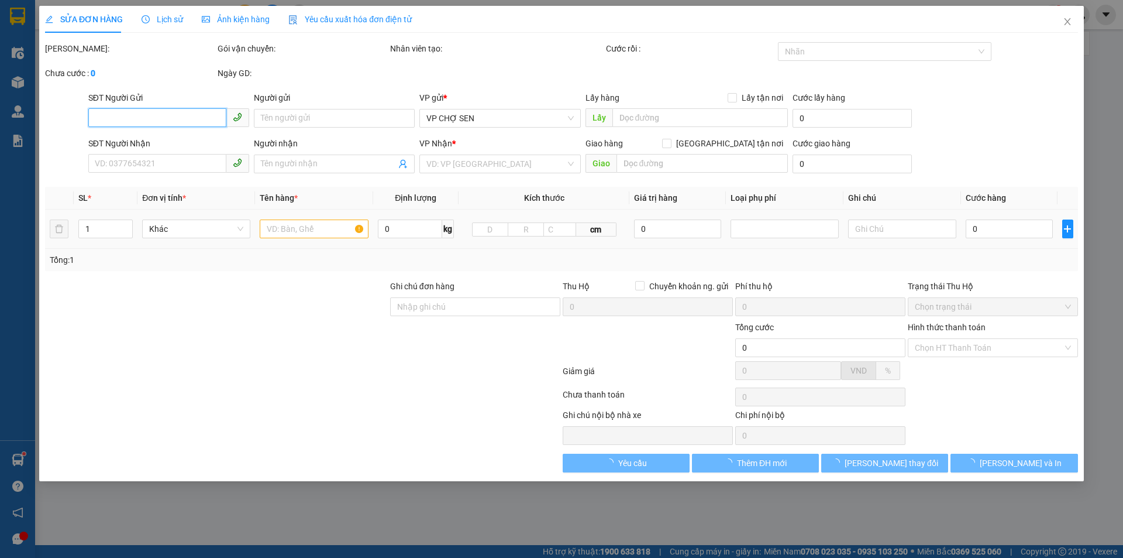
type input "0962747921"
type input "VIỆT"
type input "0965133595"
type input "thảo"
checkbox input "true"
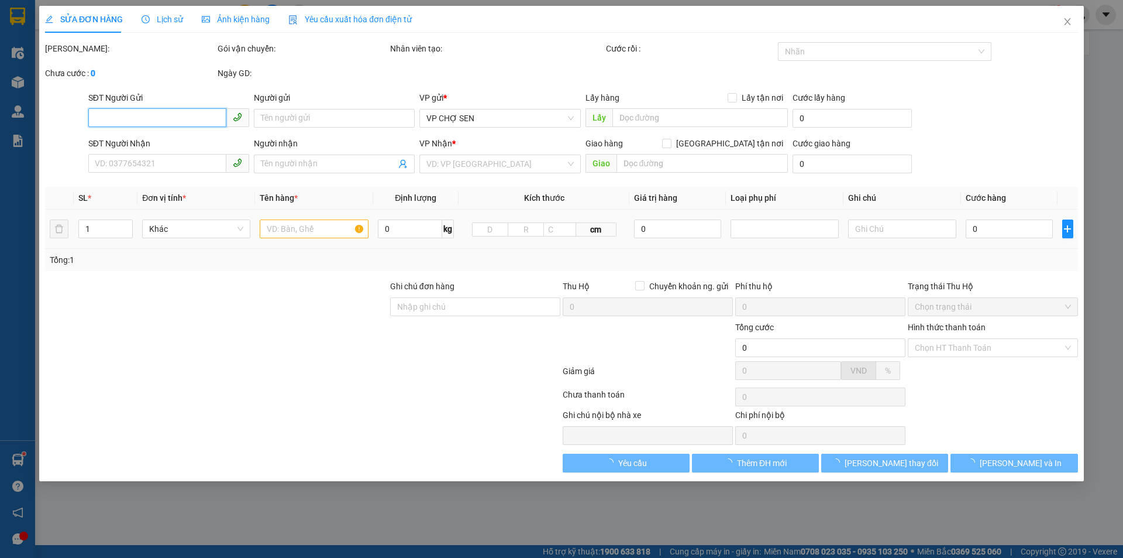
type input "b12 ngõ 28,p xuân la,q tây hồ"
type input "100.000"
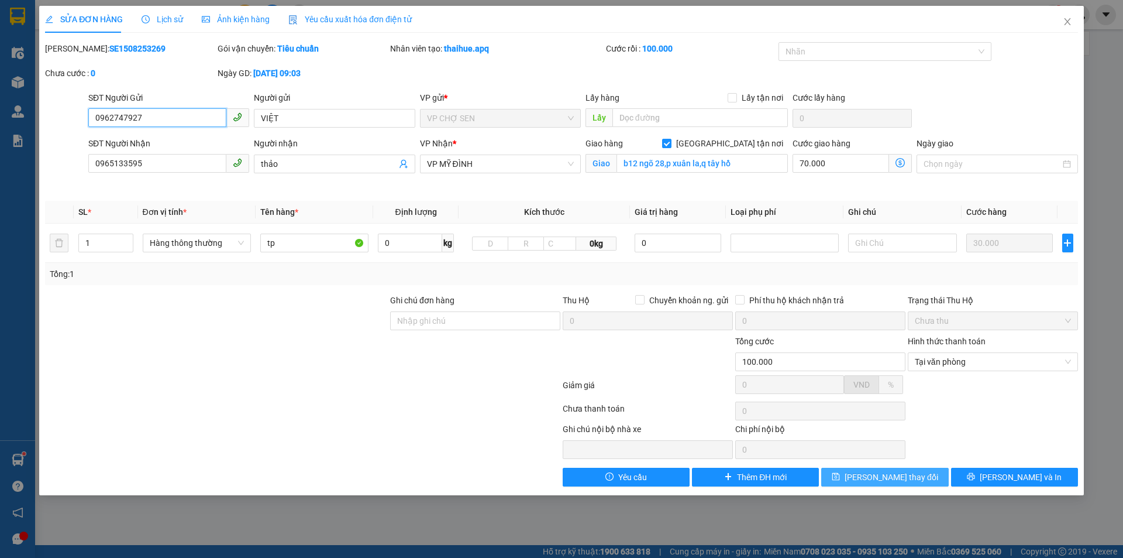
type input "0962747927"
click at [885, 477] on span "[PERSON_NAME] thay đổi" at bounding box center [892, 476] width 94 height 13
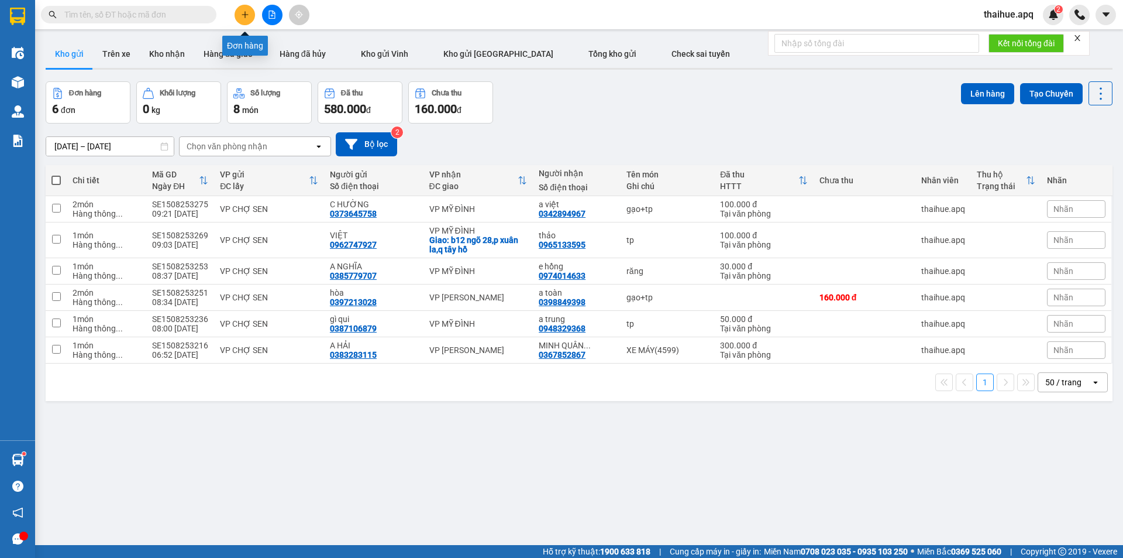
click at [245, 16] on icon "plus" at bounding box center [245, 14] width 1 height 6
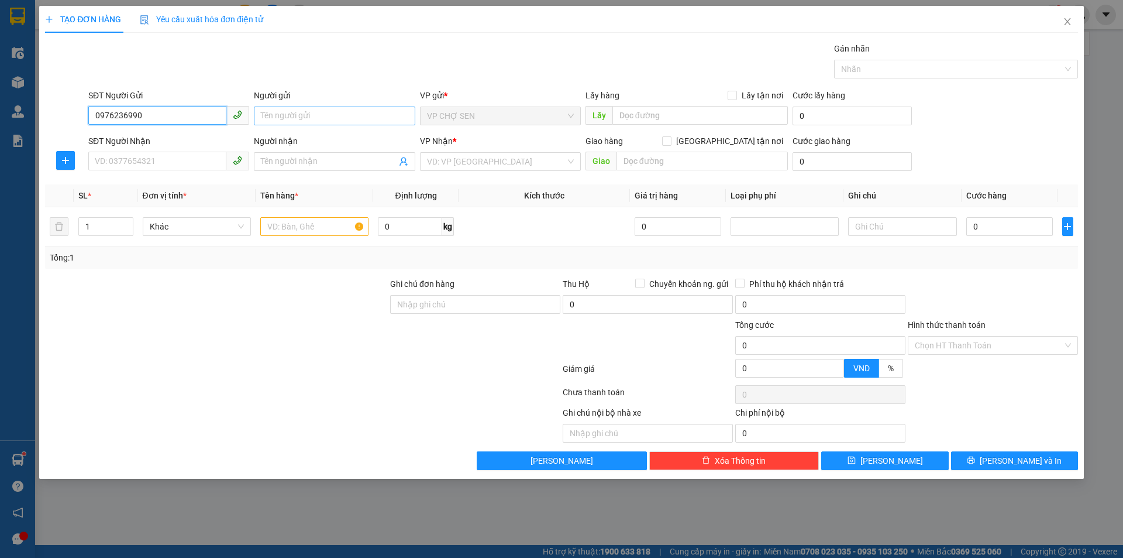
type input "0976236990"
click at [270, 114] on input "Người gửi" at bounding box center [334, 115] width 161 height 19
type input "gì lập"
click at [112, 163] on input "SĐT Người Nhận" at bounding box center [157, 161] width 138 height 19
type input "0981999463"
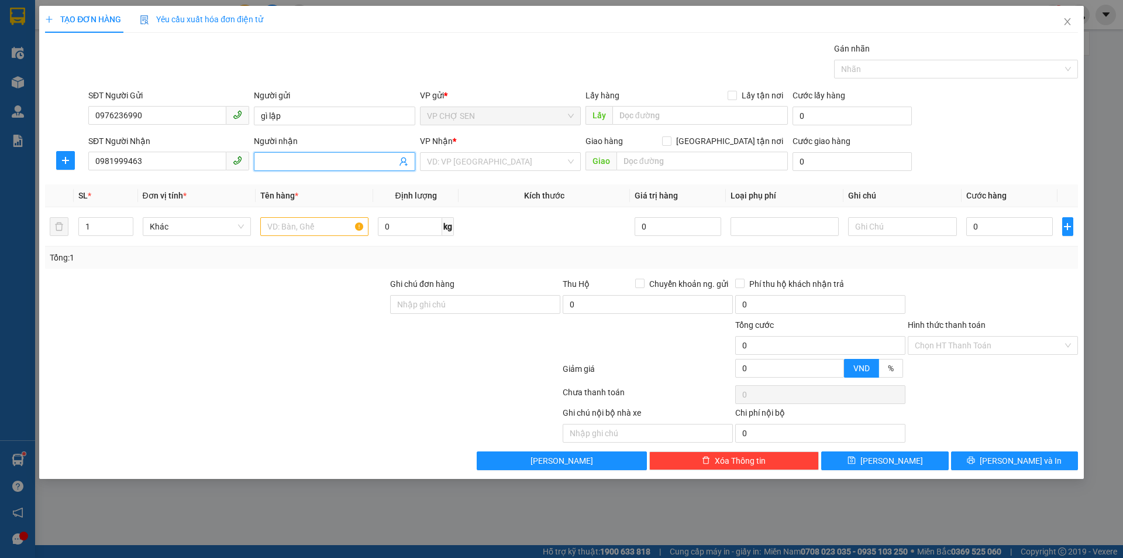
click at [260, 157] on span at bounding box center [334, 161] width 161 height 19
type input "d"
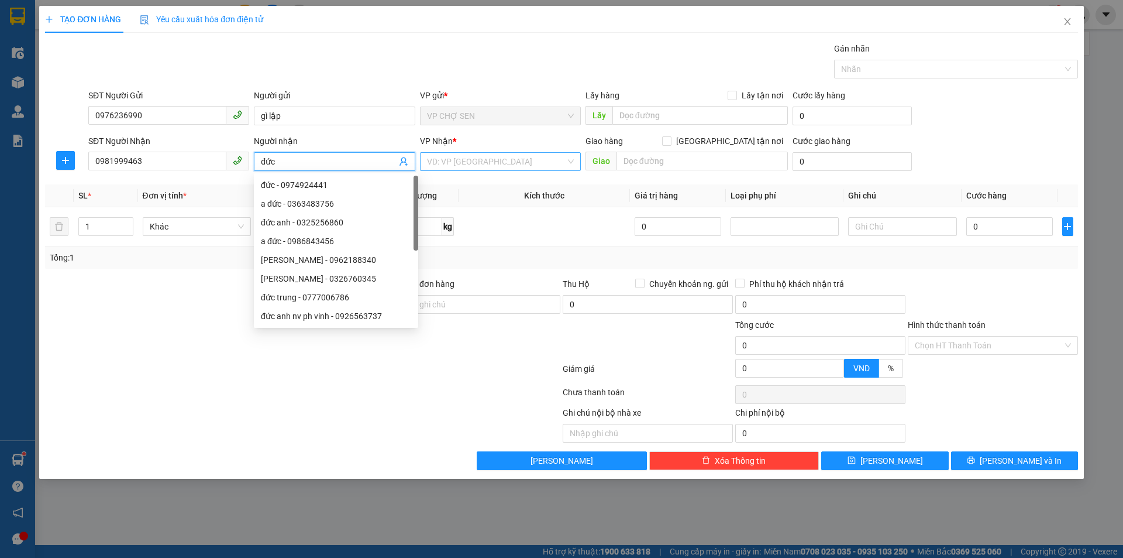
type input "đức"
click at [499, 156] on input "search" at bounding box center [496, 162] width 139 height 18
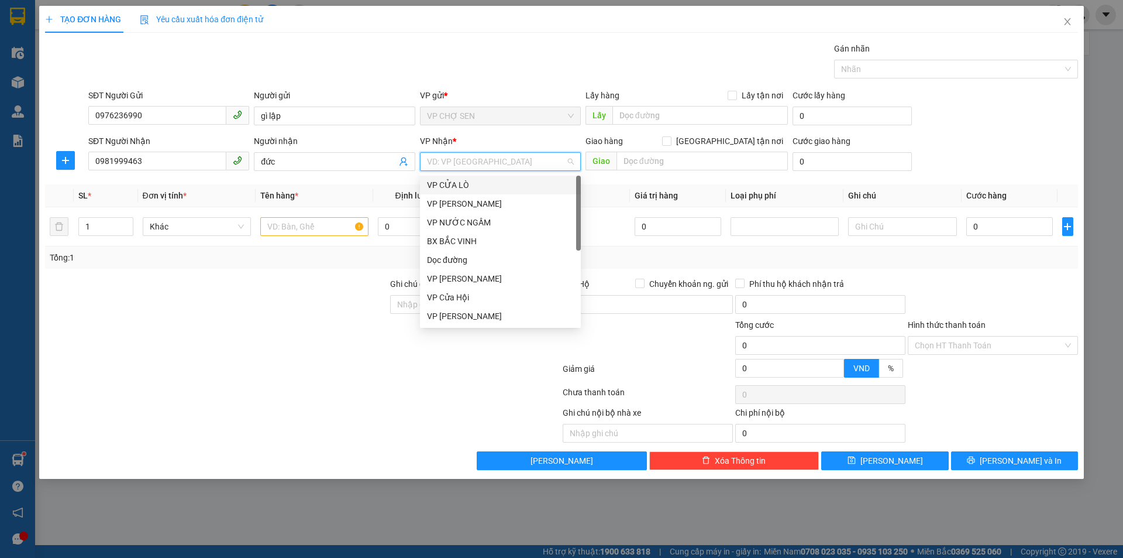
scroll to position [164, 0]
click at [459, 245] on div "VP MỸ ĐÌNH" at bounding box center [500, 245] width 147 height 13
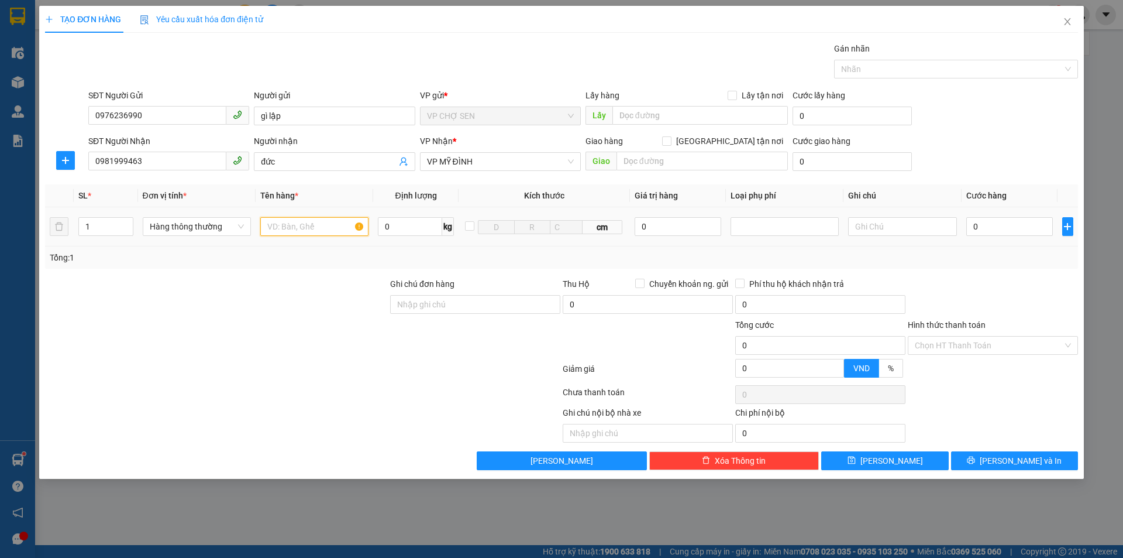
click at [291, 230] on input "text" at bounding box center [314, 226] width 108 height 19
type input "d"
type input "đá phong thủy"
click at [972, 231] on input "0" at bounding box center [1010, 226] width 87 height 19
type input "4"
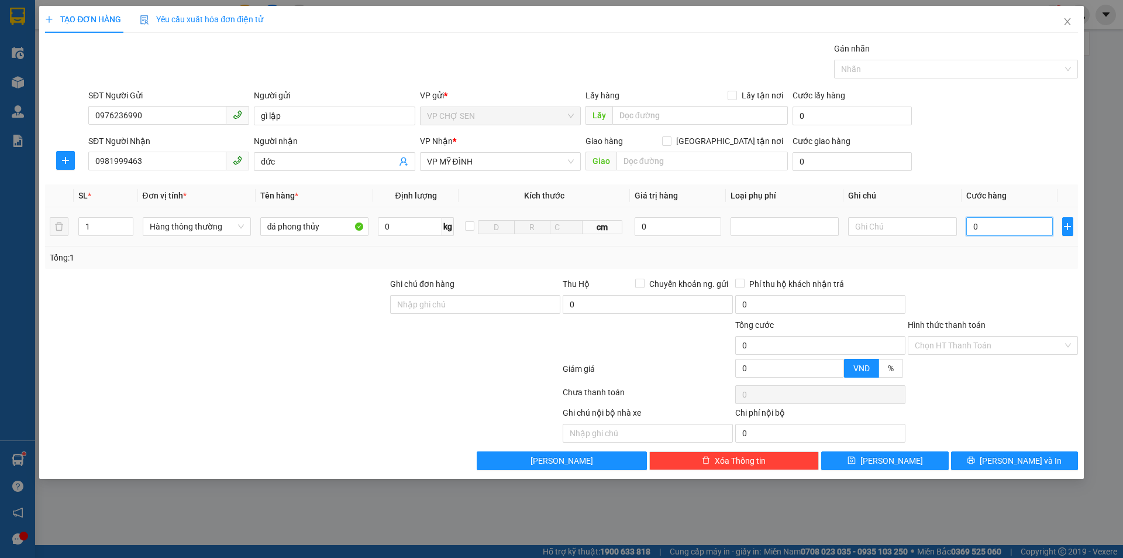
type input "4"
type input "40"
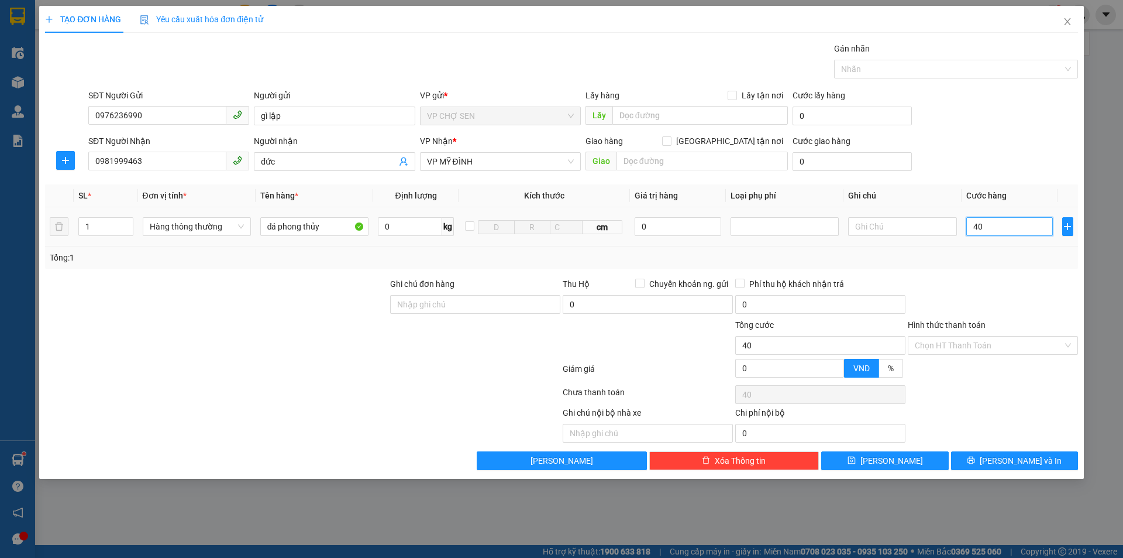
type input "400"
type input "4.000"
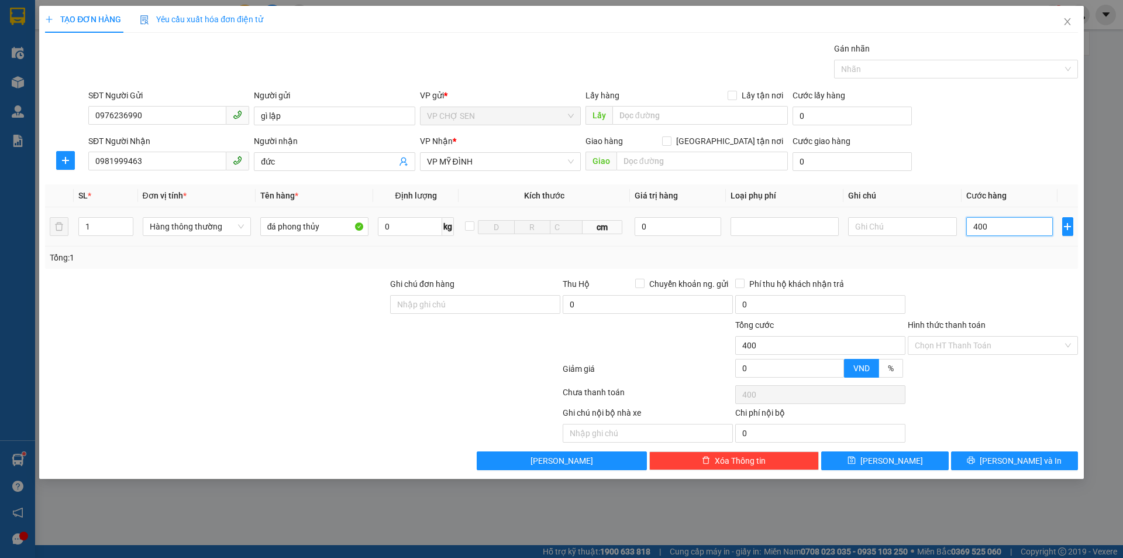
type input "4.000"
type input "40.000"
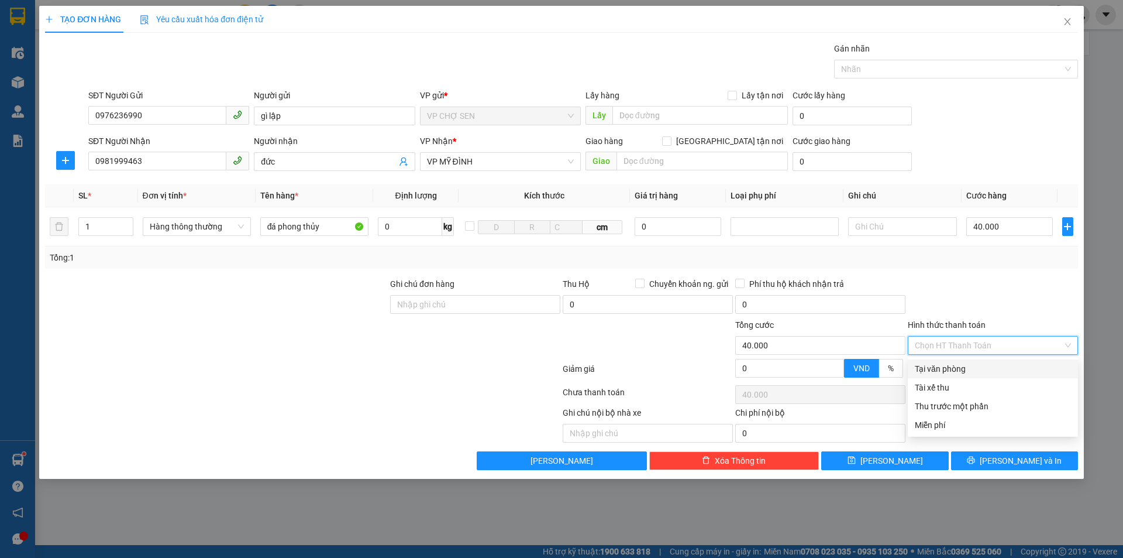
drag, startPoint x: 956, startPoint y: 338, endPoint x: 951, endPoint y: 356, distance: 18.7
click at [956, 339] on input "Hình thức thanh toán" at bounding box center [989, 345] width 148 height 18
click at [942, 366] on div "Tại văn phòng" at bounding box center [993, 368] width 156 height 13
type input "0"
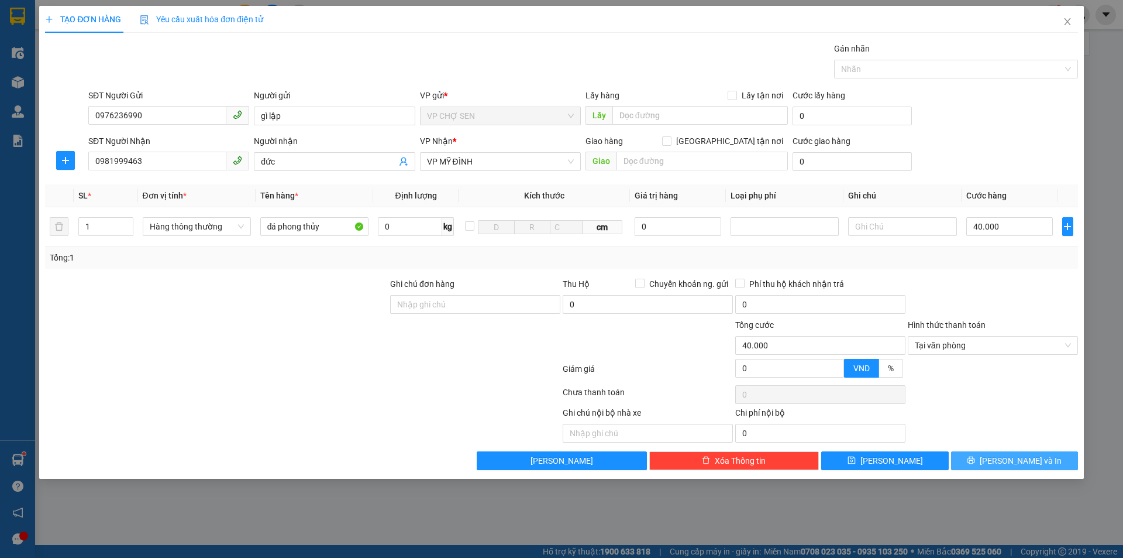
click at [989, 459] on button "[PERSON_NAME] và In" at bounding box center [1014, 460] width 127 height 19
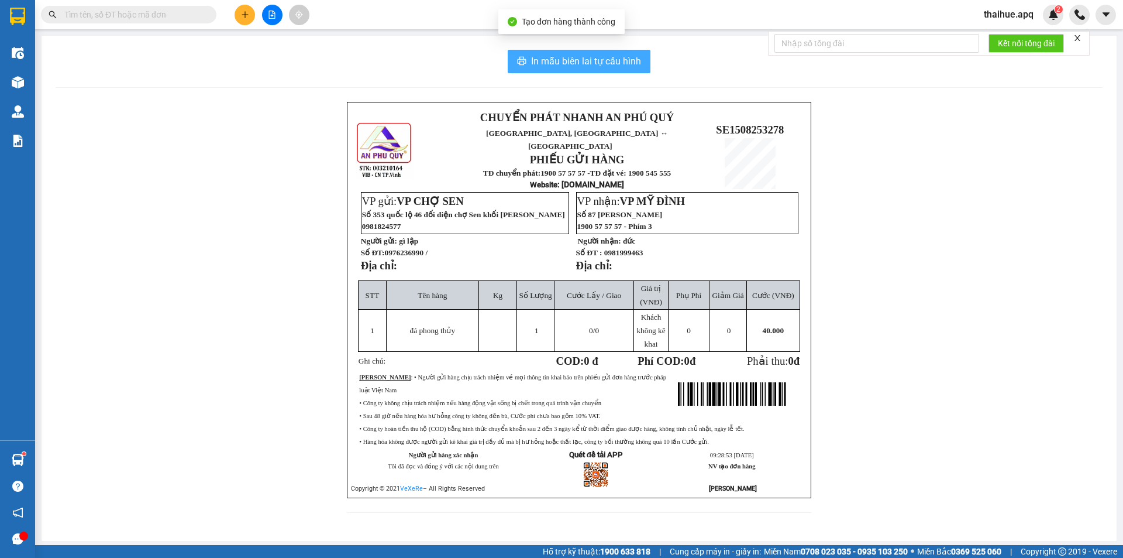
click at [563, 57] on span "In mẫu biên lai tự cấu hình" at bounding box center [586, 61] width 110 height 15
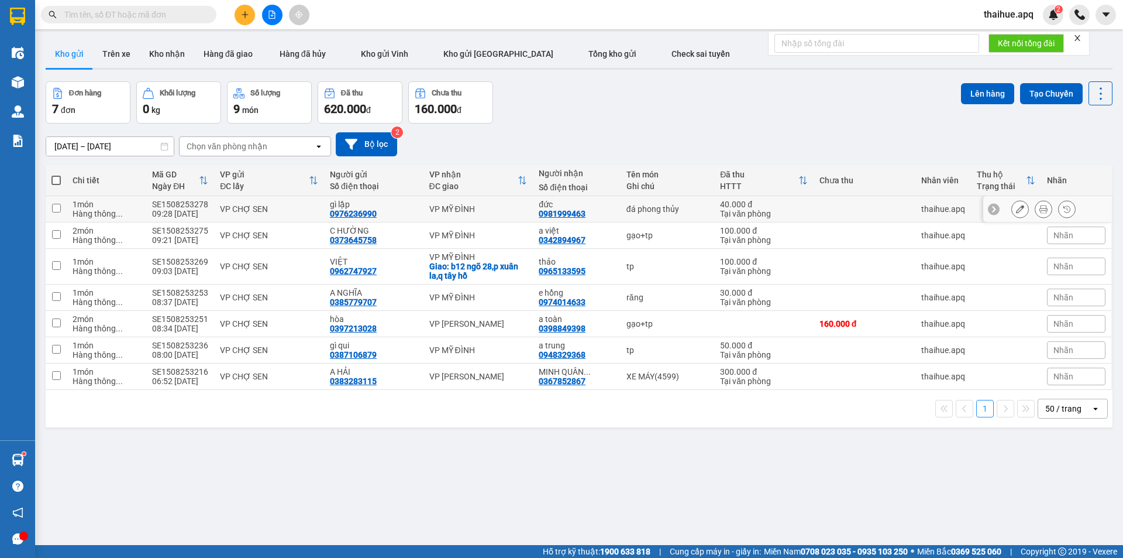
click at [762, 203] on div "40.000 đ" at bounding box center [764, 204] width 88 height 9
checkbox input "true"
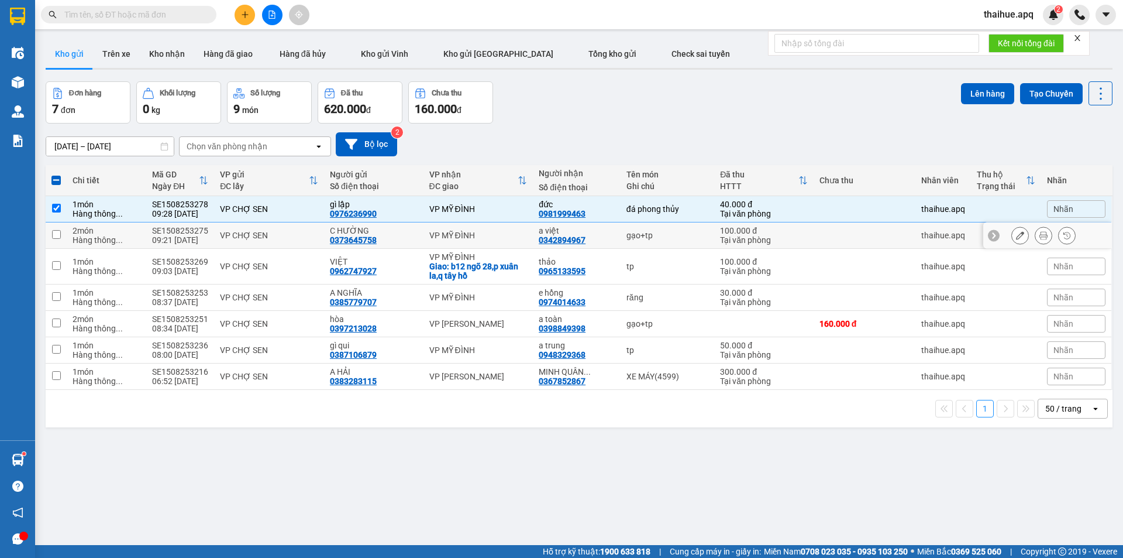
click at [754, 229] on div "100.000 đ" at bounding box center [764, 230] width 88 height 9
checkbox input "true"
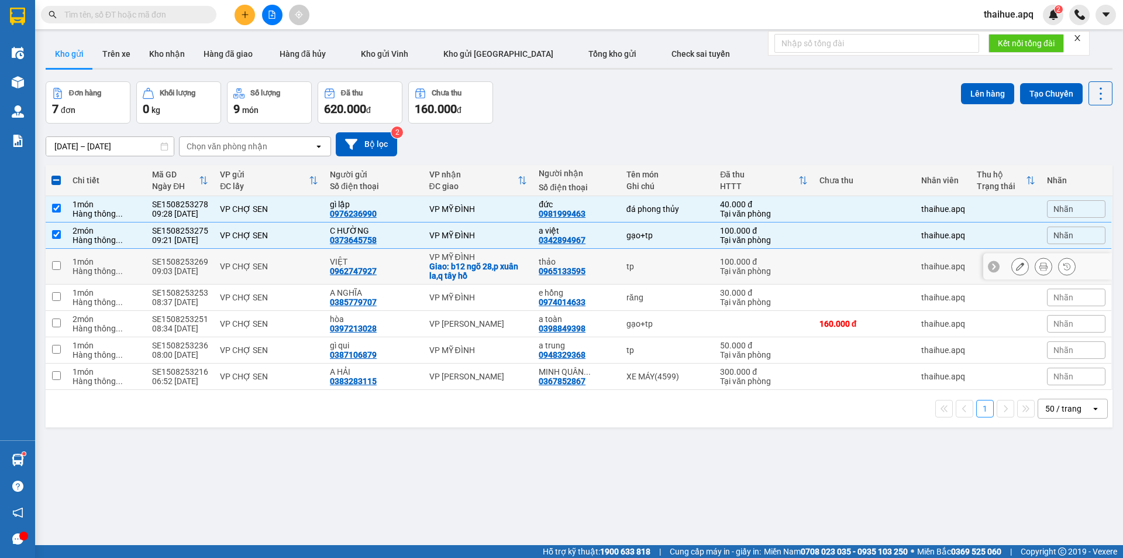
click at [768, 263] on div "100.000 đ" at bounding box center [764, 261] width 88 height 9
checkbox input "true"
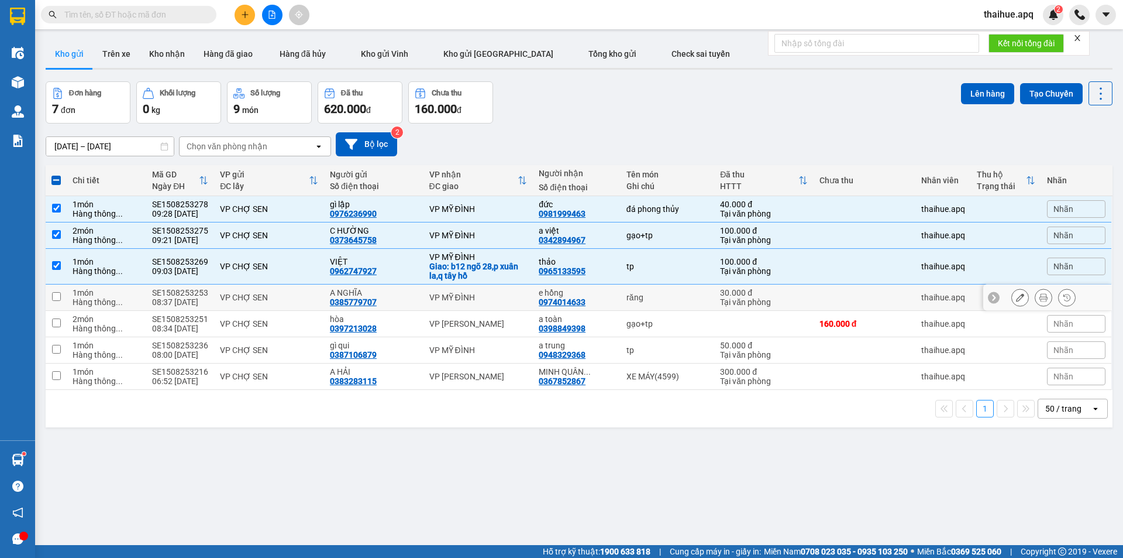
click at [765, 289] on div "30.000 đ" at bounding box center [764, 292] width 88 height 9
checkbox input "true"
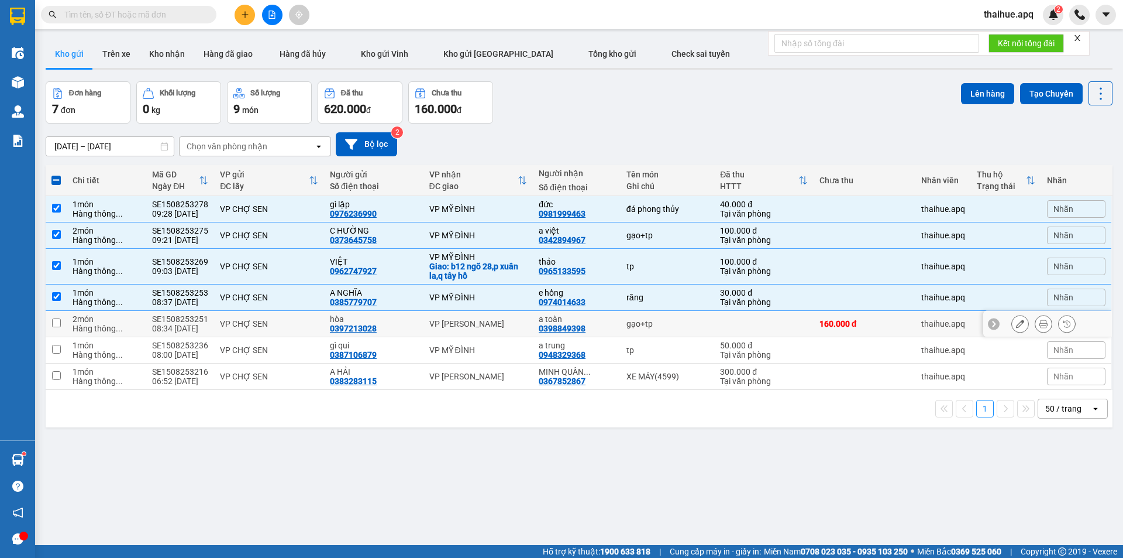
click at [782, 321] on td at bounding box center [763, 324] width 99 height 26
checkbox input "true"
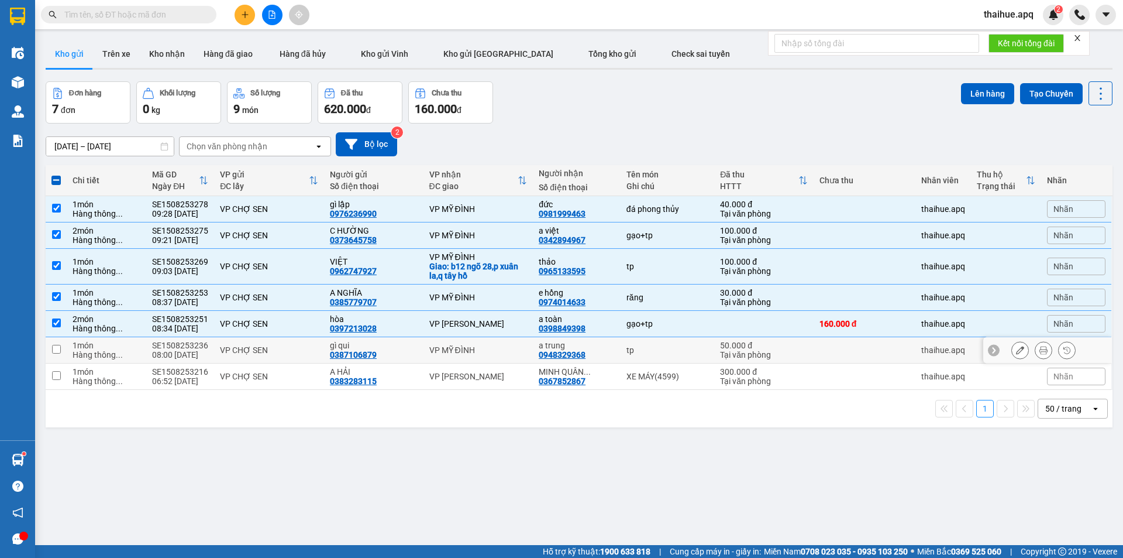
click at [795, 341] on div "50.000 đ" at bounding box center [764, 345] width 88 height 9
checkbox input "true"
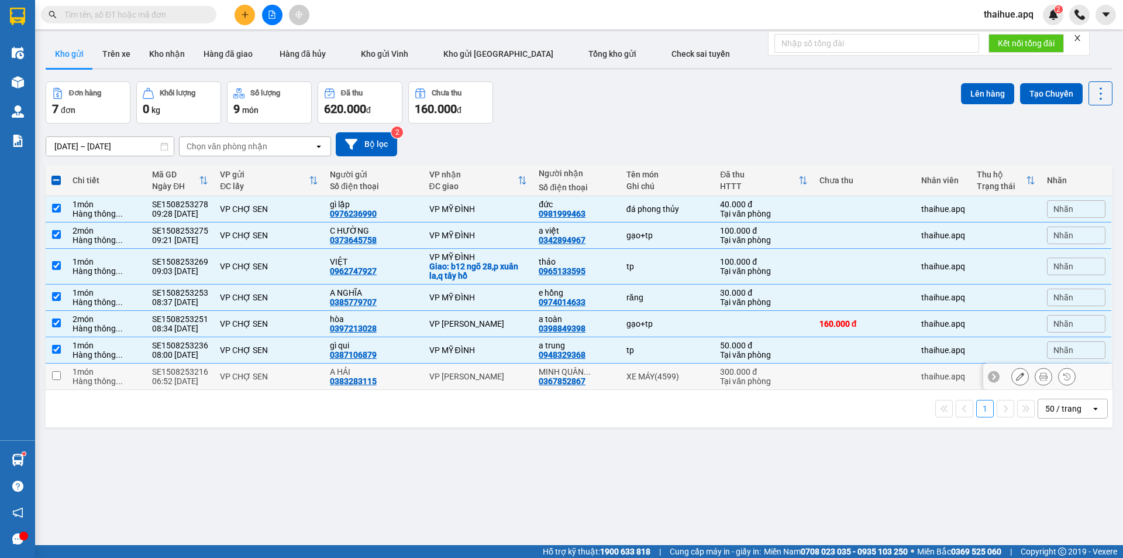
click at [790, 375] on div "300.000 đ" at bounding box center [764, 371] width 88 height 9
checkbox input "true"
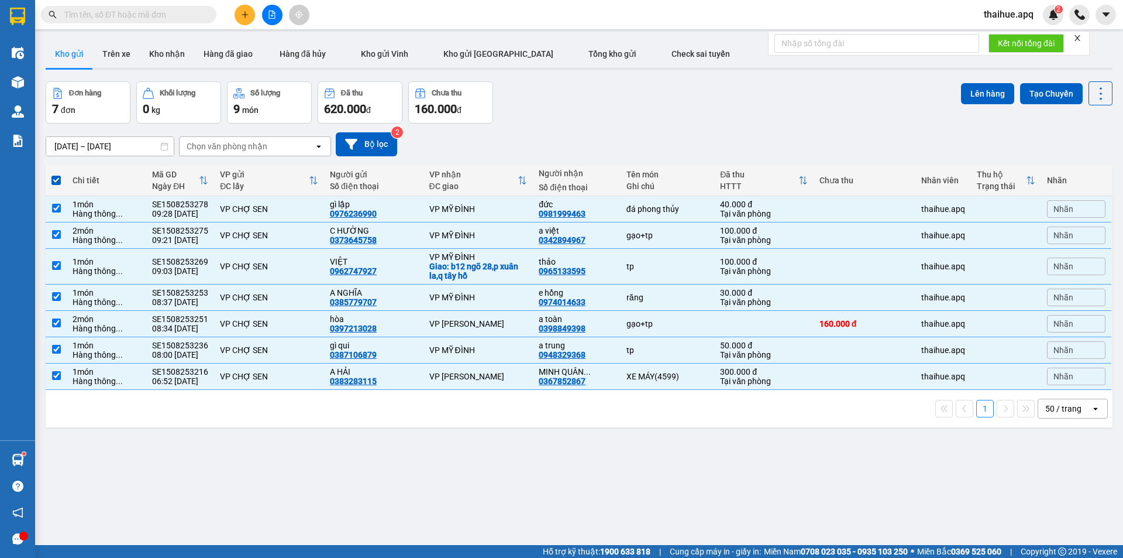
click at [53, 178] on span at bounding box center [55, 180] width 9 height 9
click at [56, 174] on input "checkbox" at bounding box center [56, 174] width 0 height 0
checkbox input "false"
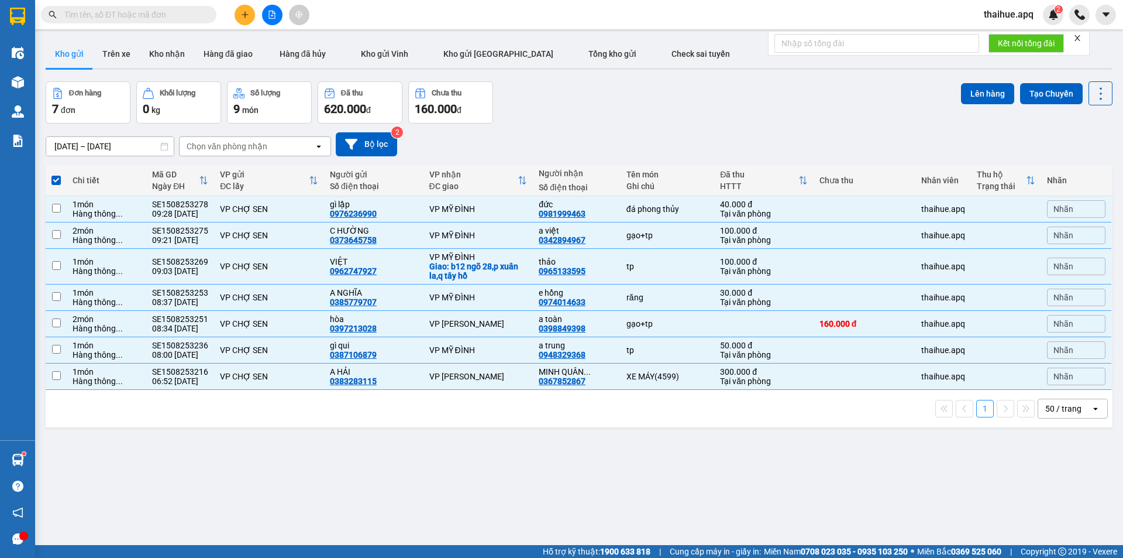
checkbox input "false"
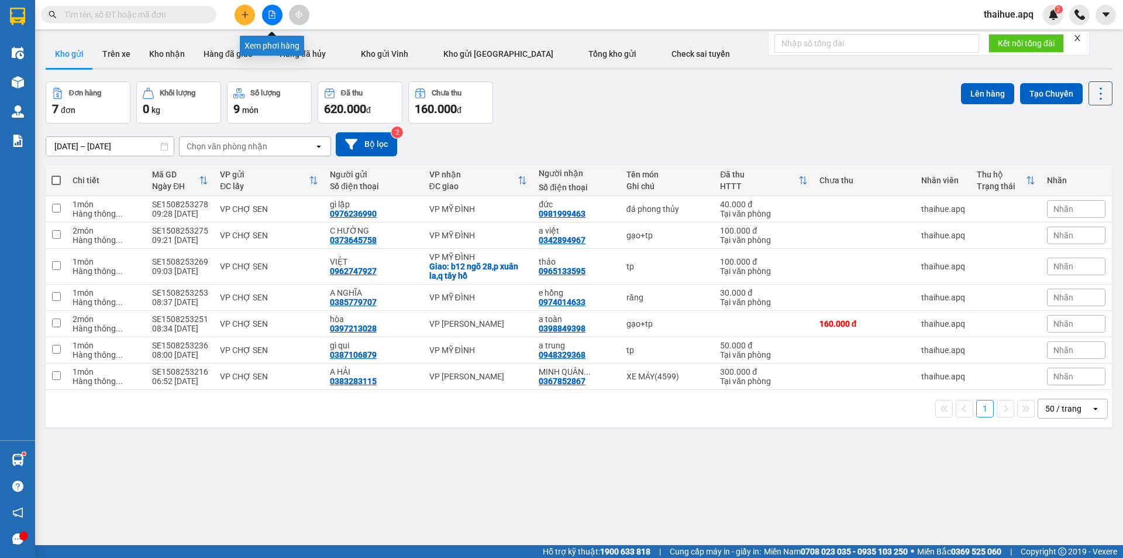
click at [274, 12] on icon "file-add" at bounding box center [272, 15] width 8 height 8
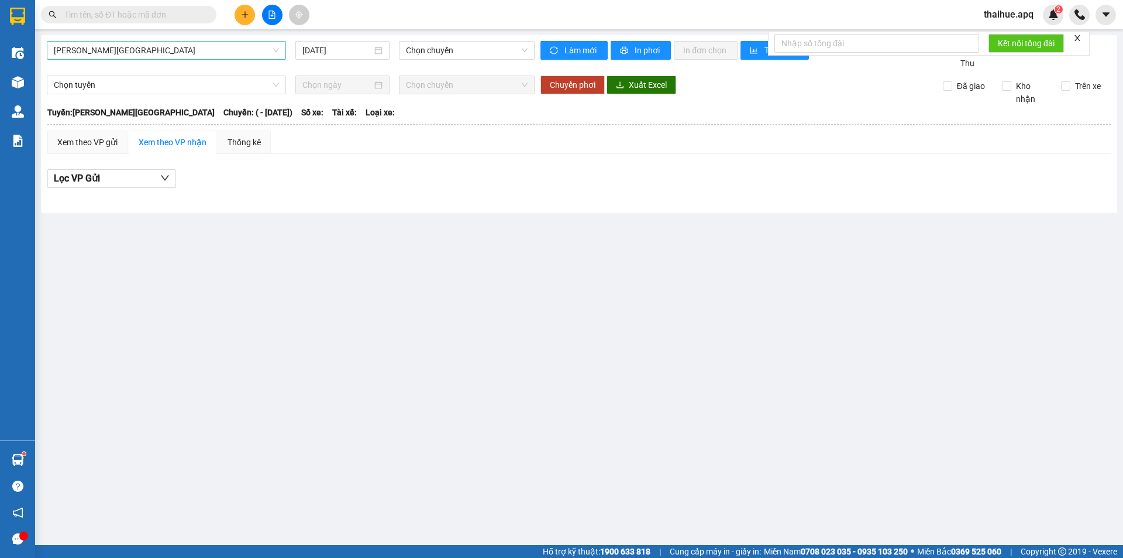
click at [146, 51] on span "[PERSON_NAME][GEOGRAPHIC_DATA]" at bounding box center [166, 51] width 225 height 18
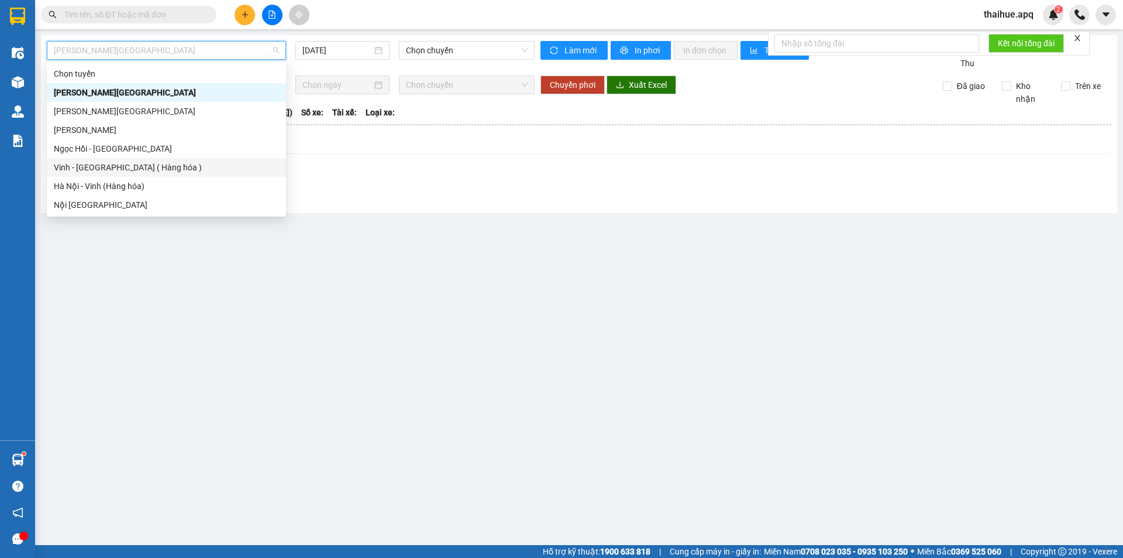
click at [95, 169] on div "Vinh - [GEOGRAPHIC_DATA] ( Hàng hóa )" at bounding box center [166, 167] width 225 height 13
type input "[DATE]"
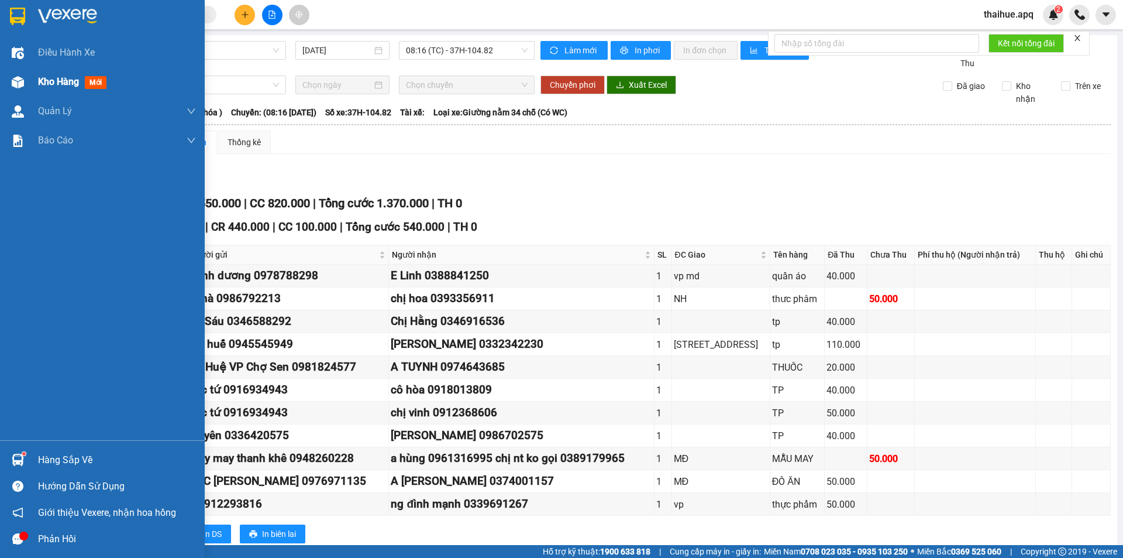
click at [59, 80] on span "Kho hàng" at bounding box center [58, 81] width 41 height 11
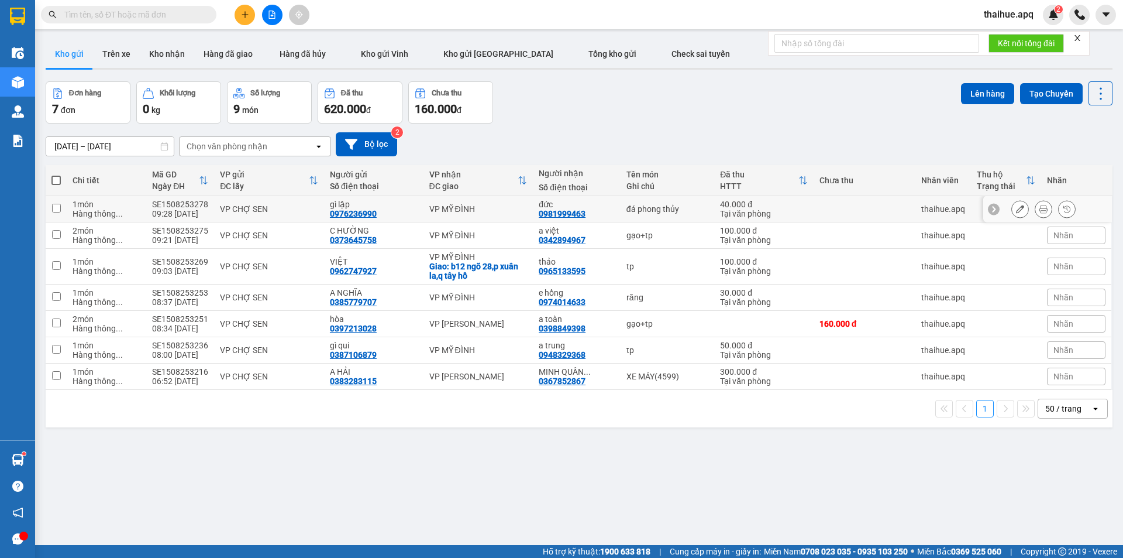
click at [714, 205] on td "40.000 đ Tại văn phòng" at bounding box center [763, 209] width 99 height 26
checkbox input "true"
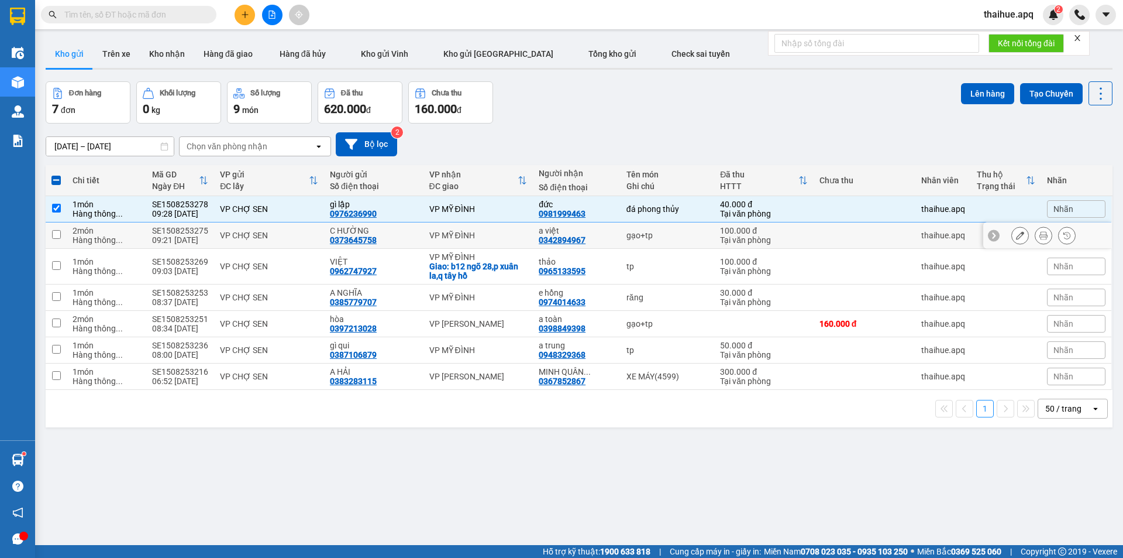
click at [703, 235] on td "gạo+tp" at bounding box center [668, 235] width 94 height 26
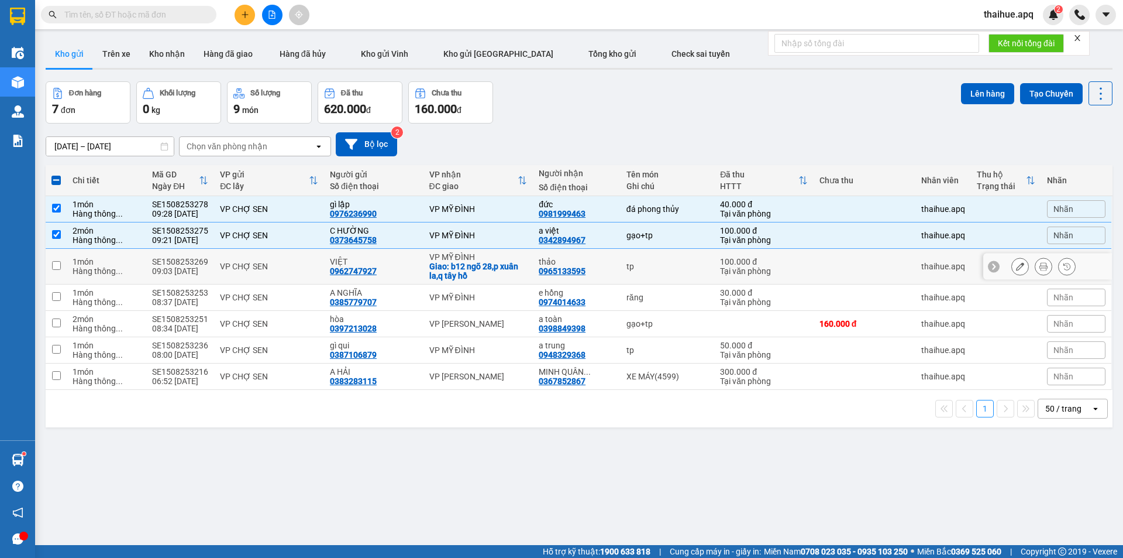
click at [702, 259] on td "tp" at bounding box center [668, 267] width 94 height 36
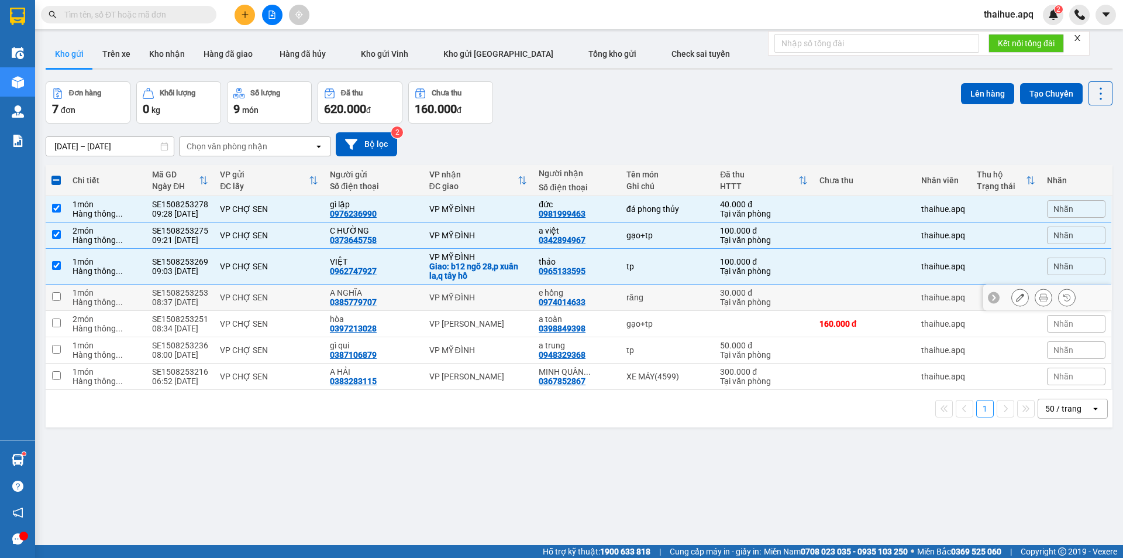
click at [697, 305] on td "răng" at bounding box center [668, 297] width 94 height 26
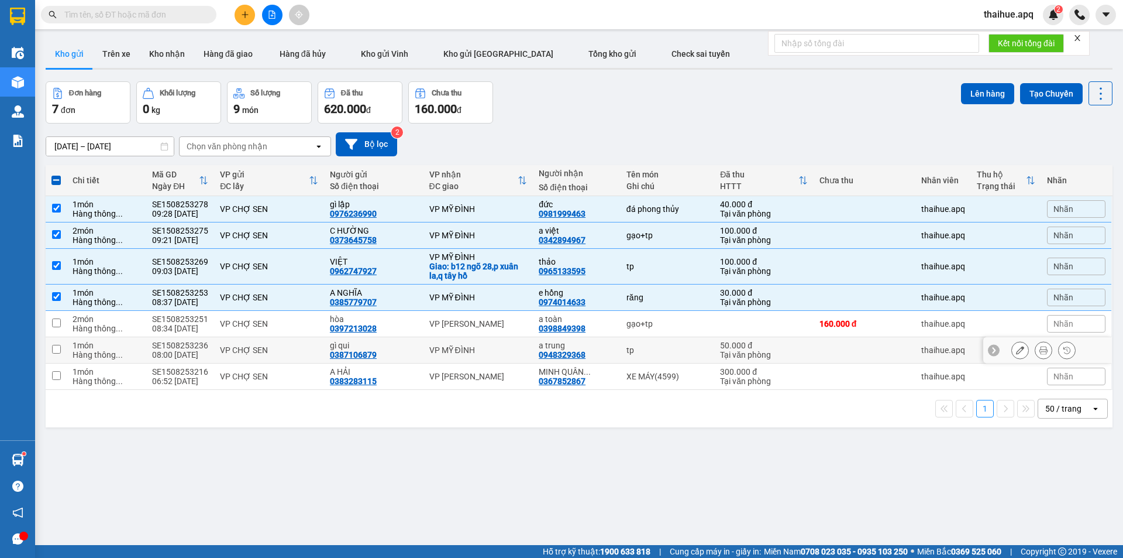
click at [707, 350] on td "tp" at bounding box center [668, 350] width 94 height 26
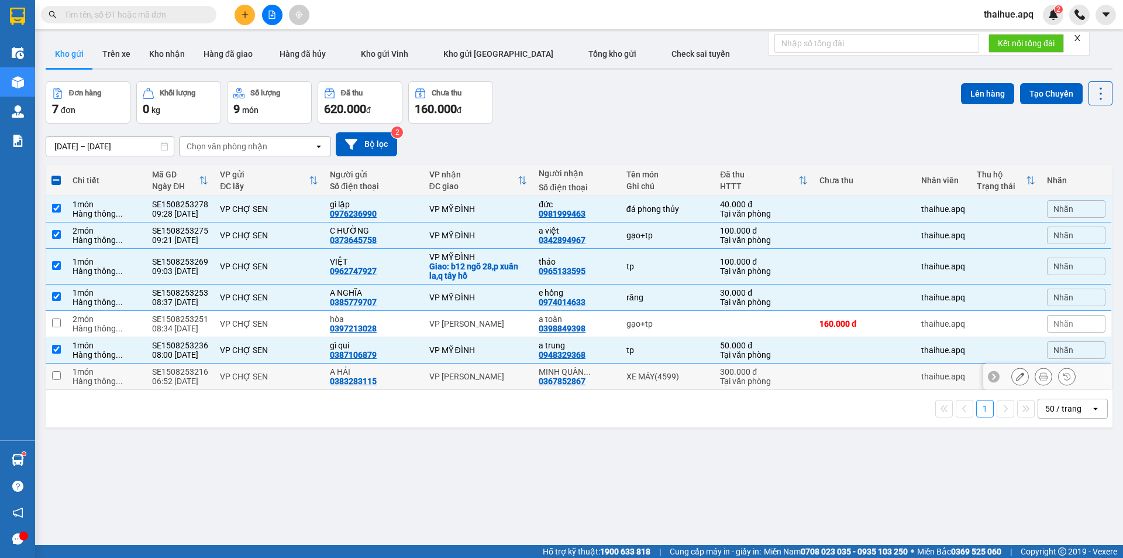
click at [714, 379] on td "300.000 đ Tại văn phòng" at bounding box center [763, 376] width 99 height 26
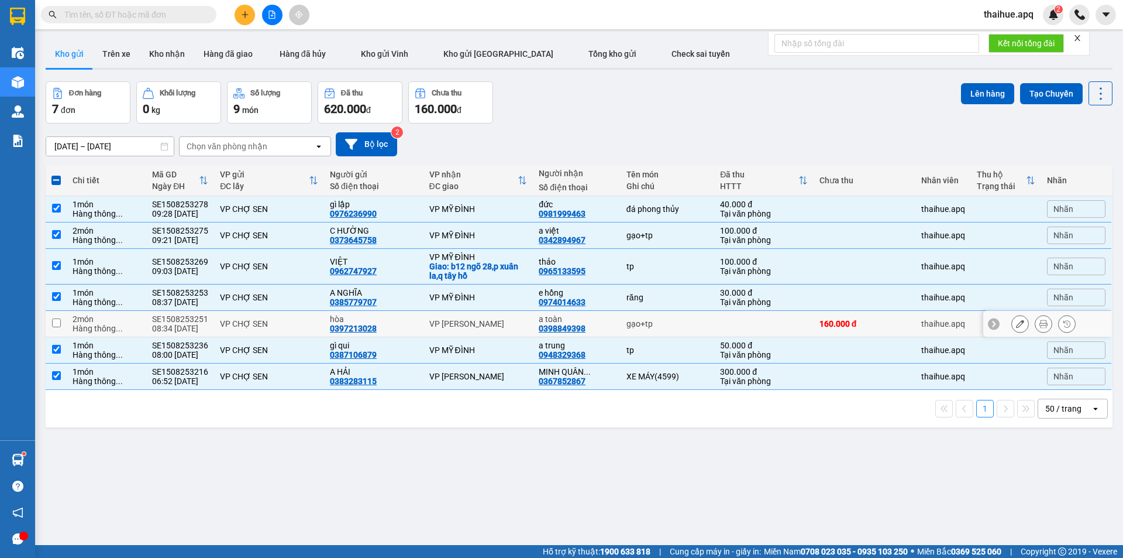
click at [699, 322] on div "gạo+tp" at bounding box center [668, 323] width 83 height 9
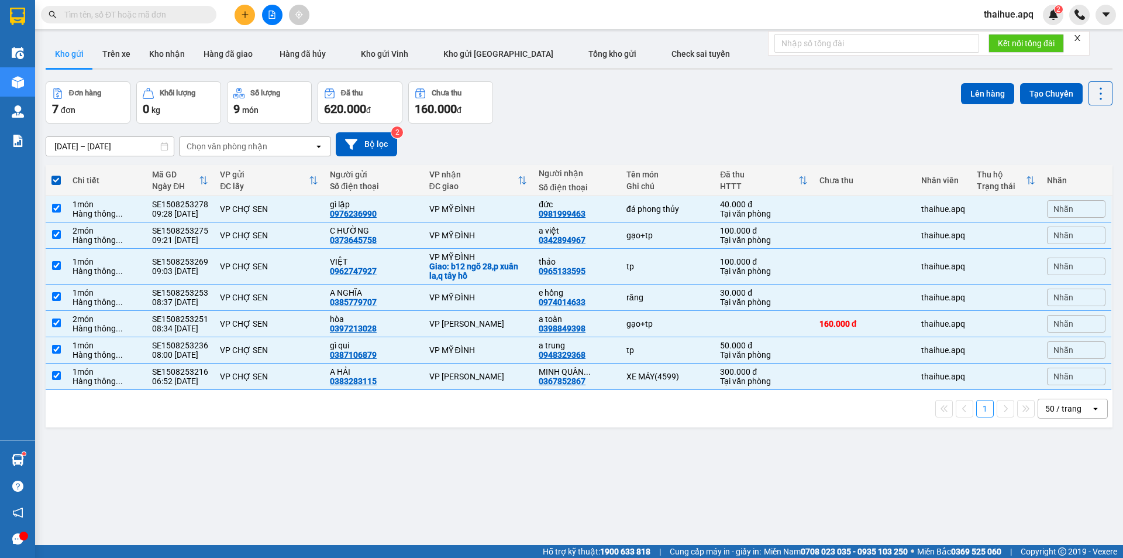
click at [57, 177] on span at bounding box center [55, 180] width 9 height 9
click at [56, 174] on input "checkbox" at bounding box center [56, 174] width 0 height 0
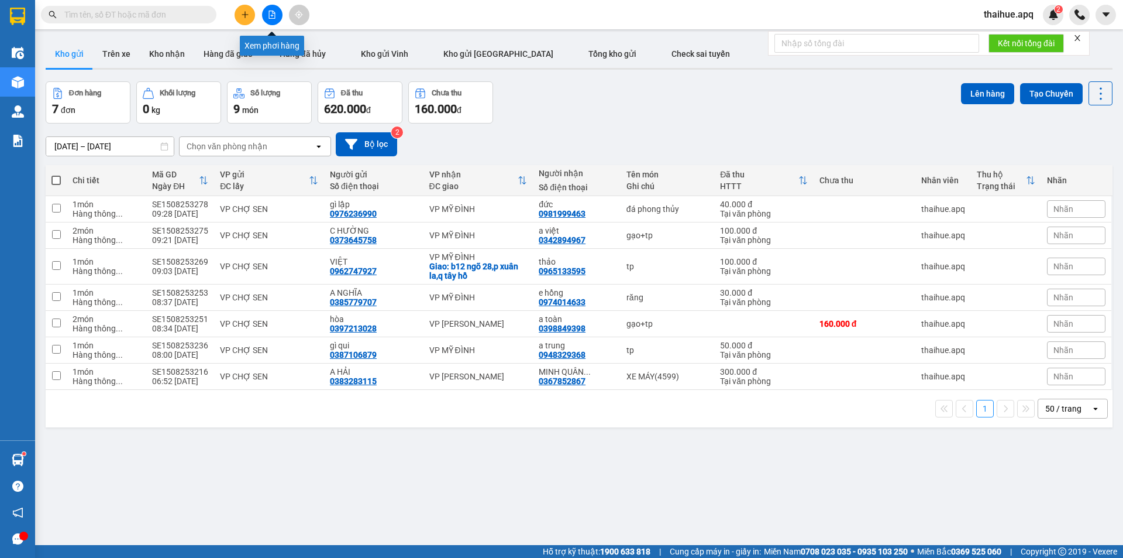
click at [272, 14] on icon "file-add" at bounding box center [272, 15] width 8 height 8
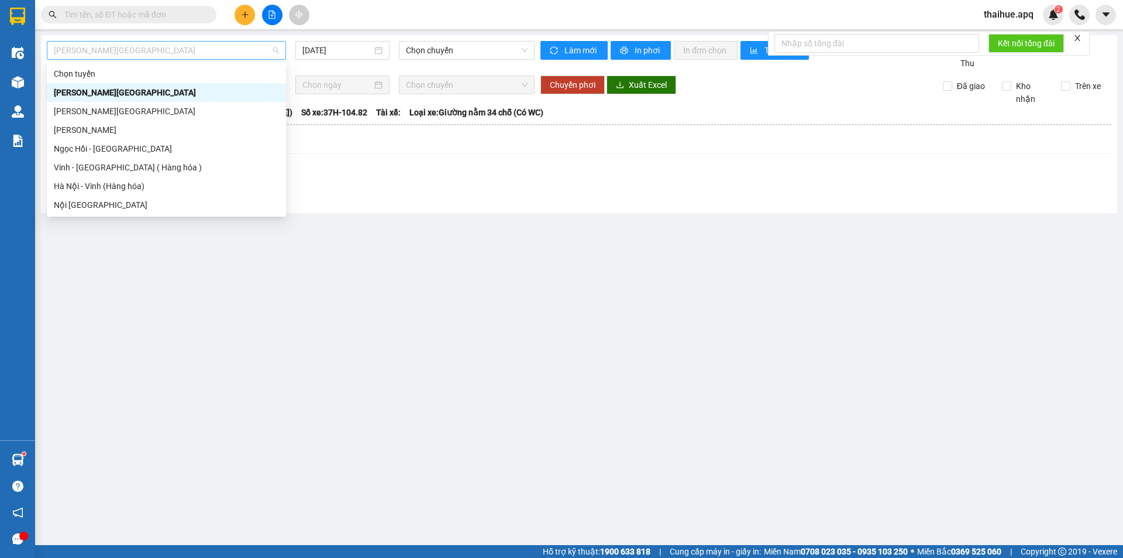
click at [138, 53] on span "[PERSON_NAME][GEOGRAPHIC_DATA]" at bounding box center [166, 51] width 225 height 18
click at [79, 165] on div "Vinh - [GEOGRAPHIC_DATA] ( Hàng hóa )" at bounding box center [166, 167] width 225 height 13
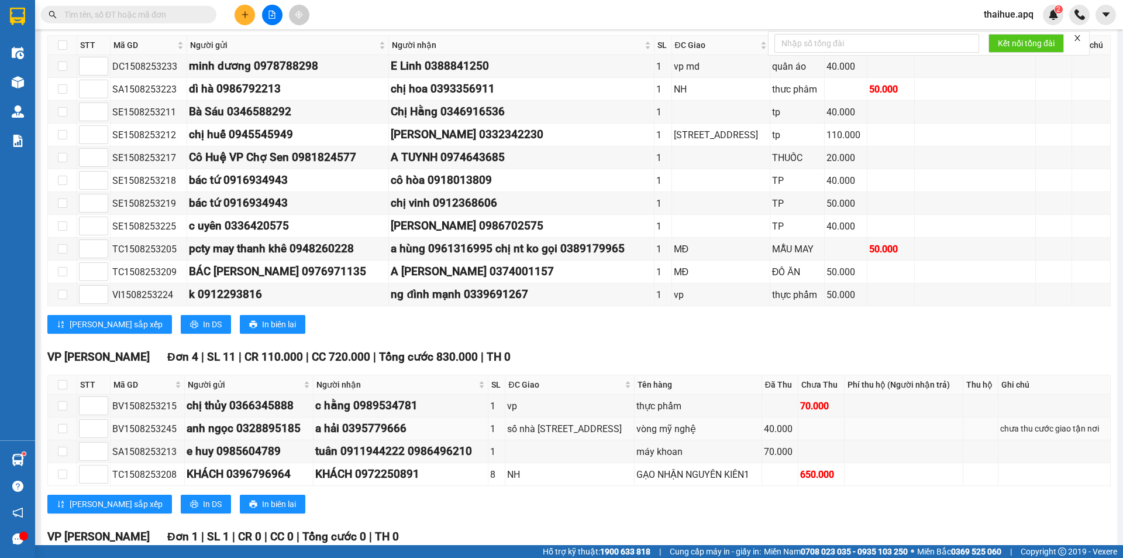
scroll to position [178, 0]
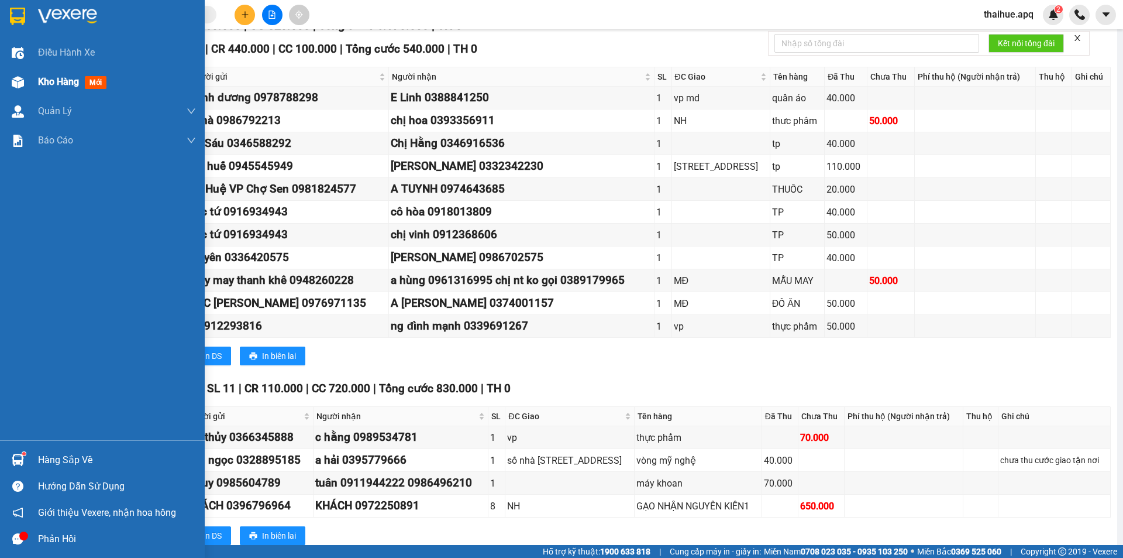
click at [55, 84] on span "Kho hàng" at bounding box center [58, 81] width 41 height 11
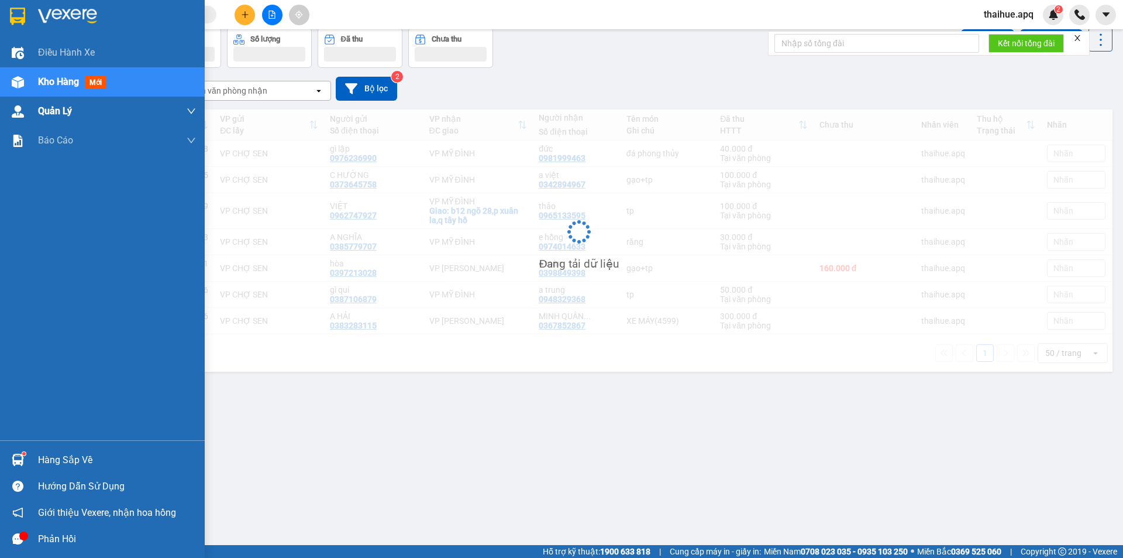
scroll to position [54, 0]
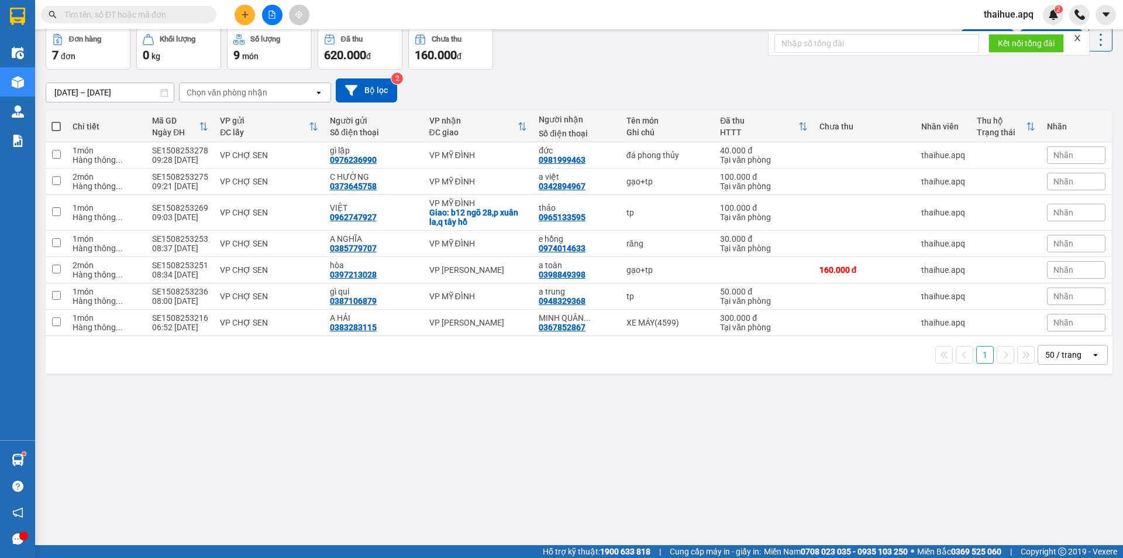
click at [56, 126] on span at bounding box center [55, 126] width 9 height 9
click at [56, 121] on input "checkbox" at bounding box center [56, 121] width 0 height 0
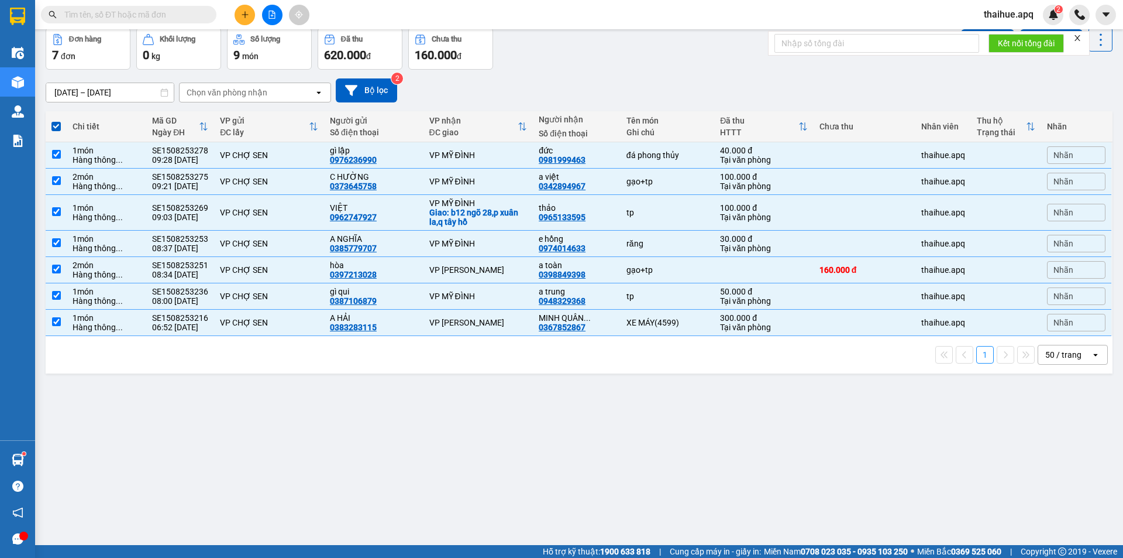
scroll to position [0, 0]
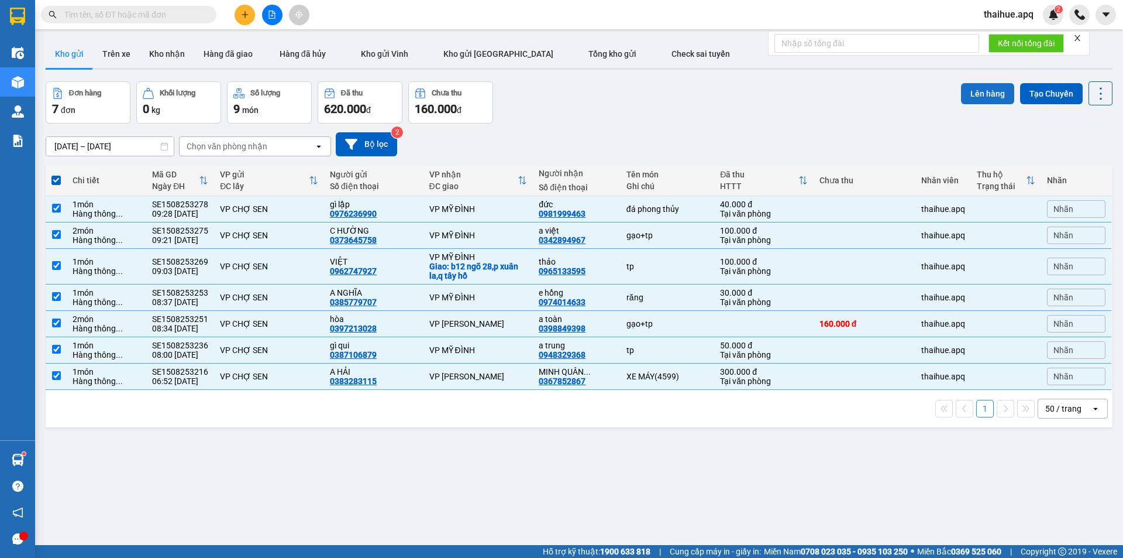
click at [984, 91] on button "Lên hàng" at bounding box center [987, 93] width 53 height 21
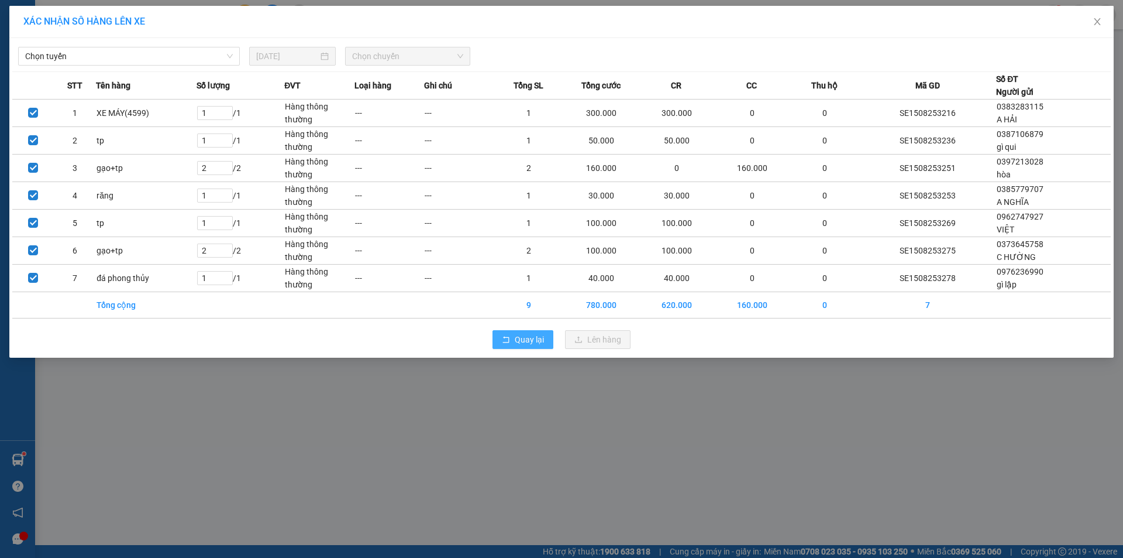
click at [528, 336] on span "Quay lại" at bounding box center [529, 339] width 29 height 13
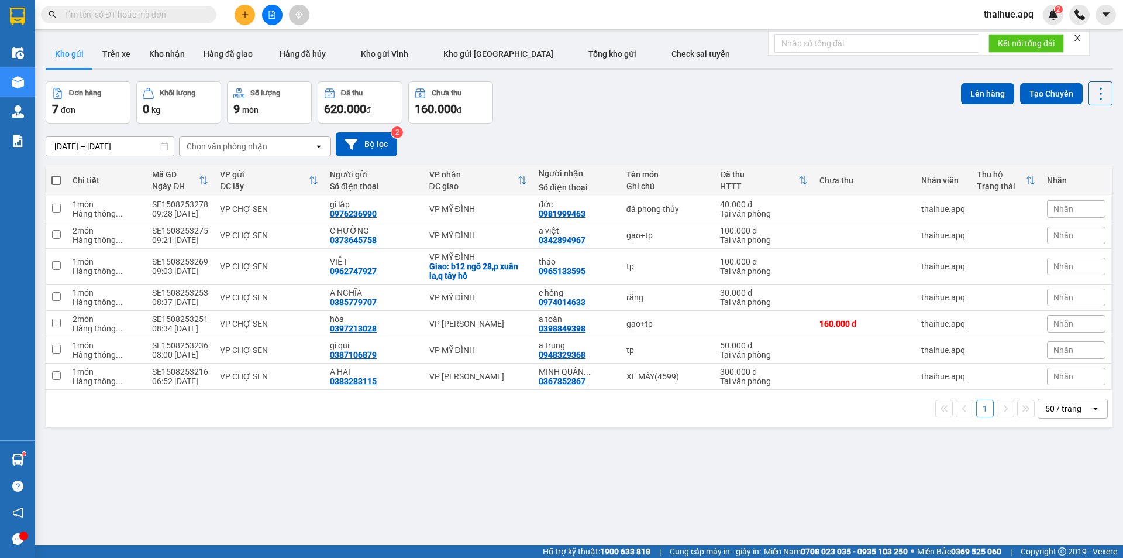
click at [54, 180] on span at bounding box center [55, 180] width 9 height 9
click at [56, 174] on input "checkbox" at bounding box center [56, 174] width 0 height 0
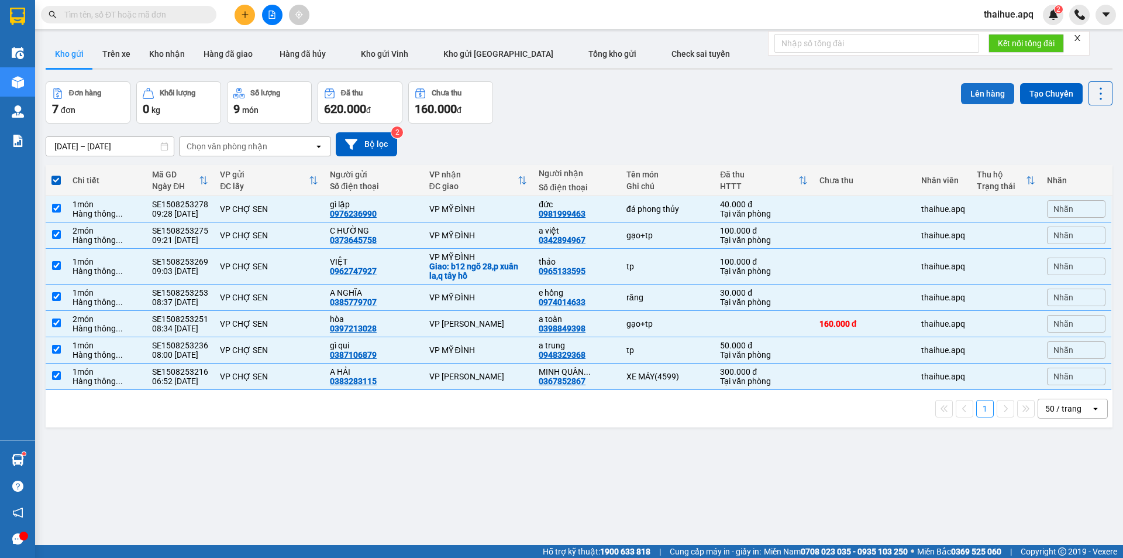
click at [988, 91] on button "Lên hàng" at bounding box center [987, 93] width 53 height 21
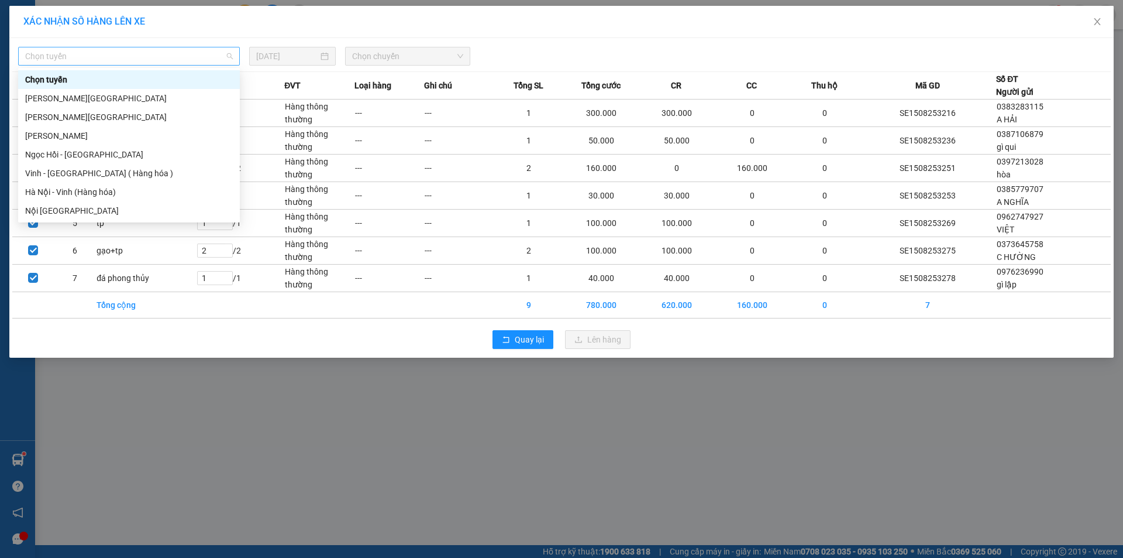
click at [139, 55] on span "Chọn tuyến" at bounding box center [129, 56] width 208 height 18
click at [36, 174] on div "Vinh - [GEOGRAPHIC_DATA] ( Hàng hóa )" at bounding box center [129, 173] width 208 height 13
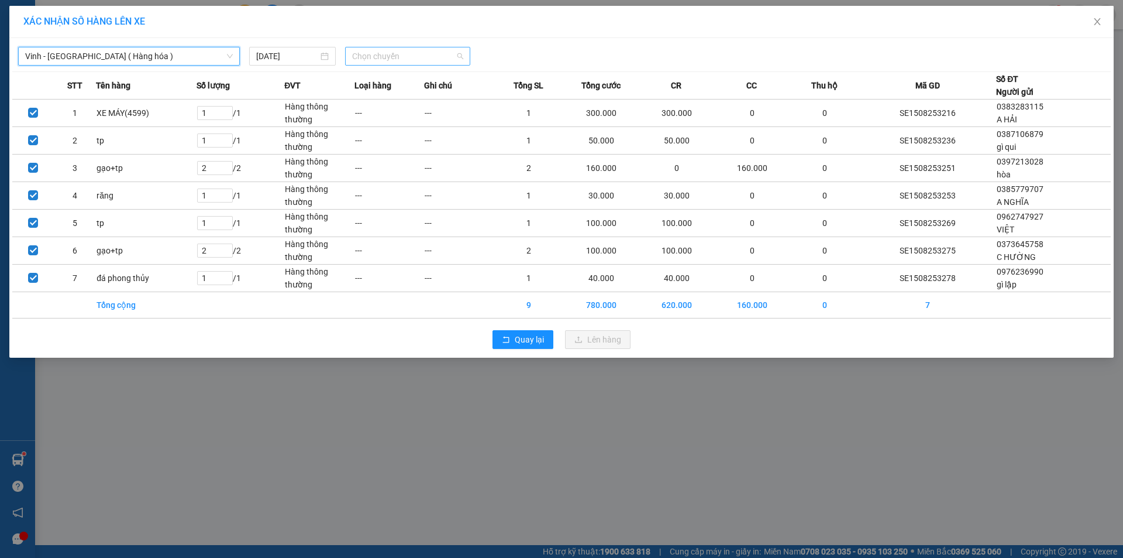
click at [421, 55] on span "Chọn chuyến" at bounding box center [407, 56] width 111 height 18
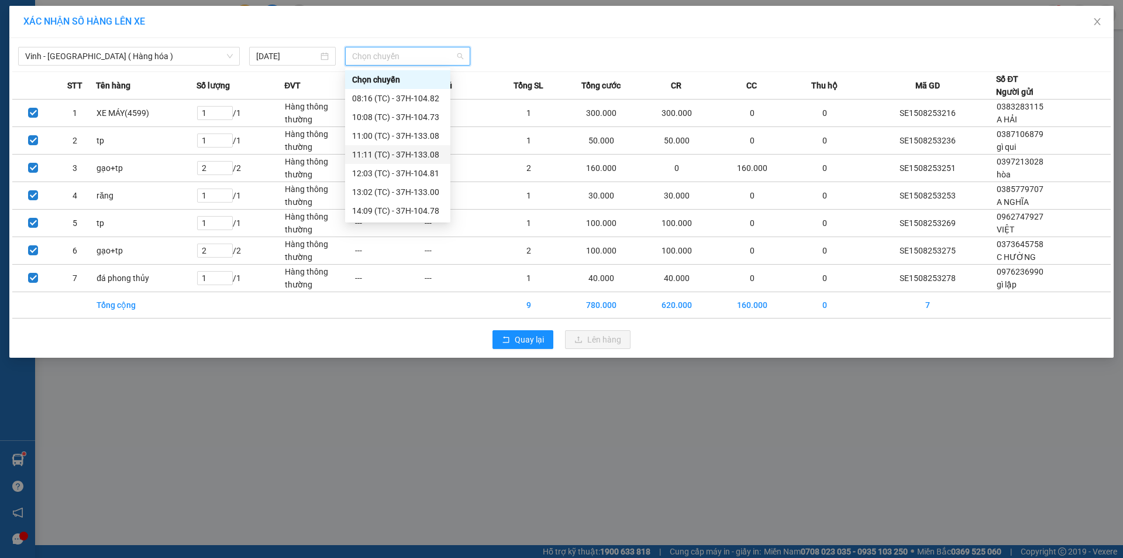
click at [425, 158] on div "11:11 (TC) - 37H-133.08" at bounding box center [397, 154] width 91 height 13
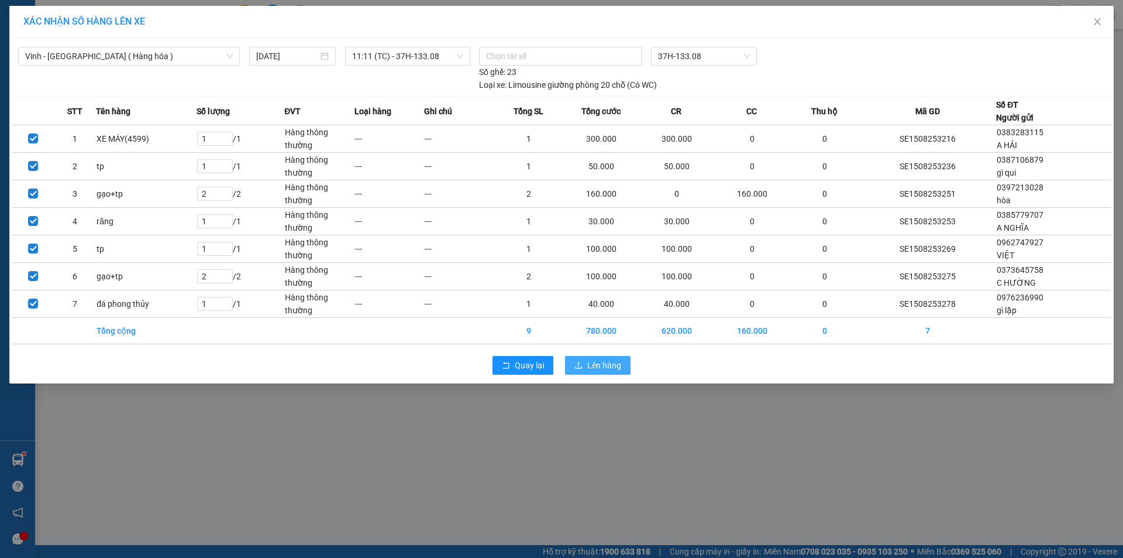
click at [602, 360] on span "Lên hàng" at bounding box center [604, 365] width 34 height 13
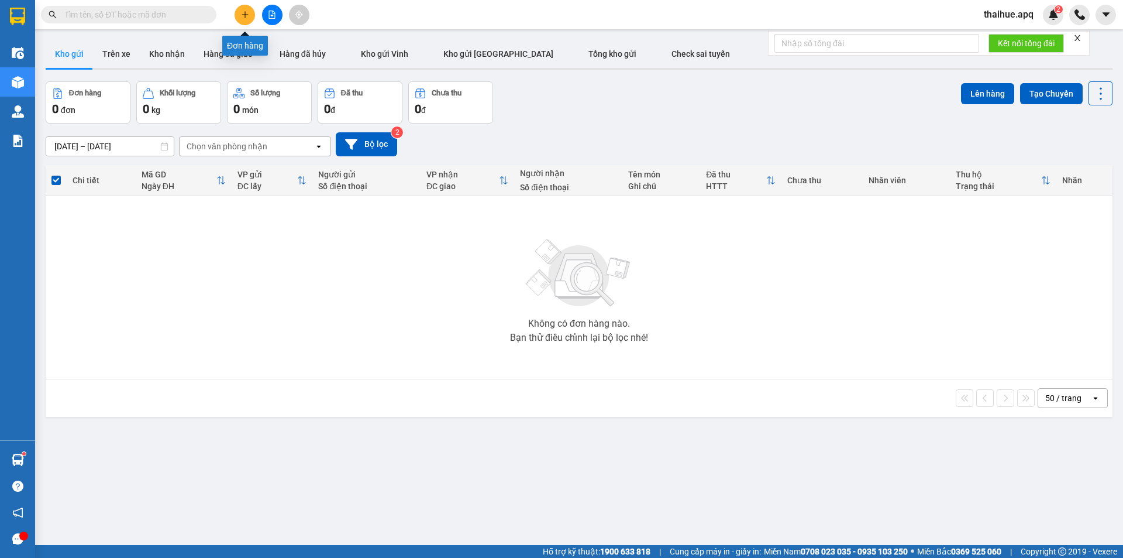
click at [244, 14] on icon "plus" at bounding box center [245, 15] width 8 height 8
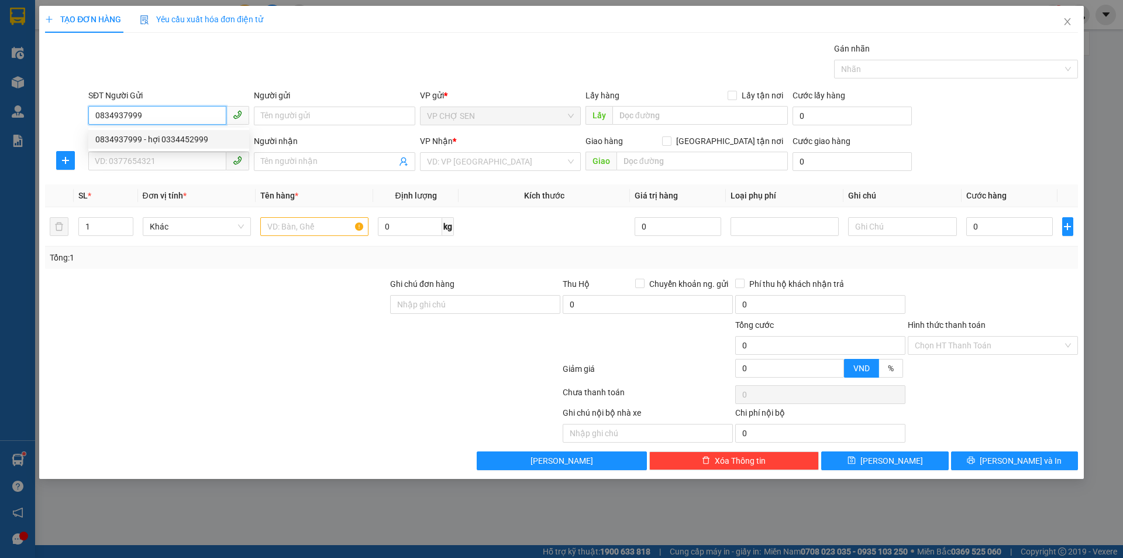
click at [167, 142] on div "0834937999 - hợi 0334452999" at bounding box center [168, 139] width 147 height 13
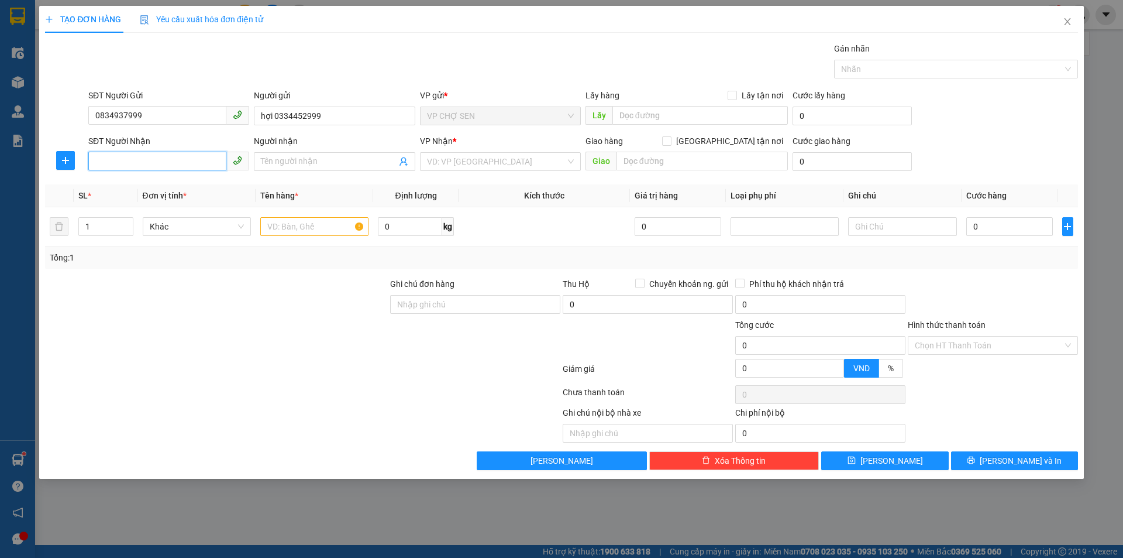
click at [106, 160] on input "SĐT Người Nhận" at bounding box center [157, 161] width 138 height 19
click at [273, 160] on input "Người nhận" at bounding box center [328, 161] width 135 height 13
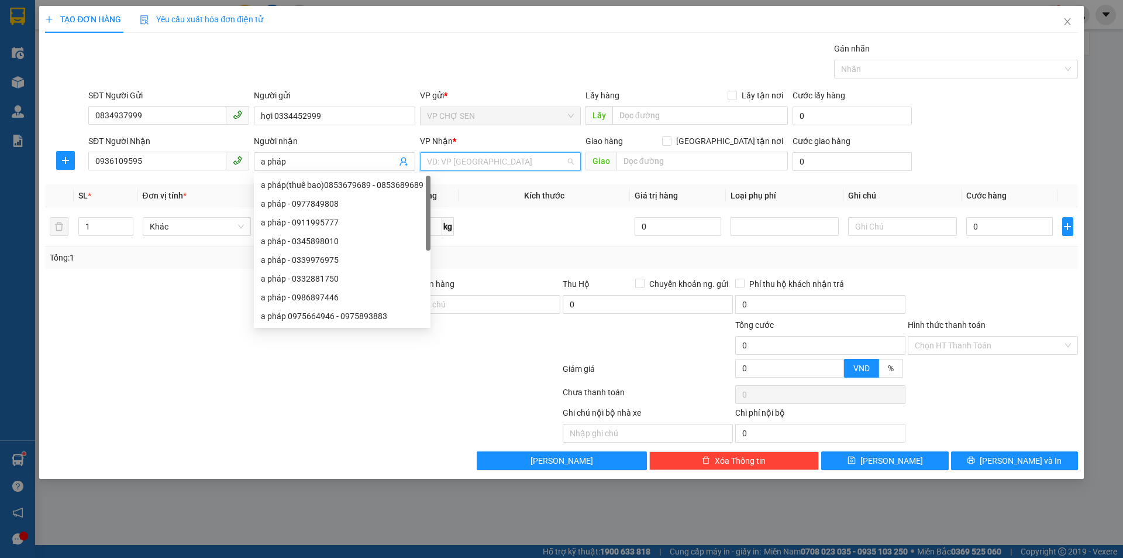
click at [501, 153] on input "search" at bounding box center [496, 162] width 139 height 18
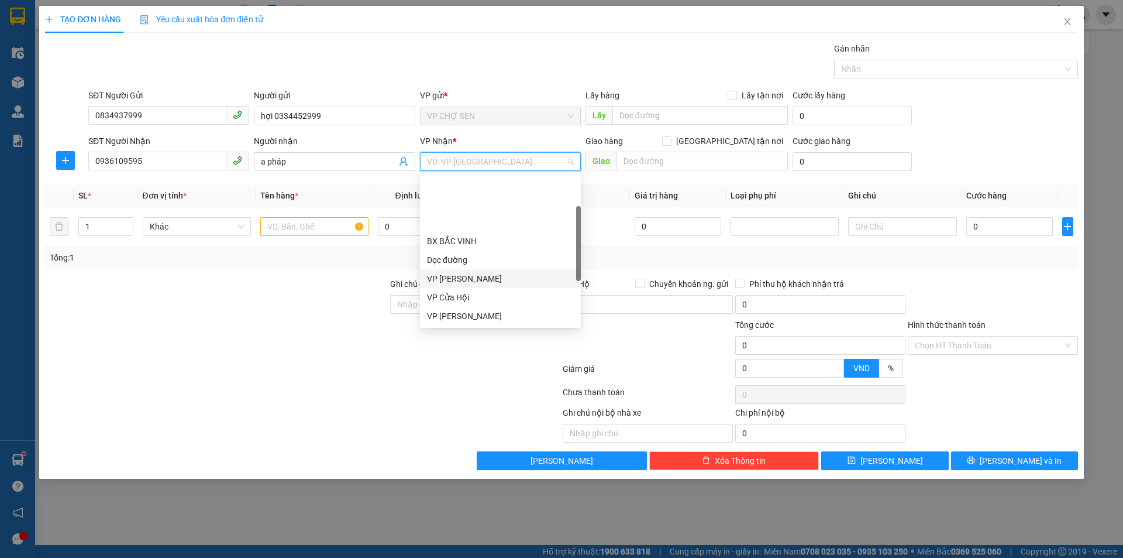
scroll to position [164, 0]
click at [462, 212] on div "VP [PERSON_NAME]" at bounding box center [500, 208] width 147 height 13
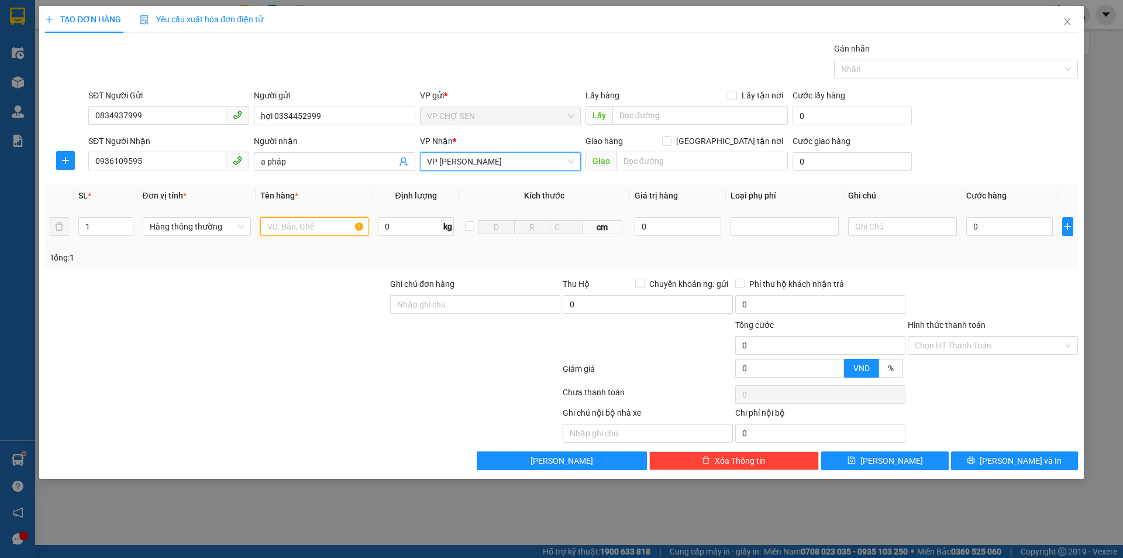
click at [290, 229] on input "text" at bounding box center [314, 226] width 108 height 19
click at [979, 232] on input "0" at bounding box center [1010, 226] width 87 height 19
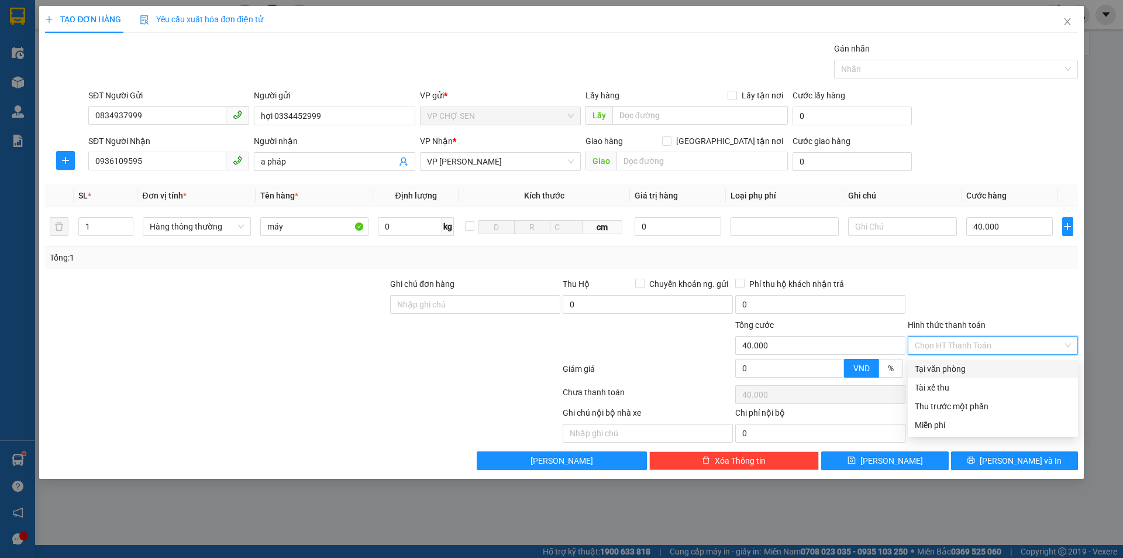
click at [984, 343] on input "Hình thức thanh toán" at bounding box center [989, 345] width 148 height 18
click at [961, 369] on div "Tại văn phòng" at bounding box center [993, 368] width 156 height 13
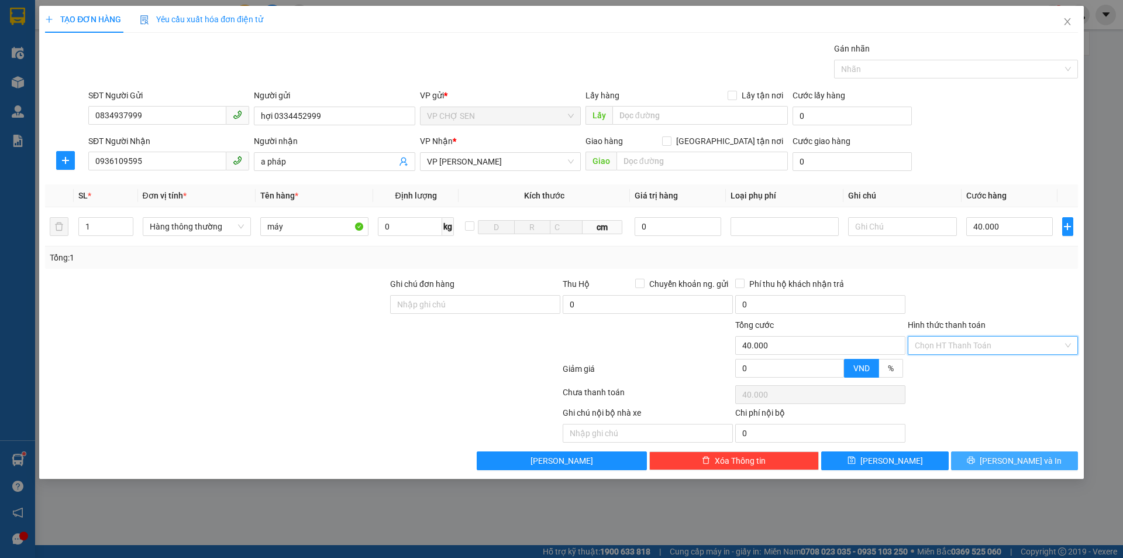
click at [1016, 459] on span "[PERSON_NAME] và In" at bounding box center [1021, 460] width 82 height 13
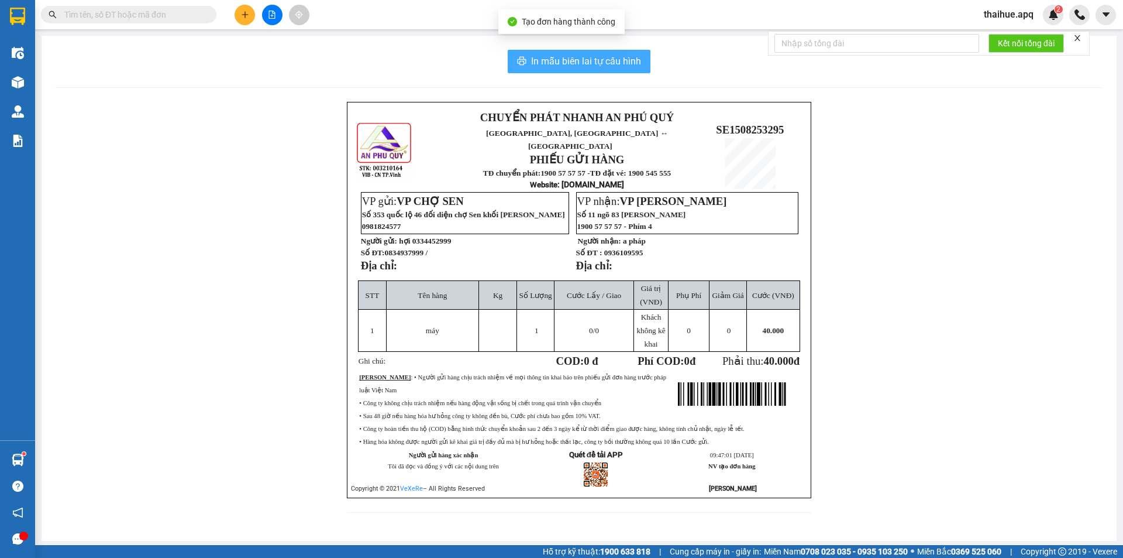
click at [582, 57] on span "In mẫu biên lai tự cấu hình" at bounding box center [586, 61] width 110 height 15
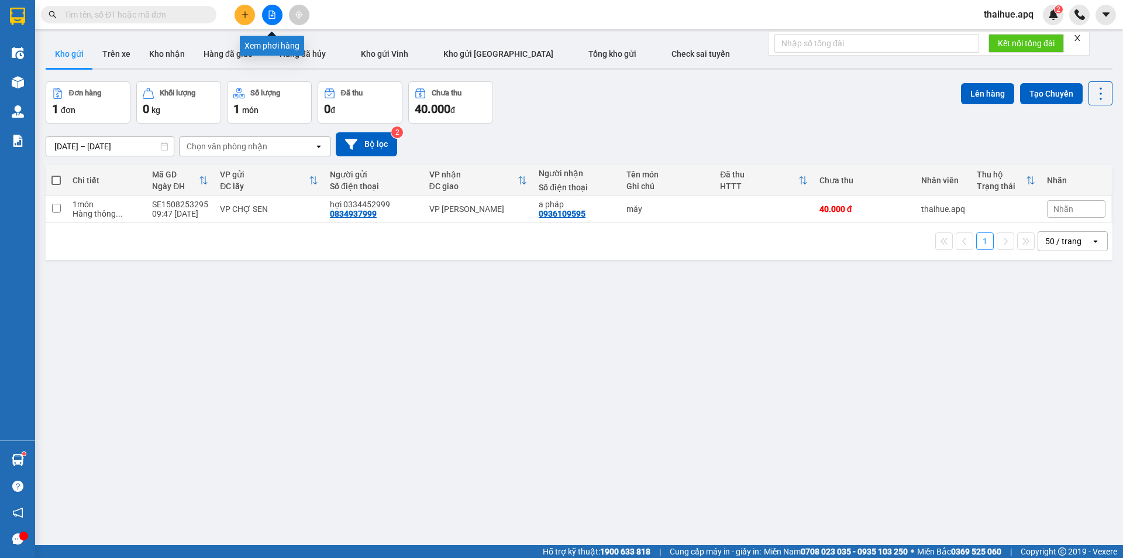
click at [271, 15] on icon "file-add" at bounding box center [272, 15] width 8 height 8
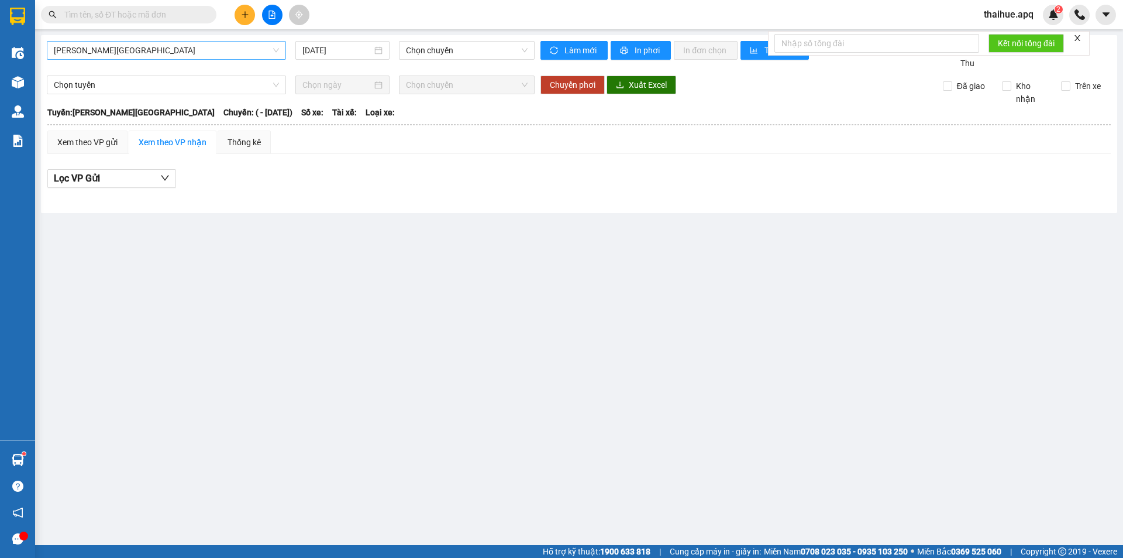
click at [136, 53] on span "[PERSON_NAME][GEOGRAPHIC_DATA]" at bounding box center [166, 51] width 225 height 18
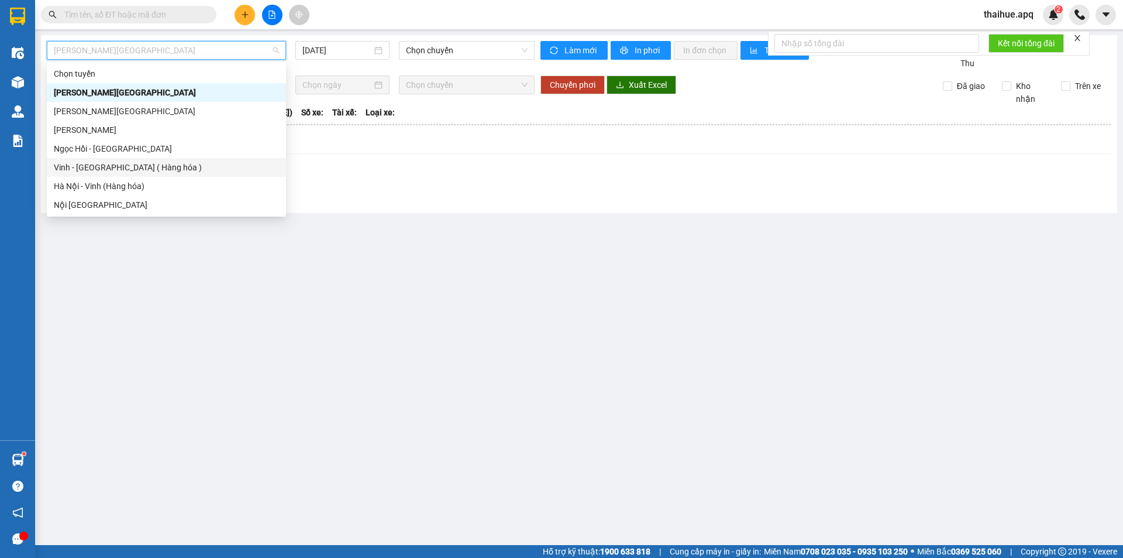
click at [77, 166] on div "Vinh - [GEOGRAPHIC_DATA] ( Hàng hóa )" at bounding box center [166, 167] width 225 height 13
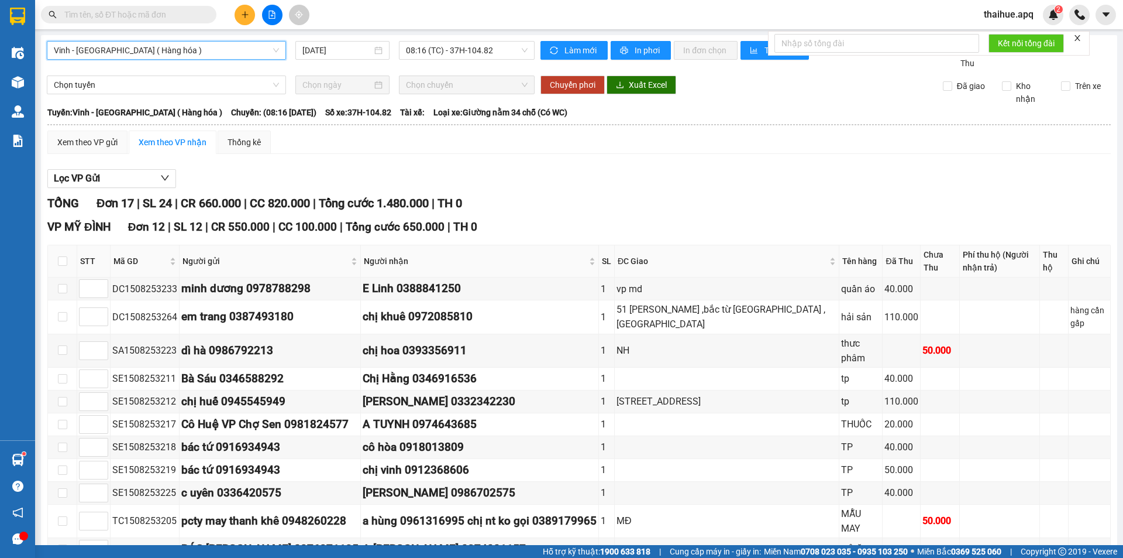
click at [129, 51] on span "Vinh - [GEOGRAPHIC_DATA] ( Hàng hóa )" at bounding box center [166, 51] width 225 height 18
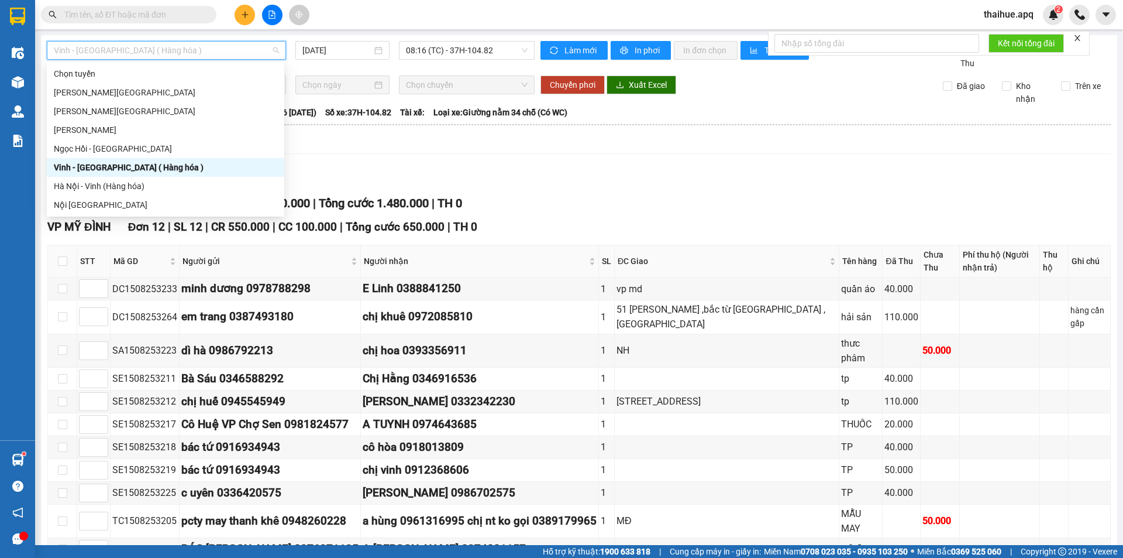
click at [83, 167] on div "Vinh - [GEOGRAPHIC_DATA] ( Hàng hóa )" at bounding box center [166, 167] width 224 height 13
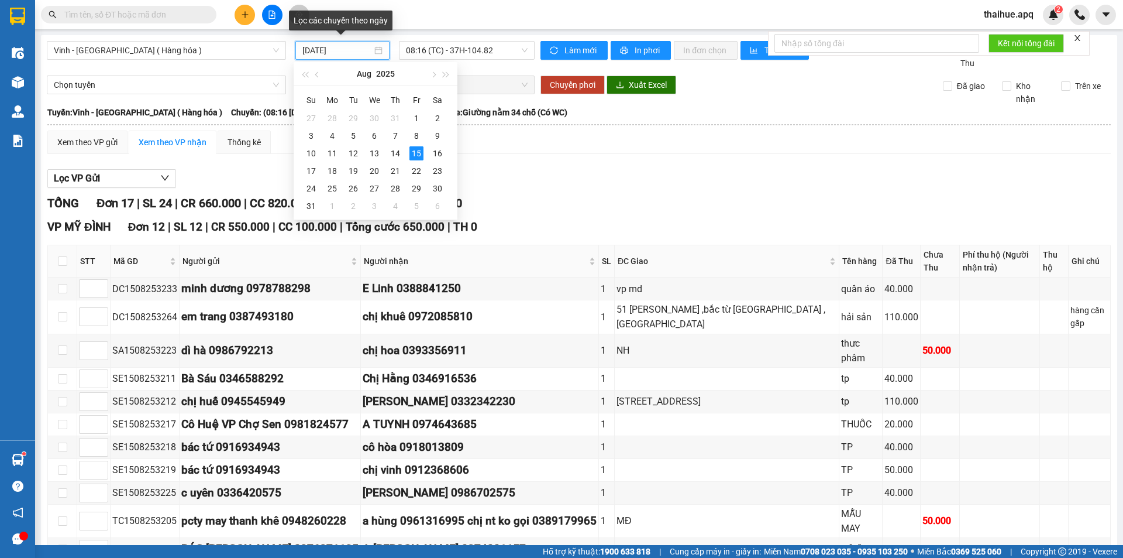
click at [348, 48] on input "[DATE]" at bounding box center [338, 50] width 70 height 13
click at [413, 153] on div "15" at bounding box center [417, 153] width 14 height 14
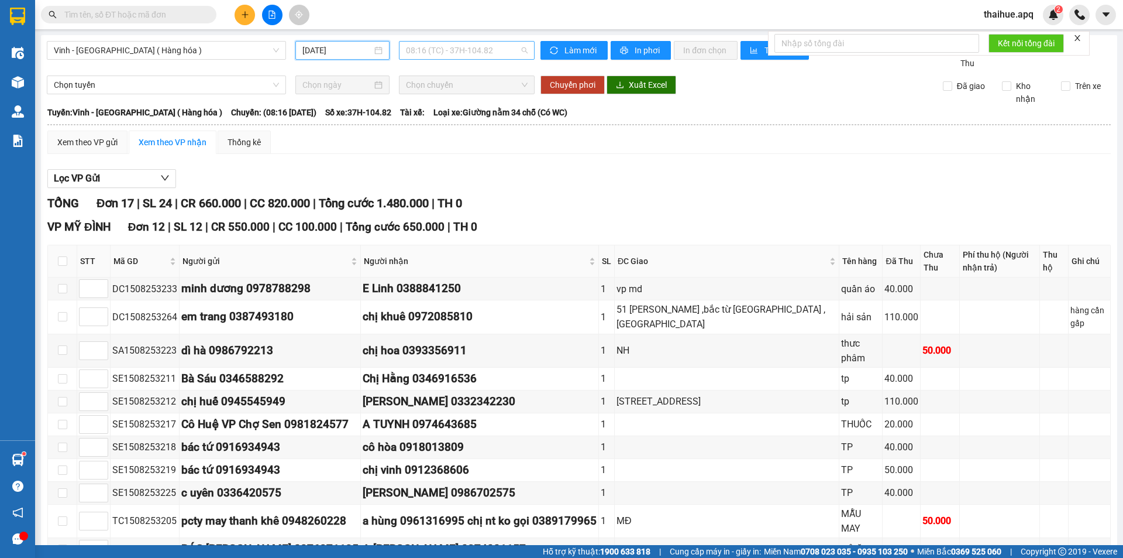
click at [438, 47] on span "08:16 (TC) - 37H-104.82" at bounding box center [467, 51] width 122 height 18
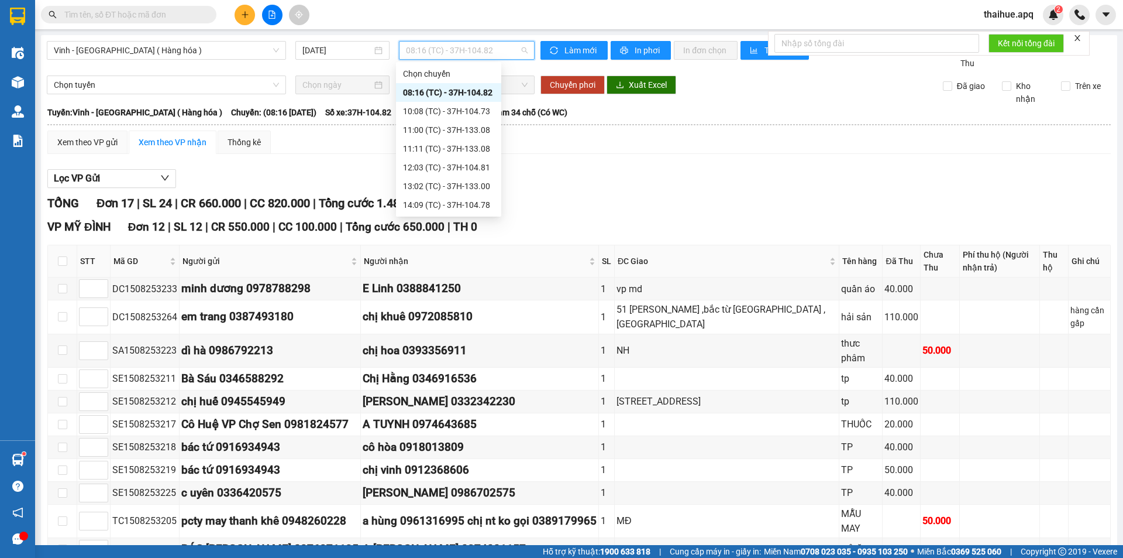
click at [446, 91] on div "08:16 (TC) - 37H-104.82" at bounding box center [448, 92] width 91 height 13
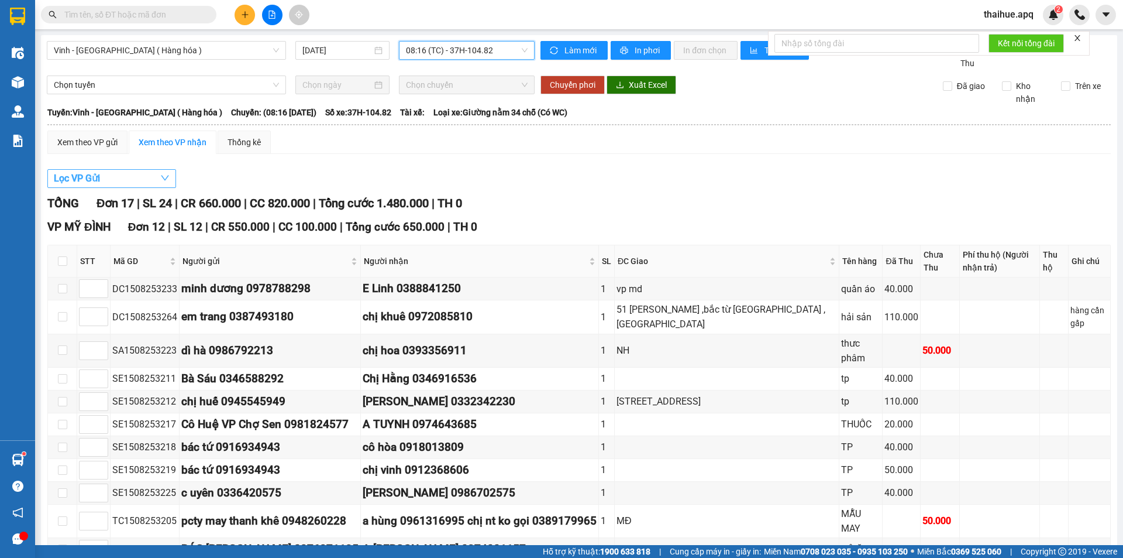
click at [140, 178] on button "Lọc VP Gửi" at bounding box center [111, 178] width 129 height 19
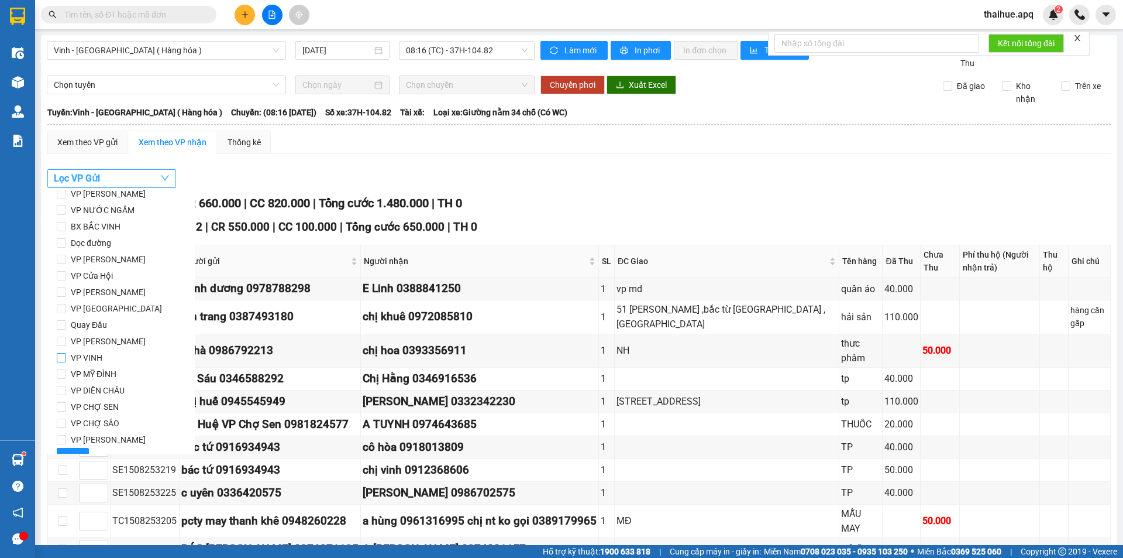
scroll to position [57, 0]
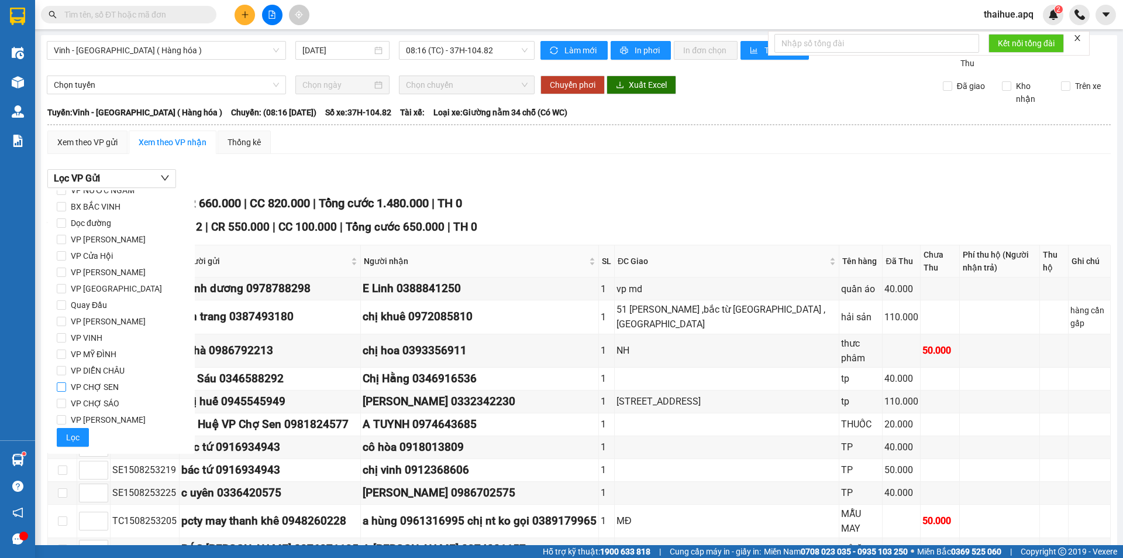
click at [100, 388] on span "VP CHỢ SEN" at bounding box center [94, 387] width 57 height 16
click at [66, 388] on input "VP CHỢ SEN" at bounding box center [61, 386] width 9 height 9
click at [68, 442] on span "Lọc" at bounding box center [72, 437] width 13 height 13
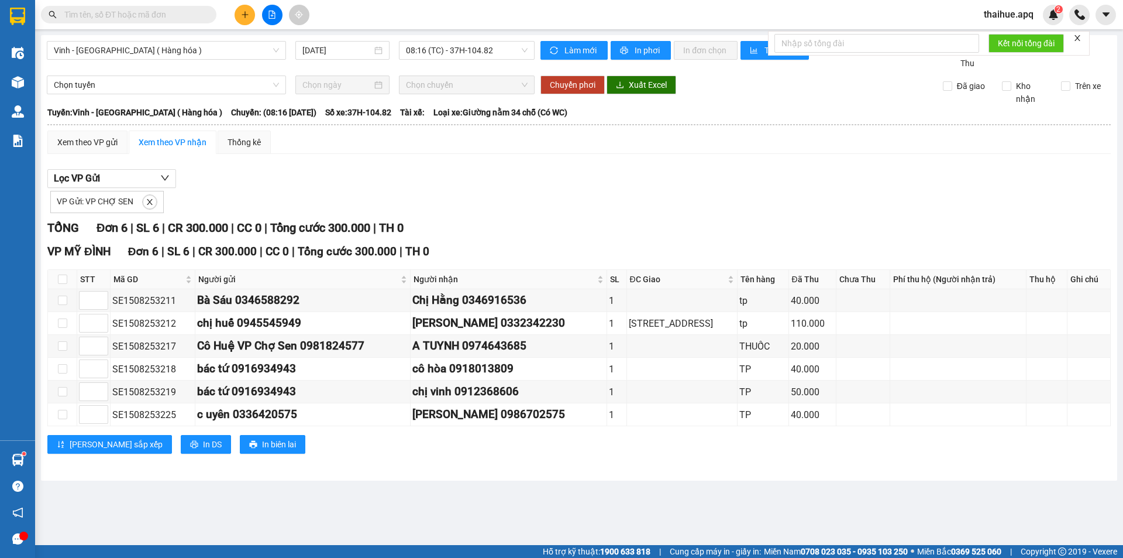
click at [108, 202] on span "VP Gửi: VP CHỢ SEN" at bounding box center [95, 201] width 77 height 9
click at [146, 201] on icon "close" at bounding box center [150, 202] width 8 height 8
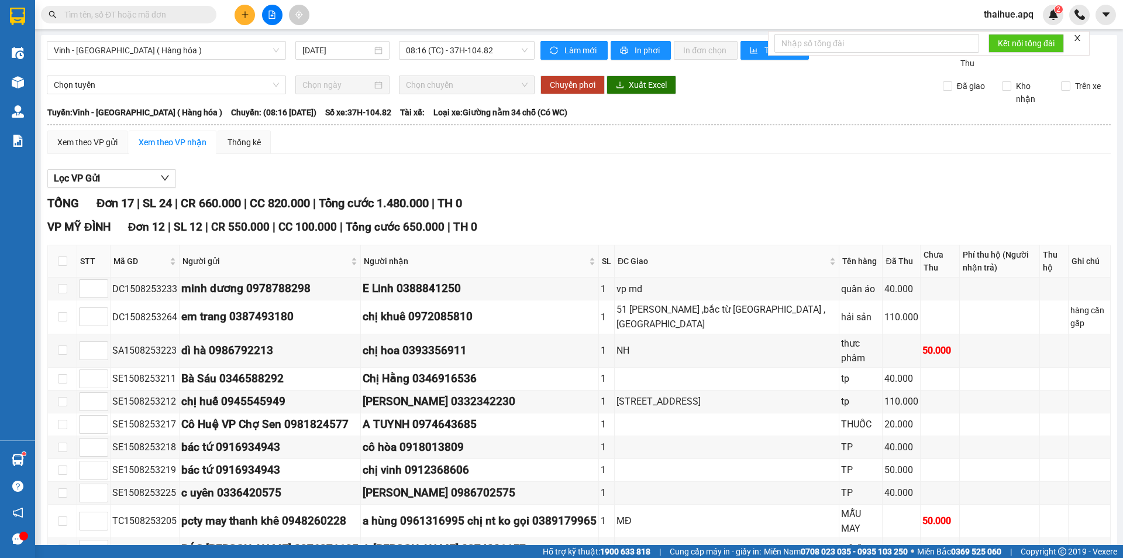
click at [59, 188] on div at bounding box center [579, 188] width 1064 height 1
click at [69, 181] on span "Lọc VP Gửi" at bounding box center [77, 178] width 46 height 15
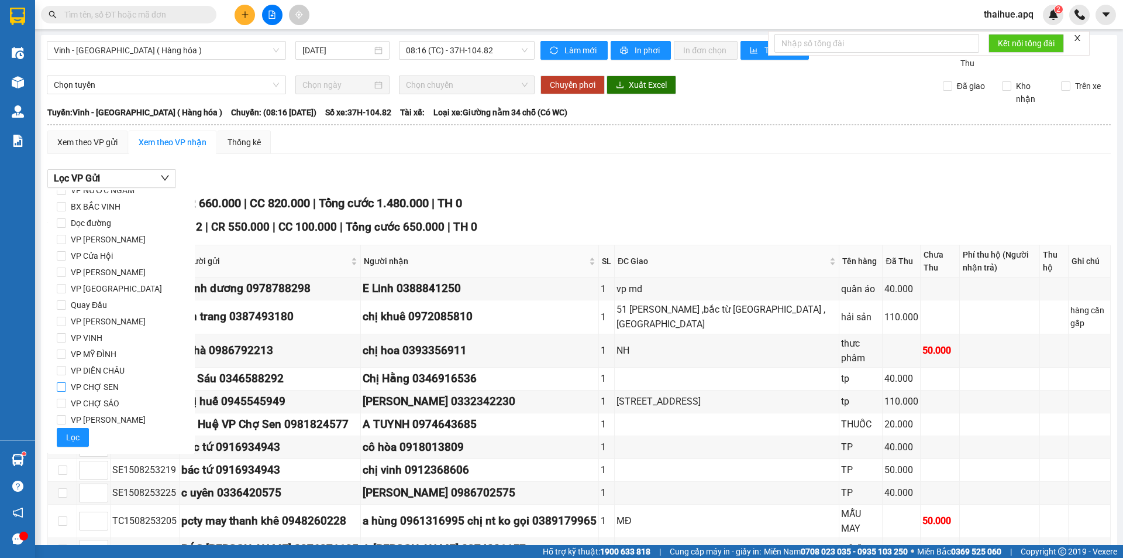
click at [83, 391] on span "VP CHỢ SEN" at bounding box center [94, 387] width 57 height 16
click at [66, 391] on input "VP CHỢ SEN" at bounding box center [61, 386] width 9 height 9
click at [80, 438] on button "Lọc" at bounding box center [73, 437] width 32 height 19
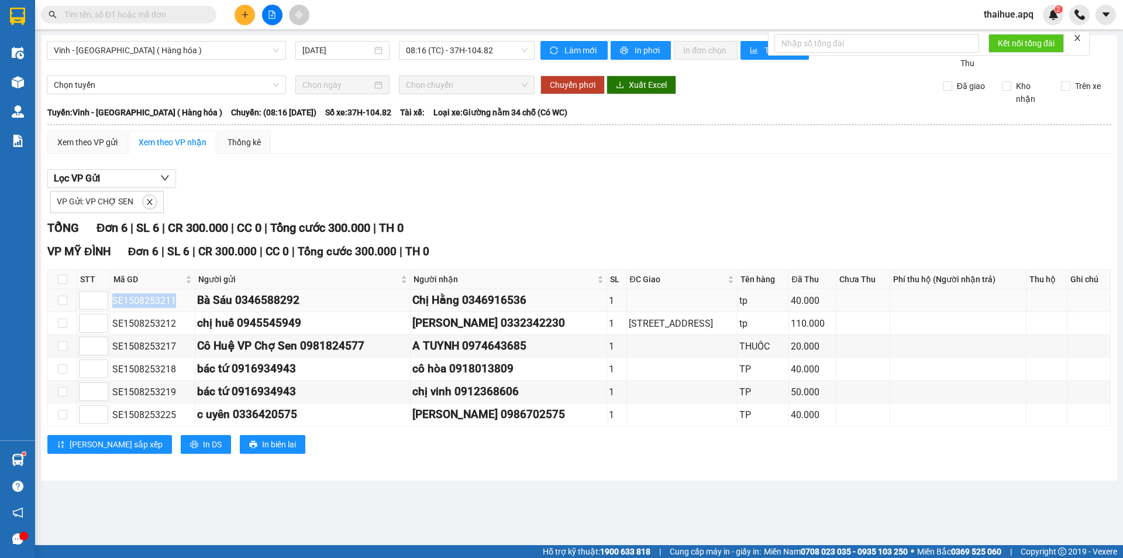
drag, startPoint x: 113, startPoint y: 301, endPoint x: 173, endPoint y: 300, distance: 59.7
click at [173, 300] on div "SE1508253211" at bounding box center [152, 300] width 81 height 15
click at [418, 50] on span "08:16 (TC) - 37H-104.82" at bounding box center [467, 51] width 122 height 18
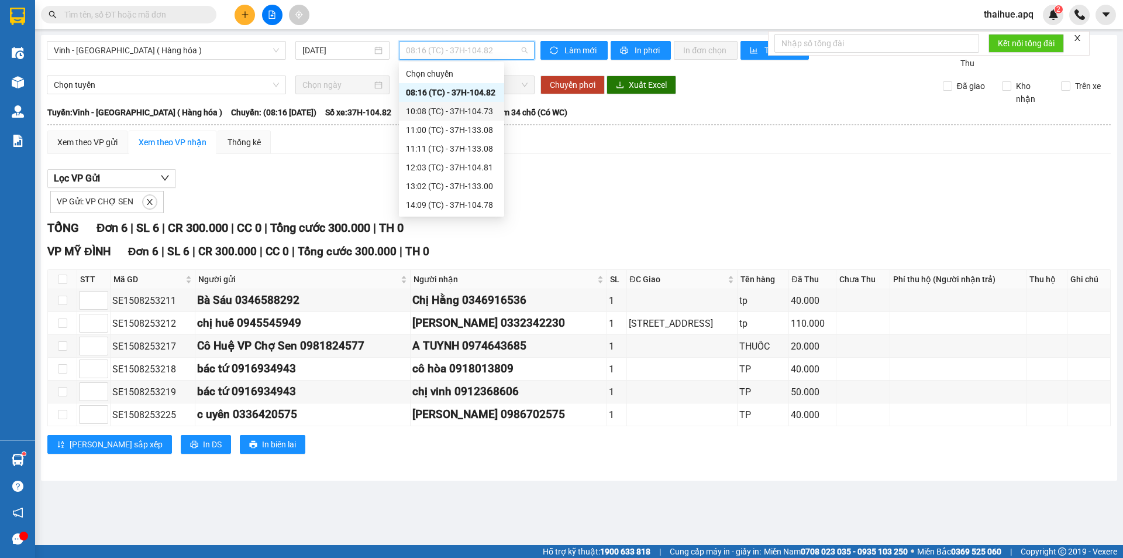
click at [424, 106] on div "10:08 (TC) - 37H-104.73" at bounding box center [451, 111] width 91 height 13
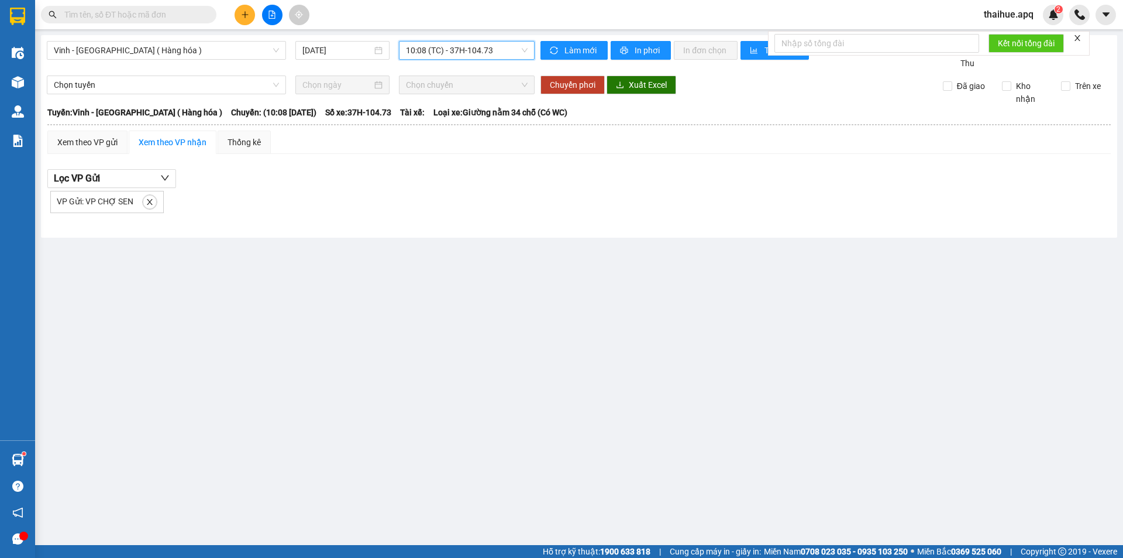
click at [476, 56] on span "10:08 (TC) - 37H-104.73" at bounding box center [467, 51] width 122 height 18
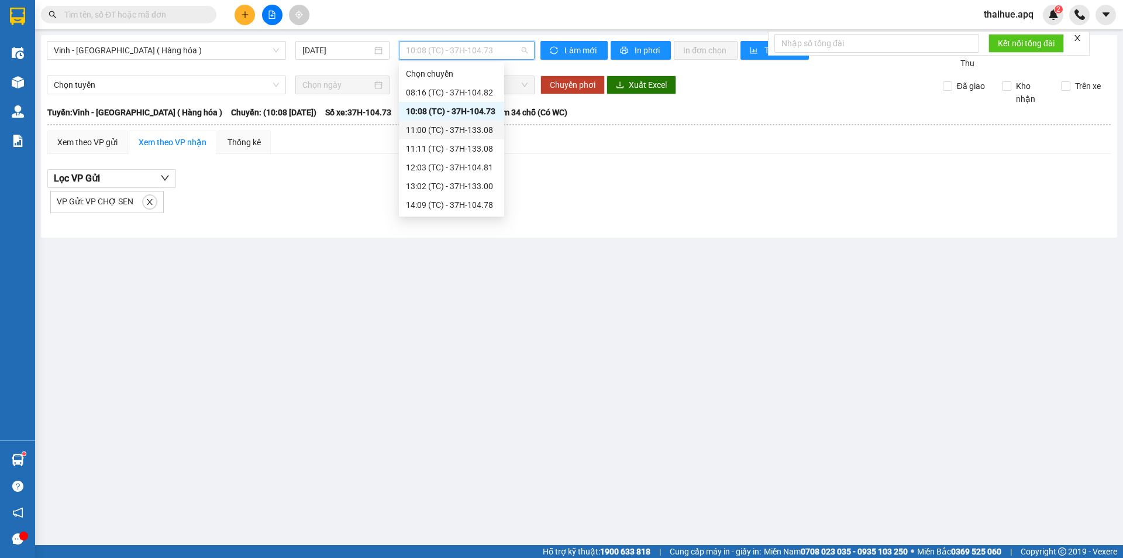
click at [430, 126] on div "11:00 (TC) - 37H-133.08" at bounding box center [451, 129] width 91 height 13
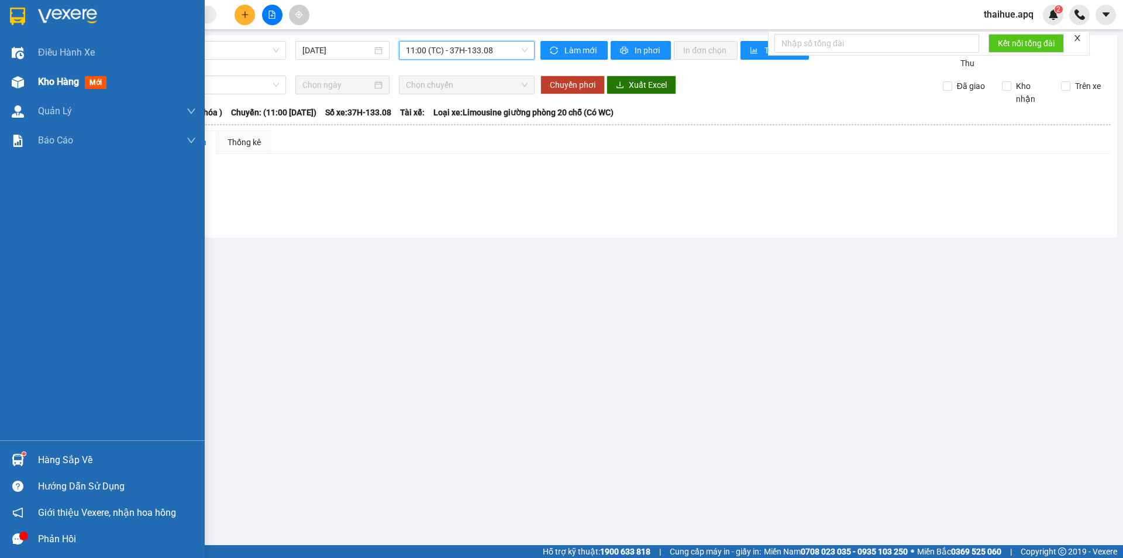
click at [73, 92] on div "Kho hàng mới" at bounding box center [117, 81] width 158 height 29
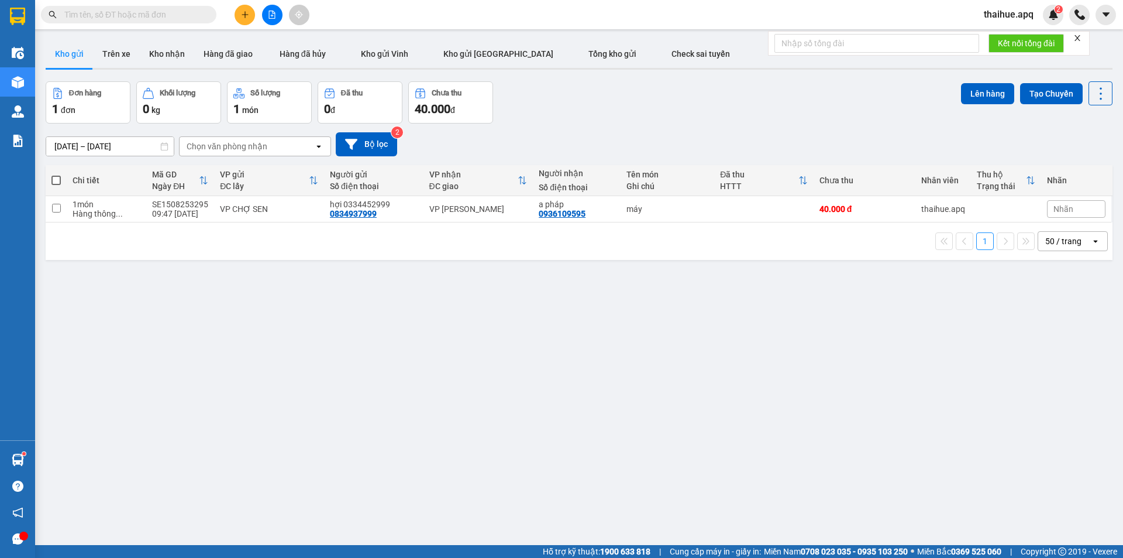
click at [319, 275] on div "ver 1.8.138 Kho gửi Trên xe Kho nhận Hàng đã giao Hàng đã hủy Kho gửi [PERSON_N…" at bounding box center [579, 314] width 1077 height 558
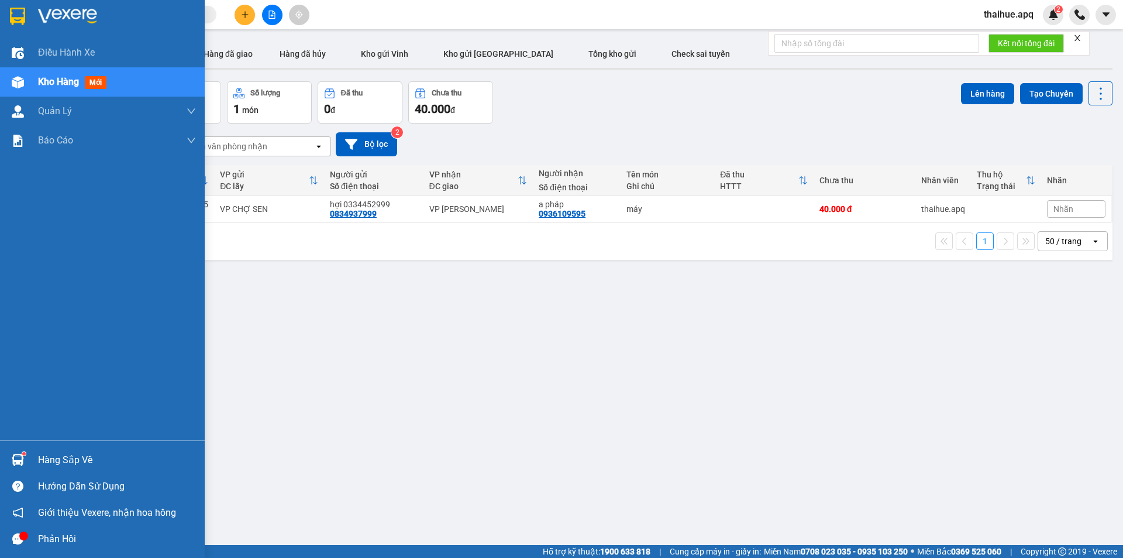
click at [57, 459] on div "Hàng sắp về" at bounding box center [117, 460] width 158 height 18
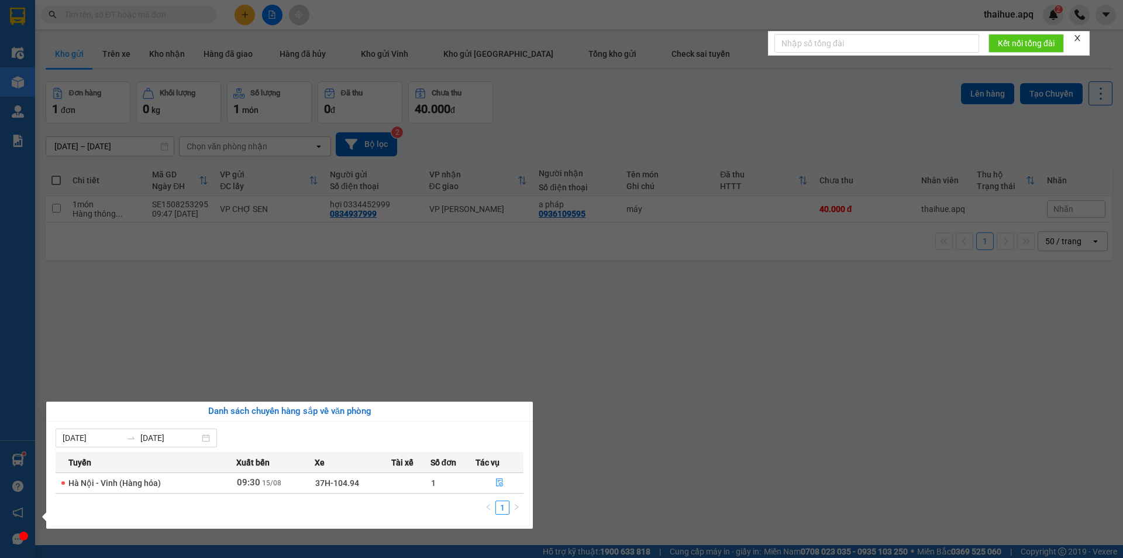
click at [84, 483] on span "Hà Nội - Vinh (Hàng hóa)" at bounding box center [114, 482] width 92 height 9
click at [496, 478] on icon "file-done" at bounding box center [500, 482] width 8 height 8
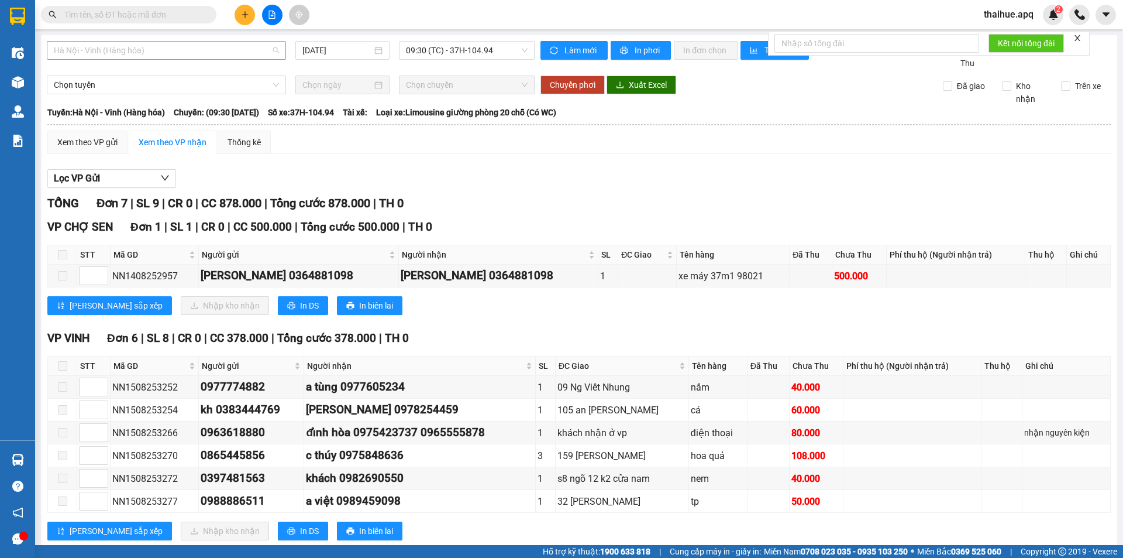
click at [165, 58] on span "Hà Nội - Vinh (Hàng hóa)" at bounding box center [166, 51] width 225 height 18
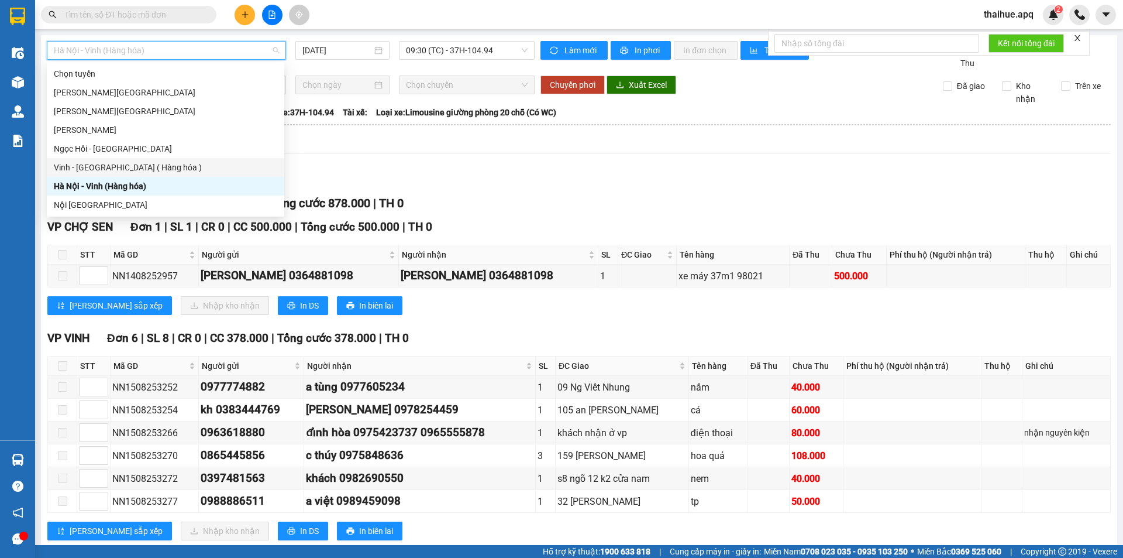
click at [85, 164] on div "Vinh - [GEOGRAPHIC_DATA] ( Hàng hóa )" at bounding box center [166, 167] width 224 height 13
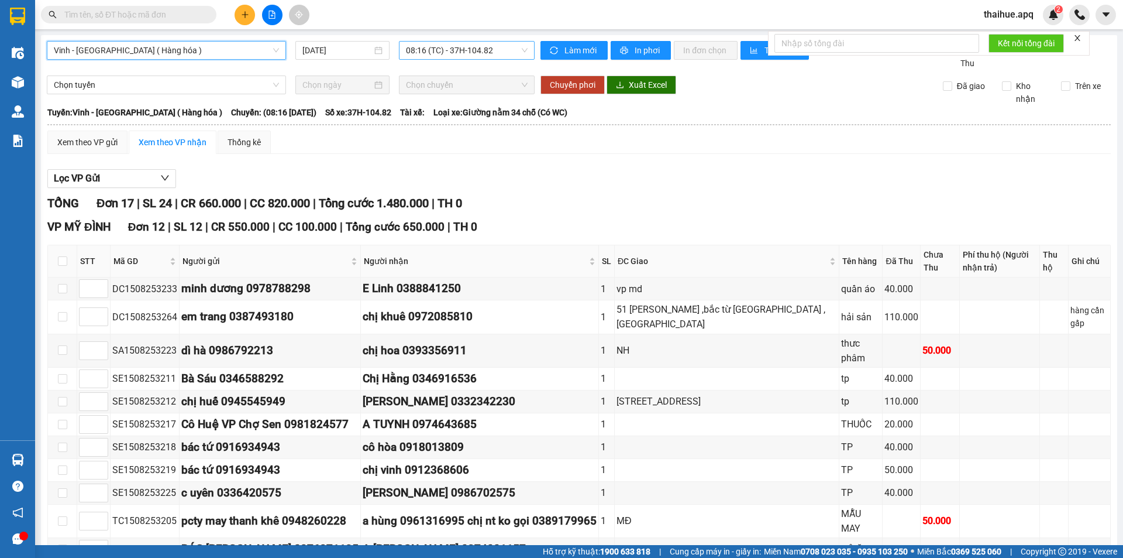
click at [408, 55] on span "08:16 (TC) - 37H-104.82" at bounding box center [467, 51] width 122 height 18
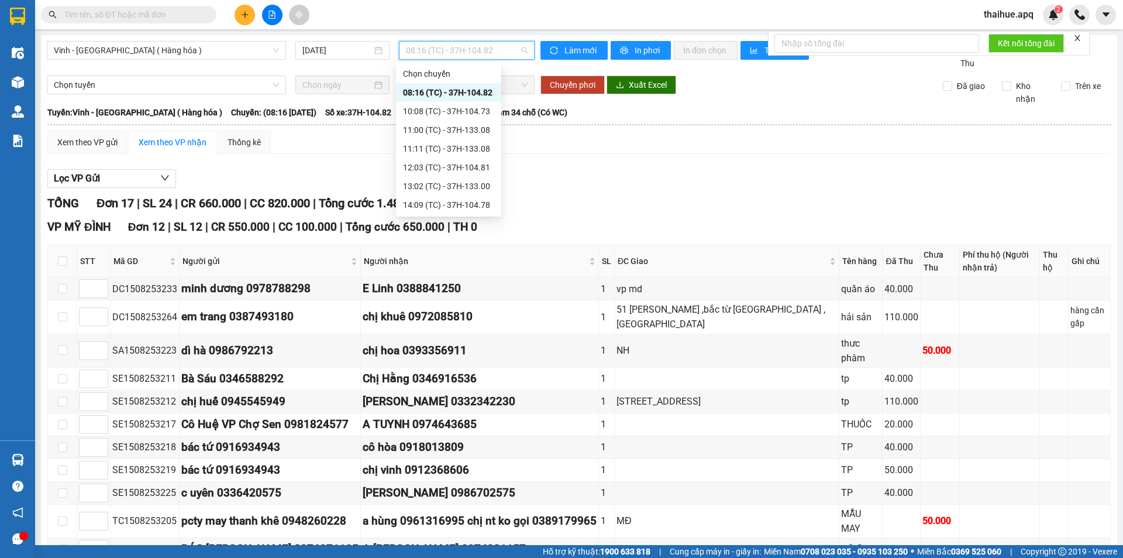
click at [407, 94] on div "08:16 (TC) - 37H-104.82" at bounding box center [448, 92] width 91 height 13
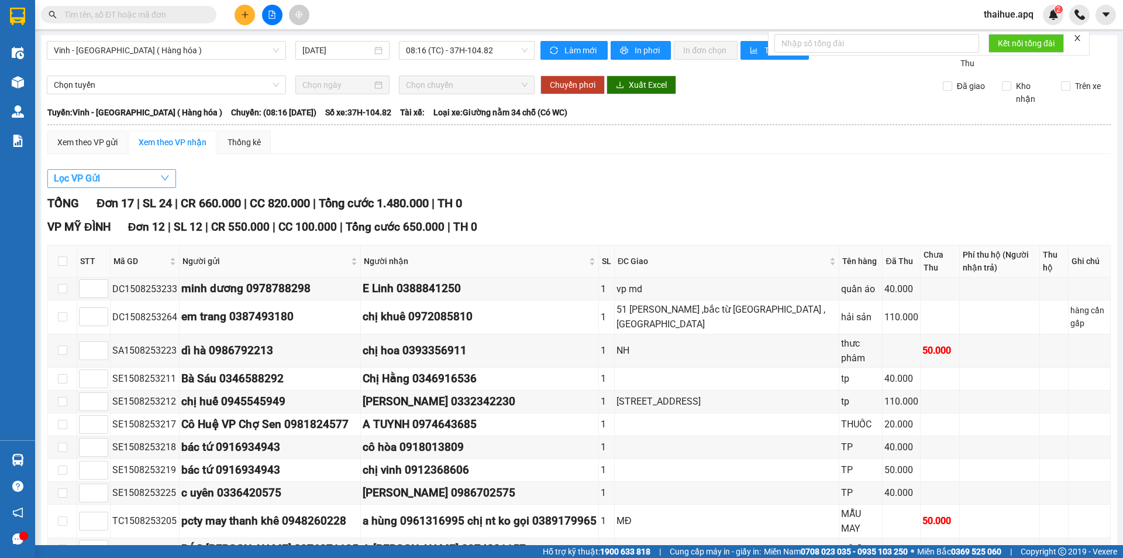
click at [78, 181] on span "Lọc VP Gửi" at bounding box center [77, 178] width 46 height 15
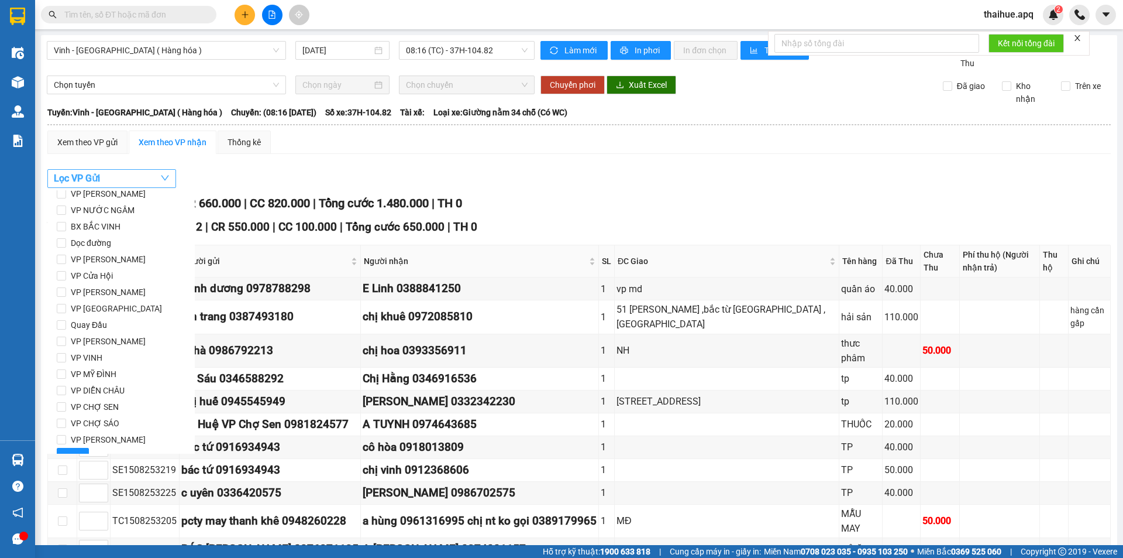
scroll to position [57, 0]
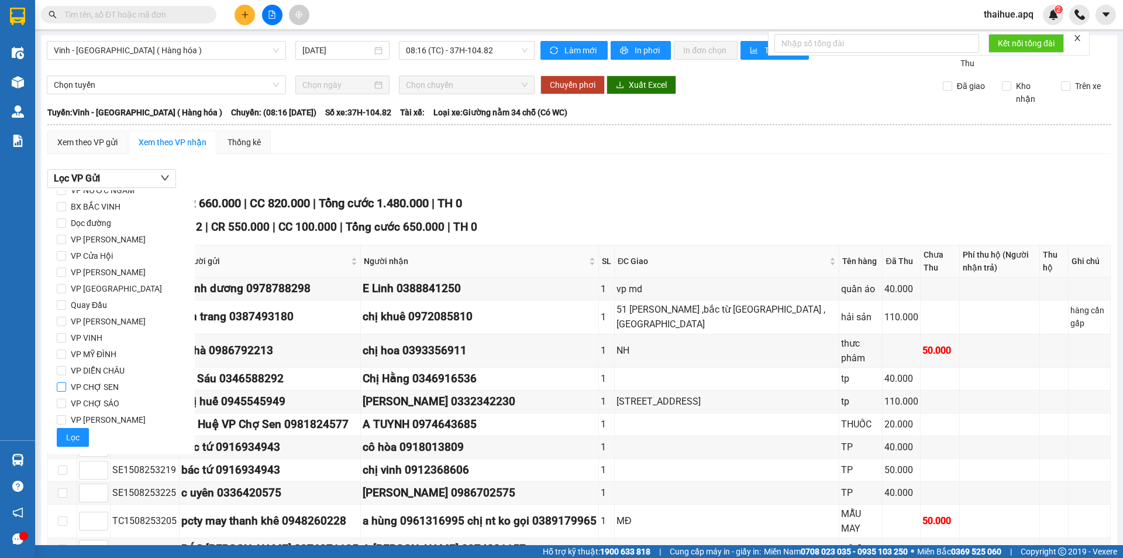
click at [84, 384] on span "VP CHỢ SEN" at bounding box center [94, 387] width 57 height 16
click at [66, 384] on input "VP CHỢ SEN" at bounding box center [61, 386] width 9 height 9
click at [68, 442] on span "Lọc" at bounding box center [72, 437] width 13 height 13
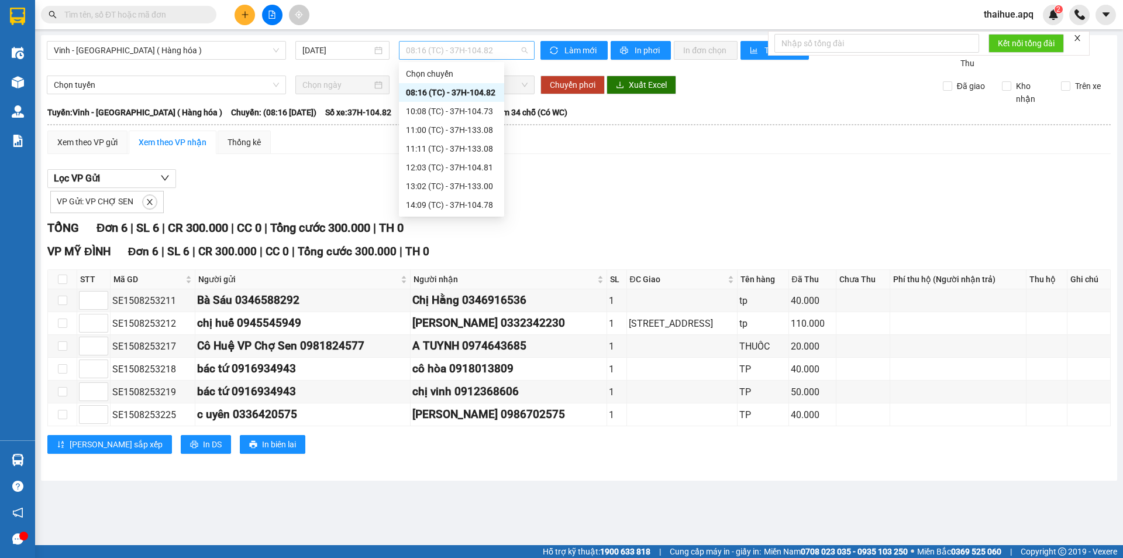
click at [478, 44] on span "08:16 (TC) - 37H-104.82" at bounding box center [467, 51] width 122 height 18
click at [450, 126] on div "11:00 (TC) - 37H-133.08" at bounding box center [451, 129] width 91 height 13
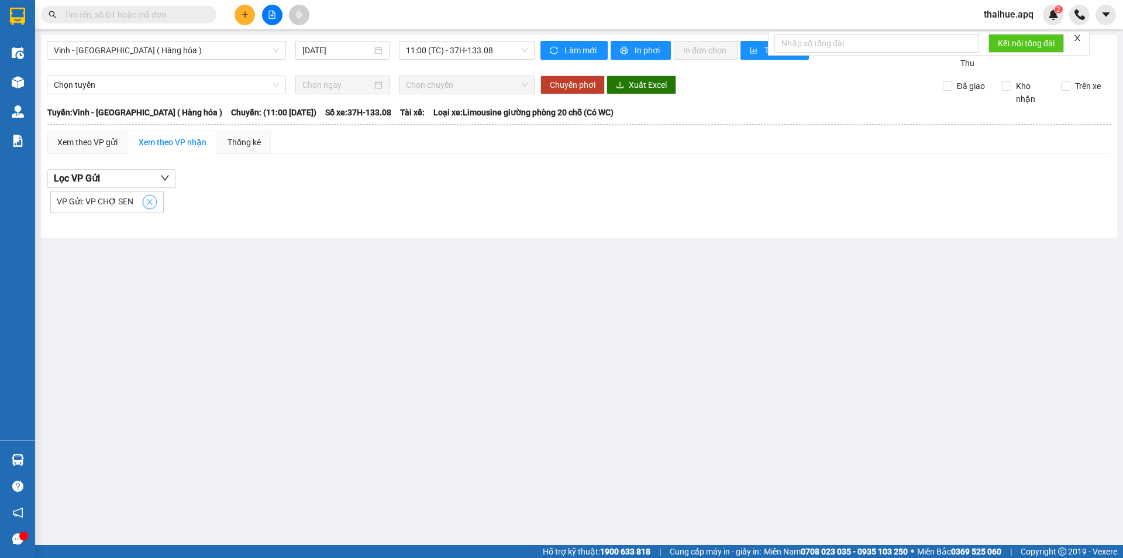
click at [147, 202] on icon "close" at bounding box center [150, 202] width 6 height 6
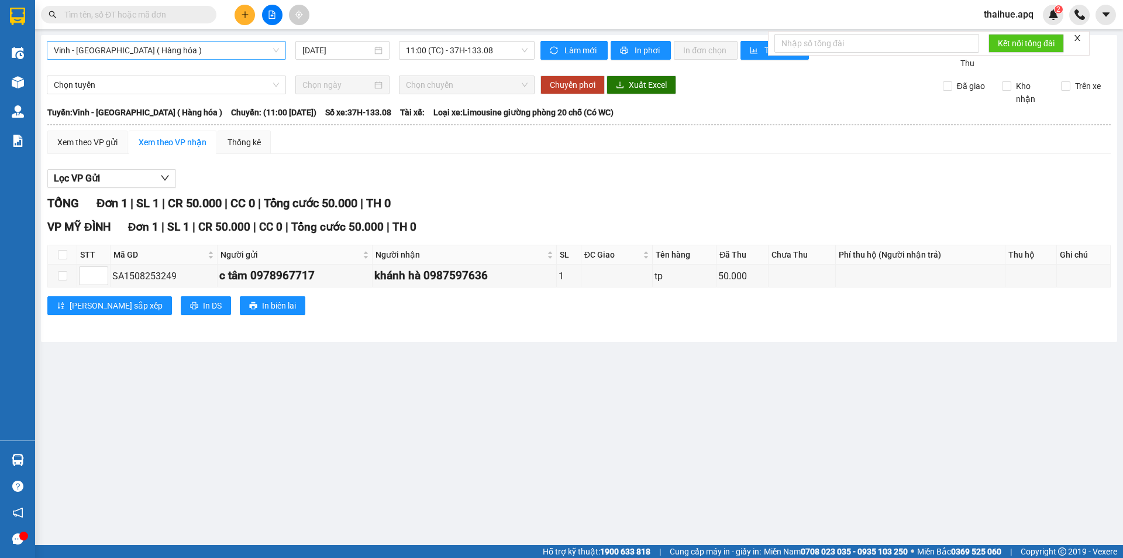
click at [126, 50] on span "Vinh - [GEOGRAPHIC_DATA] ( Hàng hóa )" at bounding box center [166, 51] width 225 height 18
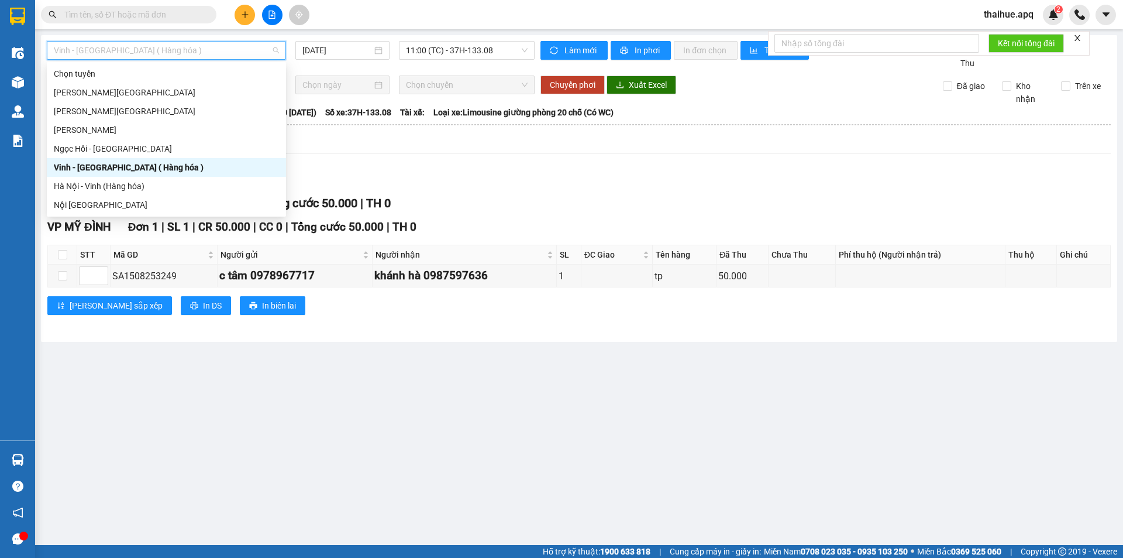
click at [99, 164] on div "Vinh - [GEOGRAPHIC_DATA] ( Hàng hóa )" at bounding box center [166, 167] width 225 height 13
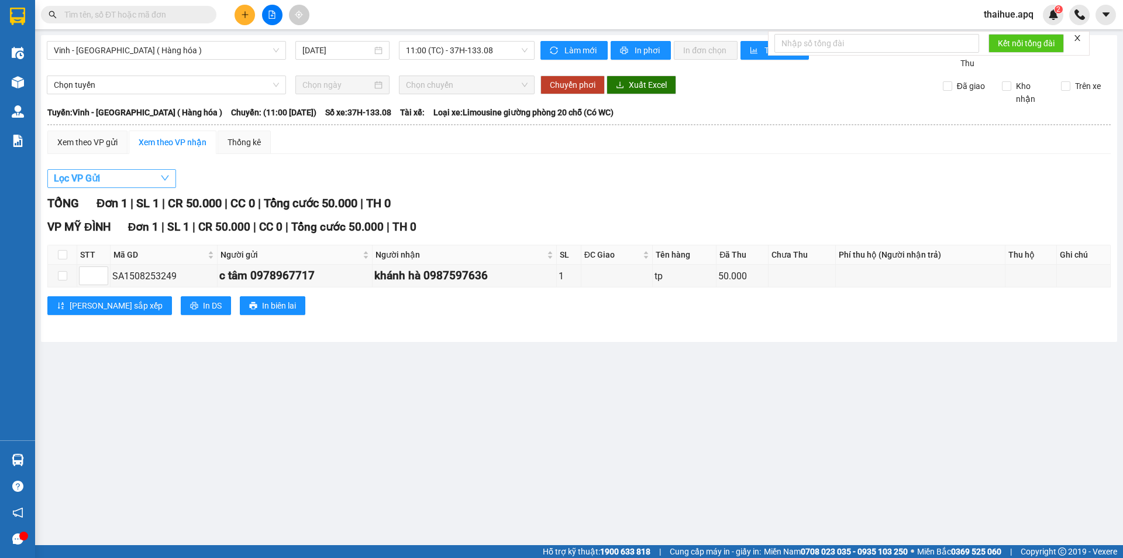
click at [113, 182] on button "Lọc VP Gửi" at bounding box center [111, 178] width 129 height 19
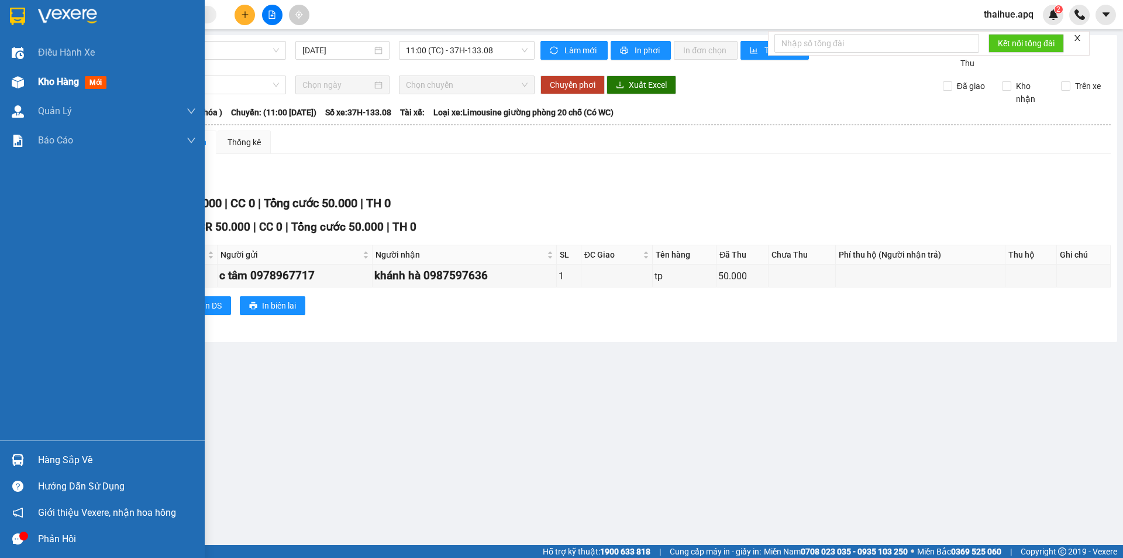
click at [59, 87] on span "Kho hàng" at bounding box center [58, 81] width 41 height 11
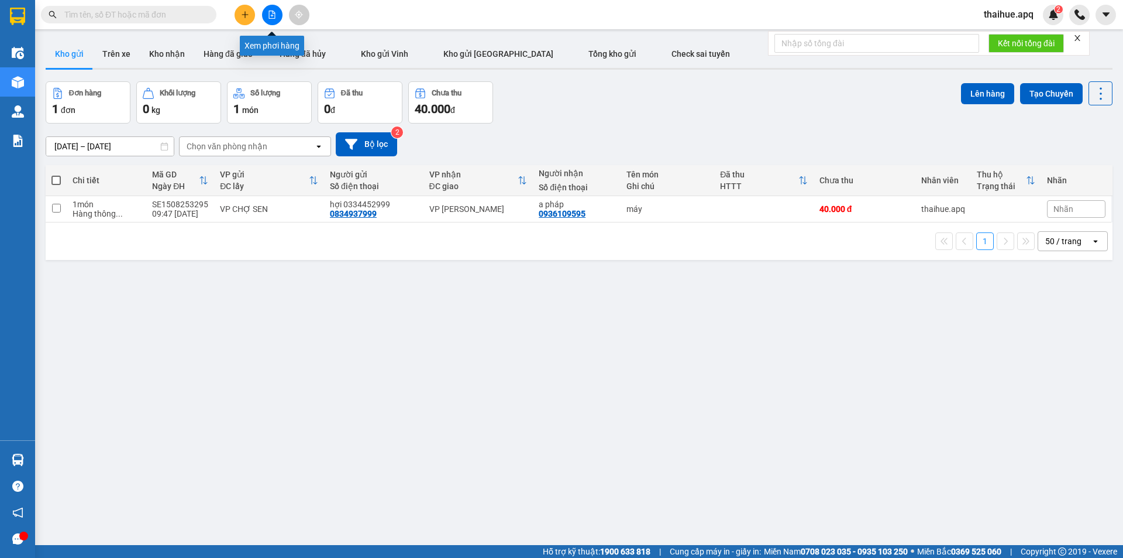
click at [273, 12] on icon "file-add" at bounding box center [272, 15] width 6 height 8
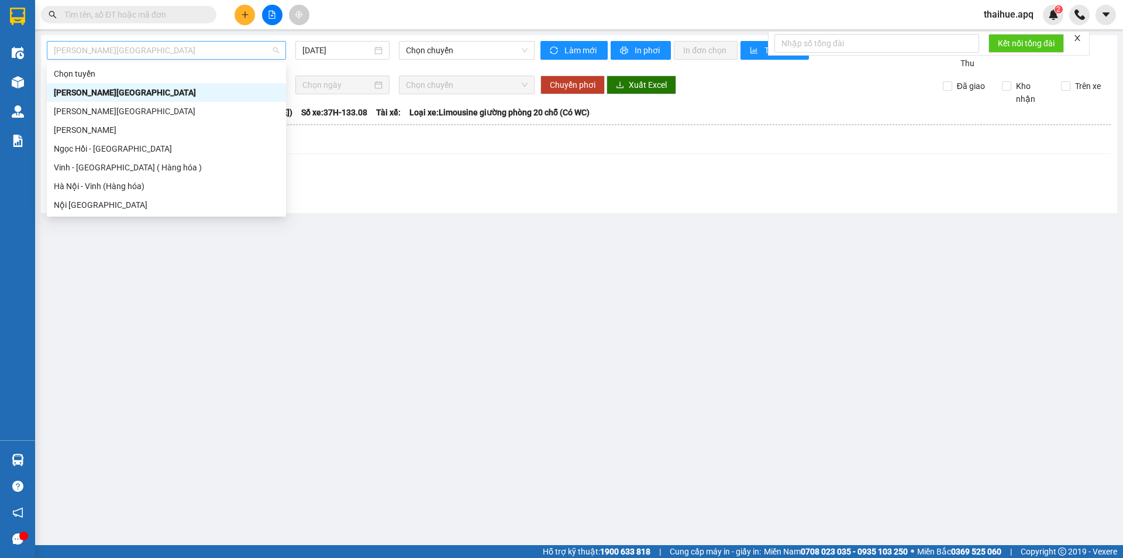
click at [160, 51] on span "[PERSON_NAME][GEOGRAPHIC_DATA]" at bounding box center [166, 51] width 225 height 18
click at [81, 169] on div "Vinh - [GEOGRAPHIC_DATA] ( Hàng hóa )" at bounding box center [166, 167] width 225 height 13
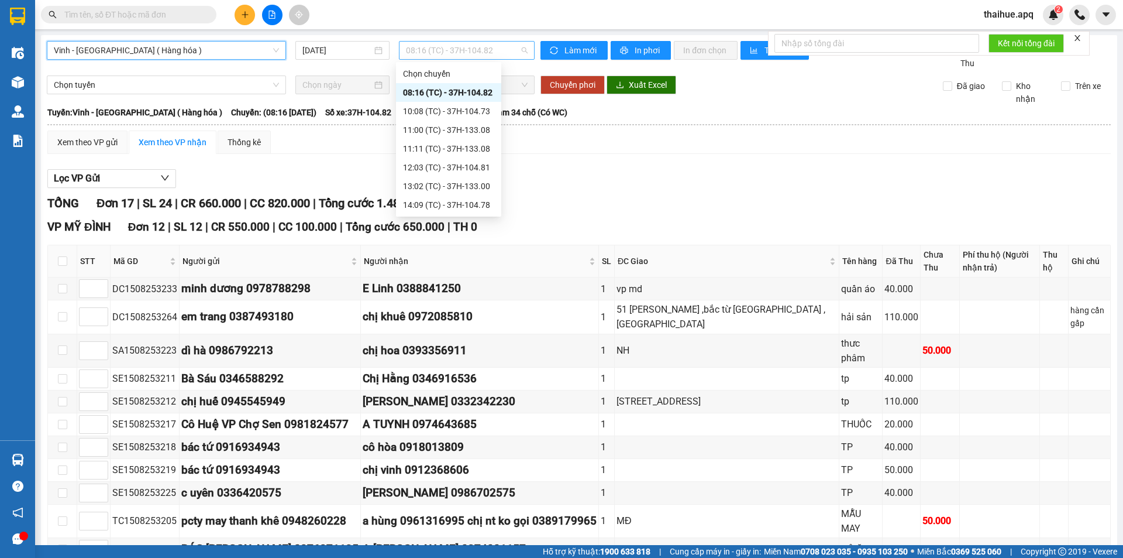
click at [506, 52] on span "08:16 (TC) - 37H-104.82" at bounding box center [467, 51] width 122 height 18
click at [484, 147] on div "11:11 (TC) - 37H-133.08" at bounding box center [448, 148] width 91 height 13
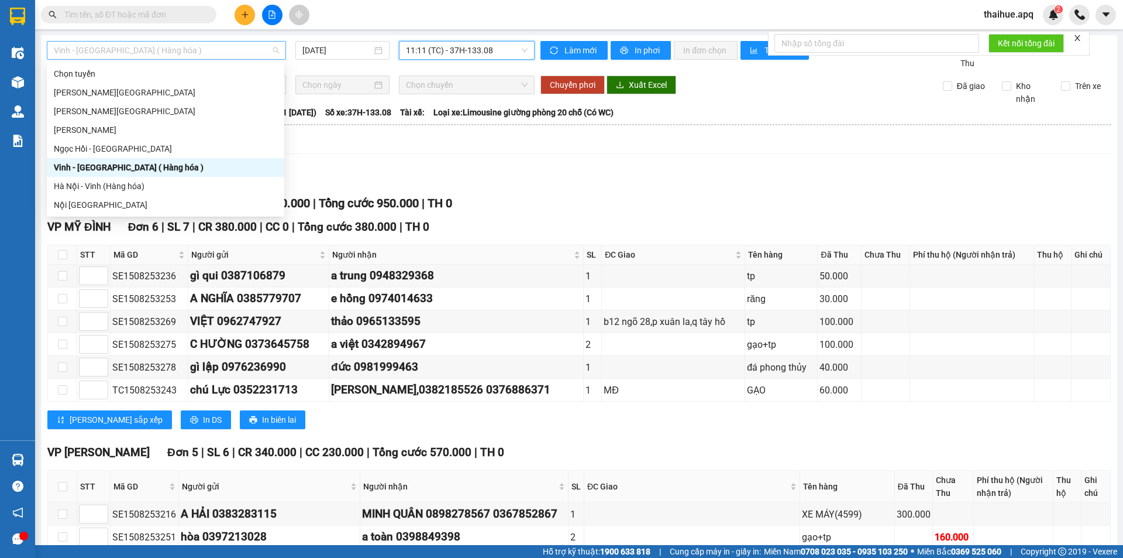
click at [108, 54] on span "Vinh - [GEOGRAPHIC_DATA] ( Hàng hóa )" at bounding box center [166, 51] width 225 height 18
click at [156, 166] on div "Vinh - [GEOGRAPHIC_DATA] ( Hàng hóa )" at bounding box center [166, 167] width 224 height 13
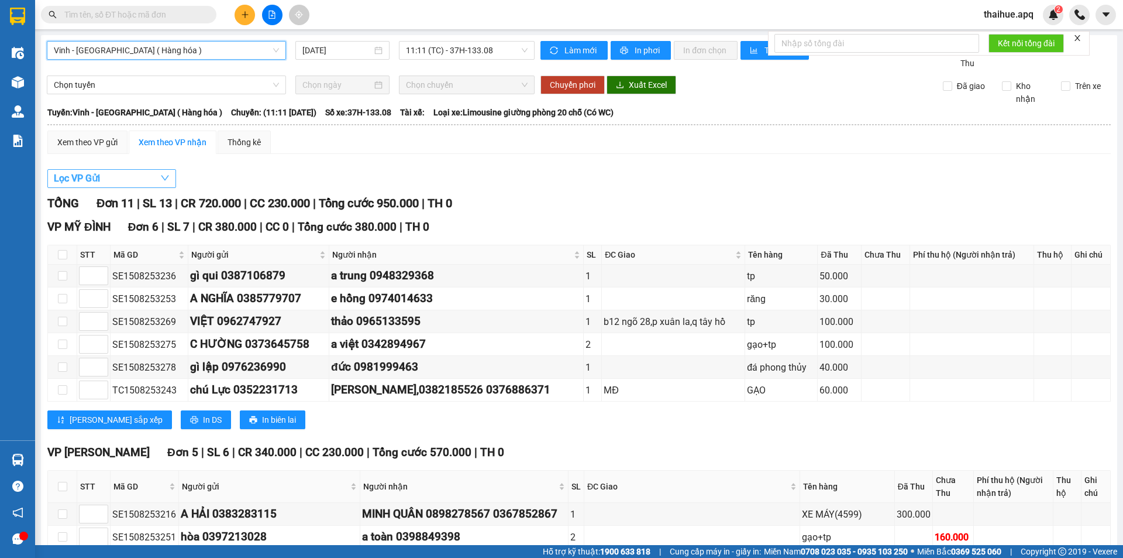
click at [87, 184] on span "Lọc VP Gửi" at bounding box center [77, 178] width 46 height 15
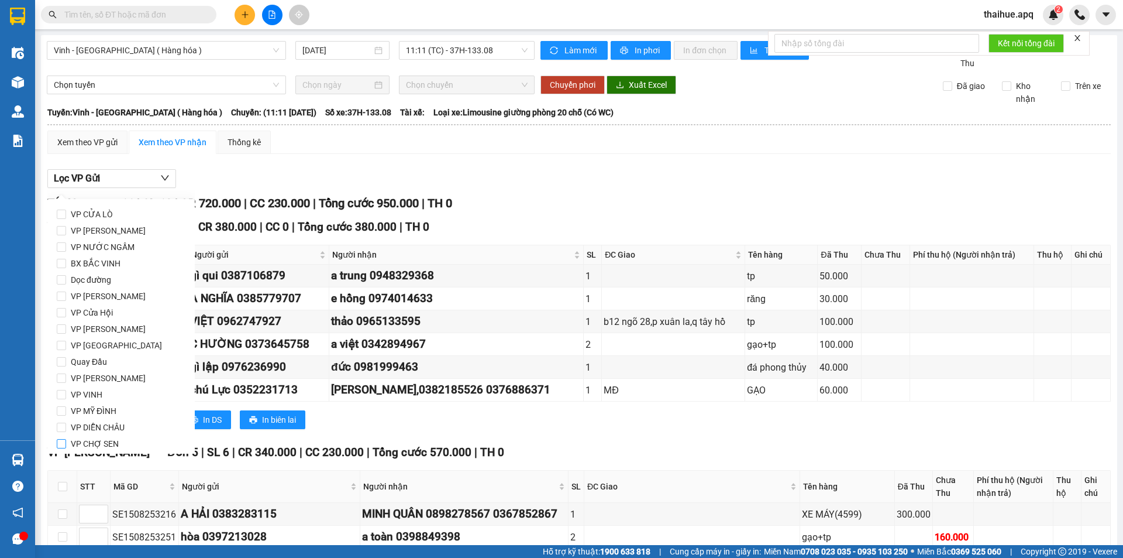
click at [95, 445] on span "VP CHỢ SEN" at bounding box center [94, 443] width 57 height 16
click at [66, 445] on input "VP CHỢ SEN" at bounding box center [61, 443] width 9 height 9
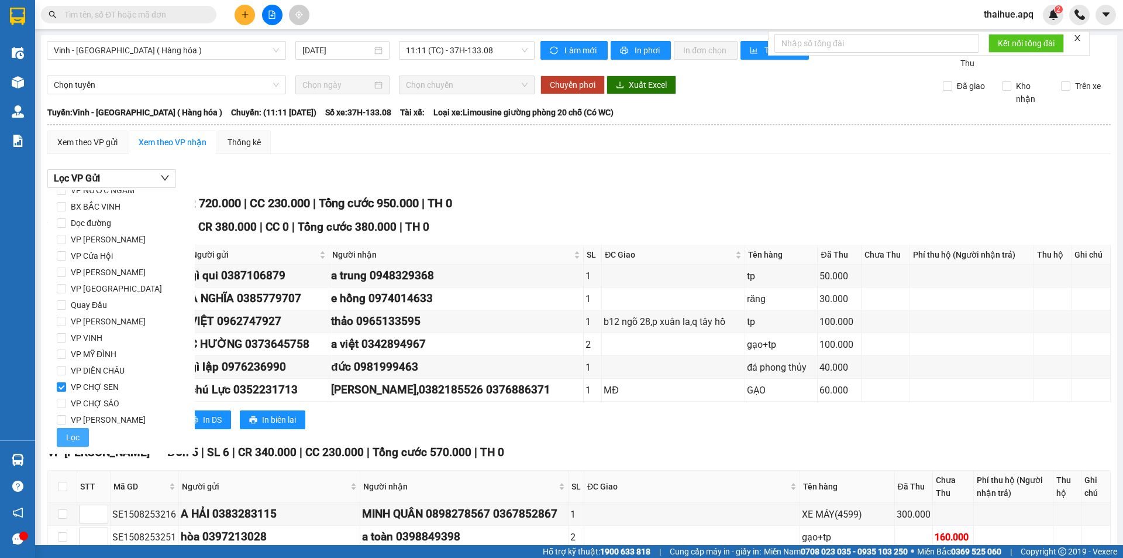
click at [81, 432] on button "Lọc" at bounding box center [73, 437] width 32 height 19
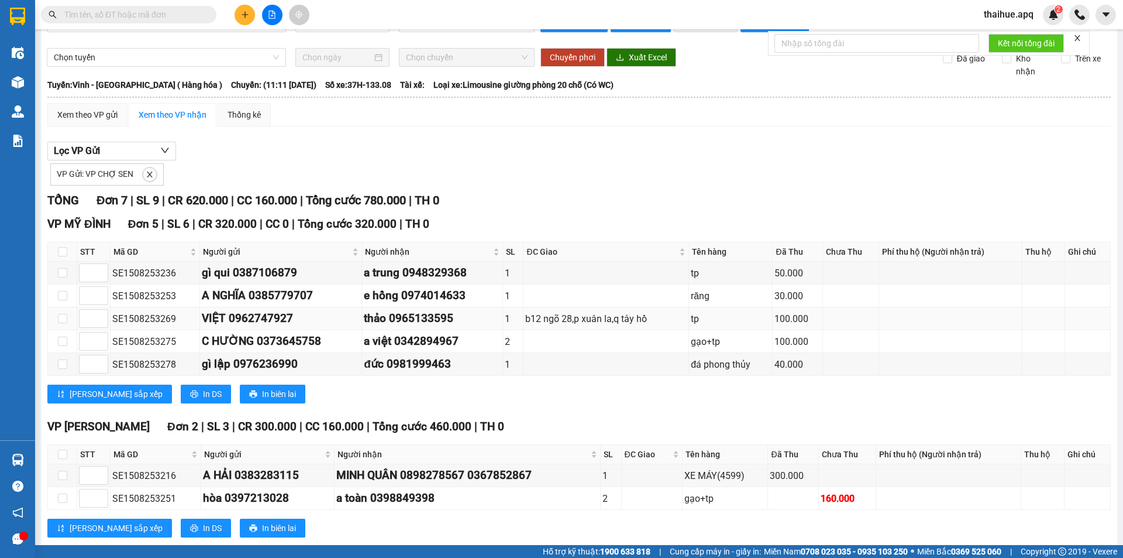
scroll to position [53, 0]
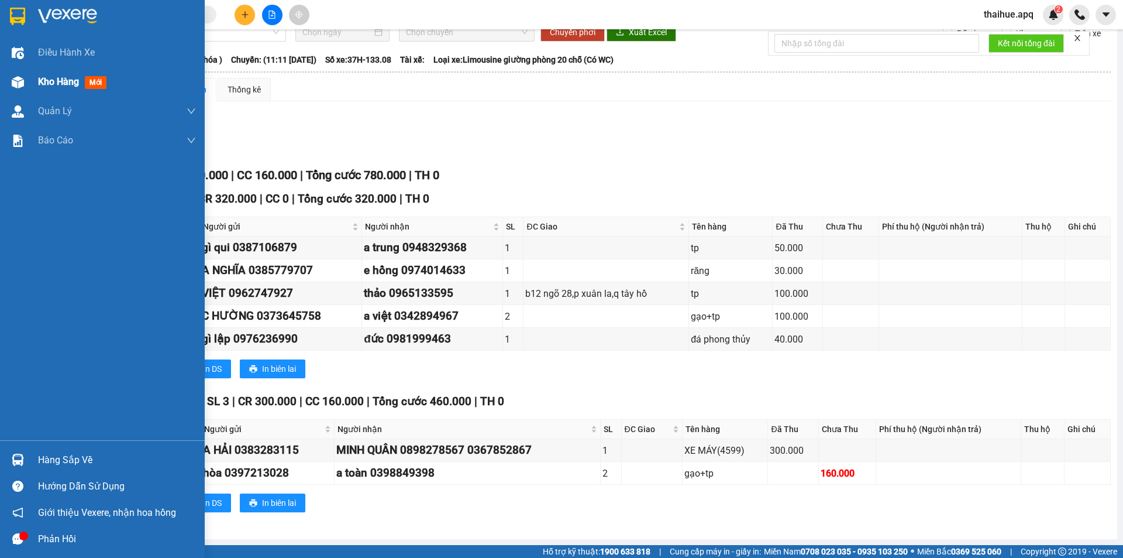
click at [27, 77] on div at bounding box center [18, 82] width 20 height 20
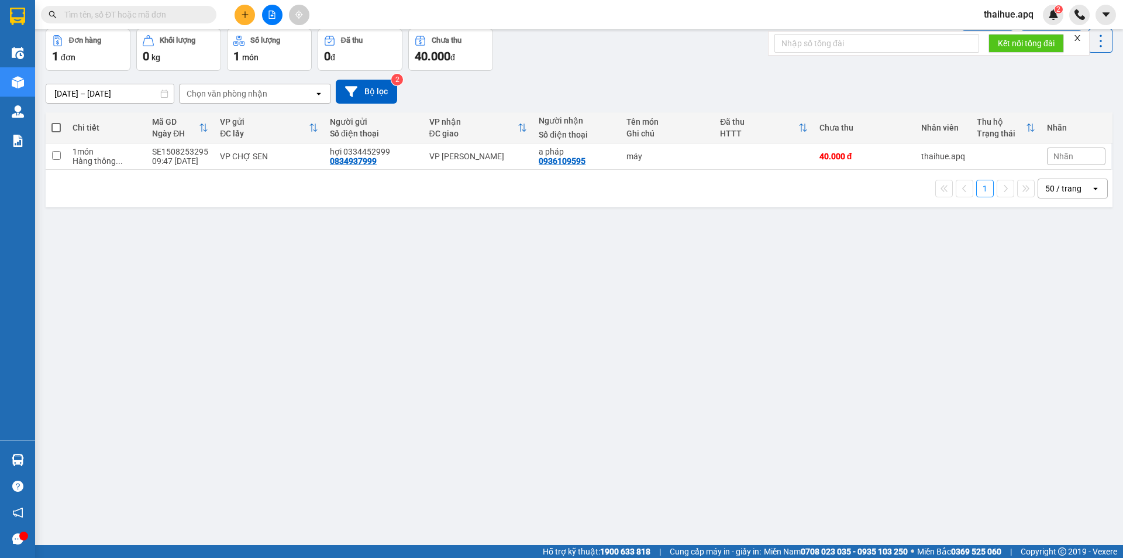
click at [252, 12] on button at bounding box center [245, 15] width 20 height 20
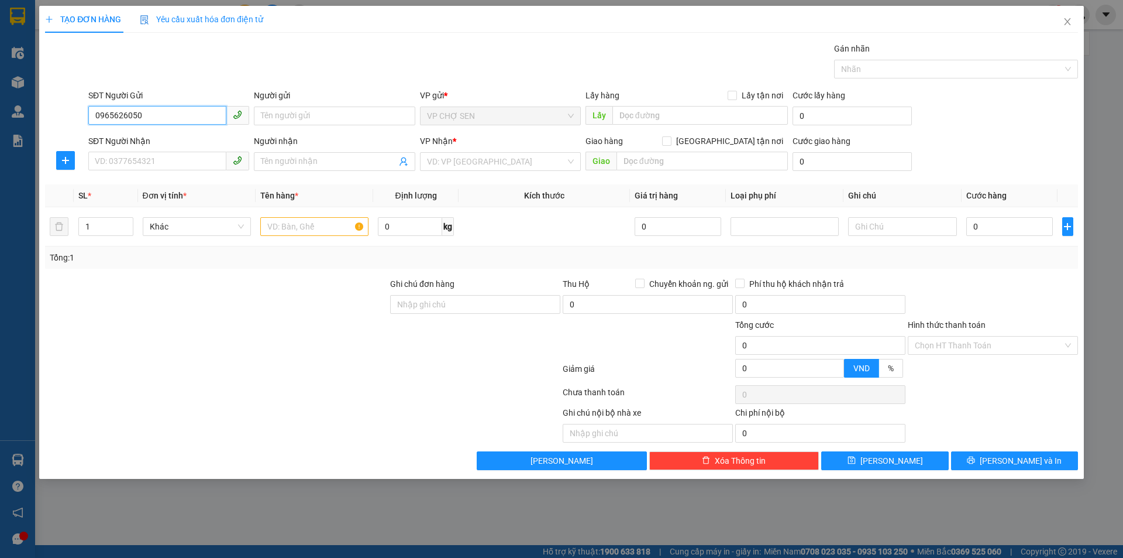
click at [139, 109] on input "0965626050" at bounding box center [157, 115] width 138 height 19
click at [301, 118] on input "Người gửi" at bounding box center [334, 115] width 161 height 19
click at [185, 161] on input "SĐT Người Nhận" at bounding box center [157, 161] width 138 height 19
click at [315, 169] on span at bounding box center [334, 161] width 161 height 19
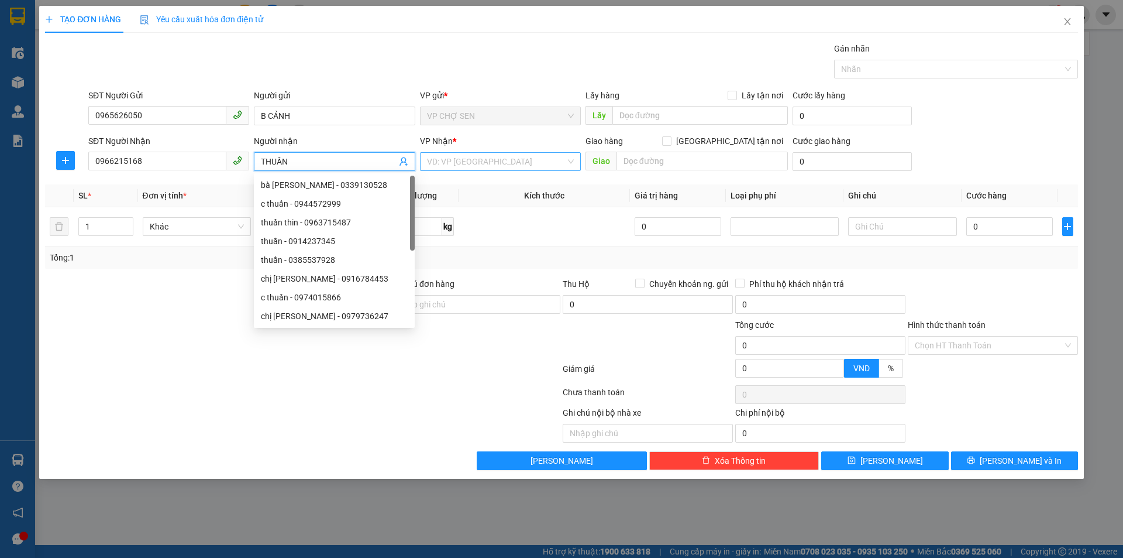
click at [480, 164] on input "search" at bounding box center [496, 162] width 139 height 18
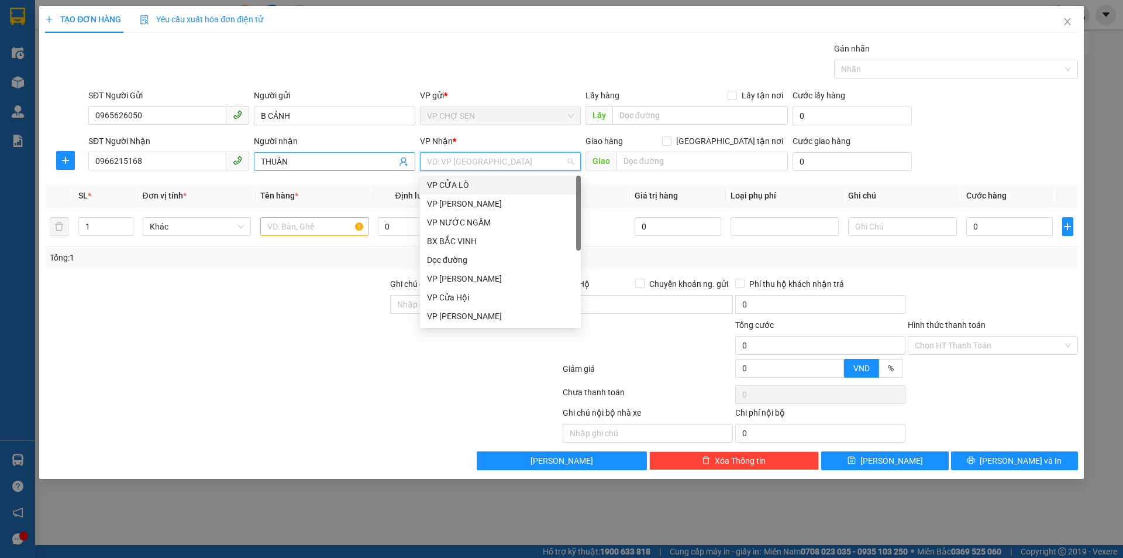
click at [262, 160] on input "THUẦN" at bounding box center [328, 161] width 135 height 13
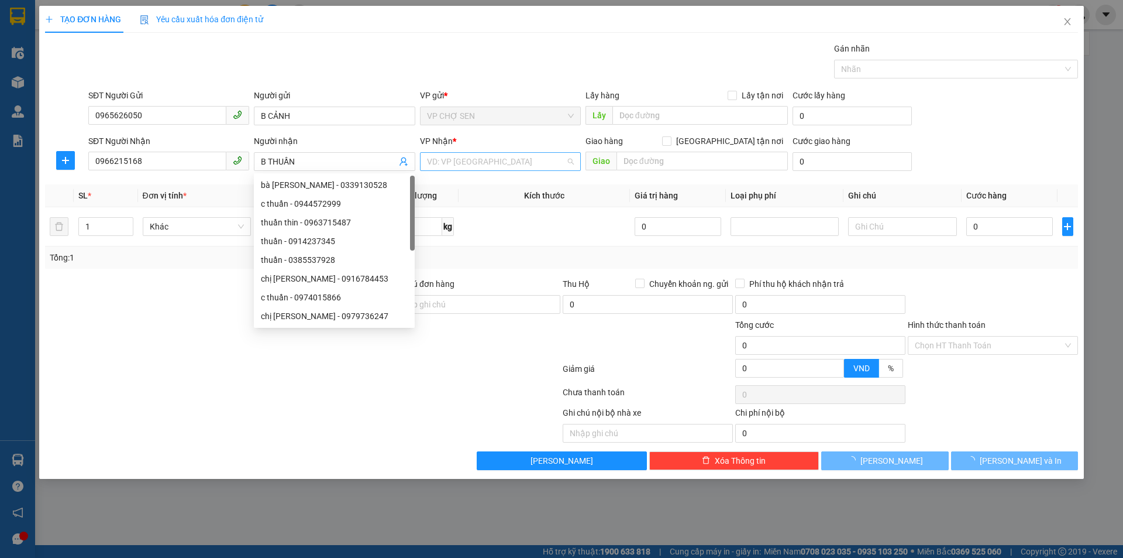
click at [470, 164] on input "search" at bounding box center [496, 162] width 139 height 18
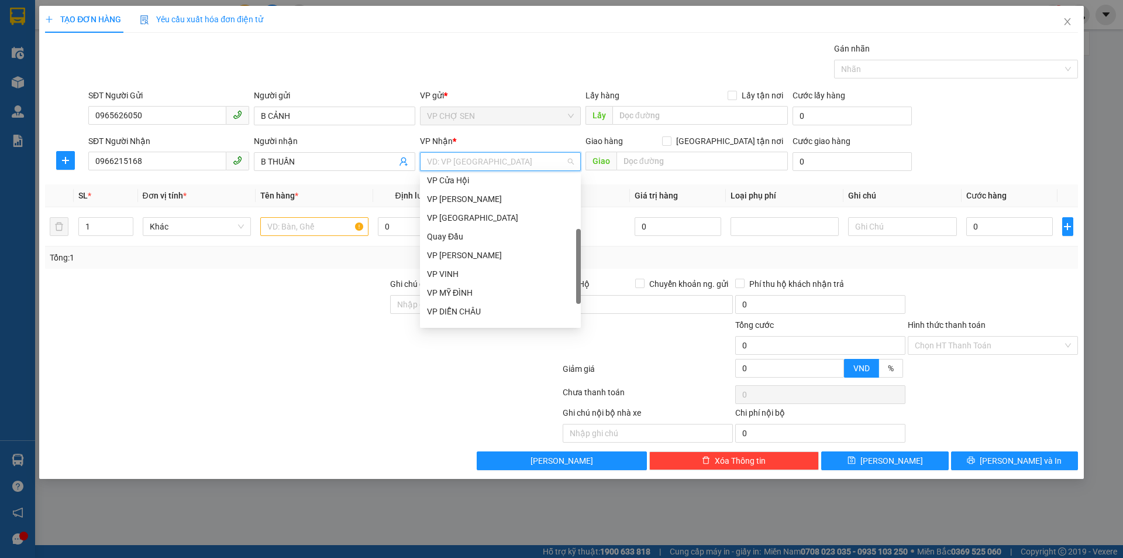
scroll to position [169, 0]
click at [476, 238] on div "VP MỸ ĐÌNH" at bounding box center [500, 241] width 147 height 13
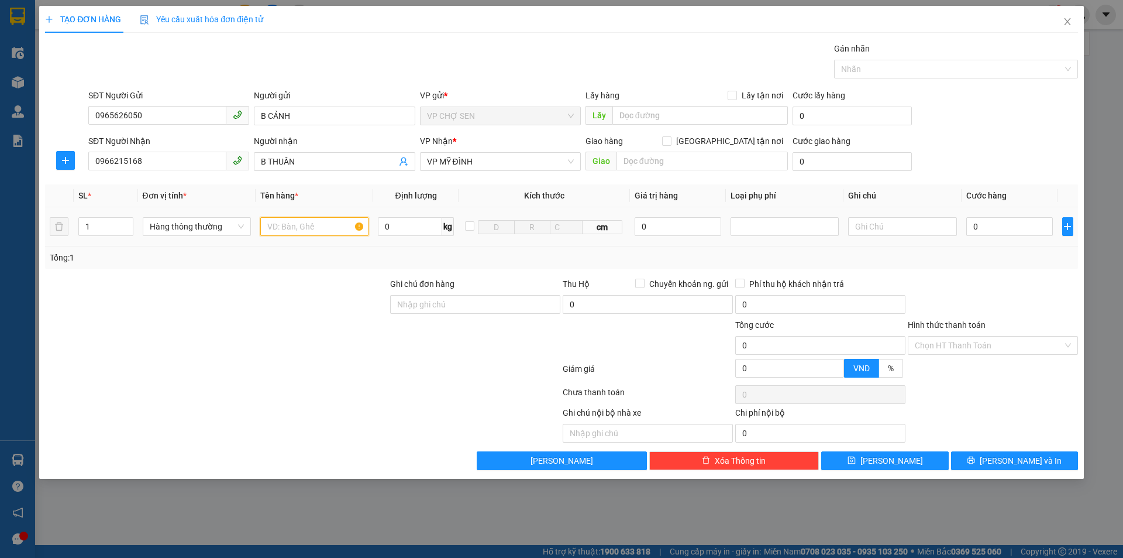
click at [345, 229] on input "text" at bounding box center [314, 226] width 108 height 19
click at [1027, 236] on div "0" at bounding box center [1010, 226] width 87 height 23
click at [1025, 229] on input "0" at bounding box center [1010, 226] width 87 height 19
click at [929, 338] on input "Hình thức thanh toán" at bounding box center [989, 345] width 148 height 18
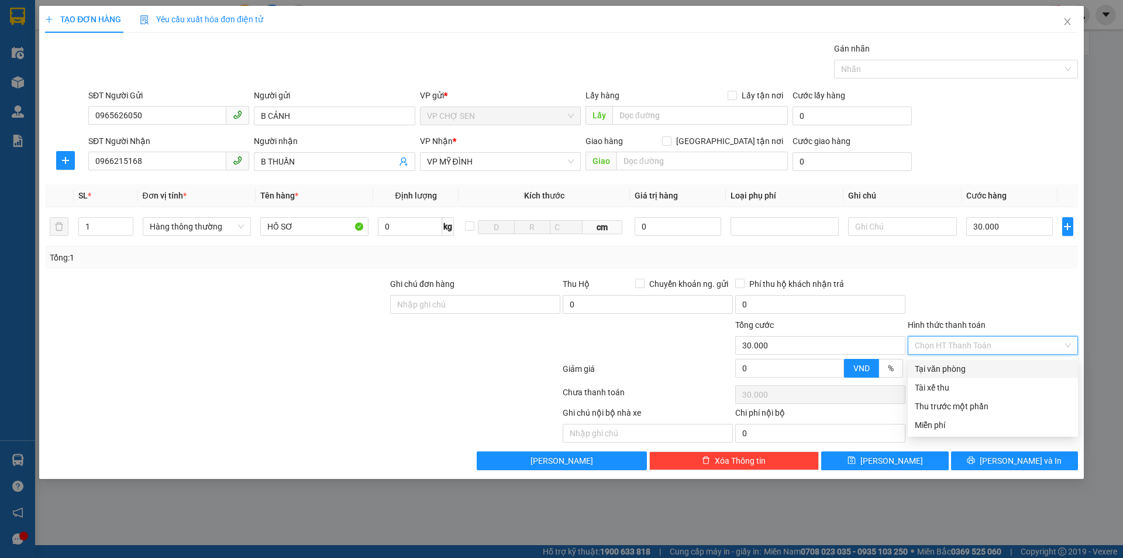
click at [927, 364] on div "Tại văn phòng" at bounding box center [993, 368] width 156 height 13
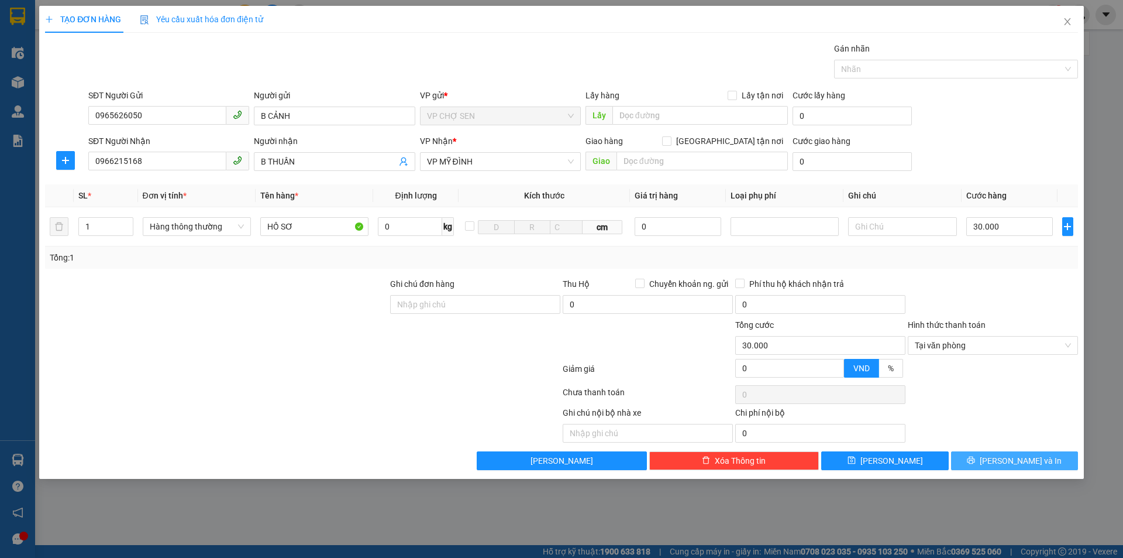
click at [1005, 459] on span "[PERSON_NAME] và In" at bounding box center [1021, 460] width 82 height 13
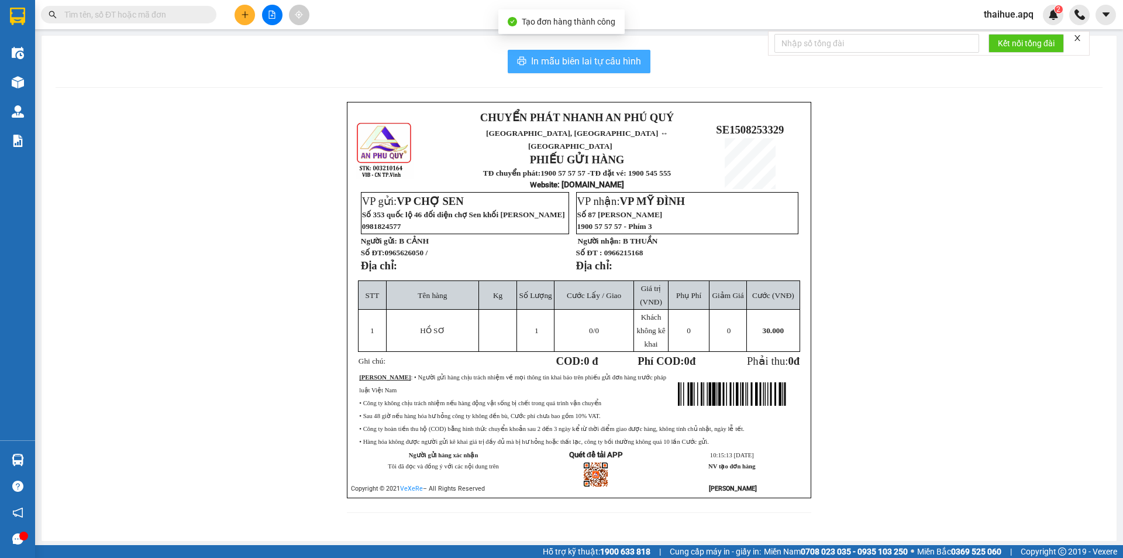
click at [595, 59] on span "In mẫu biên lai tự cấu hình" at bounding box center [586, 61] width 110 height 15
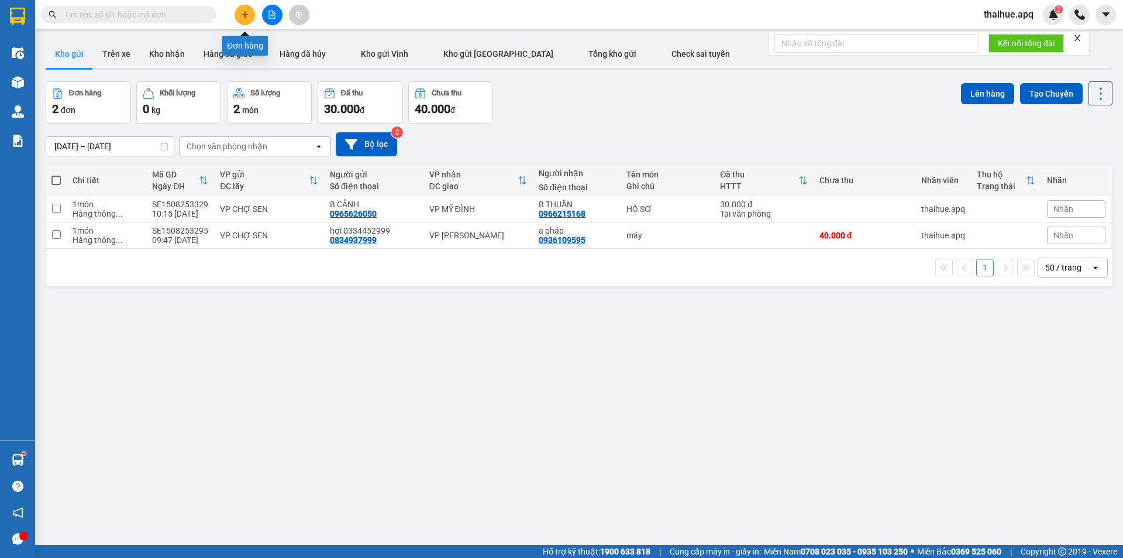
click at [248, 20] on button at bounding box center [245, 15] width 20 height 20
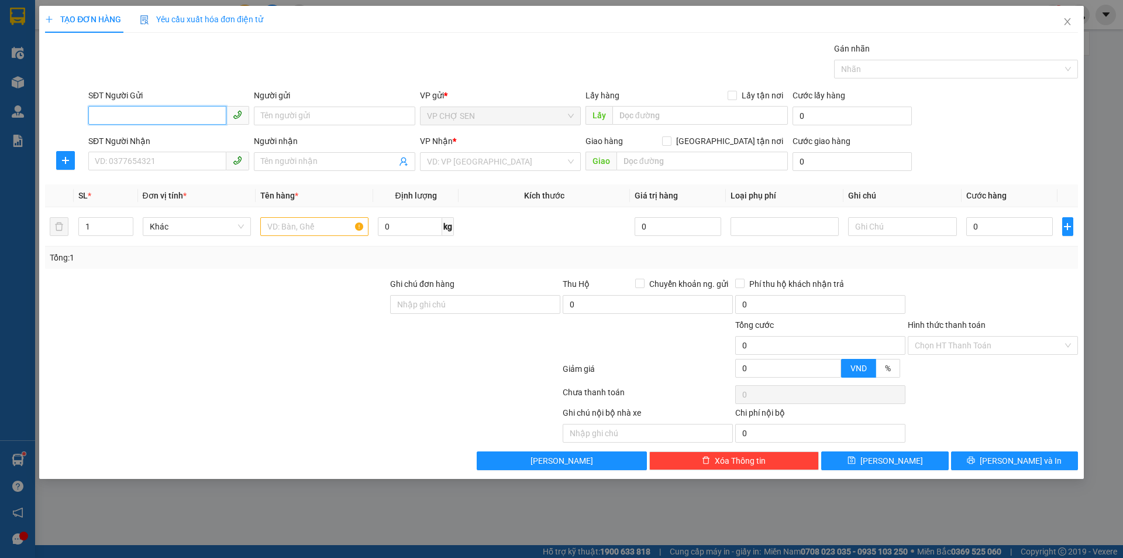
click at [163, 112] on input "SĐT Người Gửi" at bounding box center [157, 115] width 138 height 19
click at [171, 147] on div "0865685639 - uyên" at bounding box center [168, 139] width 161 height 19
click at [172, 154] on input "SĐT Người Nhận" at bounding box center [157, 161] width 138 height 19
click at [287, 164] on input "Người nhận" at bounding box center [328, 161] width 135 height 13
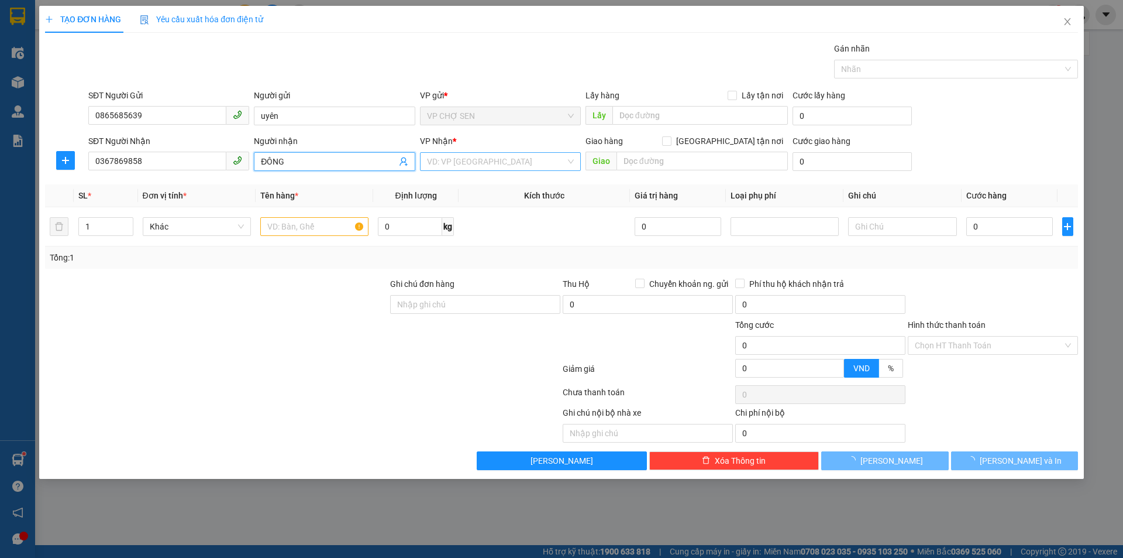
click at [507, 169] on input "search" at bounding box center [496, 162] width 139 height 18
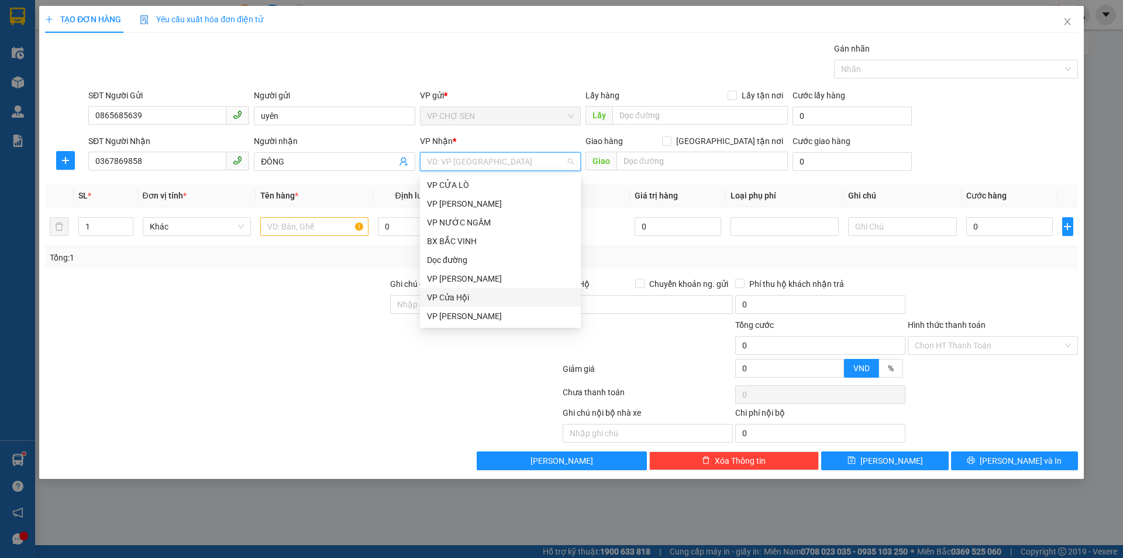
scroll to position [59, 0]
click at [462, 314] on div "VP [PERSON_NAME]" at bounding box center [500, 313] width 147 height 13
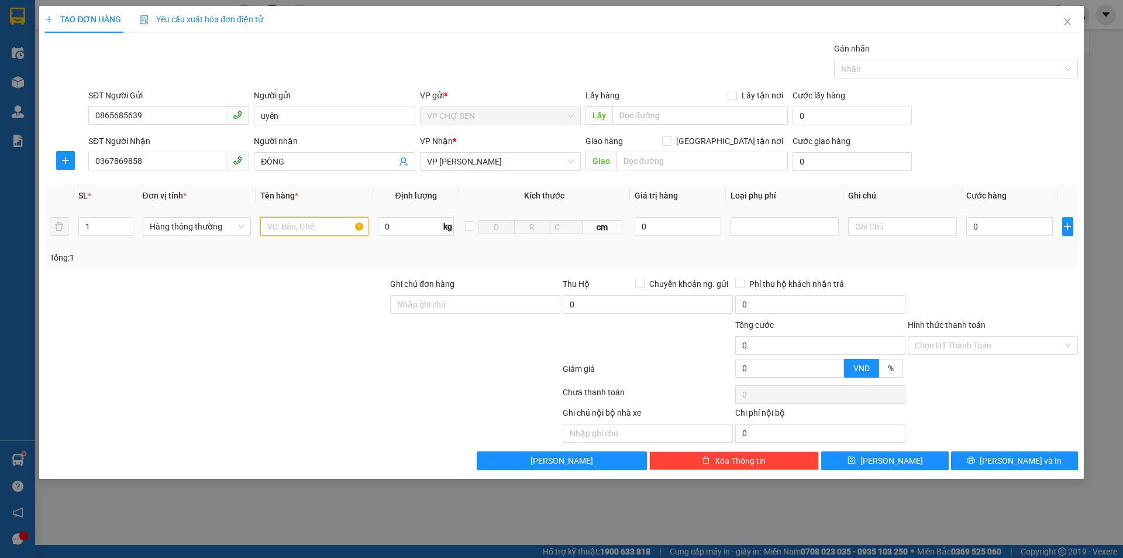
click at [324, 228] on input "text" at bounding box center [314, 226] width 108 height 19
click at [978, 222] on input "0" at bounding box center [1010, 226] width 87 height 19
click at [941, 343] on input "Hình thức thanh toán" at bounding box center [989, 345] width 148 height 18
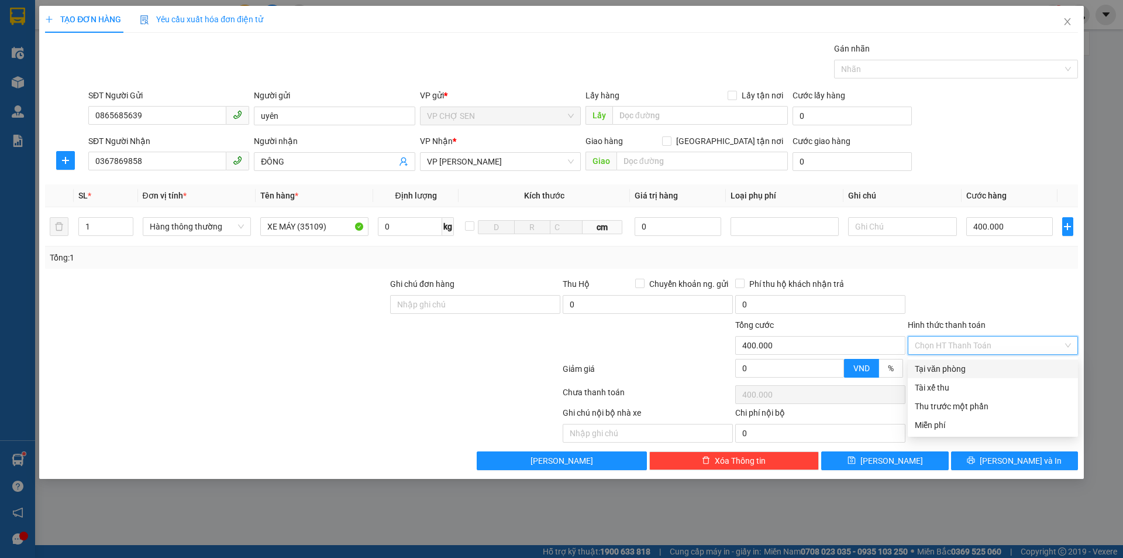
click at [935, 373] on div "Tại văn phòng" at bounding box center [993, 368] width 156 height 13
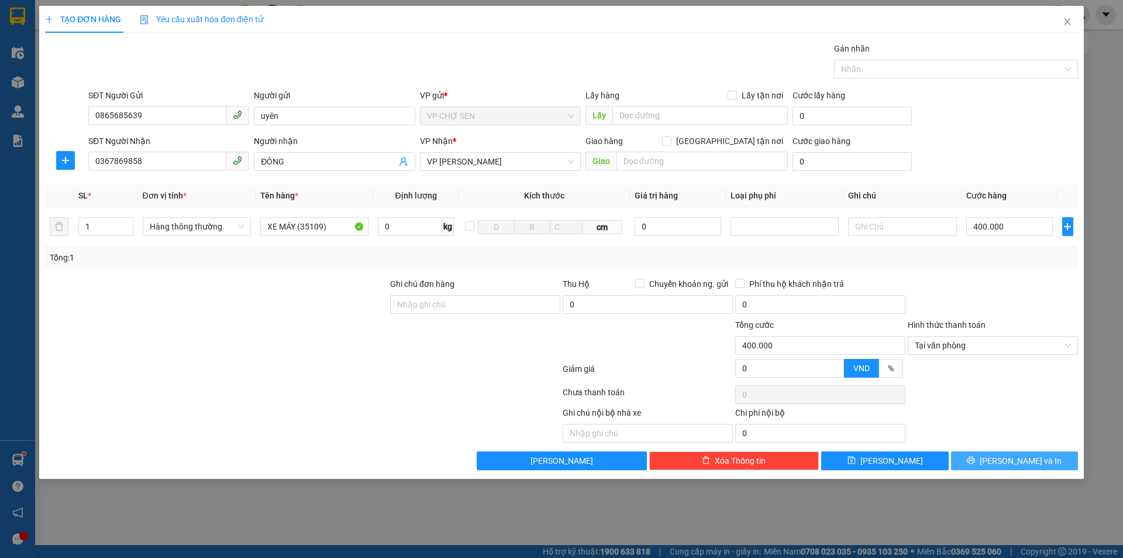
click at [970, 459] on button "[PERSON_NAME] và In" at bounding box center [1014, 460] width 127 height 19
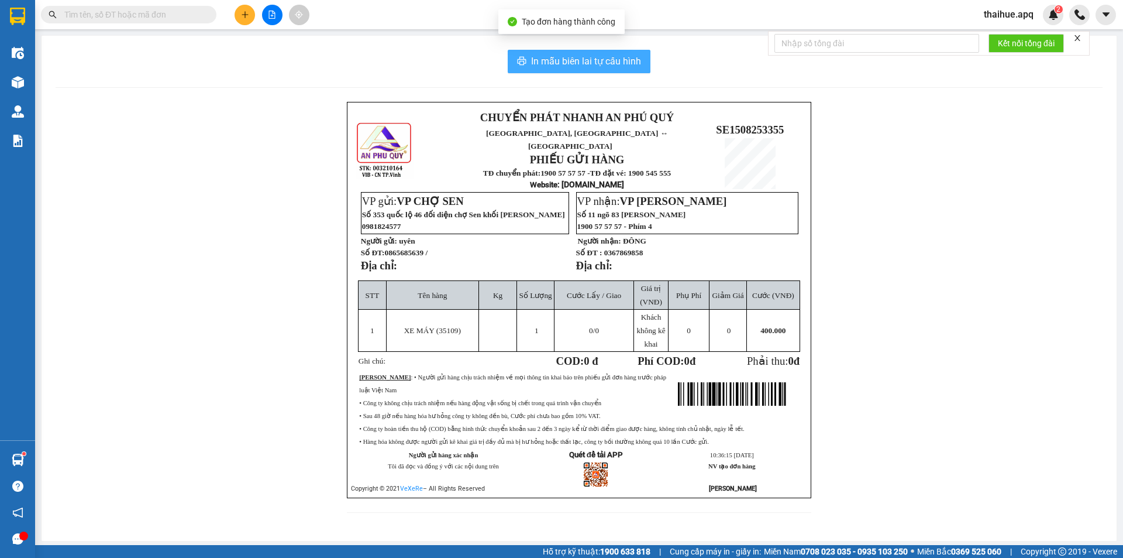
click at [624, 59] on span "In mẫu biên lai tự cấu hình" at bounding box center [586, 61] width 110 height 15
